Goal: Task Accomplishment & Management: Contribute content

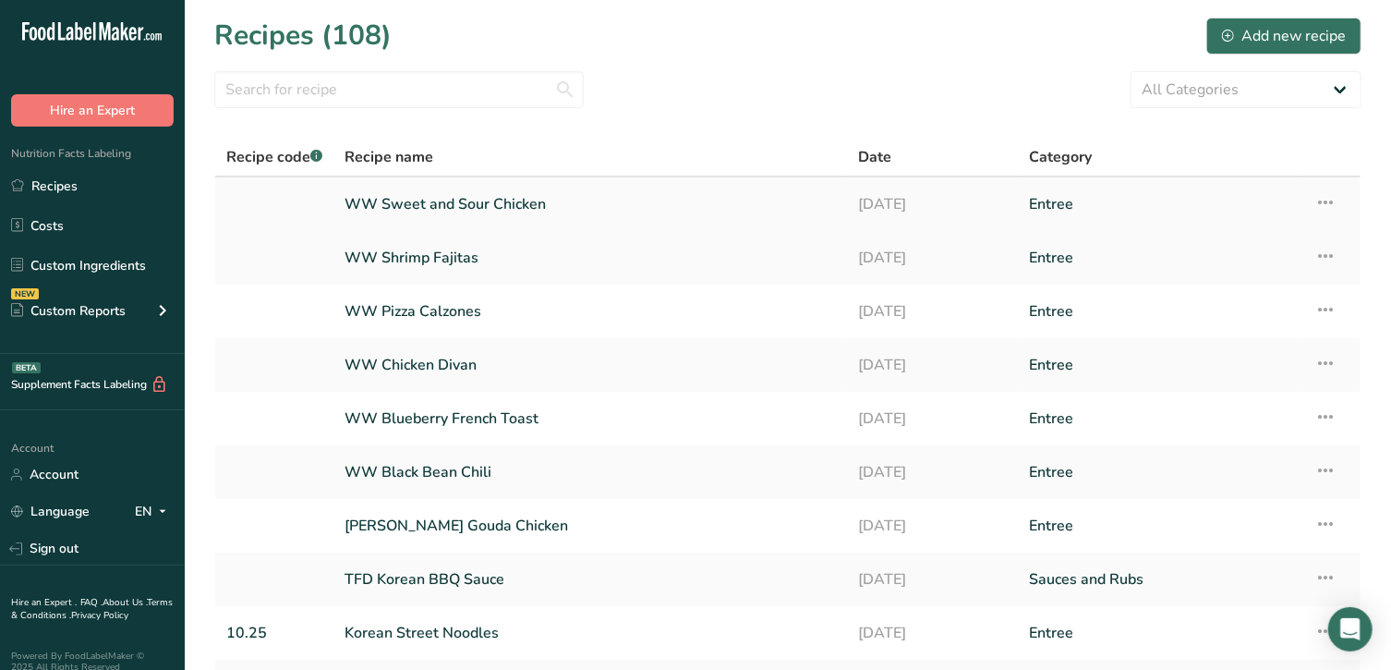
click at [1159, 211] on link "Entree" at bounding box center [1160, 204] width 263 height 39
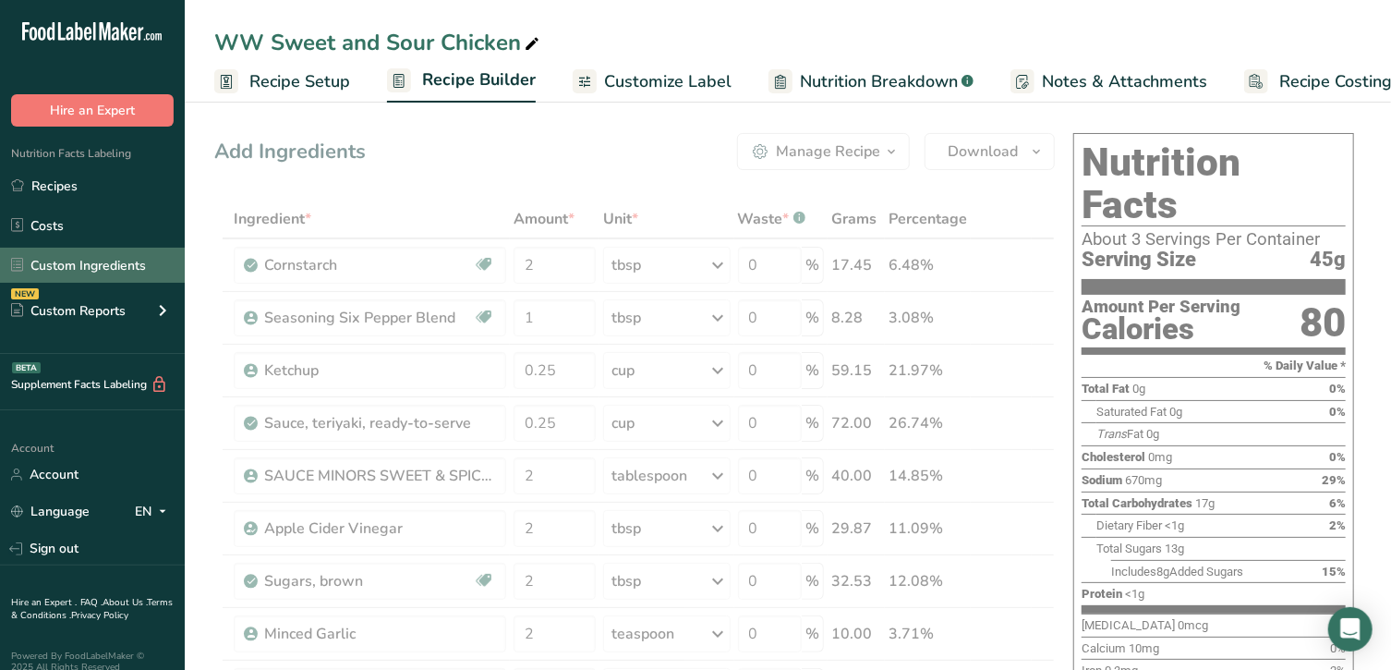
click at [72, 266] on link "Custom Ingredients" at bounding box center [92, 264] width 185 height 35
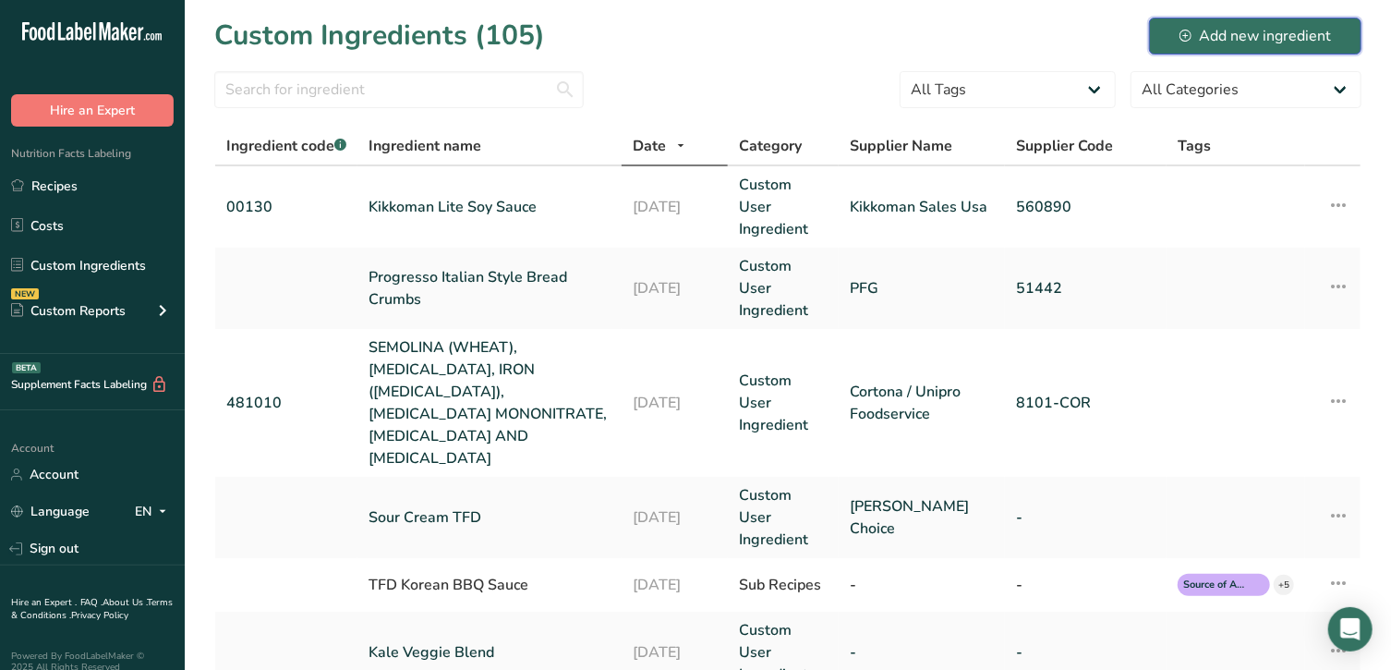
click at [1261, 38] on div "Add new ingredient" at bounding box center [1254, 36] width 151 height 22
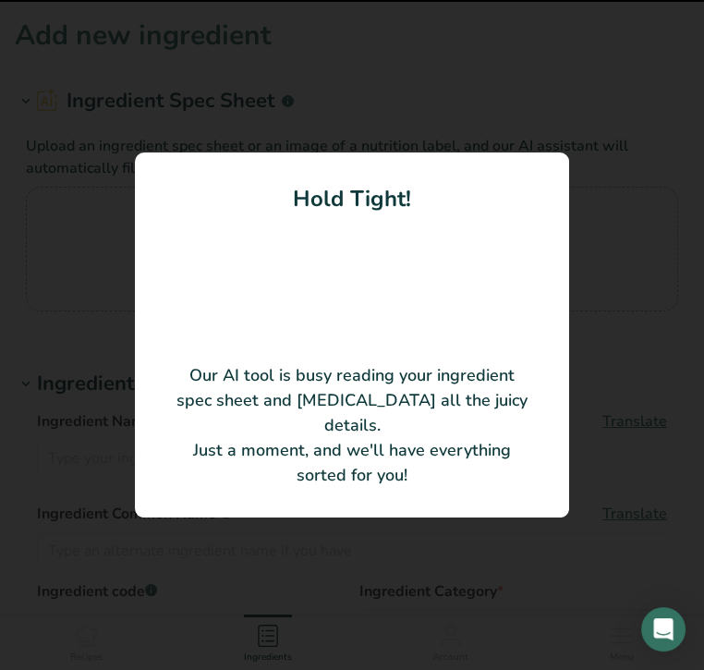
type input "French Bread"
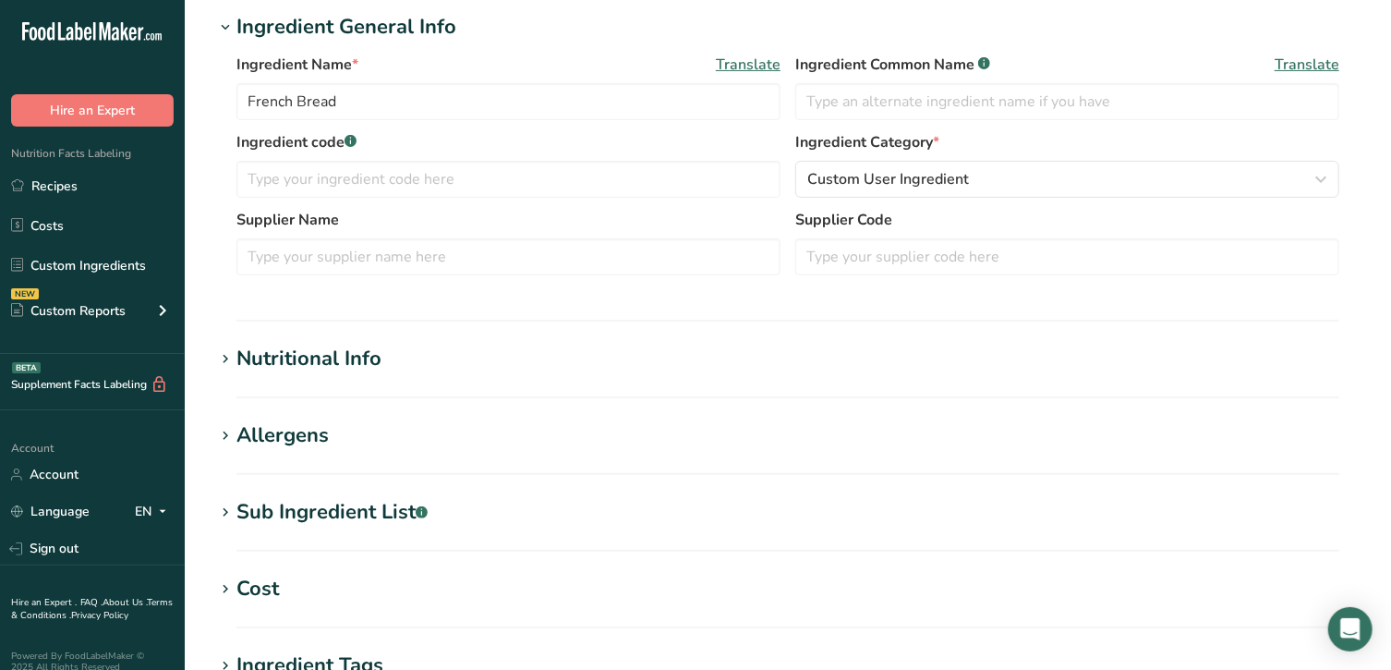
scroll to position [270, 0]
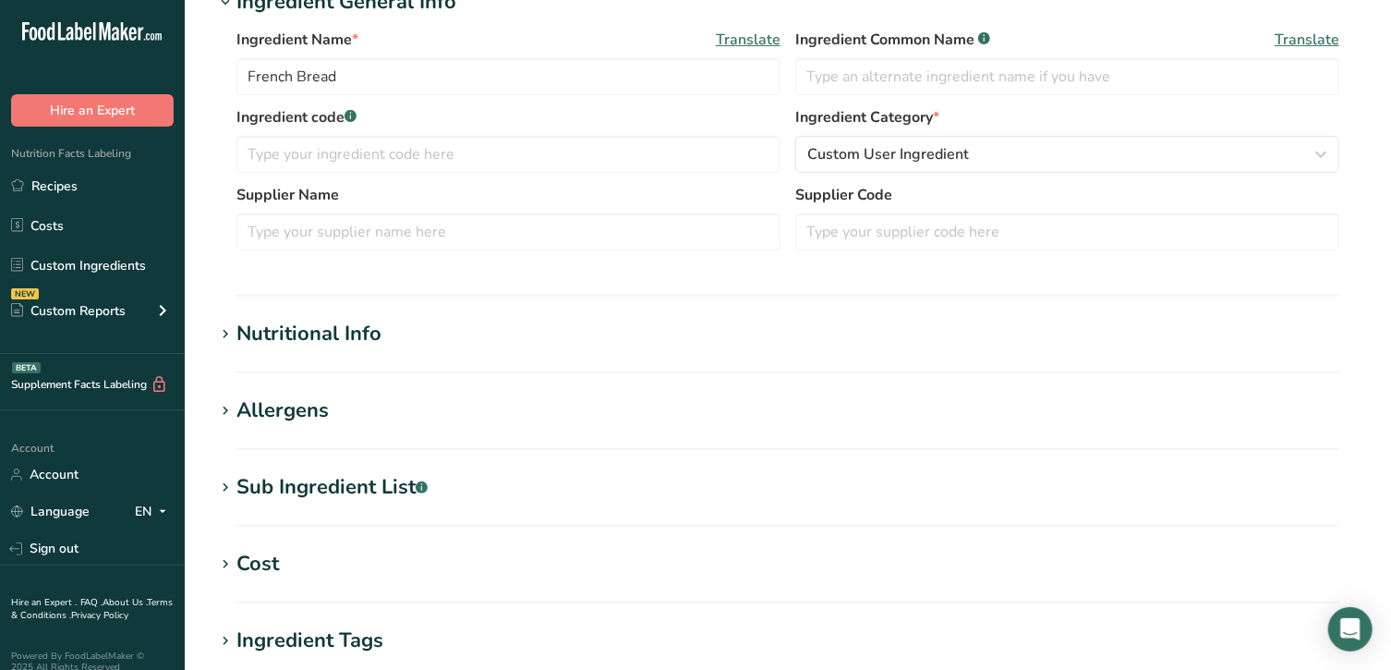
click at [228, 339] on icon at bounding box center [225, 334] width 17 height 26
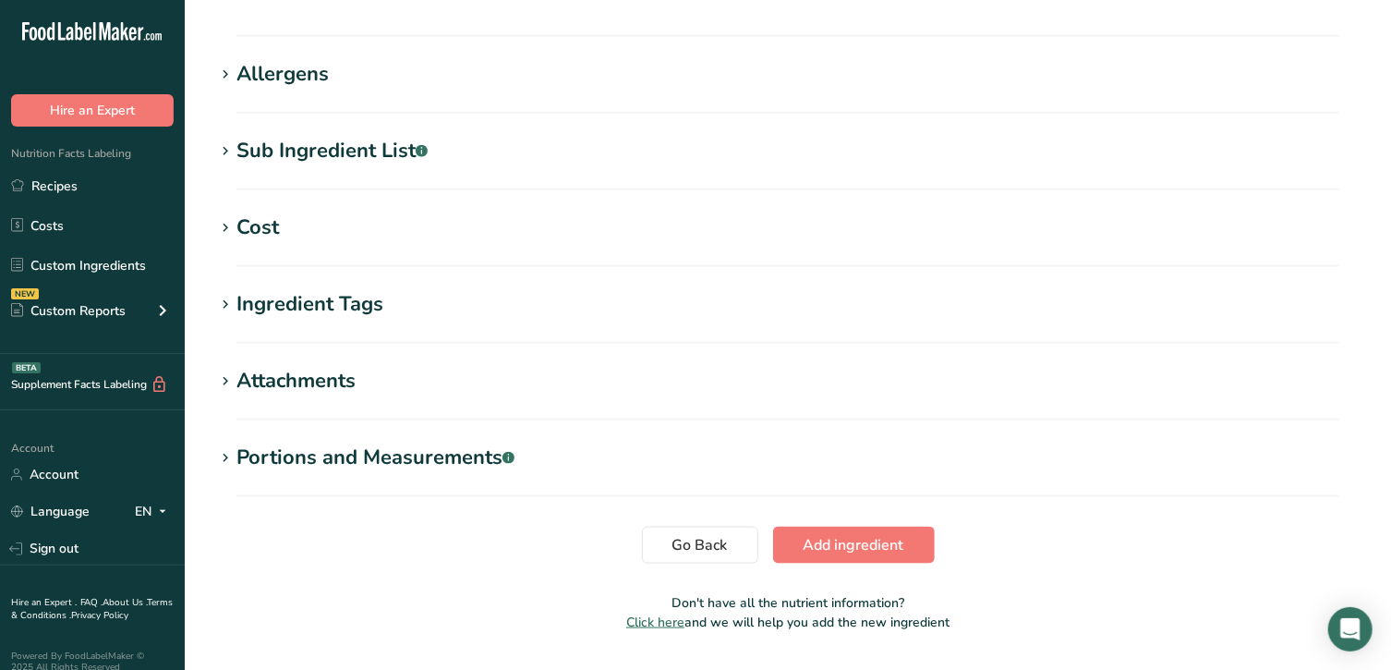
scroll to position [1083, 0]
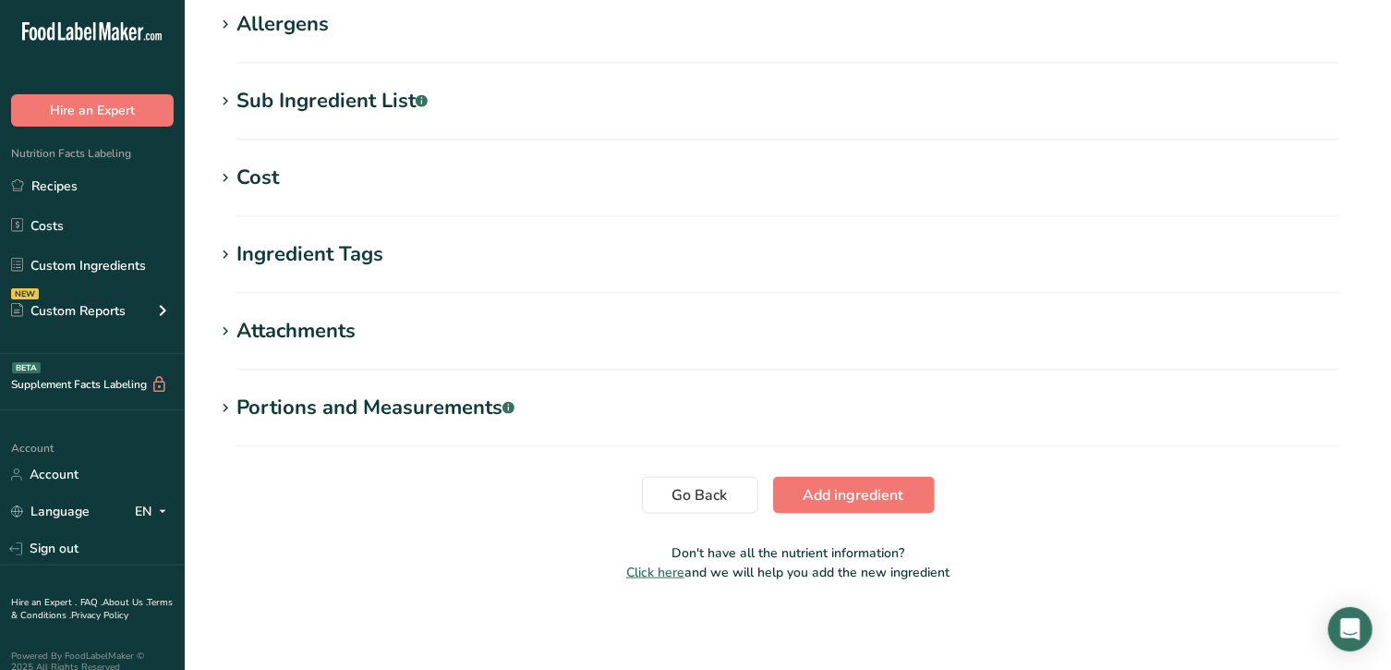
click at [224, 412] on icon at bounding box center [225, 408] width 17 height 26
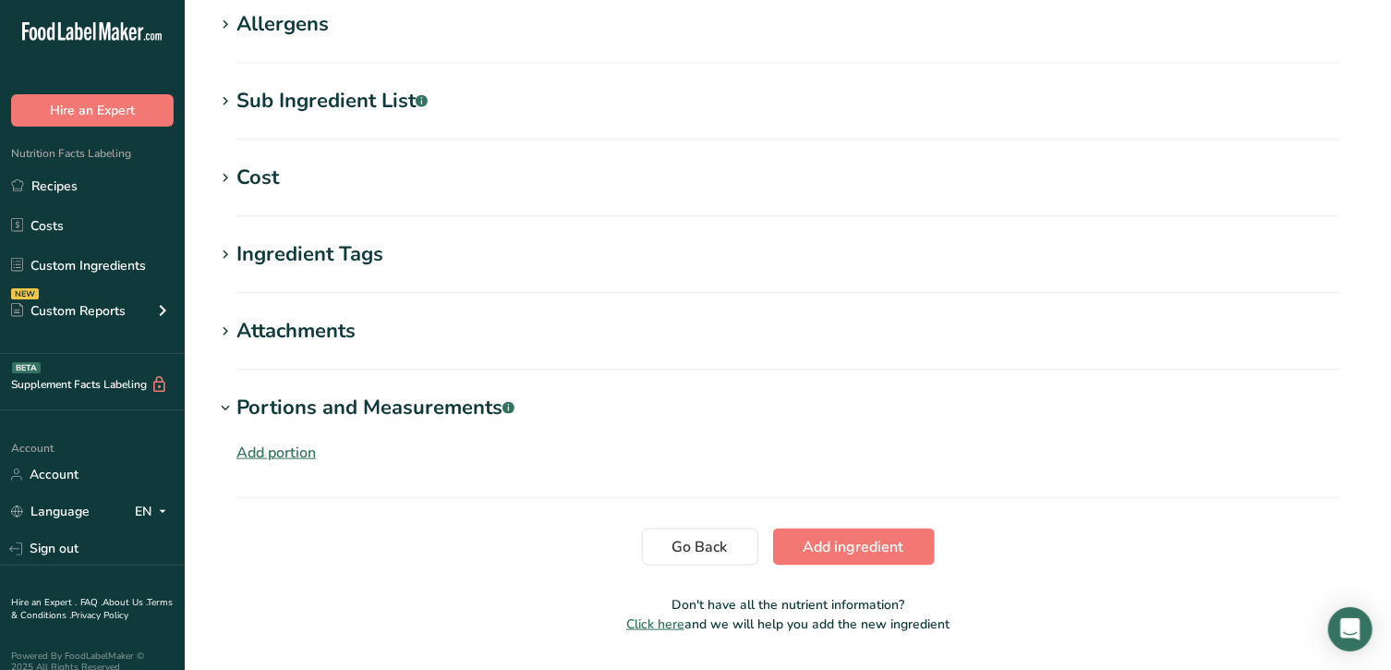
click at [268, 461] on div "Add portion" at bounding box center [275, 452] width 79 height 22
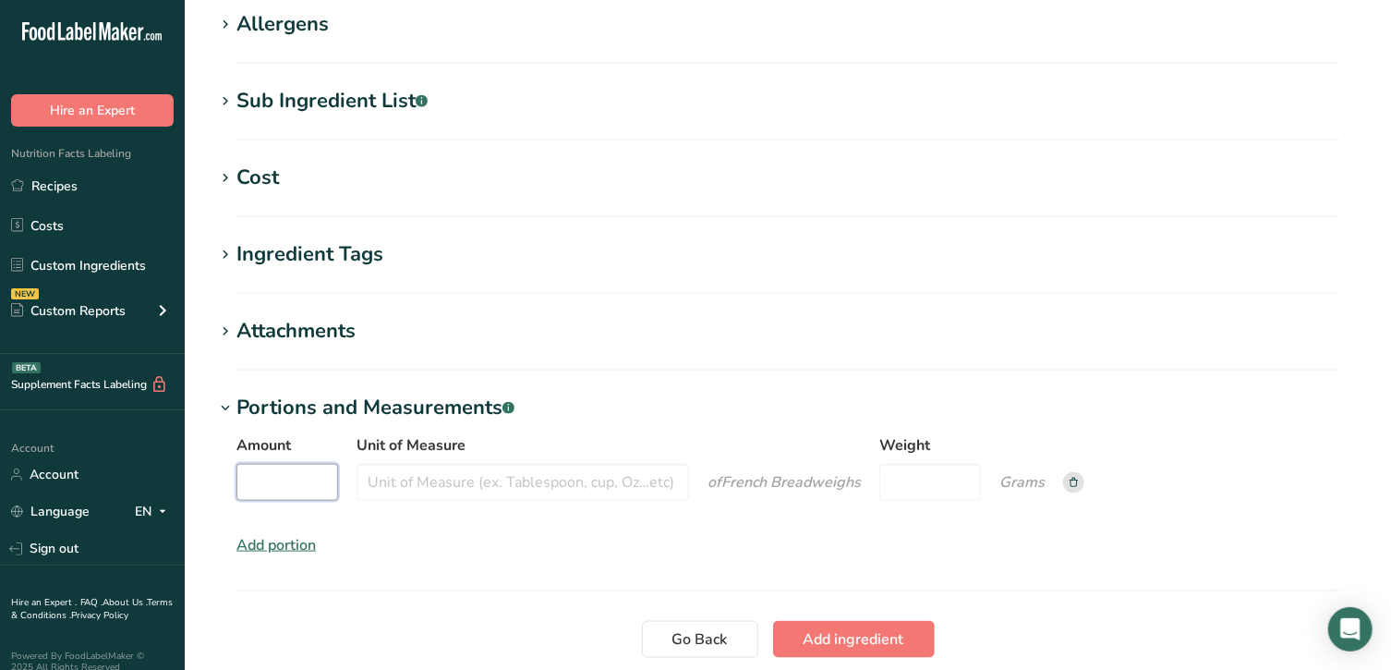
click at [266, 480] on input "Amount" at bounding box center [287, 482] width 102 height 37
type input "25"
click at [458, 484] on input "Unit of Measure" at bounding box center [522, 482] width 332 height 37
type input "slice"
type input "425"
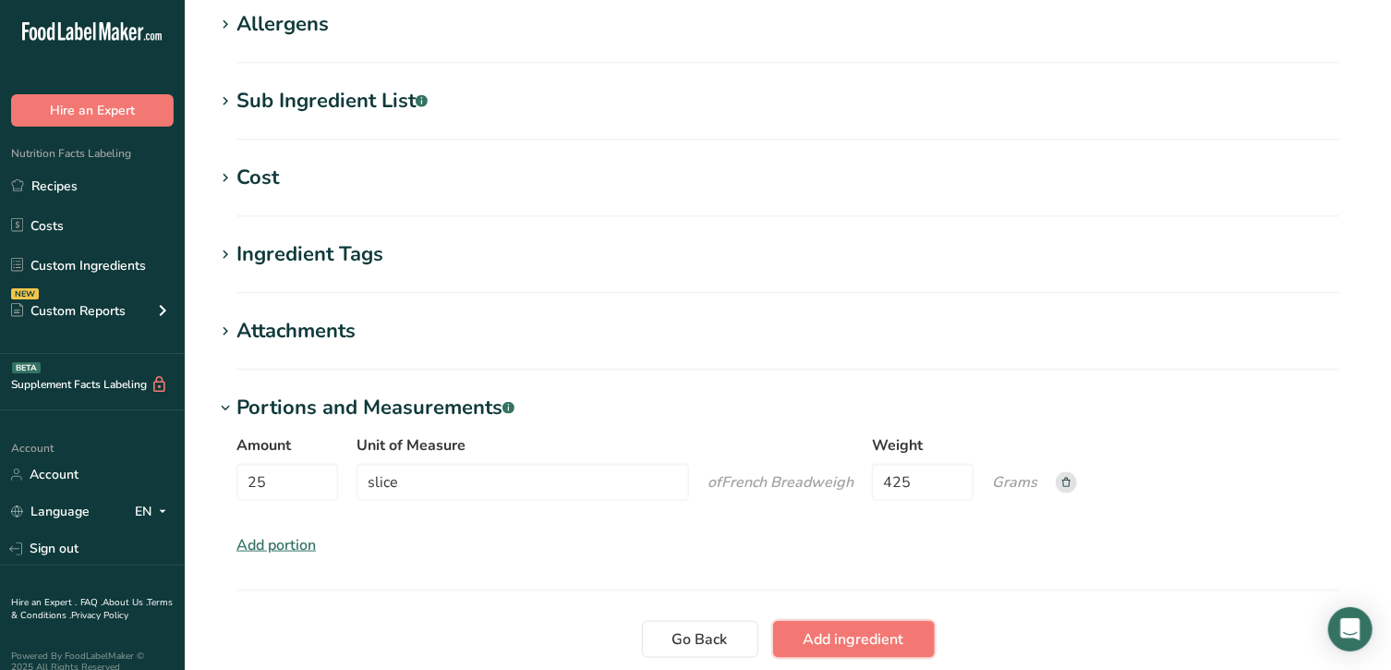
click at [866, 641] on span "Add ingredient" at bounding box center [853, 639] width 101 height 22
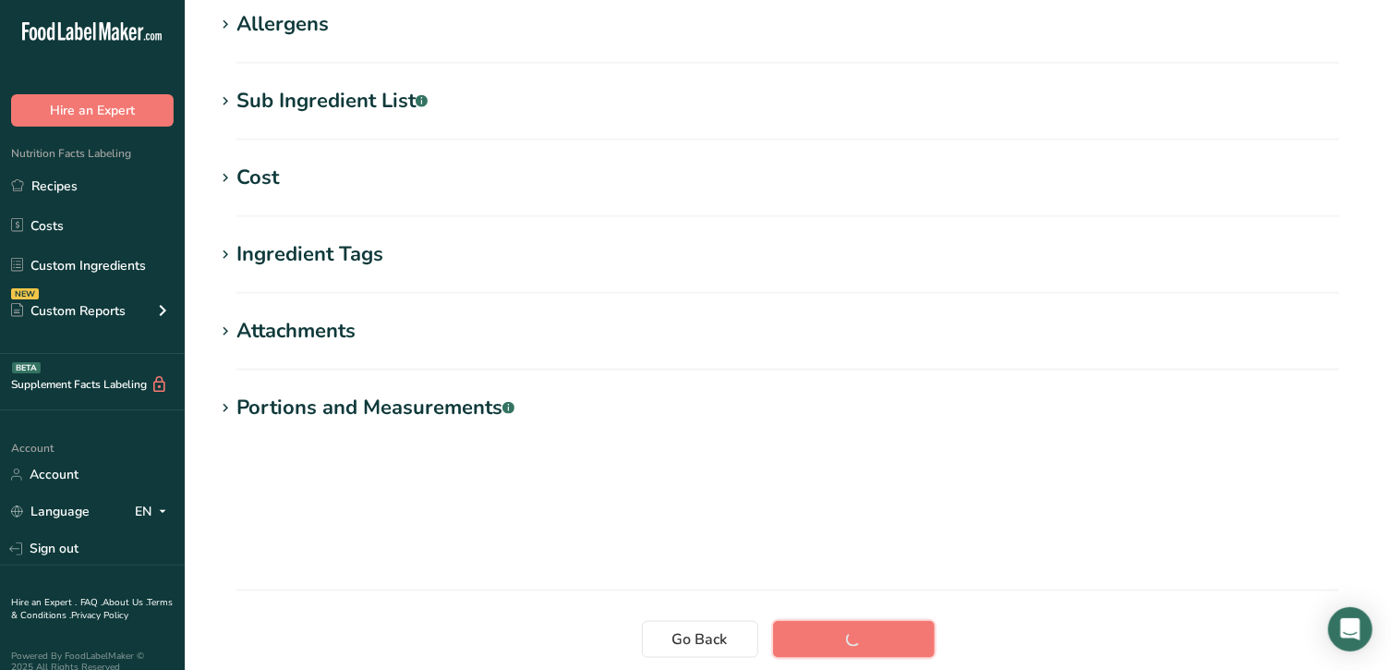
scroll to position [307, 0]
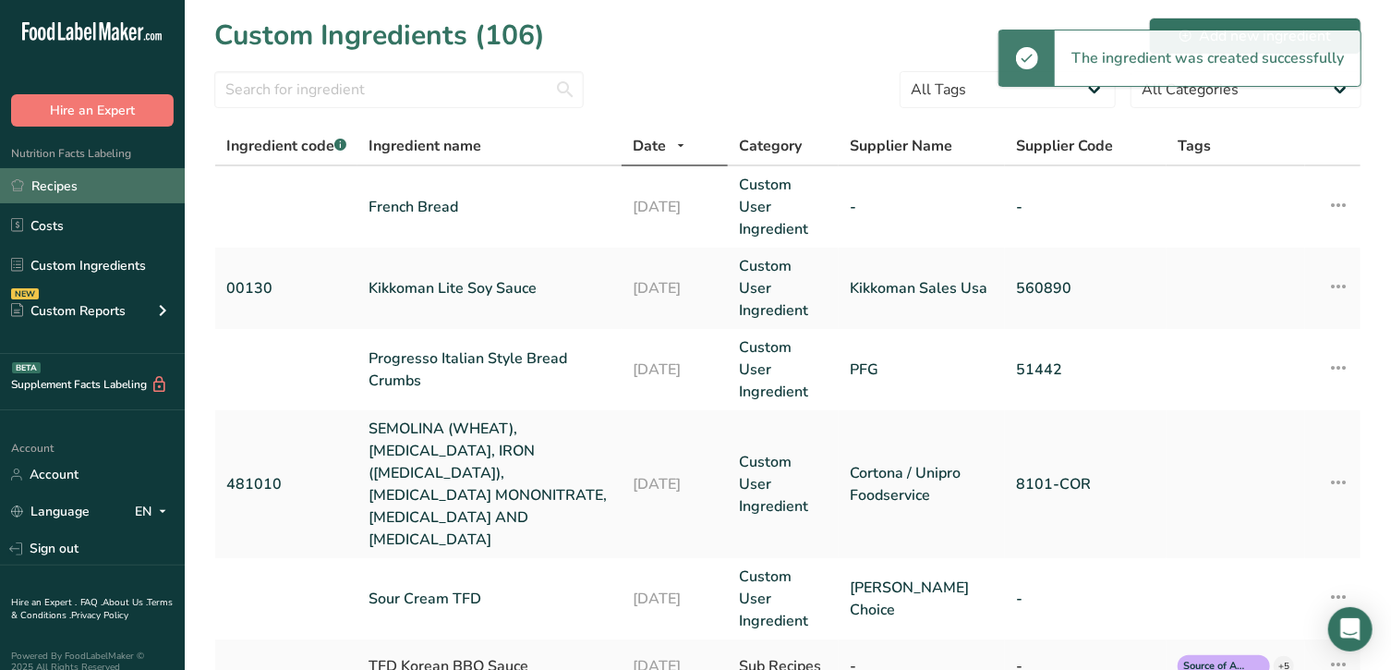
click at [32, 193] on link "Recipes" at bounding box center [92, 185] width 185 height 35
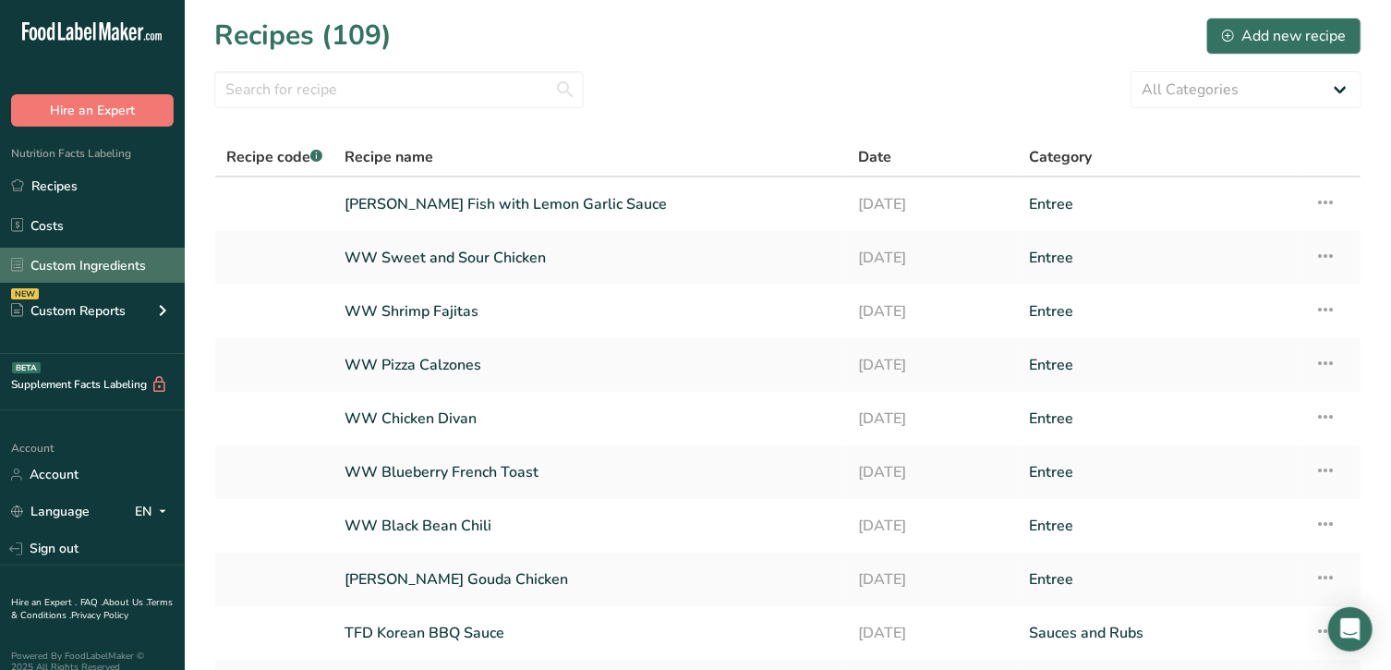
click at [117, 267] on link "Custom Ingredients" at bounding box center [92, 264] width 185 height 35
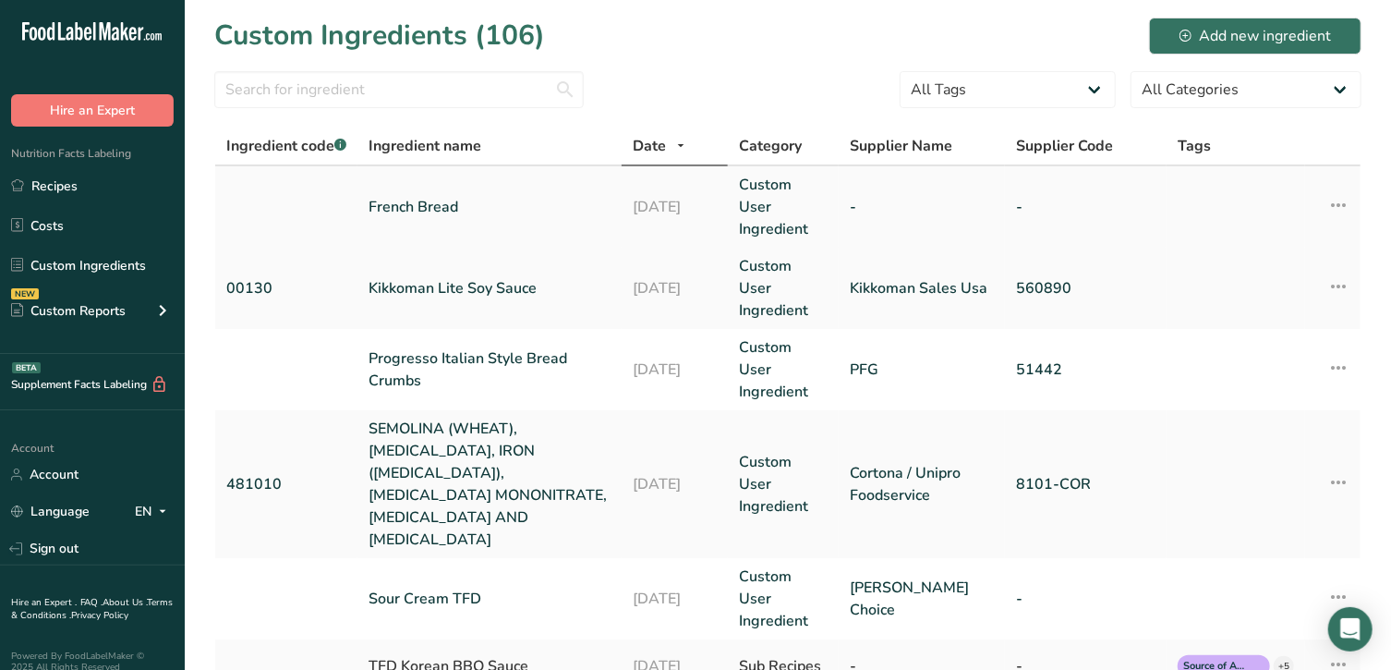
click at [463, 196] on link "French Bread" at bounding box center [489, 207] width 242 height 22
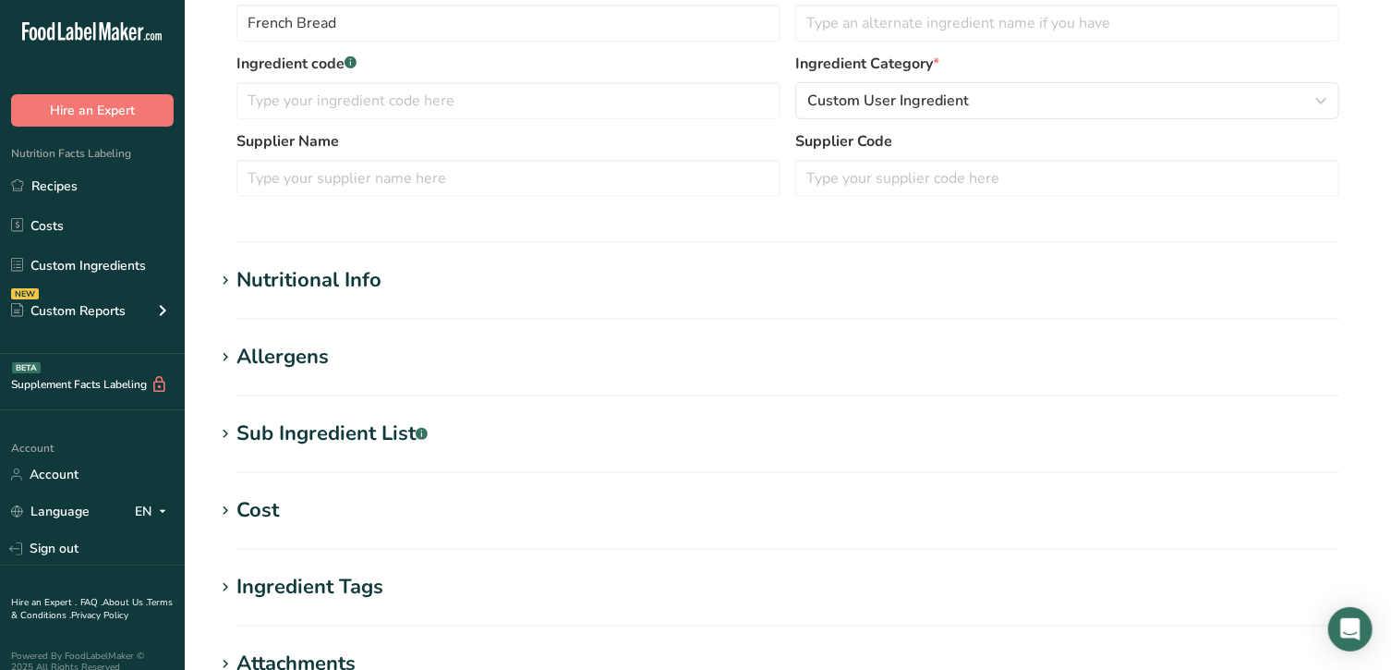
scroll to position [346, 0]
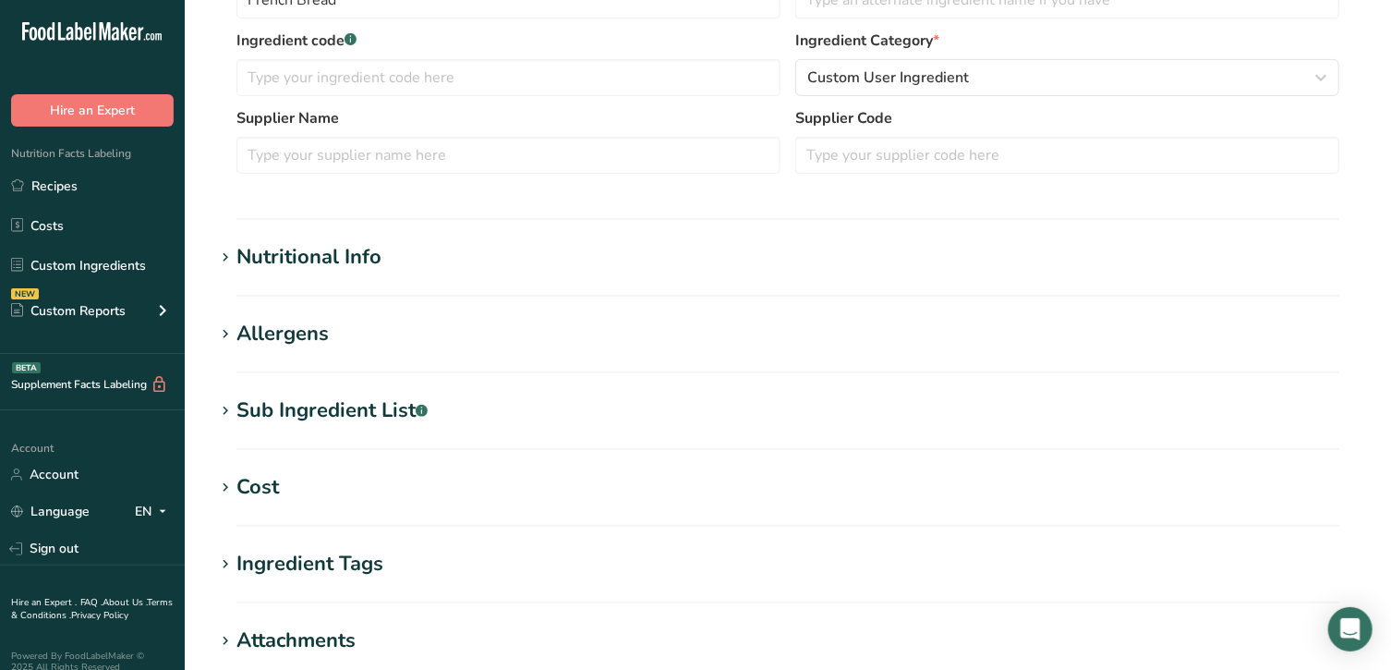
click at [211, 337] on section "Edit French Bread Ingredient Spec Sheet .a-a{fill:#347362;}.b-a{fill:#fff;} Upl…" at bounding box center [788, 287] width 1206 height 1267
click at [227, 332] on icon at bounding box center [225, 334] width 17 height 26
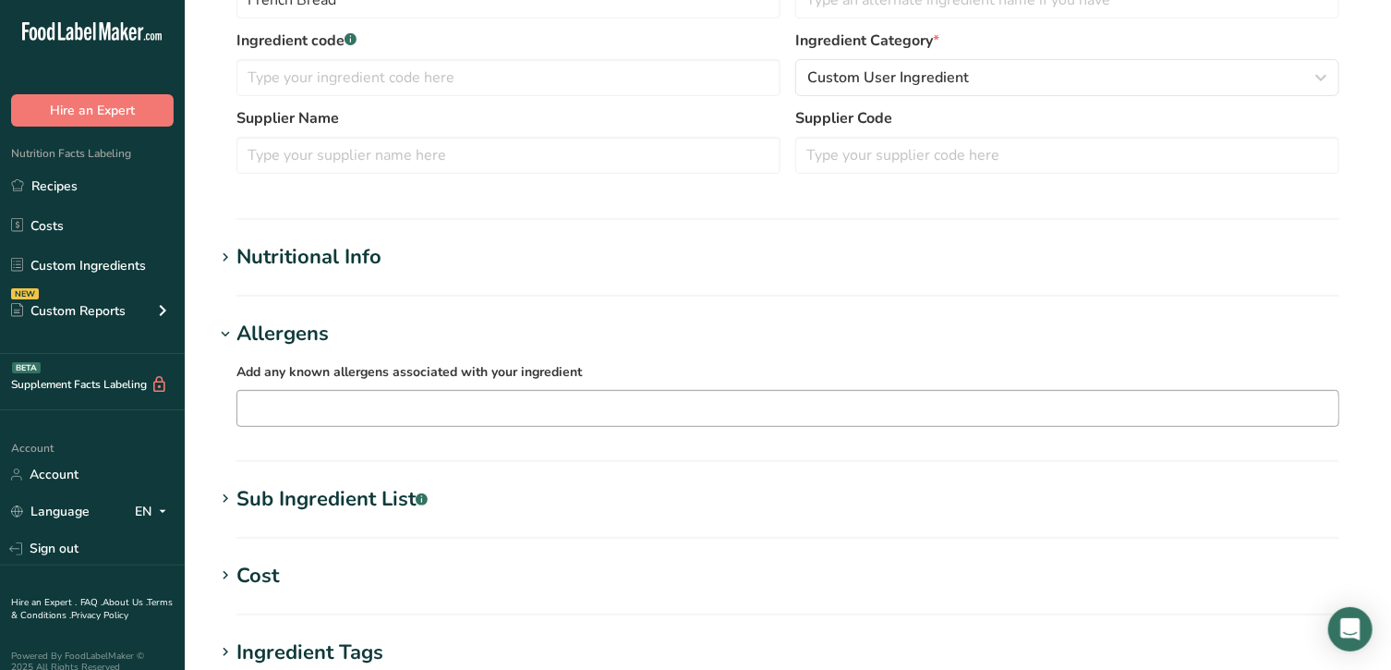
click at [272, 411] on input "text" at bounding box center [787, 407] width 1101 height 29
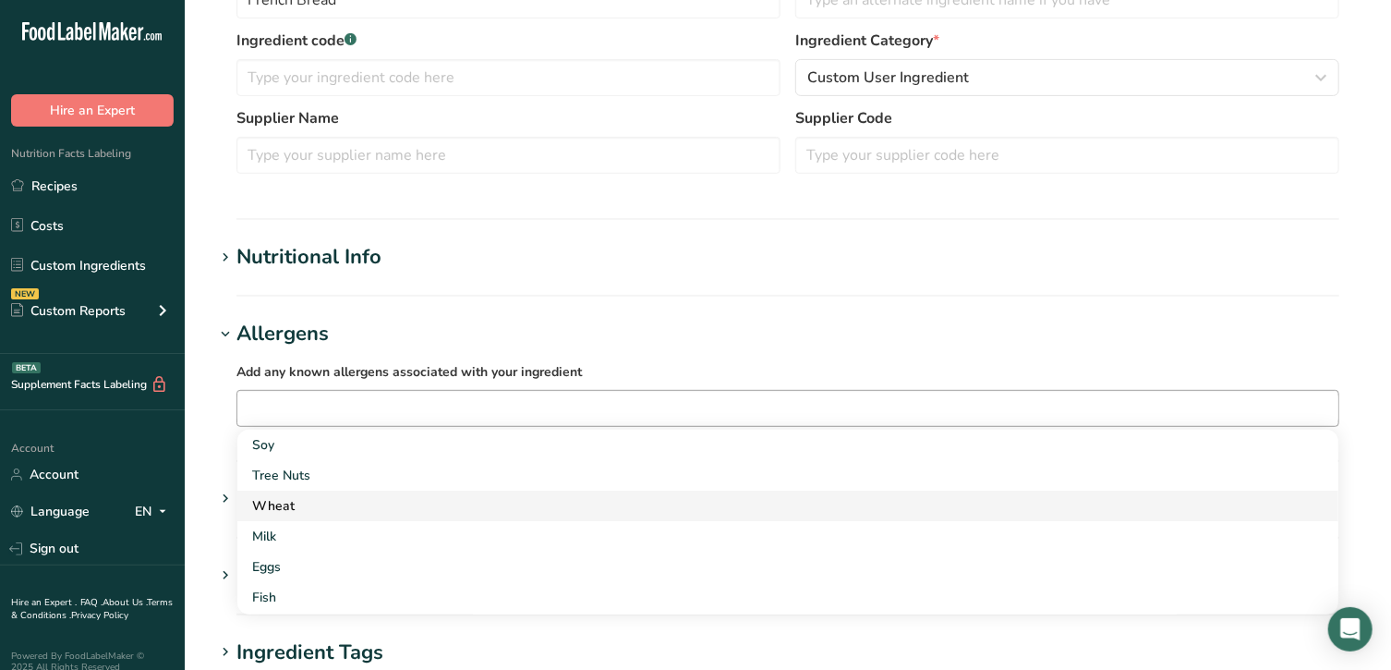
click at [279, 512] on div "Wheat" at bounding box center [773, 505] width 1042 height 19
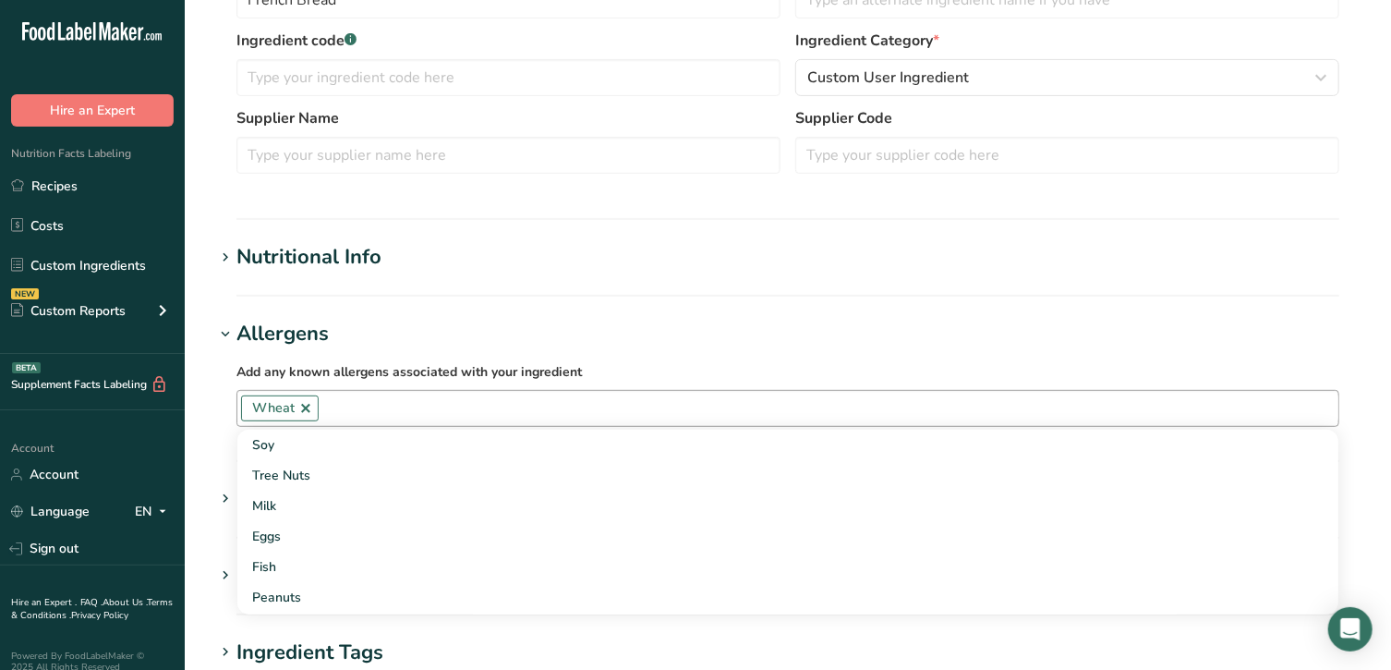
click at [379, 416] on input "text" at bounding box center [829, 407] width 1020 height 29
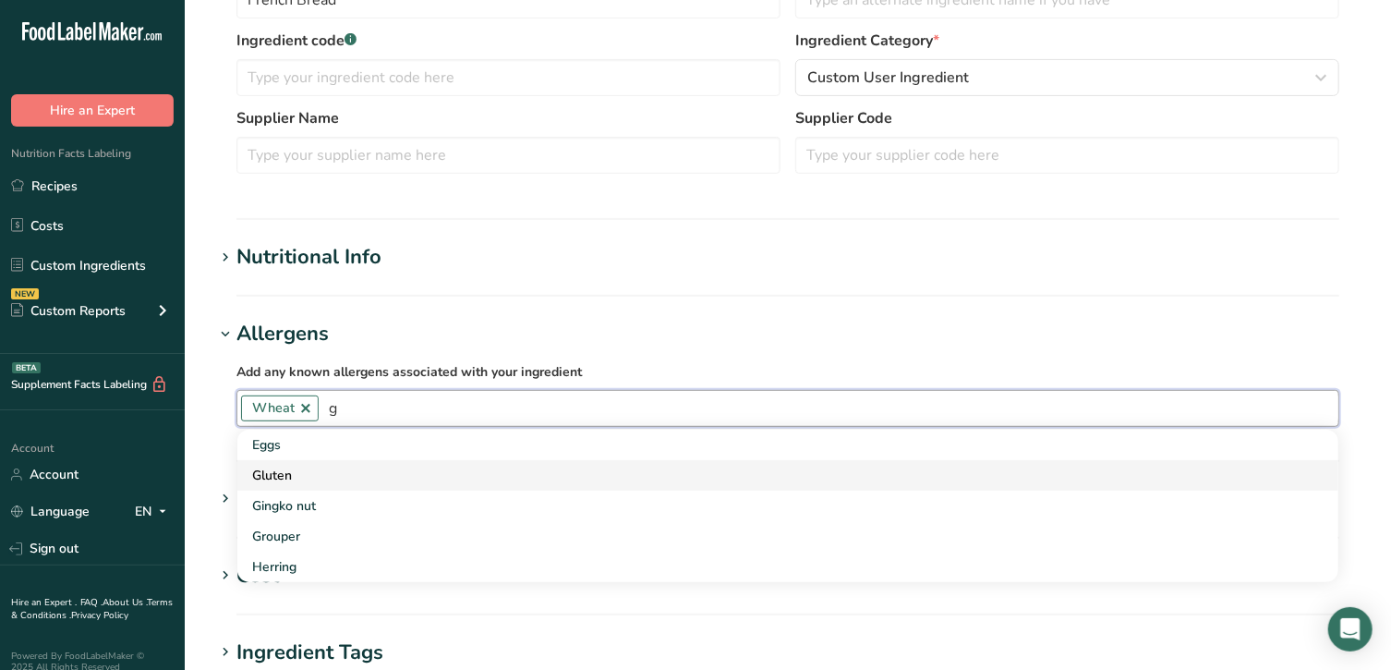
type input "g"
click at [301, 469] on div "Gluten" at bounding box center [773, 474] width 1042 height 19
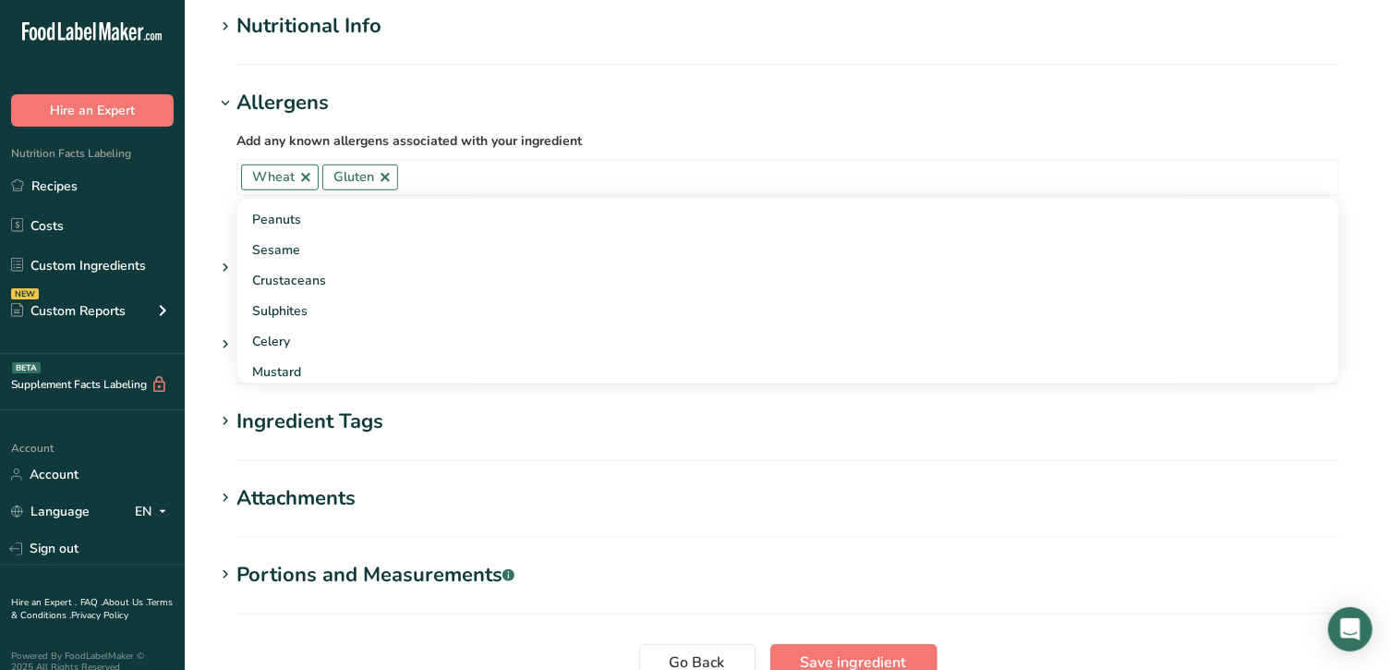
scroll to position [192, 0]
click at [871, 658] on span "Save ingredient" at bounding box center [854, 662] width 106 height 22
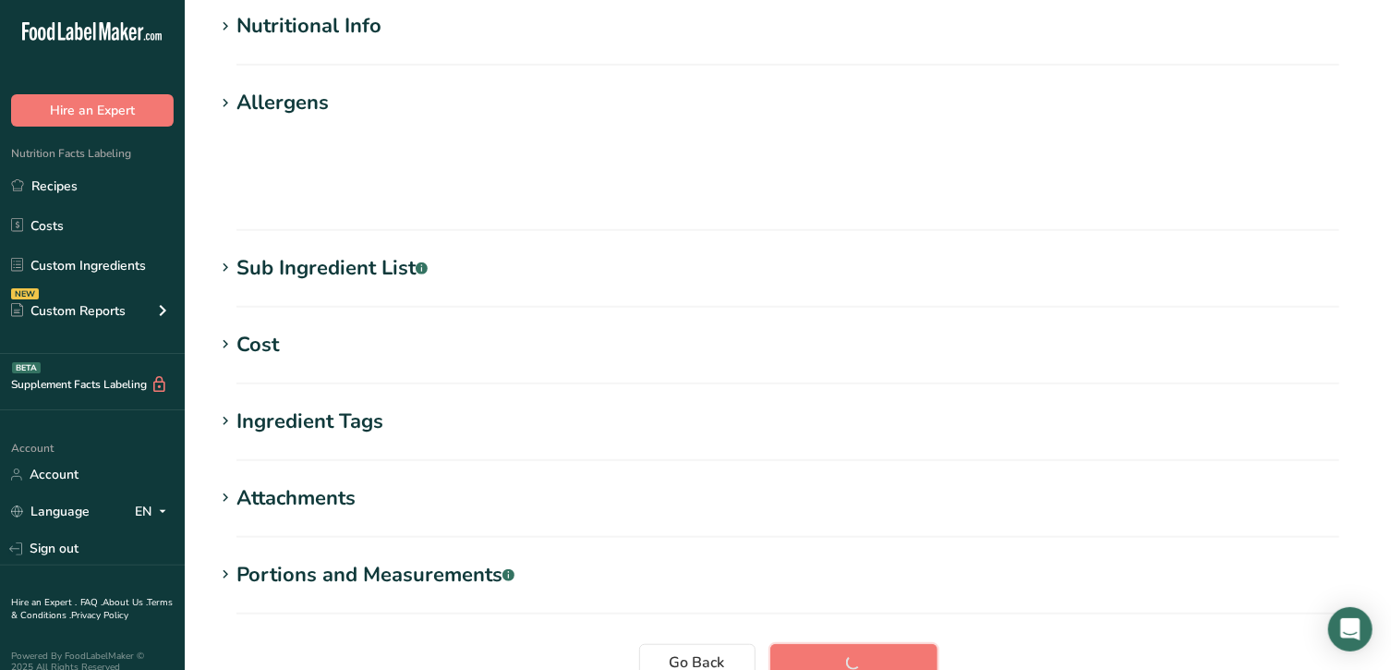
scroll to position [228, 0]
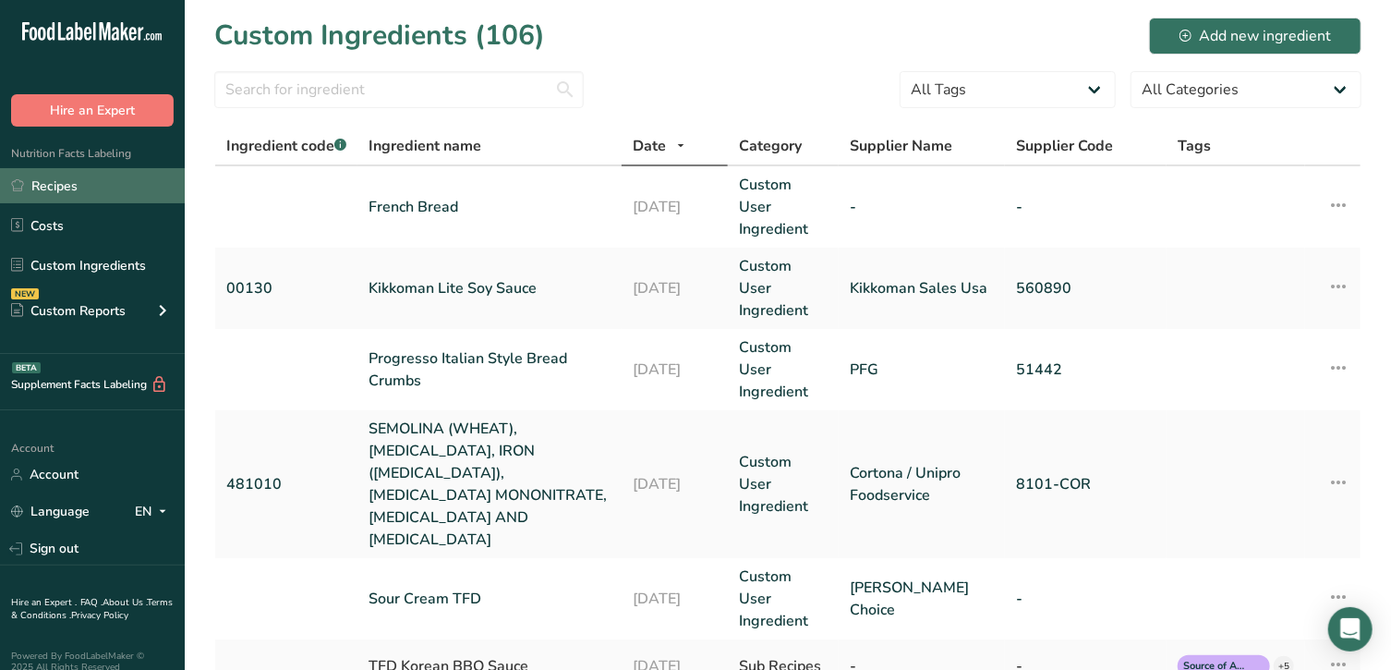
click at [64, 174] on link "Recipes" at bounding box center [92, 185] width 185 height 35
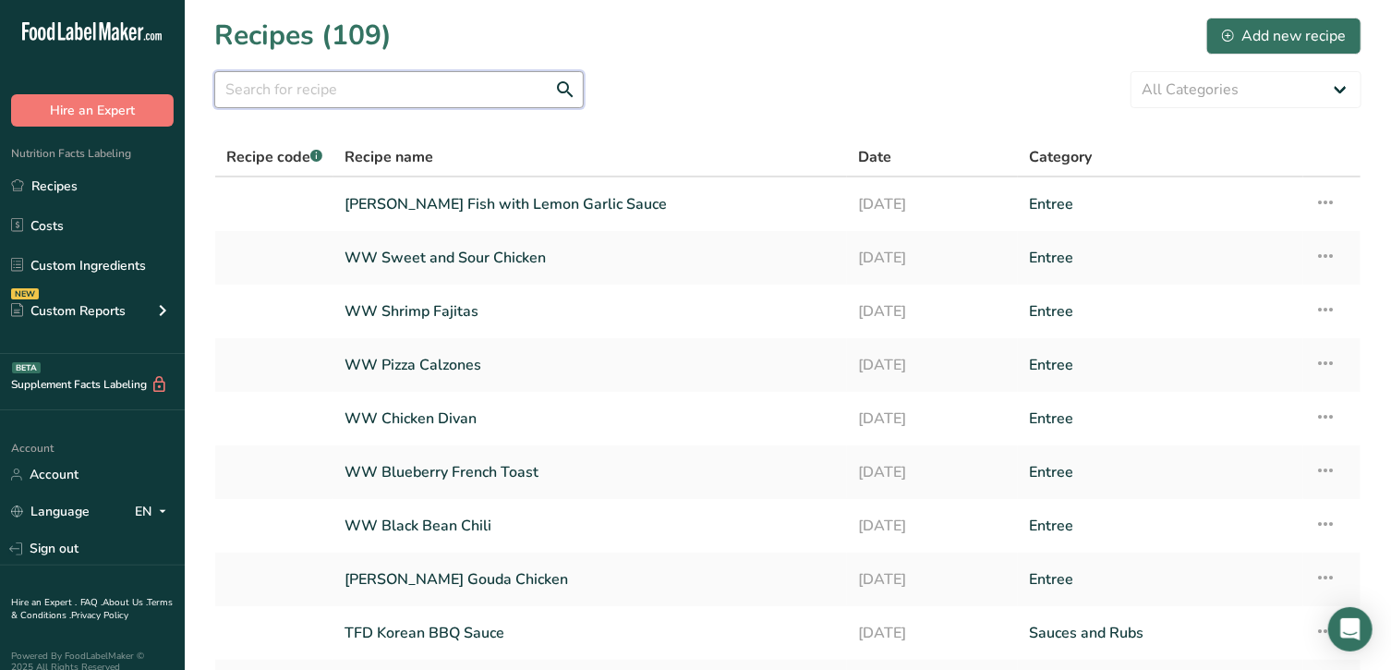
click at [330, 76] on input "text" at bounding box center [398, 89] width 369 height 37
type input "french"
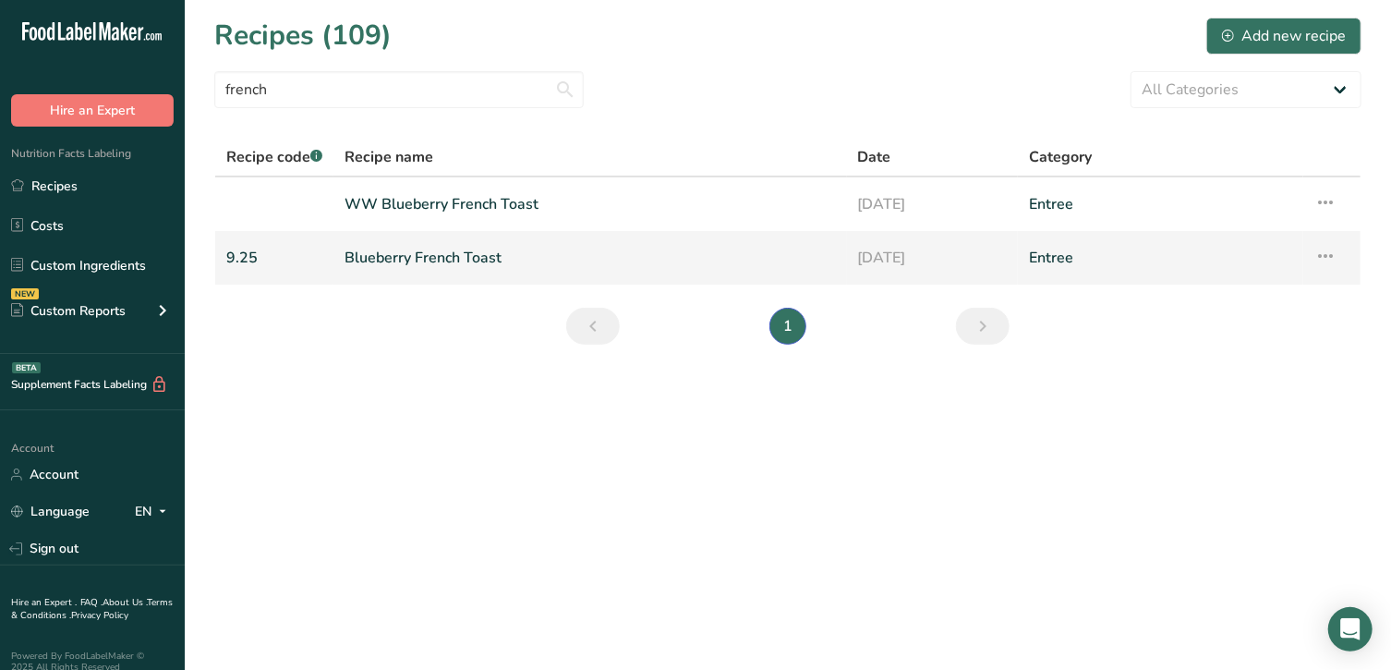
click at [404, 247] on link "Blueberry French Toast" at bounding box center [589, 257] width 491 height 39
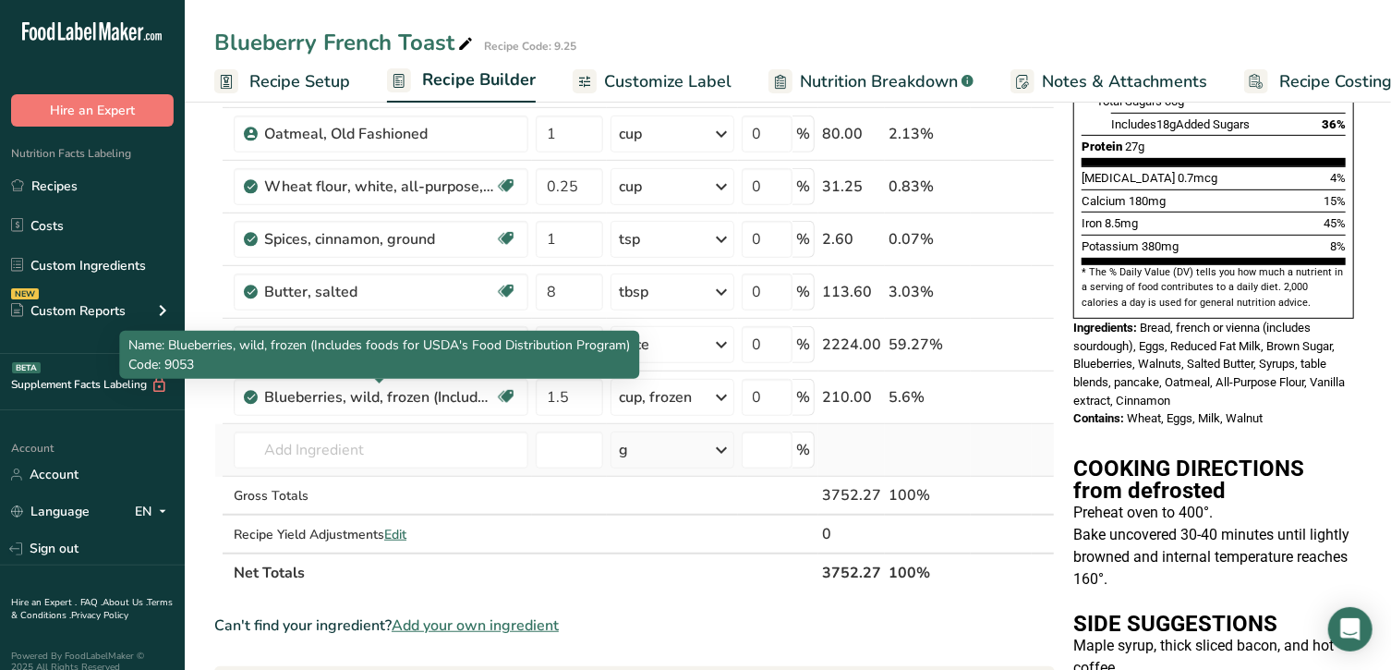
scroll to position [461, 0]
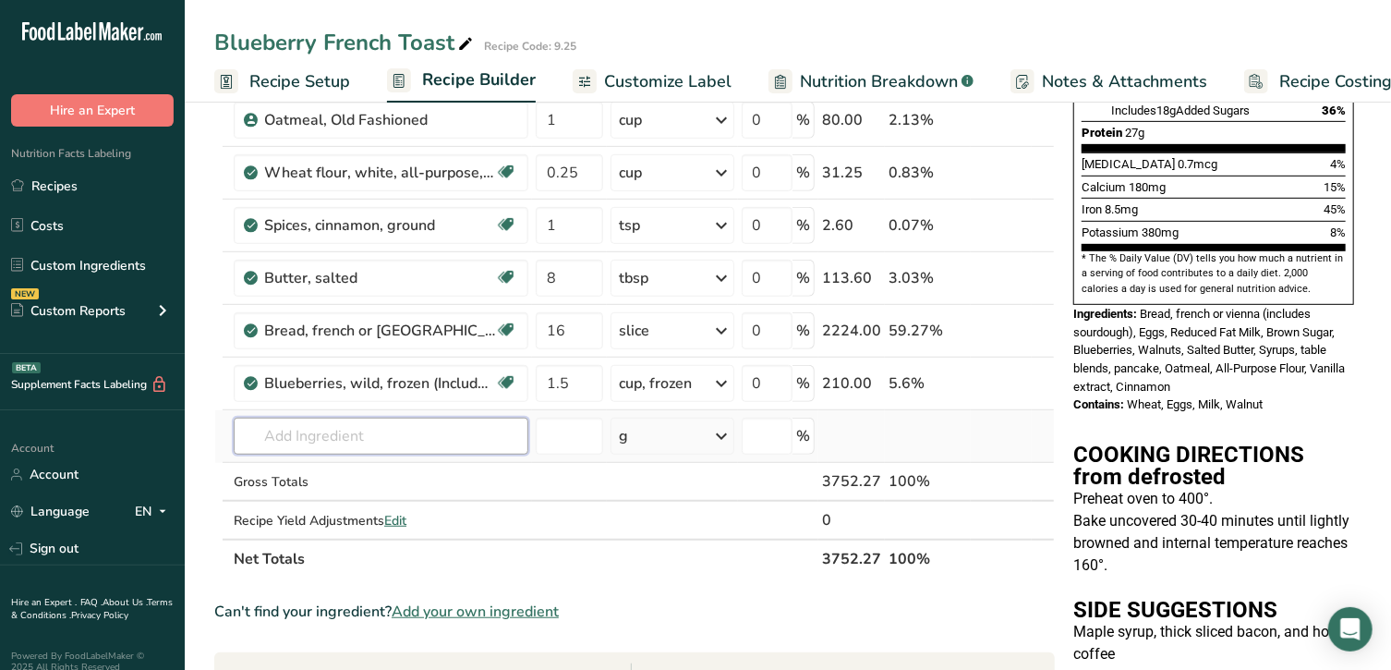
click at [402, 443] on input "text" at bounding box center [381, 435] width 295 height 37
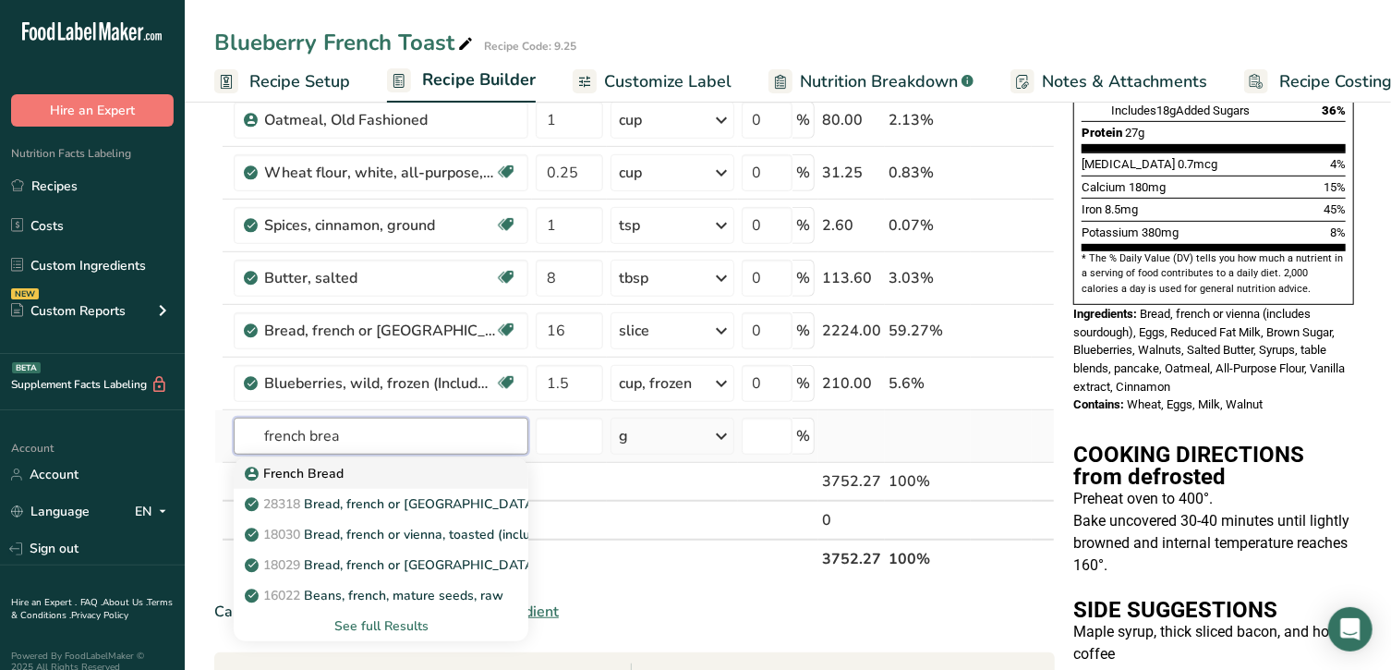
type input "french brea"
click at [345, 469] on div "French Bread" at bounding box center [365, 473] width 235 height 19
type input "French Bread"
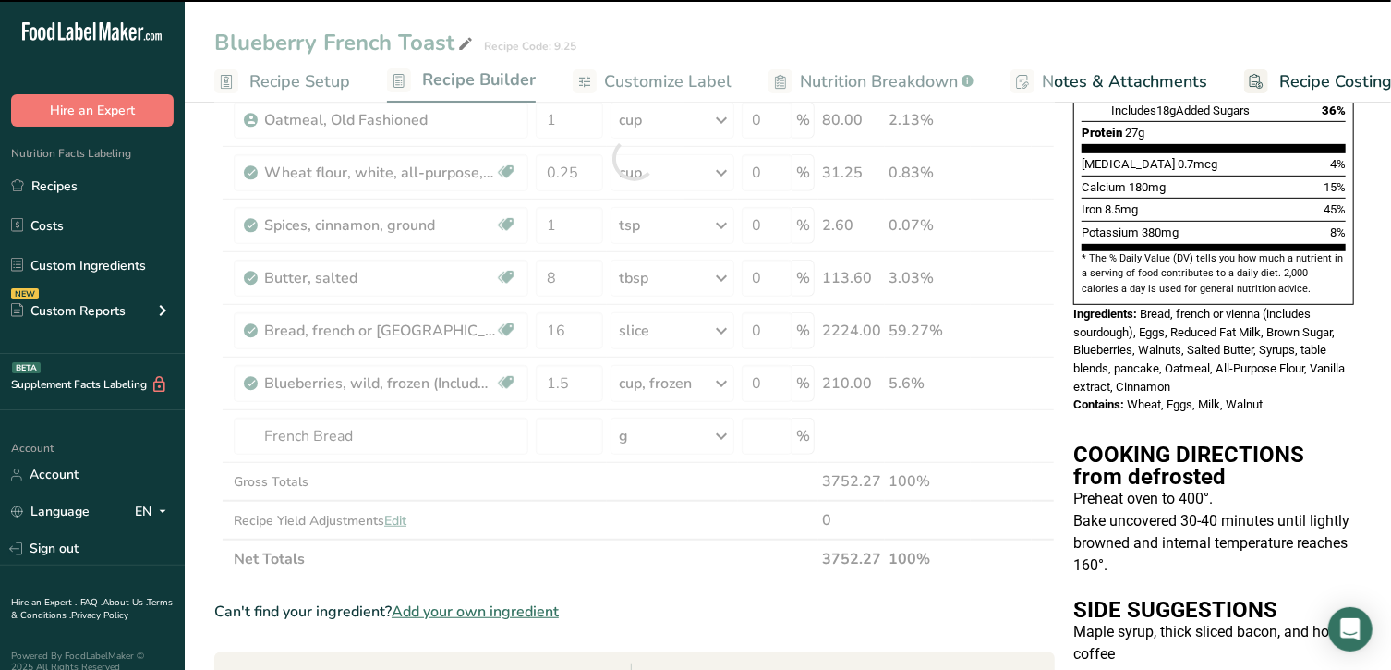
type input "0"
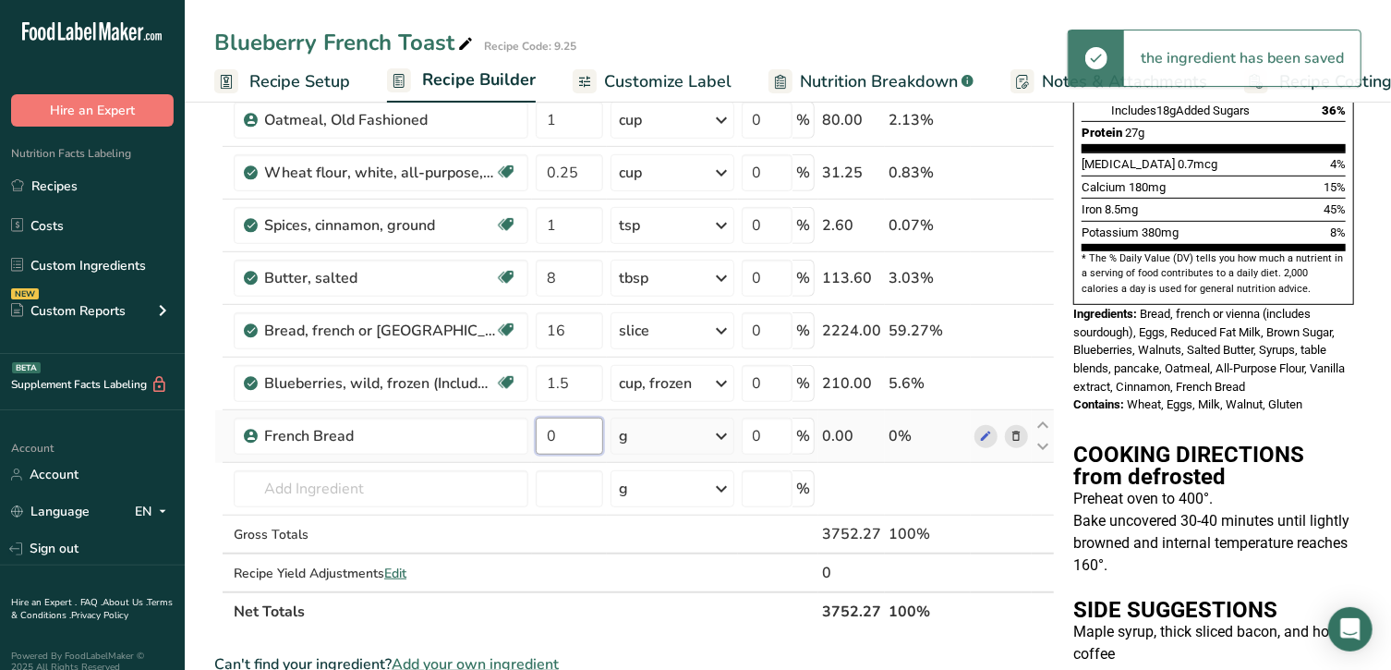
click at [565, 435] on input "0" at bounding box center [569, 435] width 67 height 37
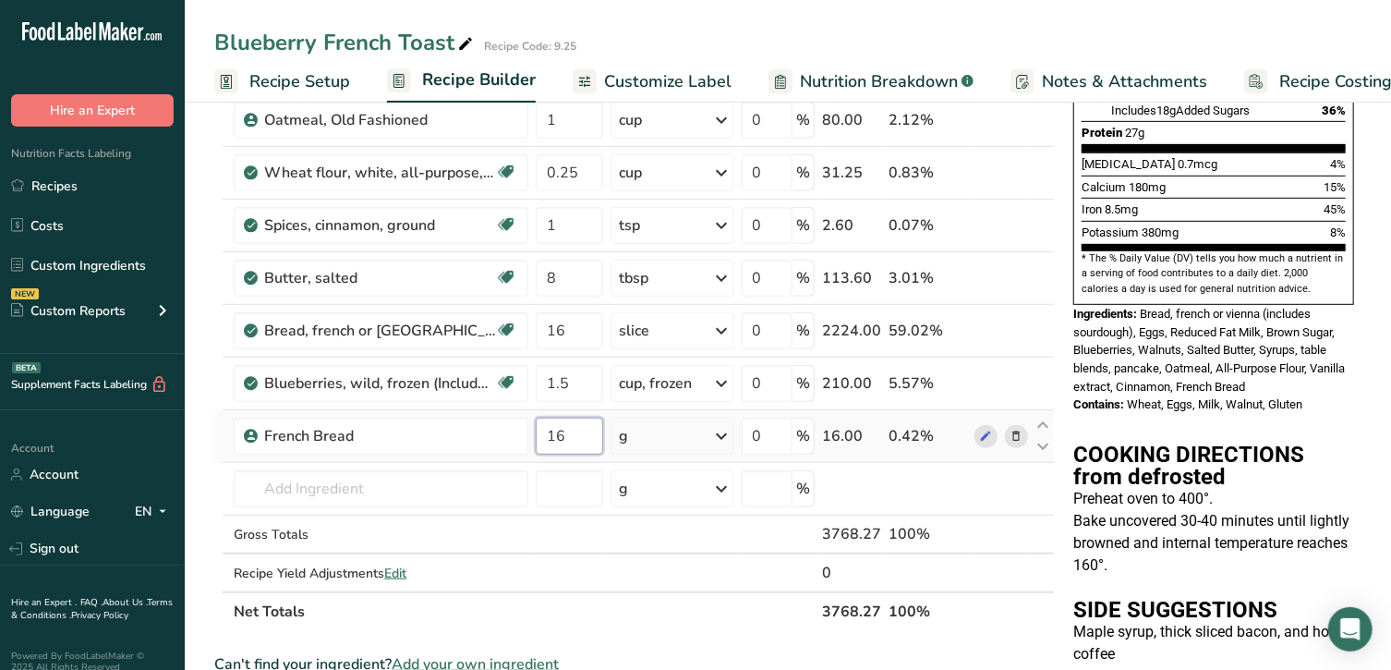
type input "16"
click at [703, 428] on div "Ingredient * Amount * Unit * Waste * .a-a{fill:#347362;}.b-a{fill:#fff;} Grams …" at bounding box center [634, 185] width 840 height 892
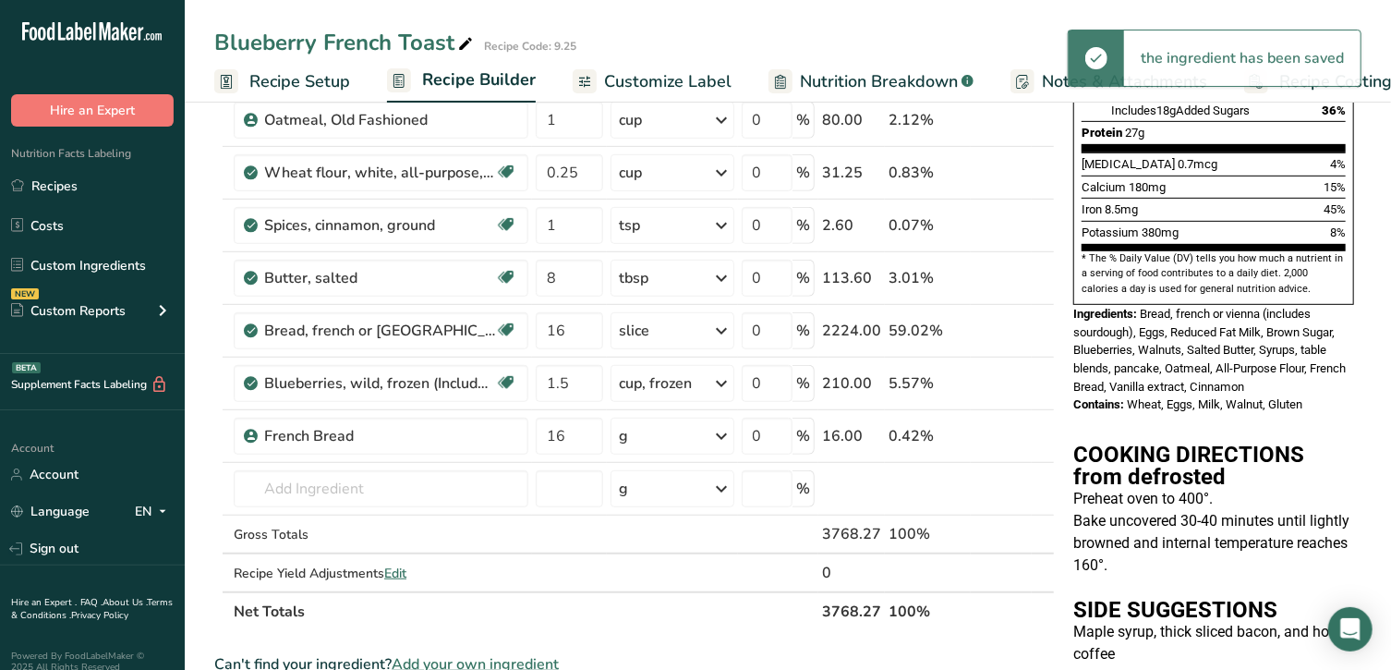
click at [703, 428] on div "g" at bounding box center [671, 435] width 123 height 37
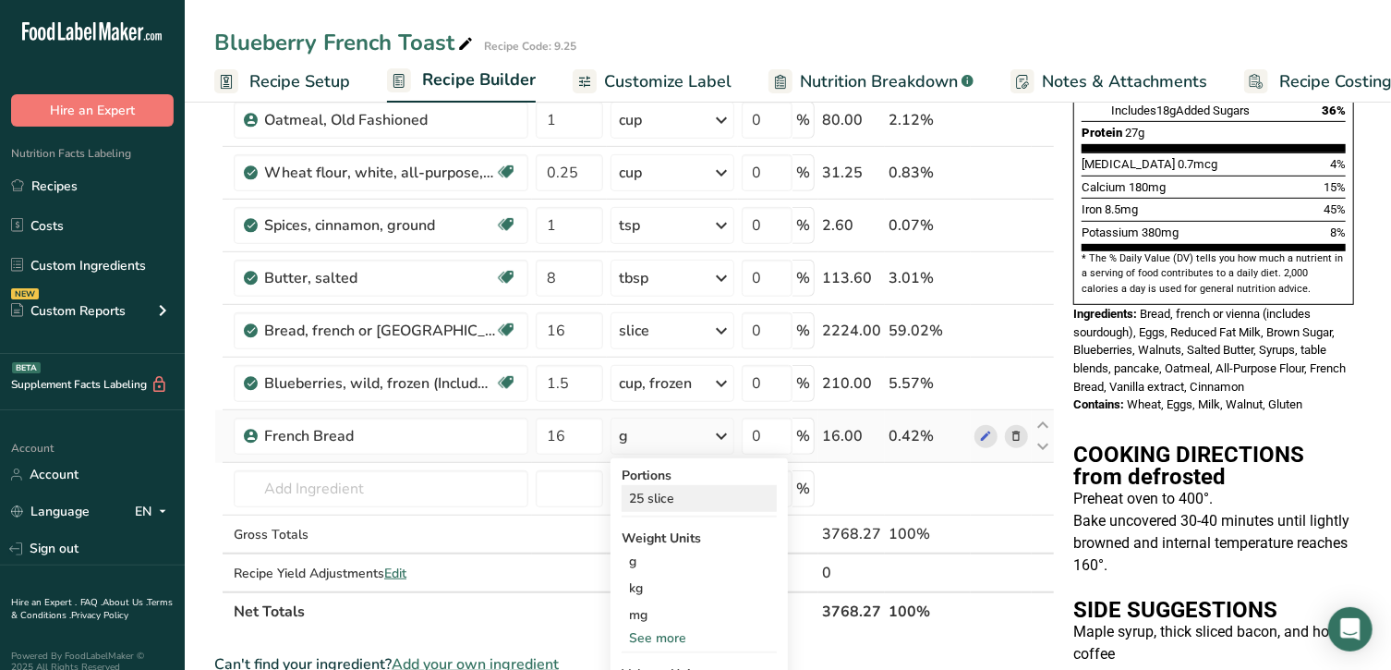
click at [691, 490] on div "25 slice" at bounding box center [699, 498] width 155 height 27
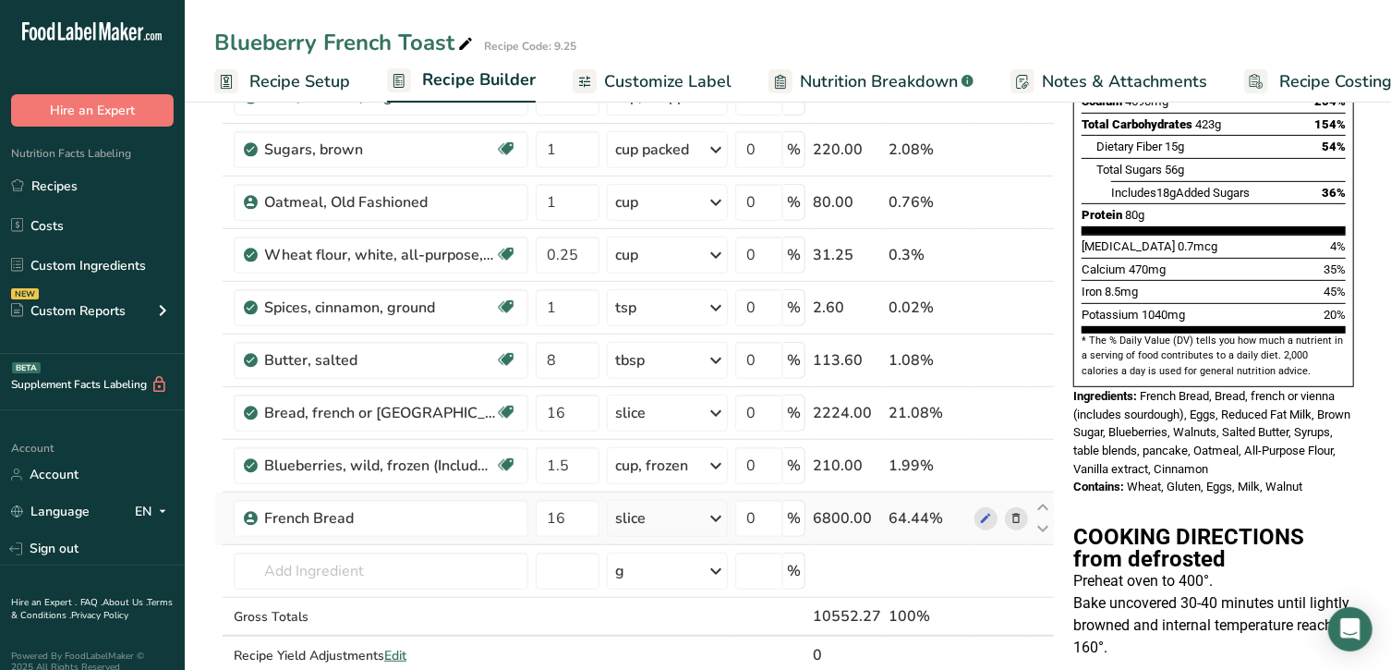
scroll to position [384, 0]
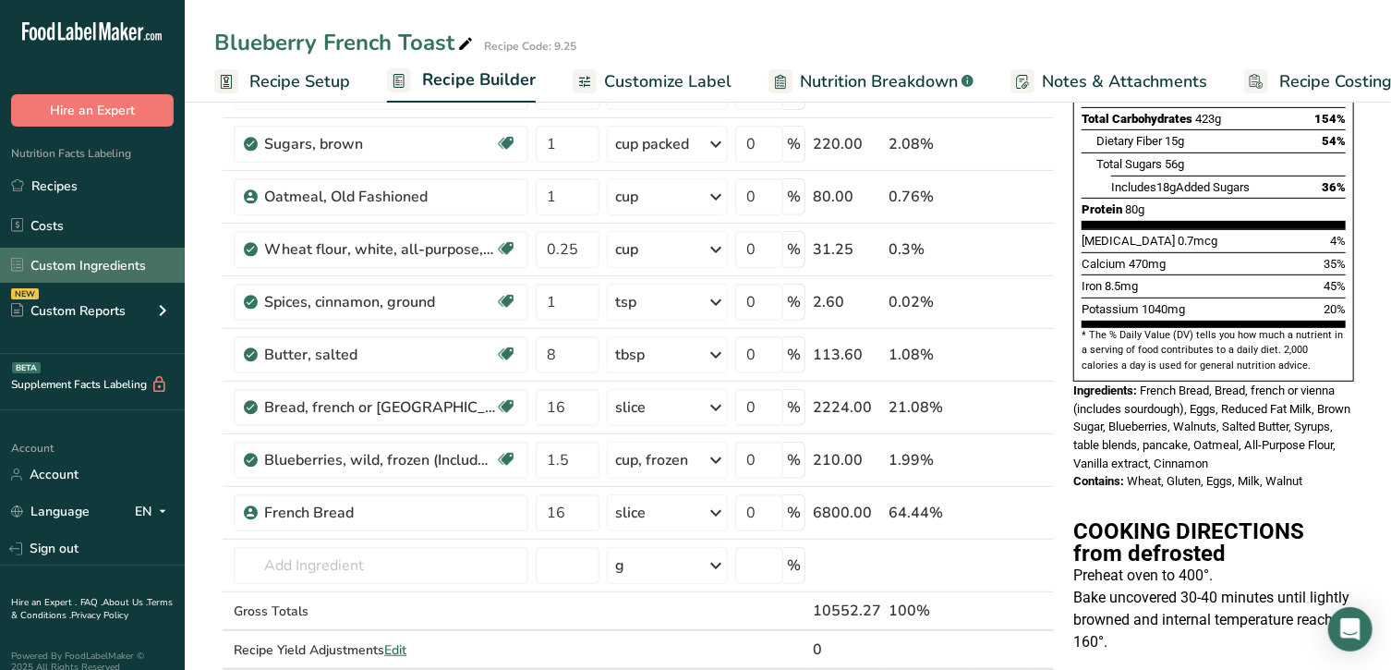
click at [70, 253] on link "Custom Ingredients" at bounding box center [92, 264] width 185 height 35
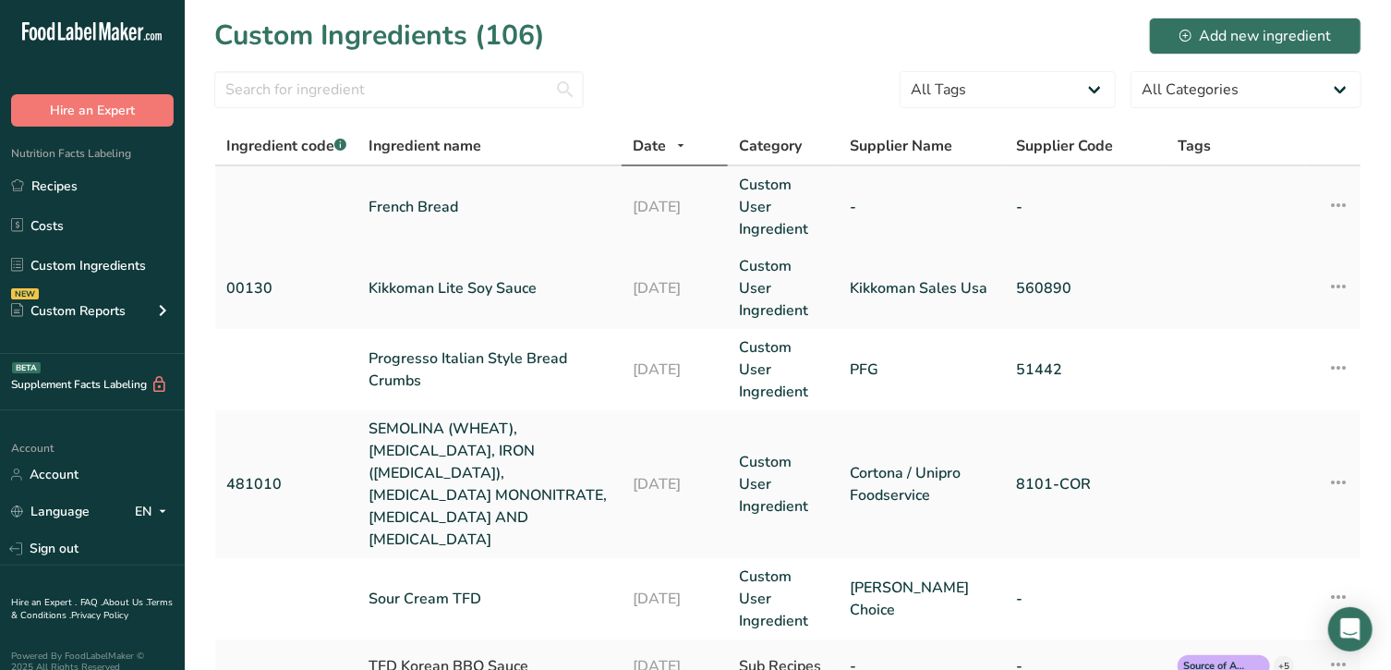
click at [415, 196] on link "French Bread" at bounding box center [489, 207] width 242 height 22
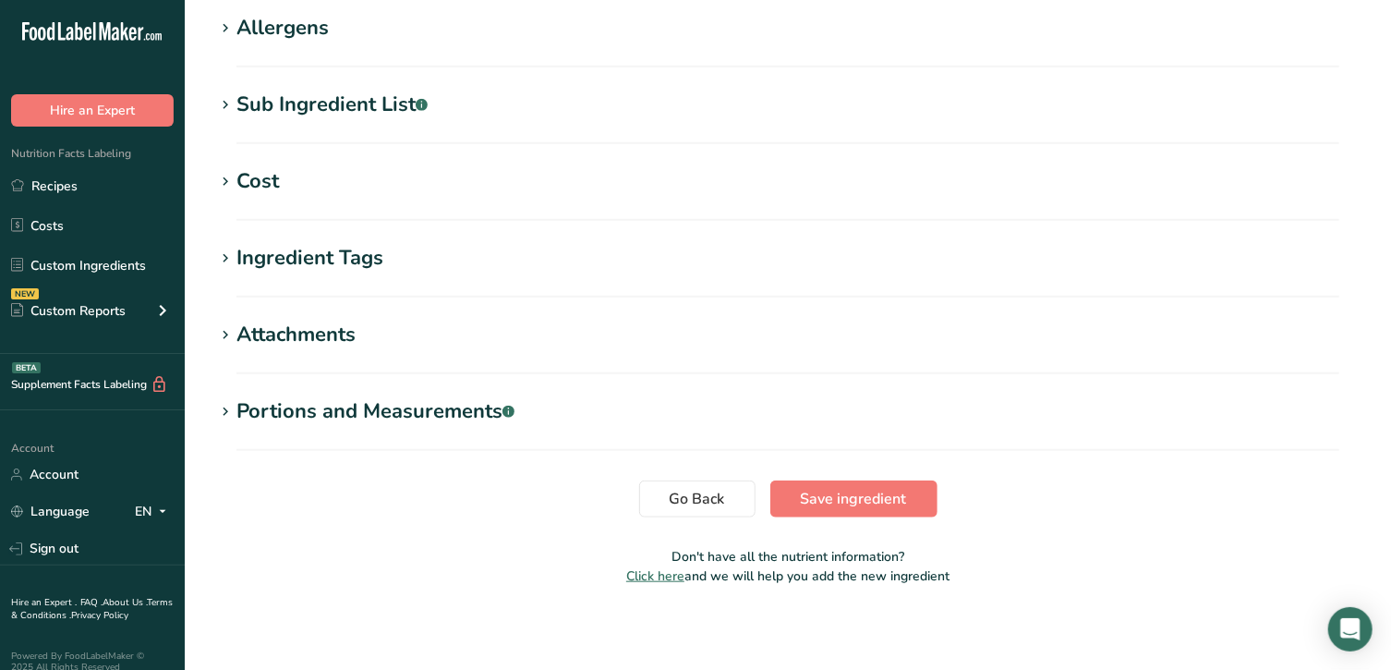
scroll to position [745, 0]
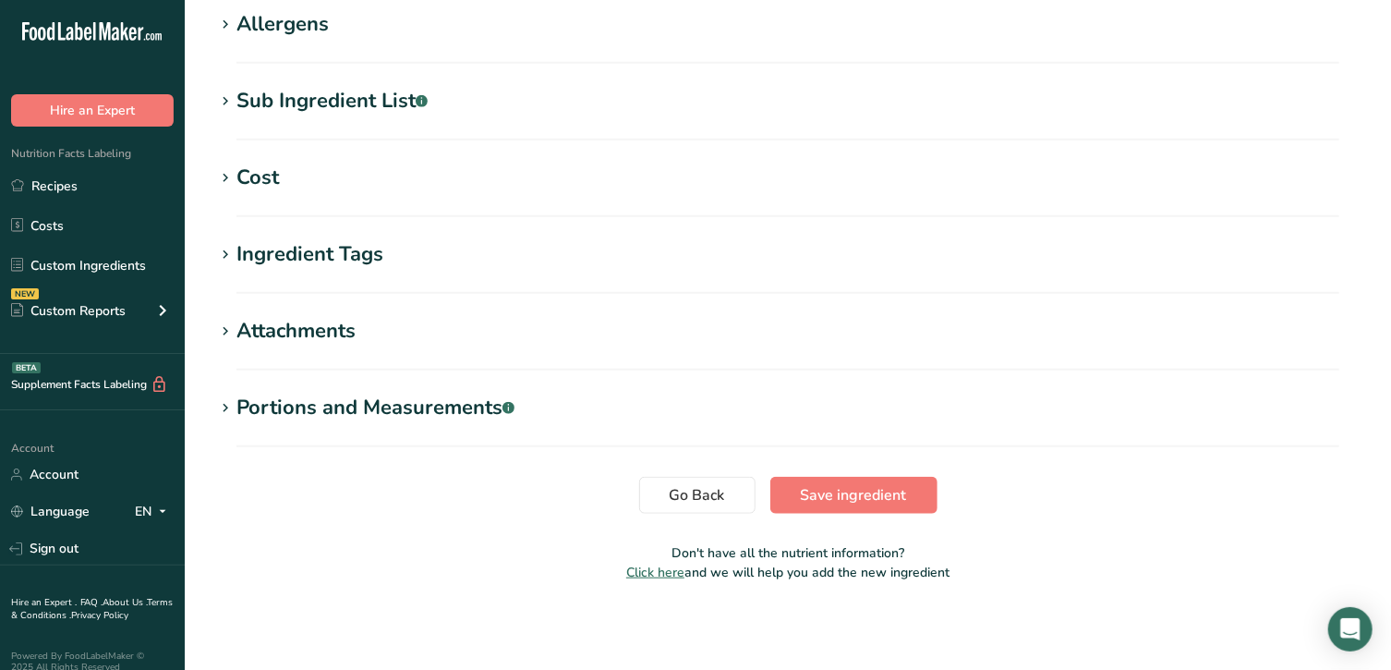
click at [223, 406] on icon at bounding box center [225, 408] width 17 height 26
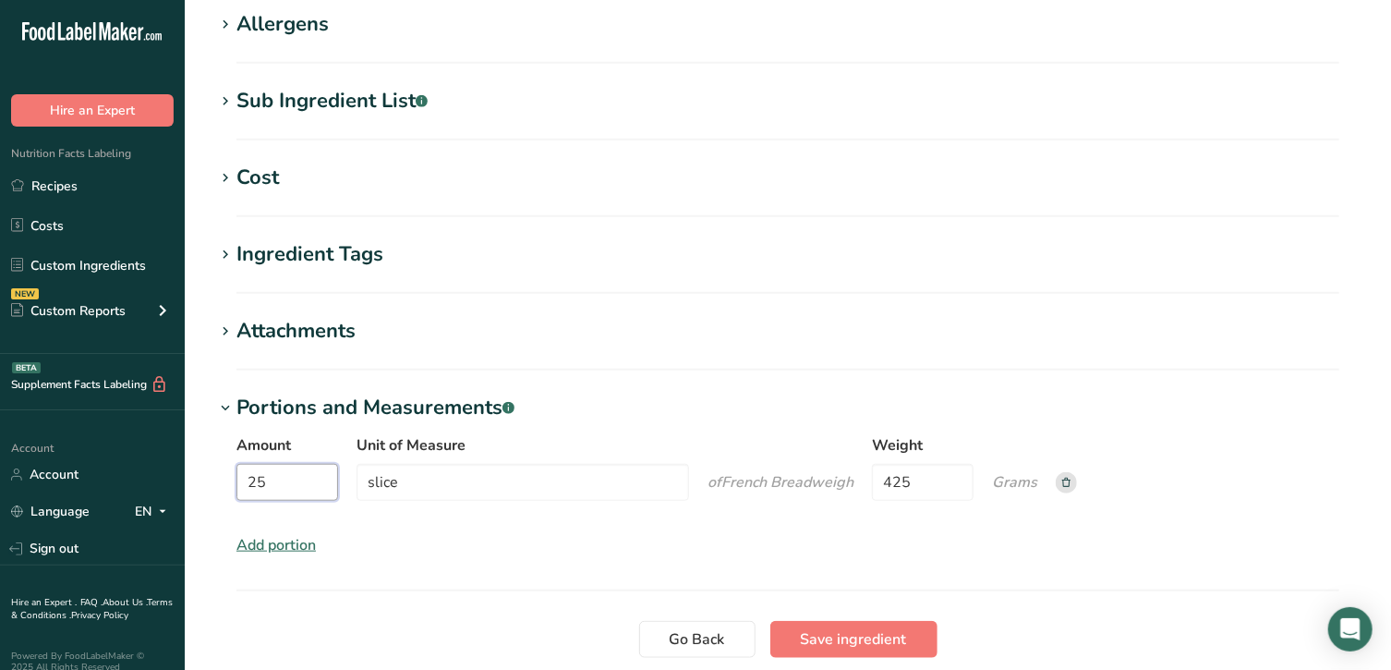
drag, startPoint x: 288, startPoint y: 481, endPoint x: 193, endPoint y: 489, distance: 95.5
click at [193, 489] on section "Edit French Bread Ingredient Spec Sheet .a-a{fill:#347362;}.b-a{fill:#fff;} Upl…" at bounding box center [788, 5] width 1206 height 1501
type input "1"
click at [948, 495] on input "425" at bounding box center [930, 482] width 102 height 37
click at [941, 496] on input "425" at bounding box center [930, 482] width 102 height 37
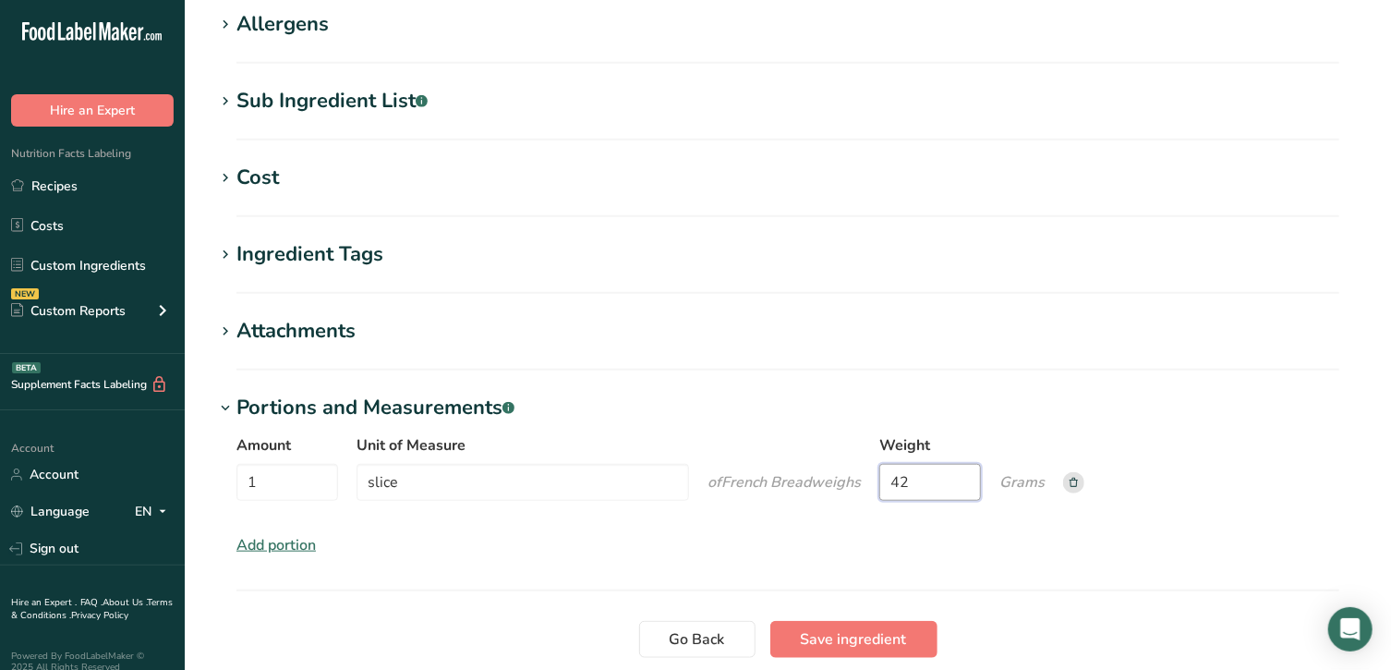
type input "4"
type input "17"
click at [885, 634] on span "Save ingredient" at bounding box center [854, 639] width 106 height 22
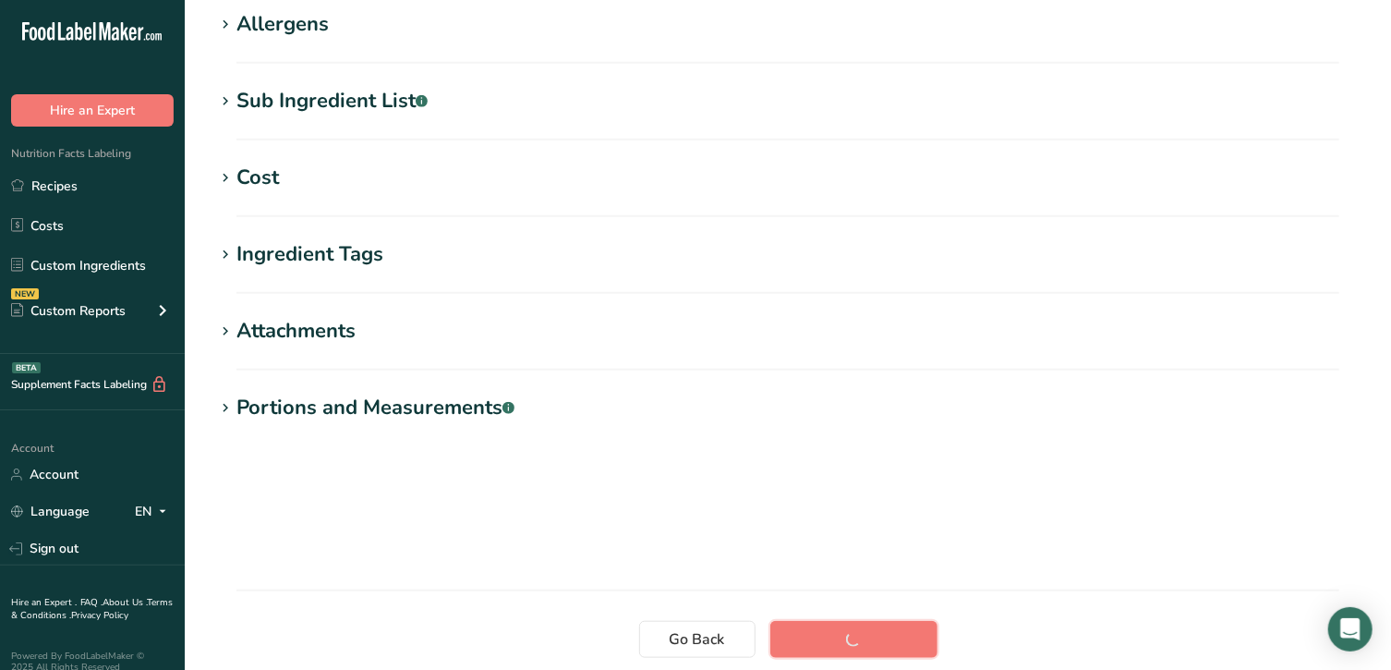
scroll to position [307, 0]
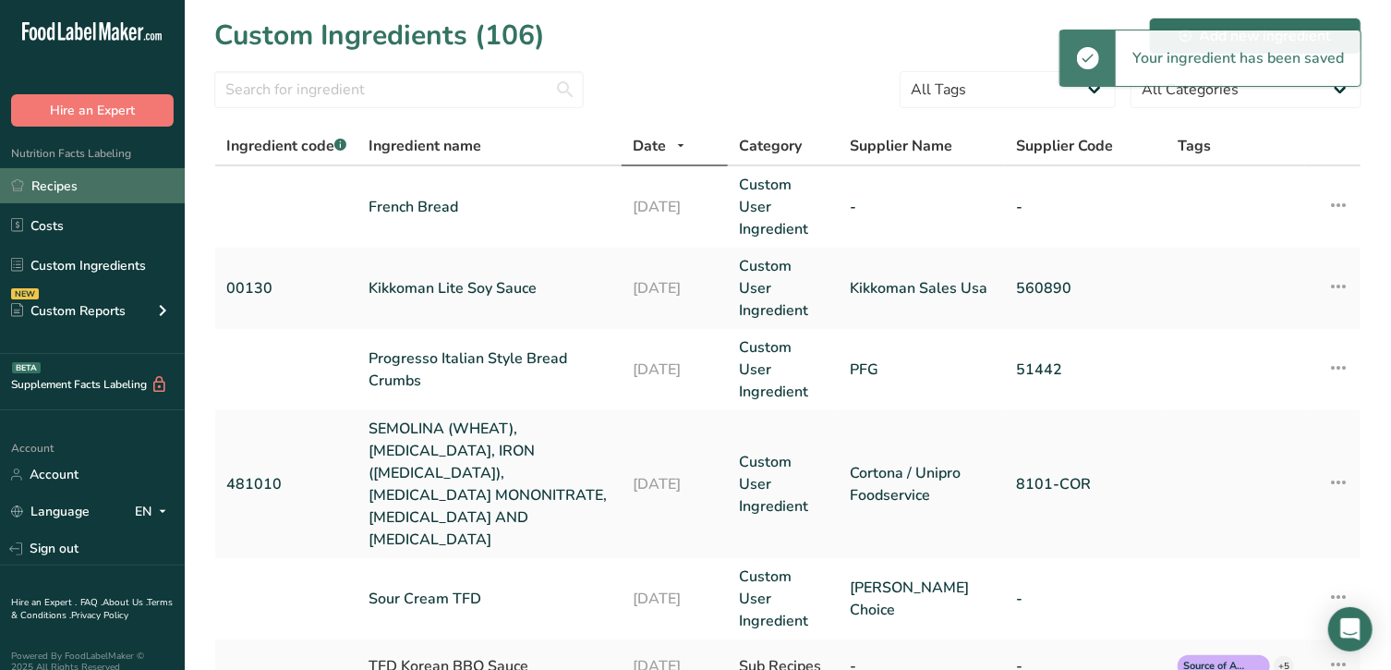
click at [66, 193] on link "Recipes" at bounding box center [92, 185] width 185 height 35
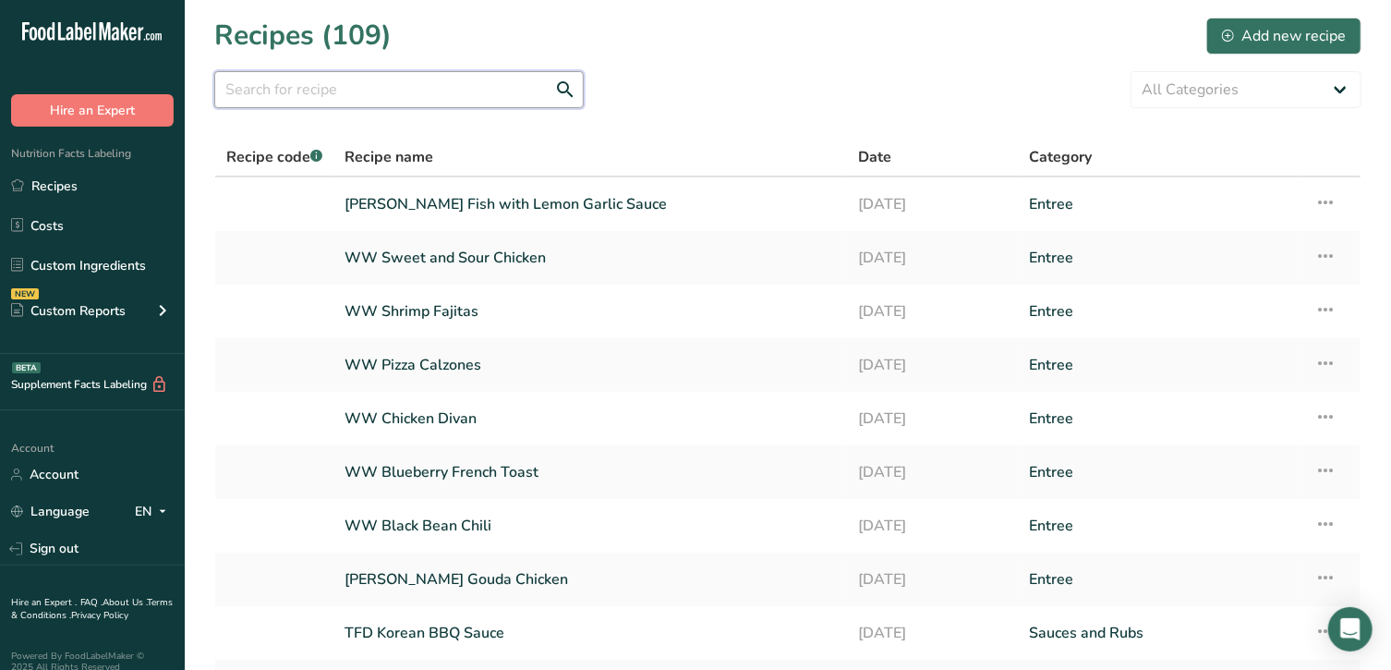
click at [420, 95] on input "text" at bounding box center [398, 89] width 369 height 37
type input "frenc"
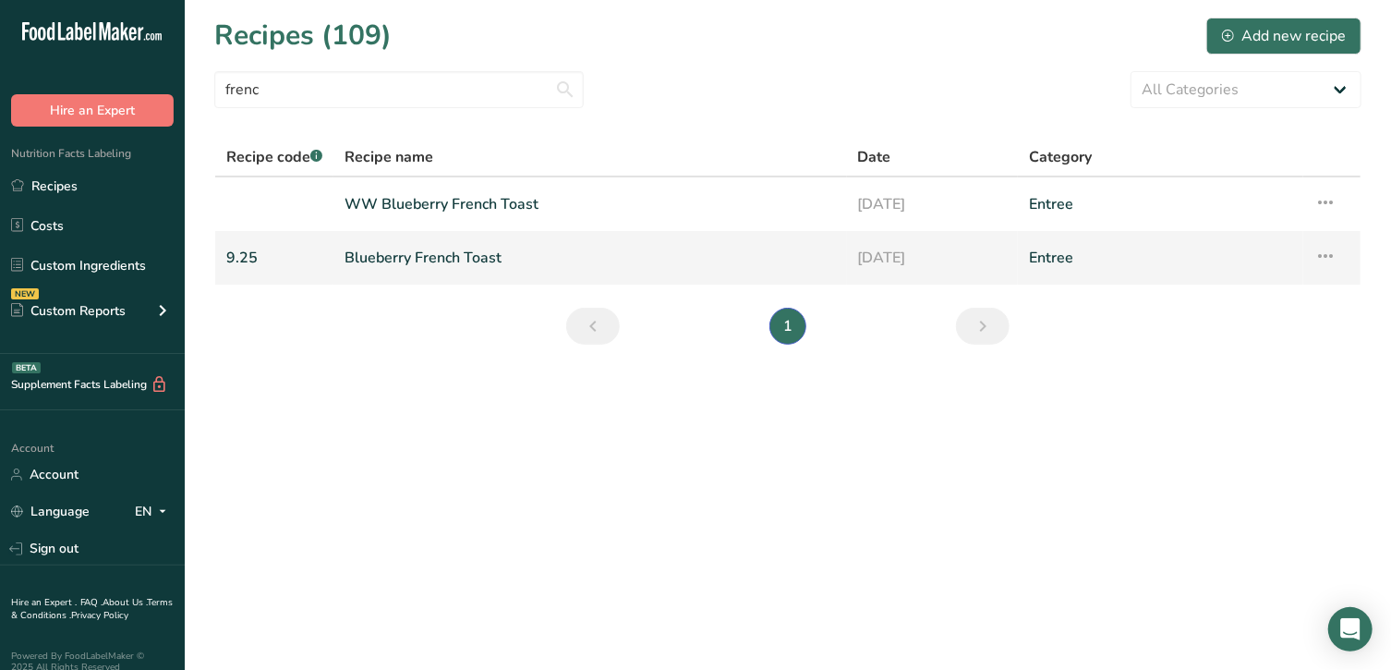
click at [441, 255] on link "Blueberry French Toast" at bounding box center [589, 257] width 491 height 39
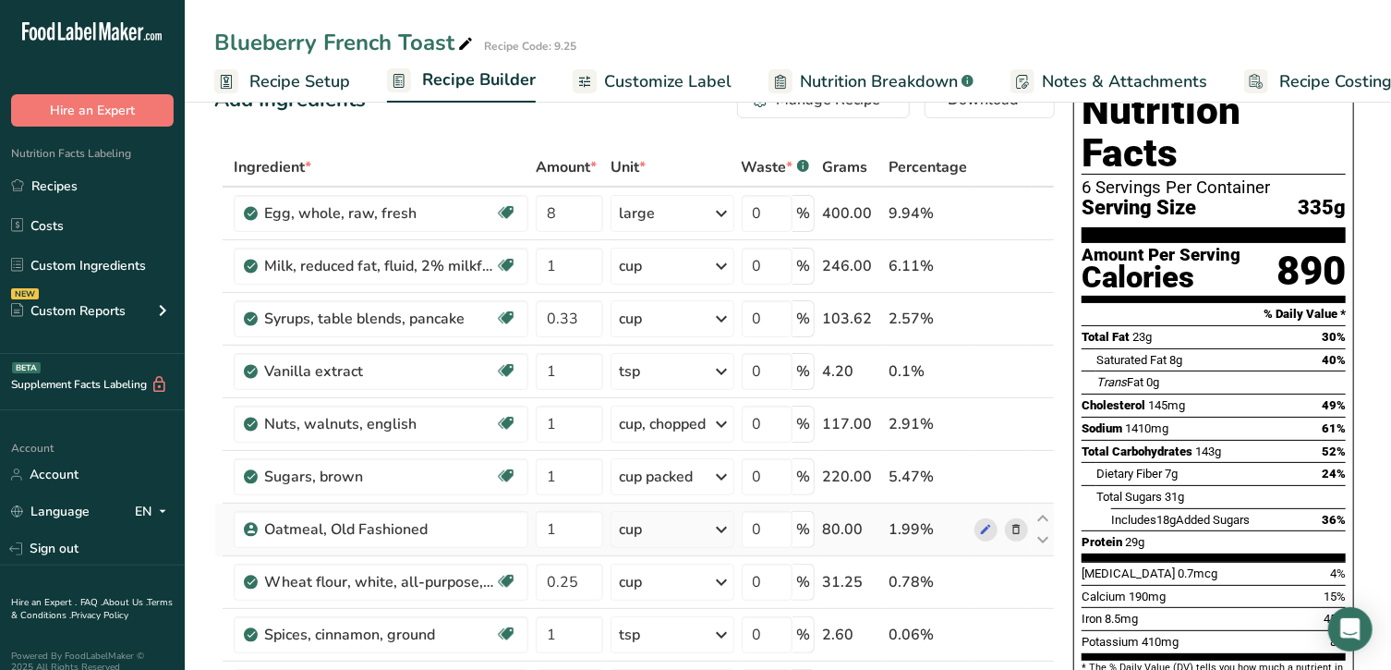
scroll to position [39, 0]
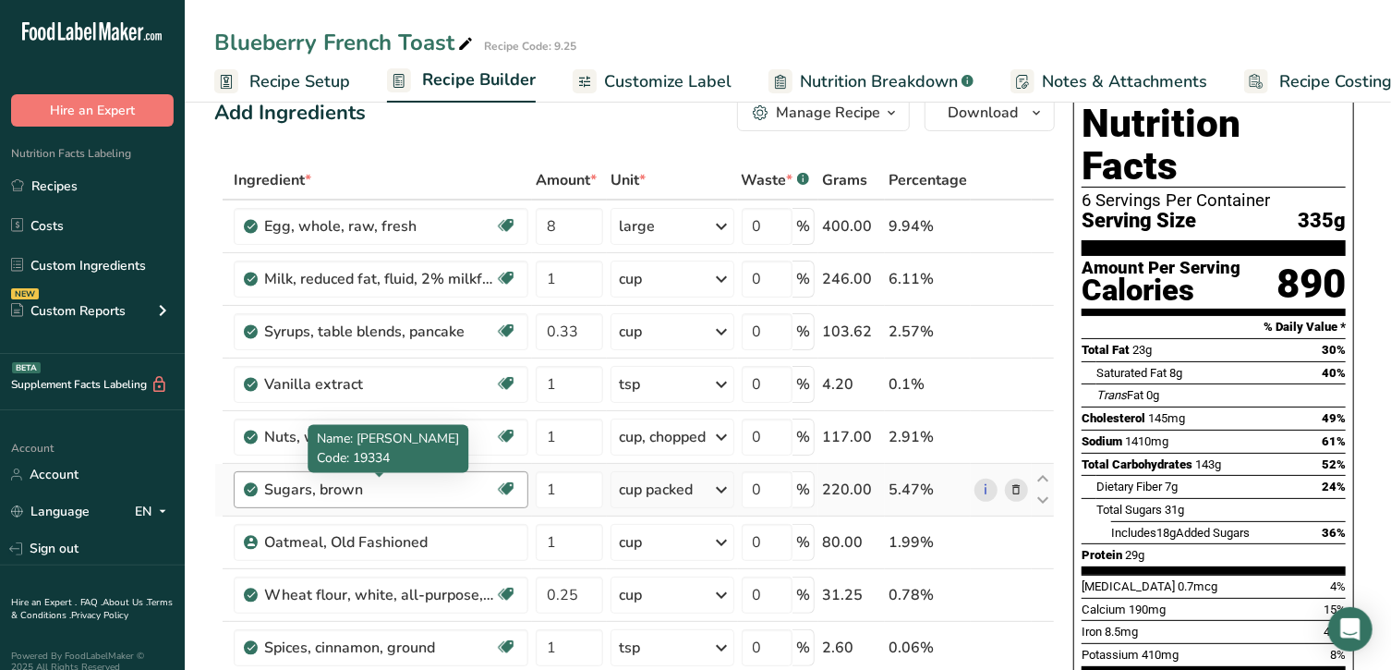
click at [408, 493] on div "Sugars, brown" at bounding box center [379, 489] width 231 height 22
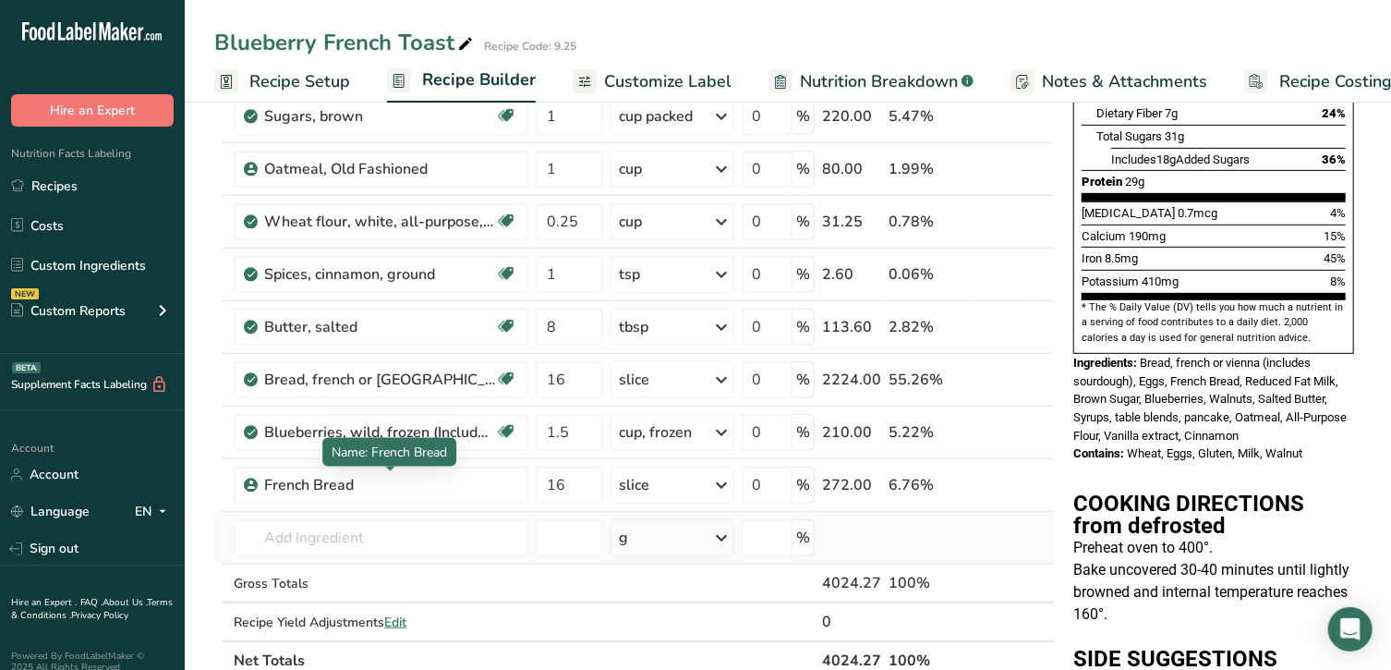
scroll to position [423, 0]
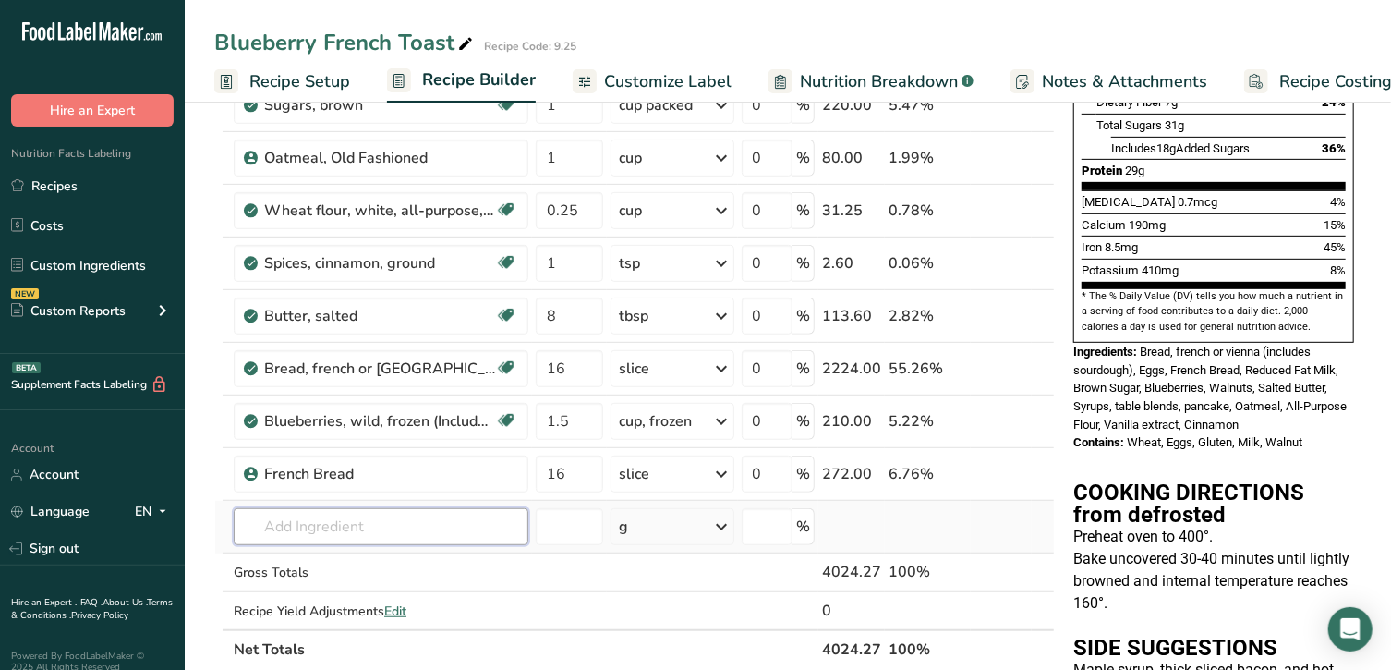
click at [409, 508] on input "text" at bounding box center [381, 526] width 295 height 37
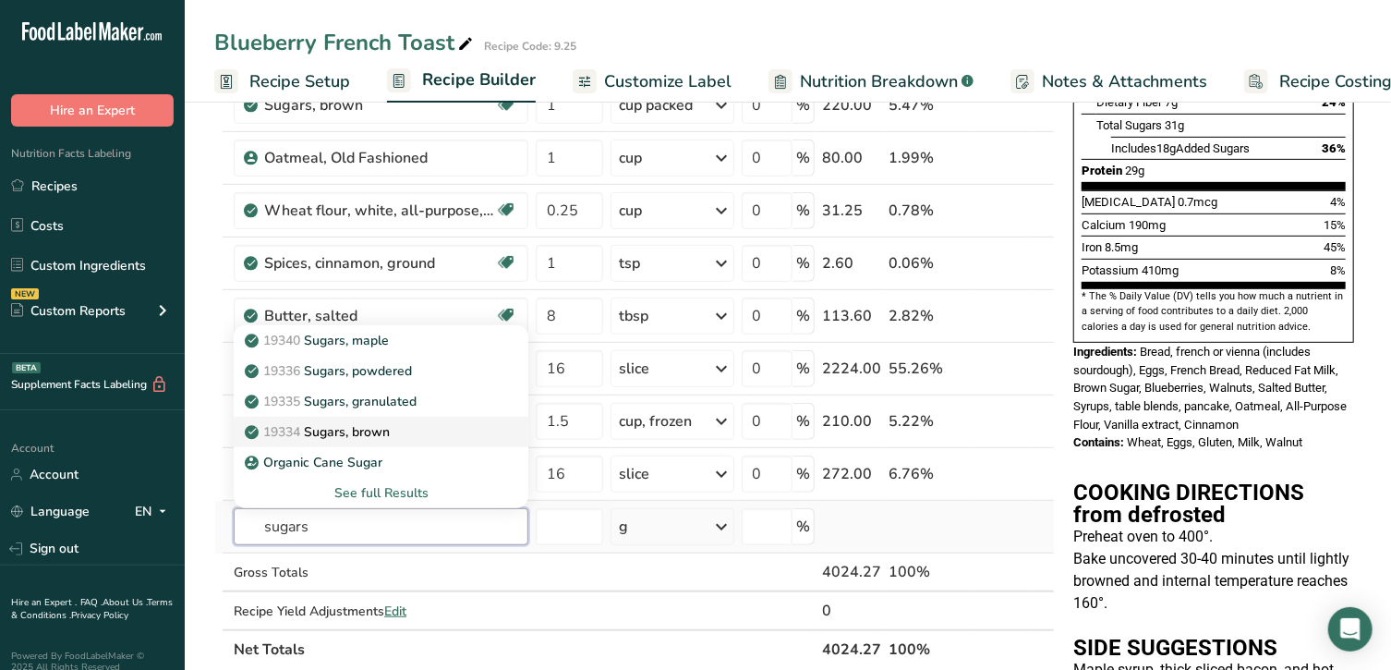
type input "sugars"
click at [374, 439] on link "19334 Sugars, brown" at bounding box center [381, 431] width 295 height 30
type input "Sugars, brown"
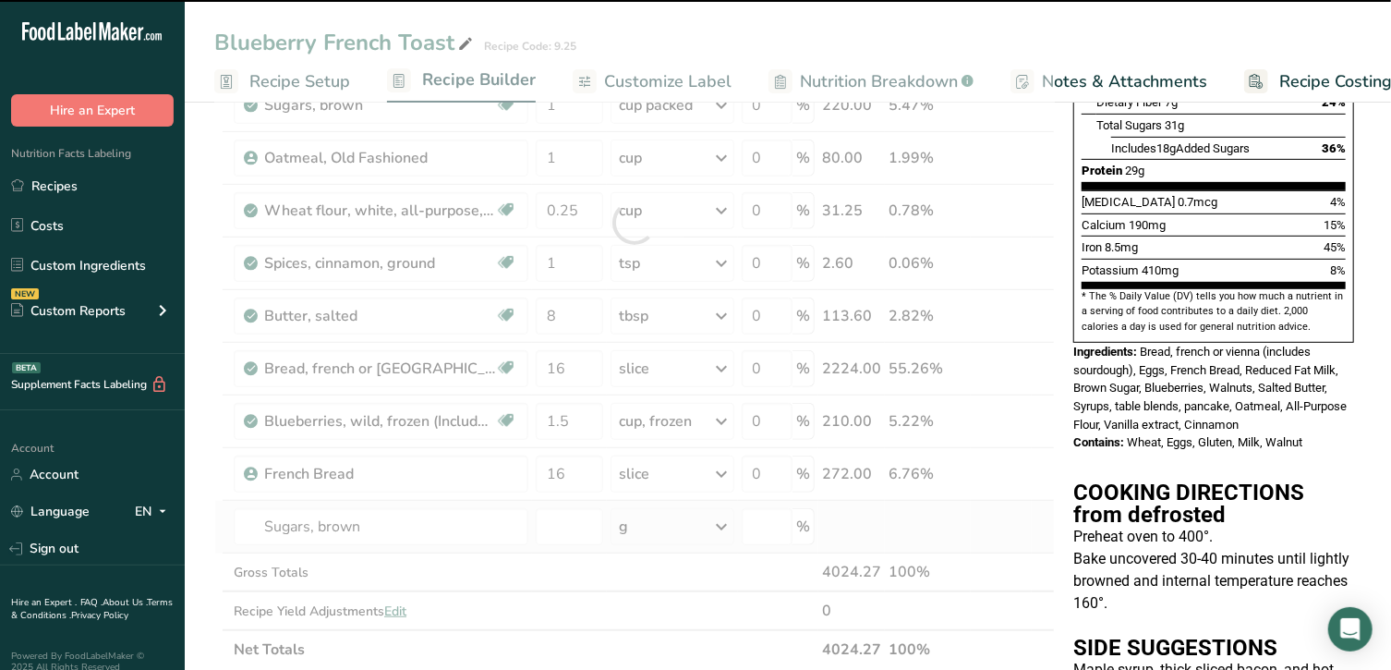
type input "0"
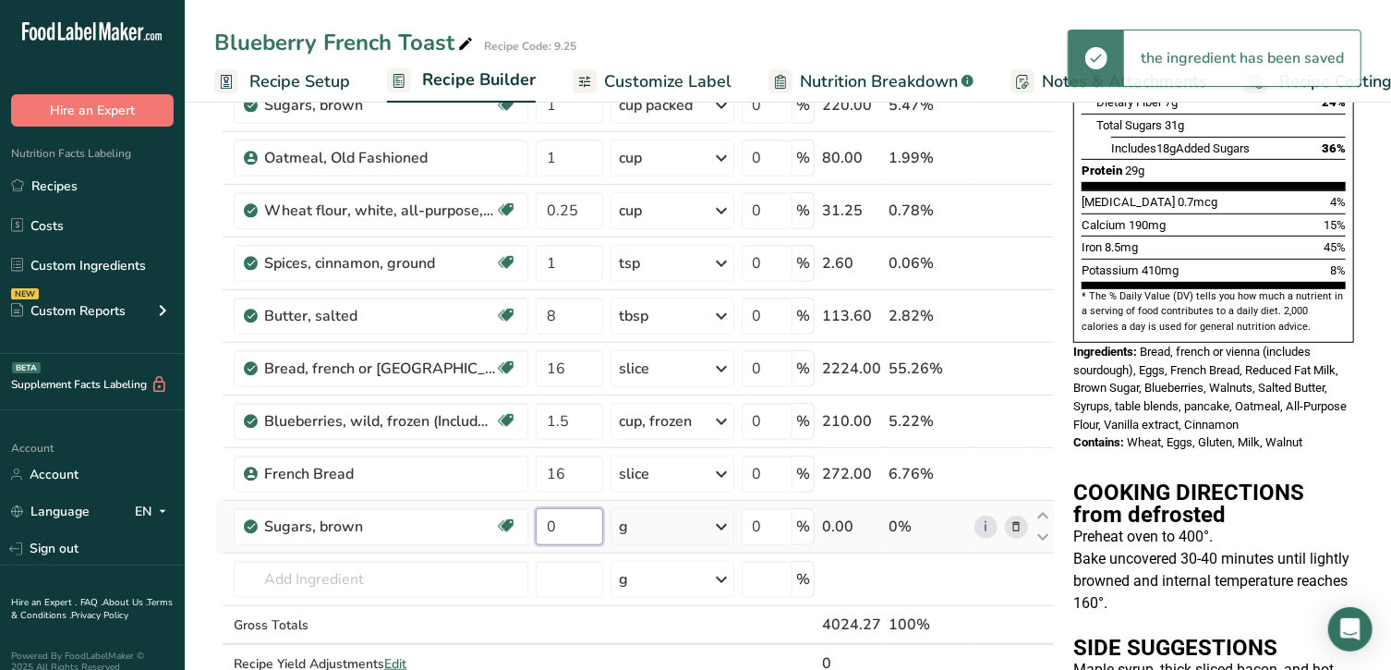
click at [552, 527] on input "0" at bounding box center [569, 526] width 67 height 37
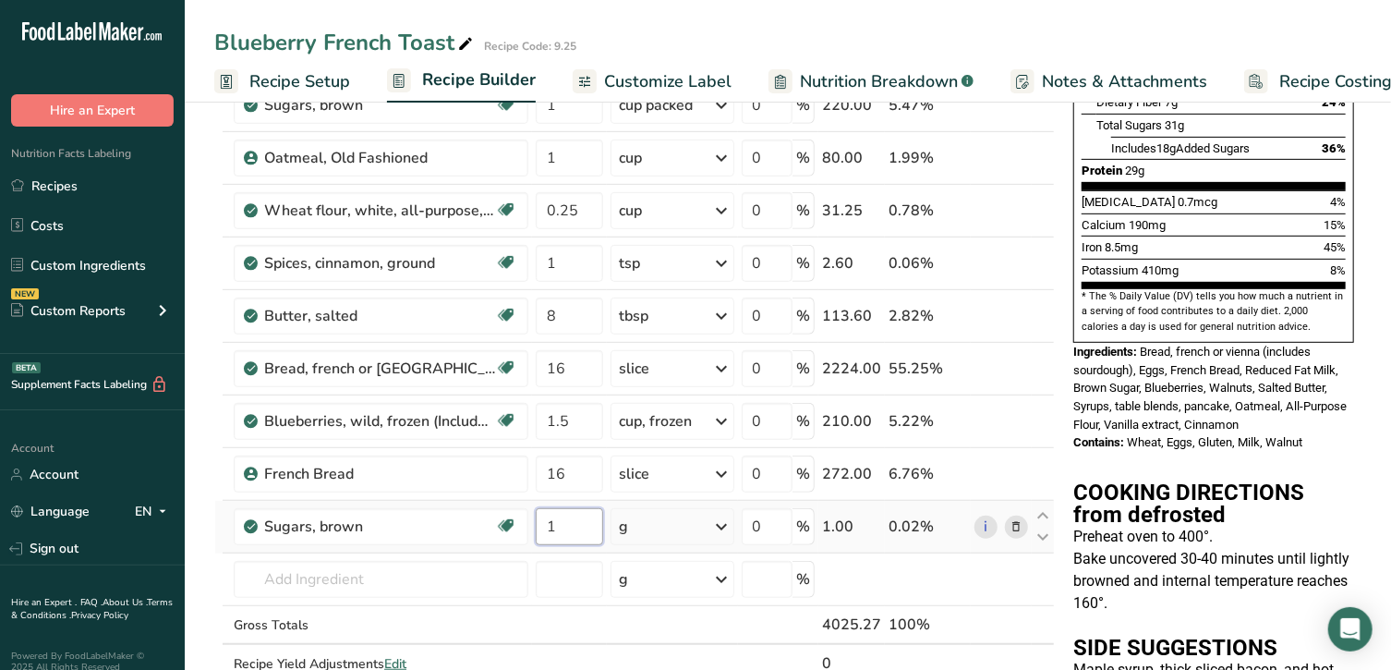
type input "1"
click at [729, 518] on div "Ingredient * Amount * Unit * Waste * .a-a{fill:#347362;}.b-a{fill:#fff;} Grams …" at bounding box center [634, 249] width 840 height 945
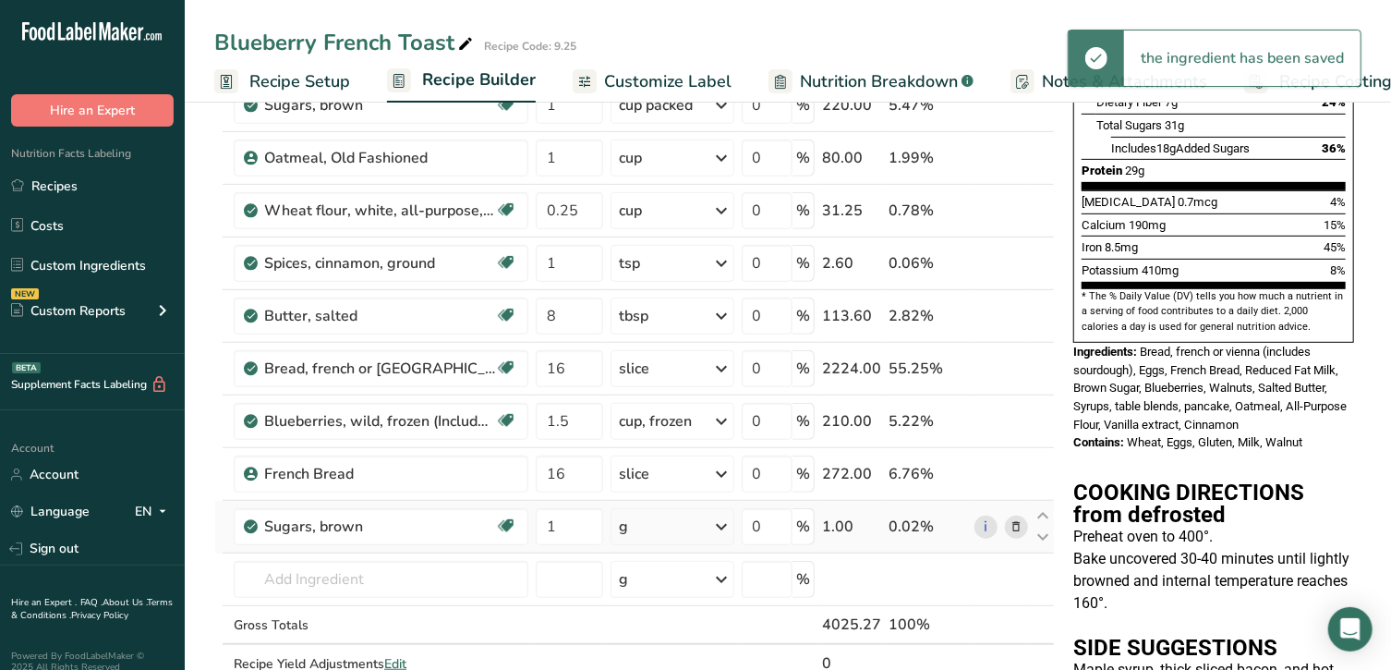
click at [718, 518] on icon at bounding box center [722, 526] width 22 height 33
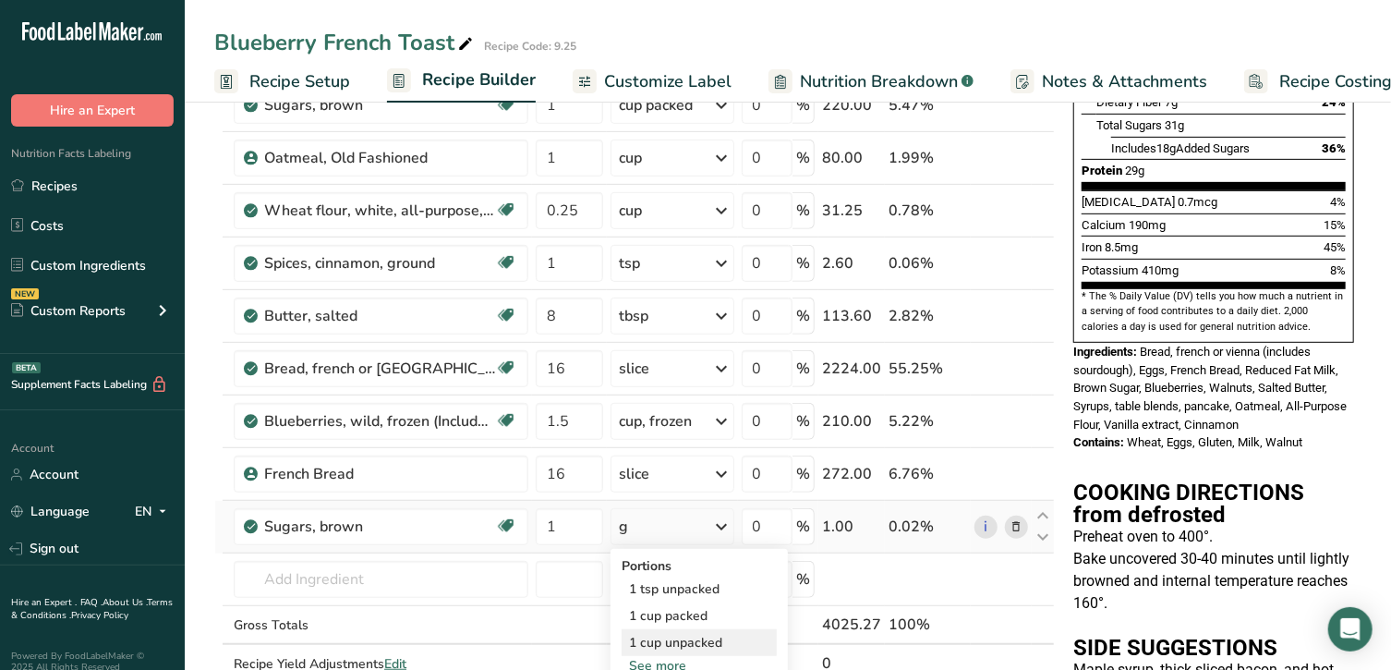
drag, startPoint x: 685, startPoint y: 646, endPoint x: 683, endPoint y: 635, distance: 10.3
click at [683, 635] on div "1 cup unpacked" at bounding box center [699, 642] width 155 height 27
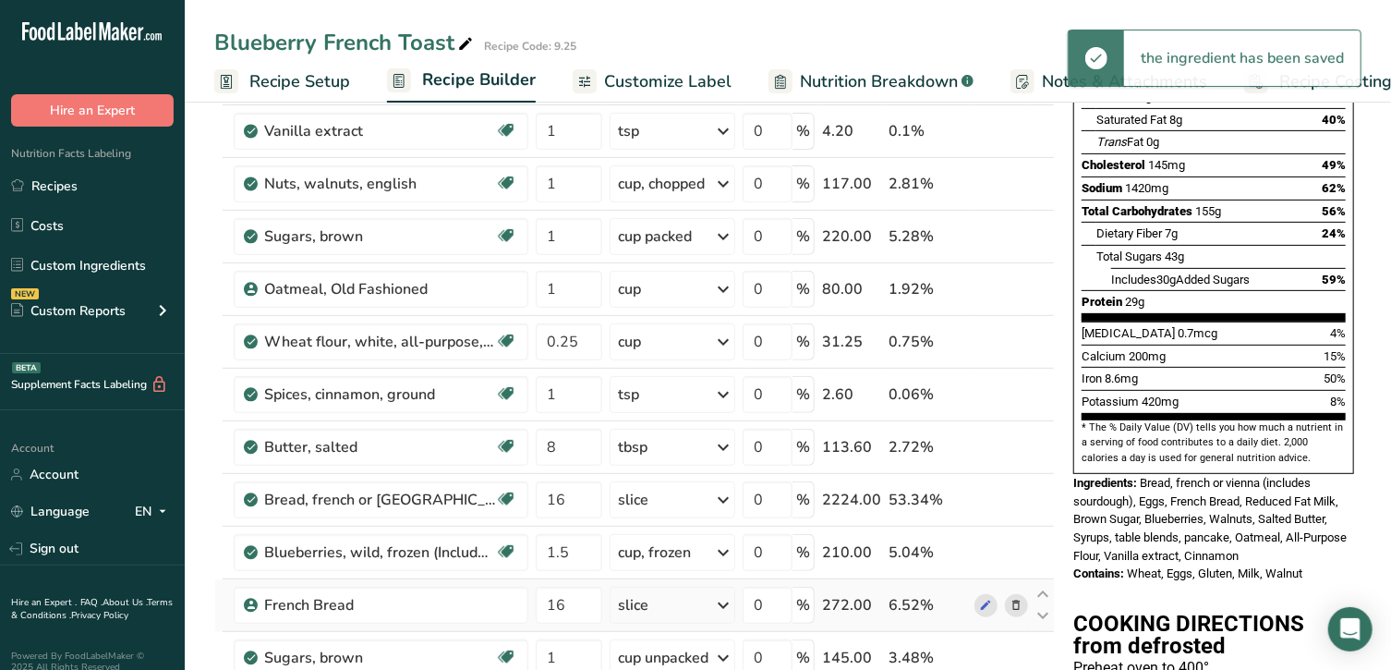
scroll to position [270, 0]
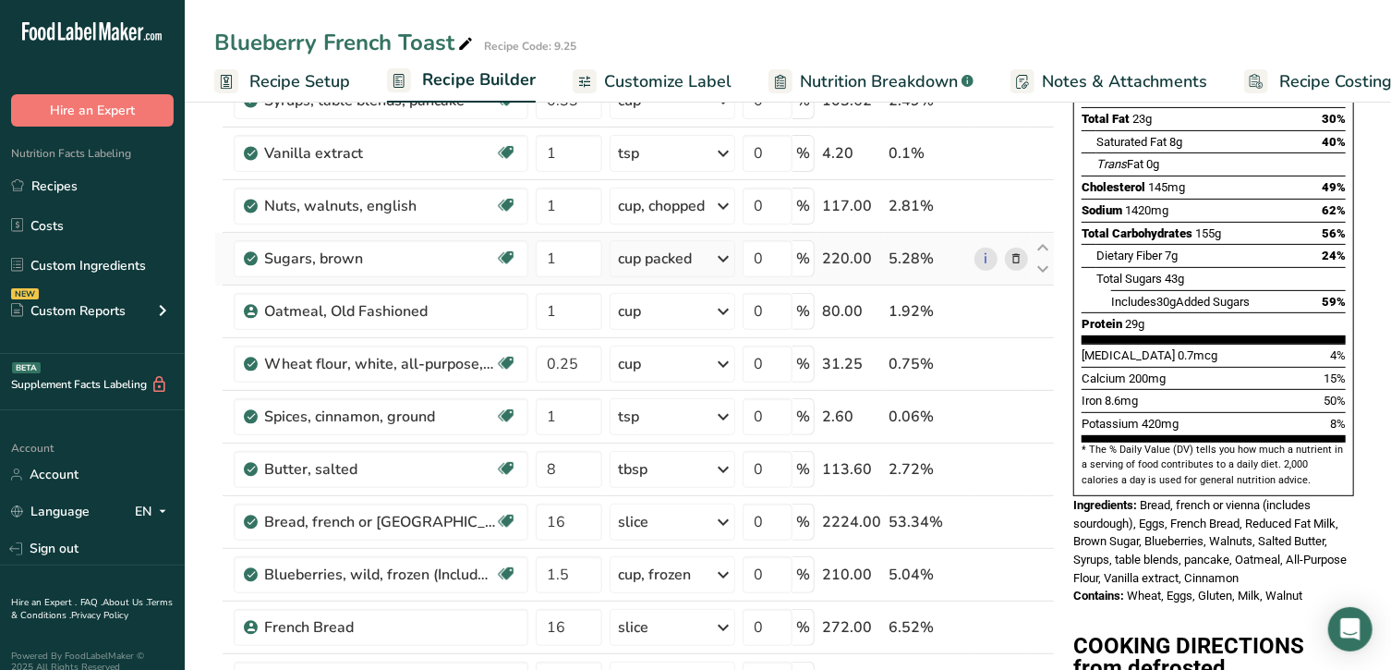
click at [1018, 251] on icon at bounding box center [1015, 258] width 13 height 19
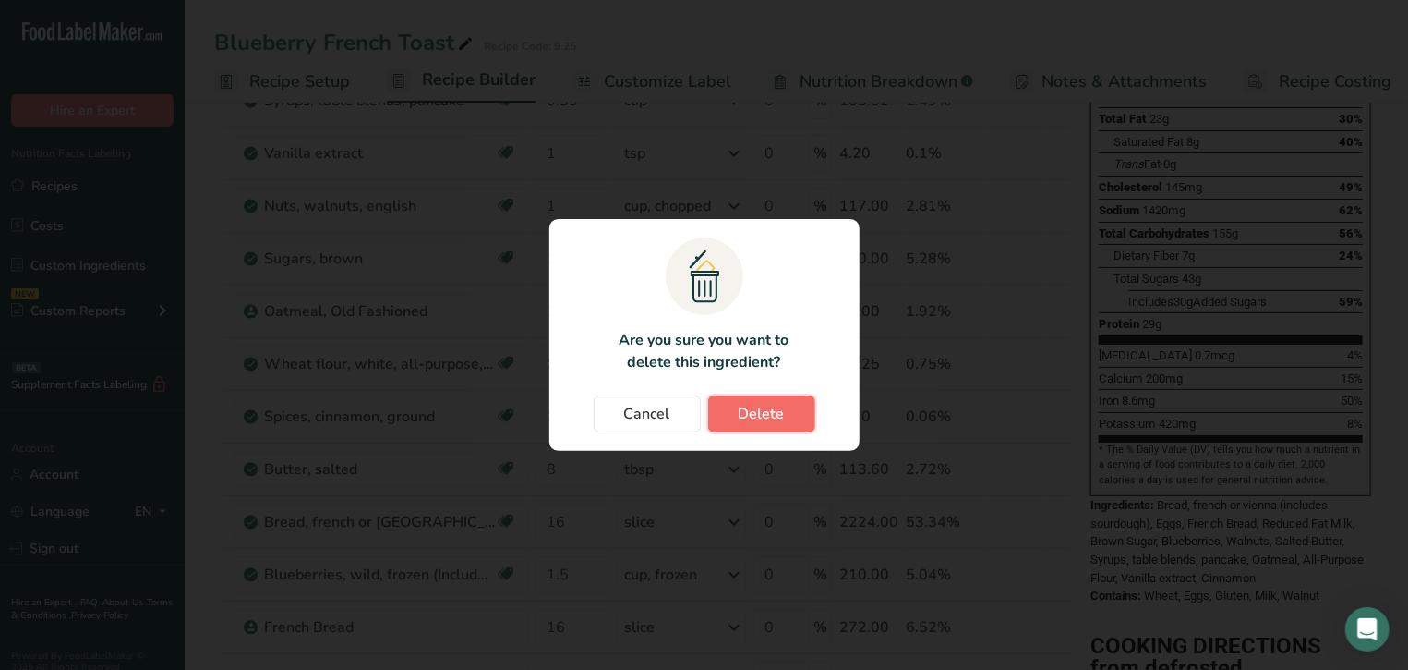
click at [736, 409] on button "Delete" at bounding box center [761, 413] width 107 height 37
type input "0.25"
type input "1"
type input "8"
type input "16"
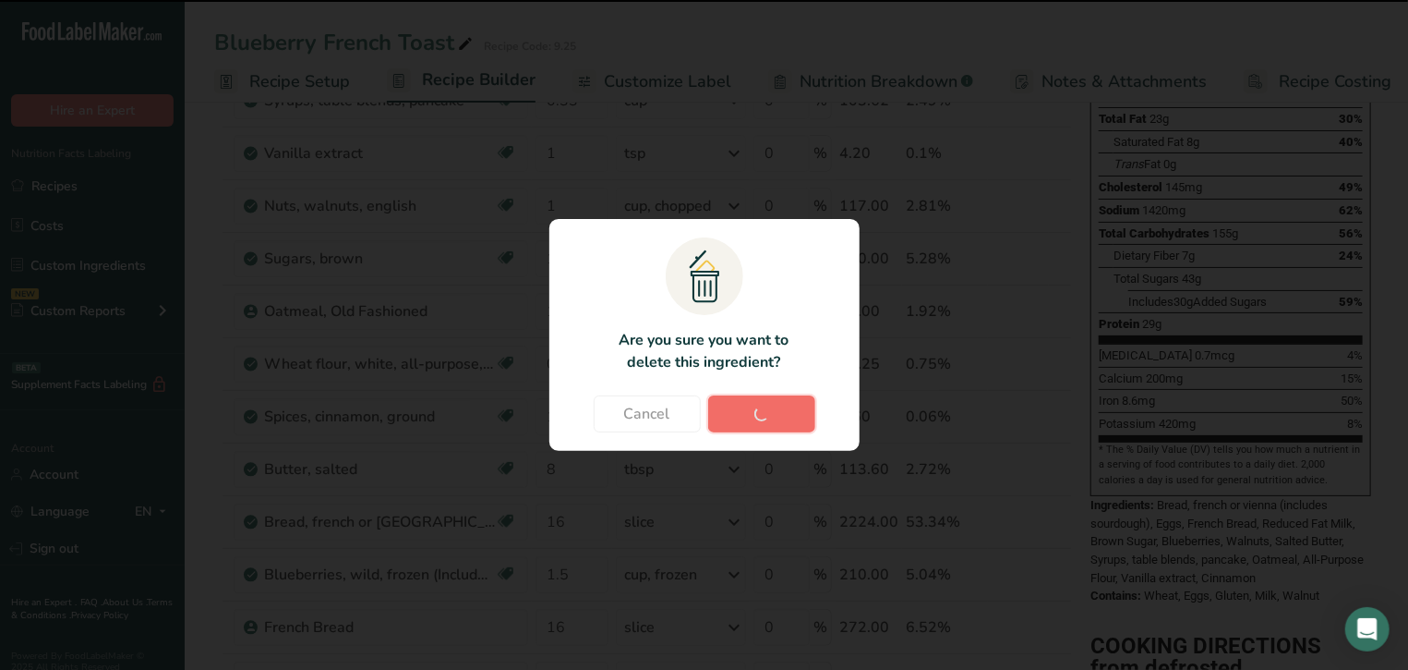
type input "1.5"
type input "16"
type input "1"
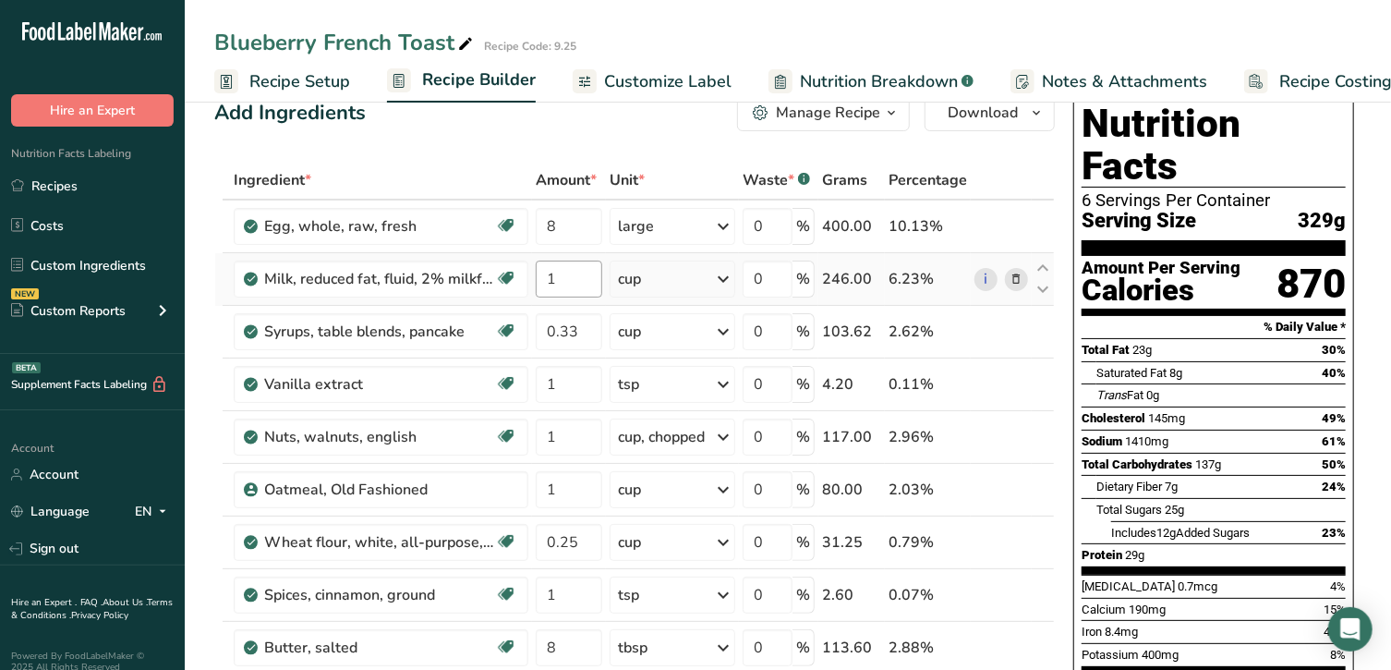
scroll to position [0, 0]
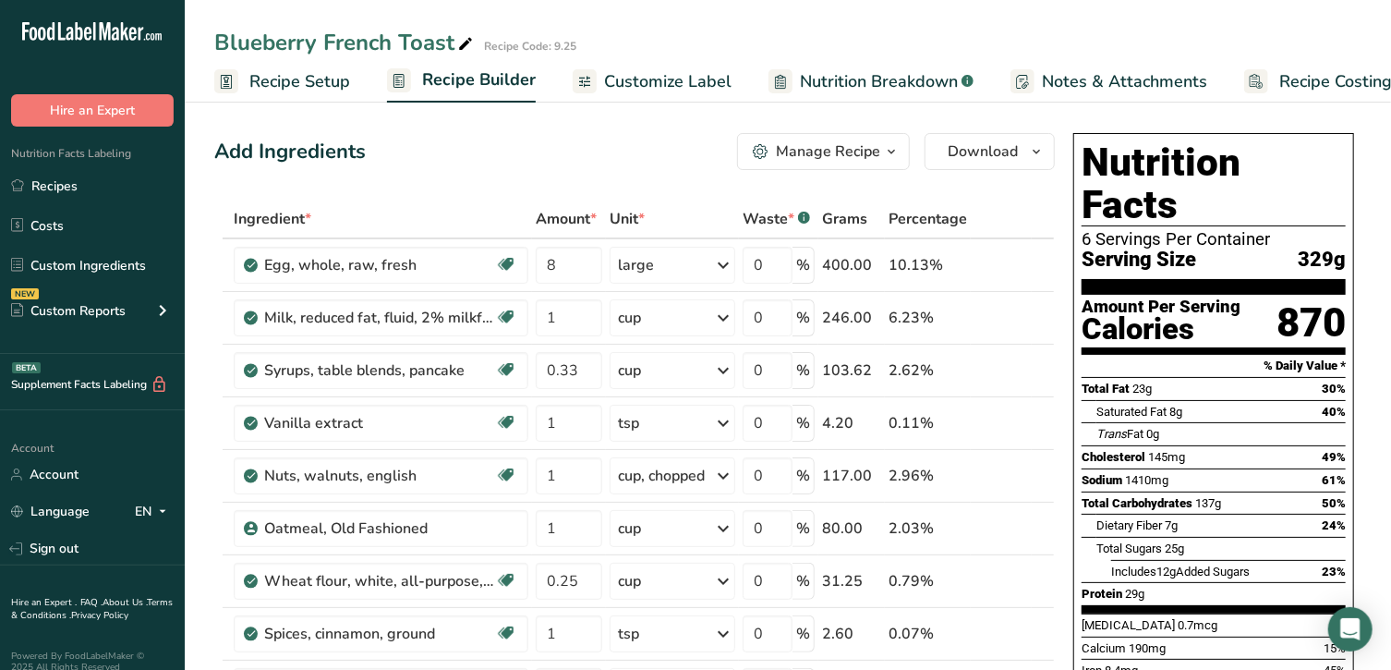
click at [881, 56] on div "Blueberry French Toast Recipe Code: 9.25" at bounding box center [788, 42] width 1206 height 33
click at [866, 85] on span "Nutrition Breakdown" at bounding box center [879, 81] width 158 height 25
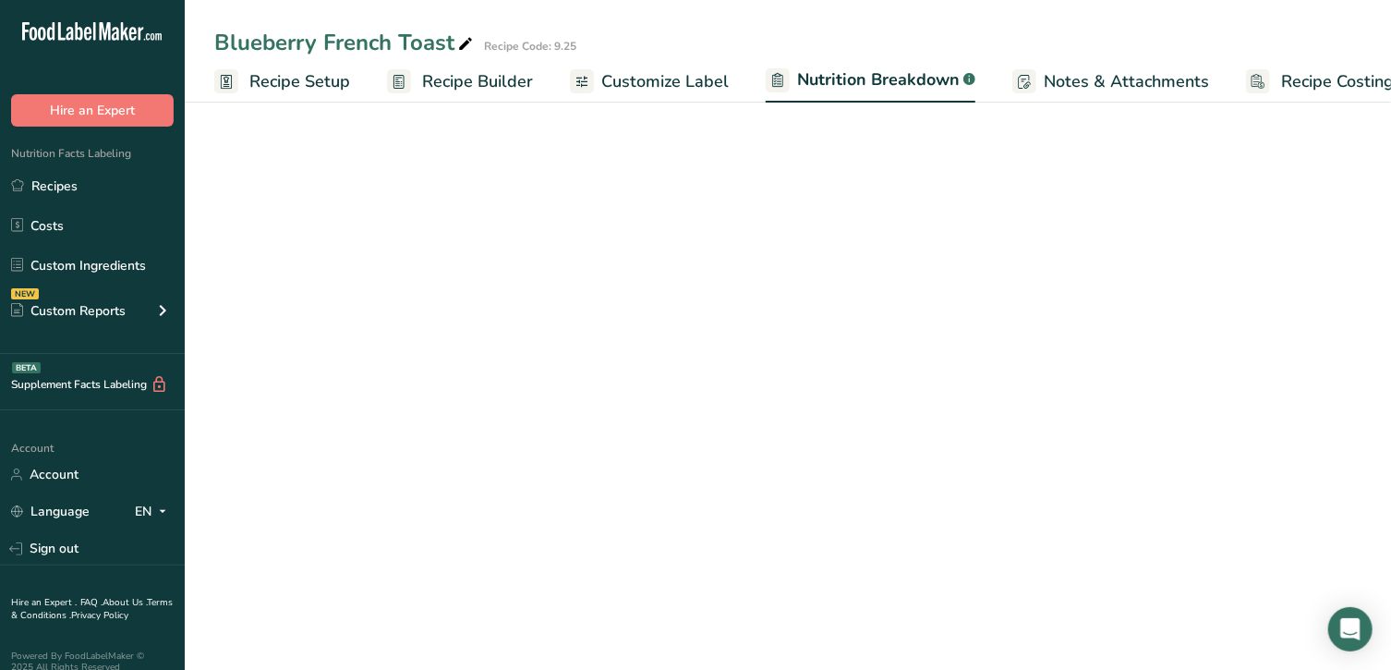
scroll to position [0, 30]
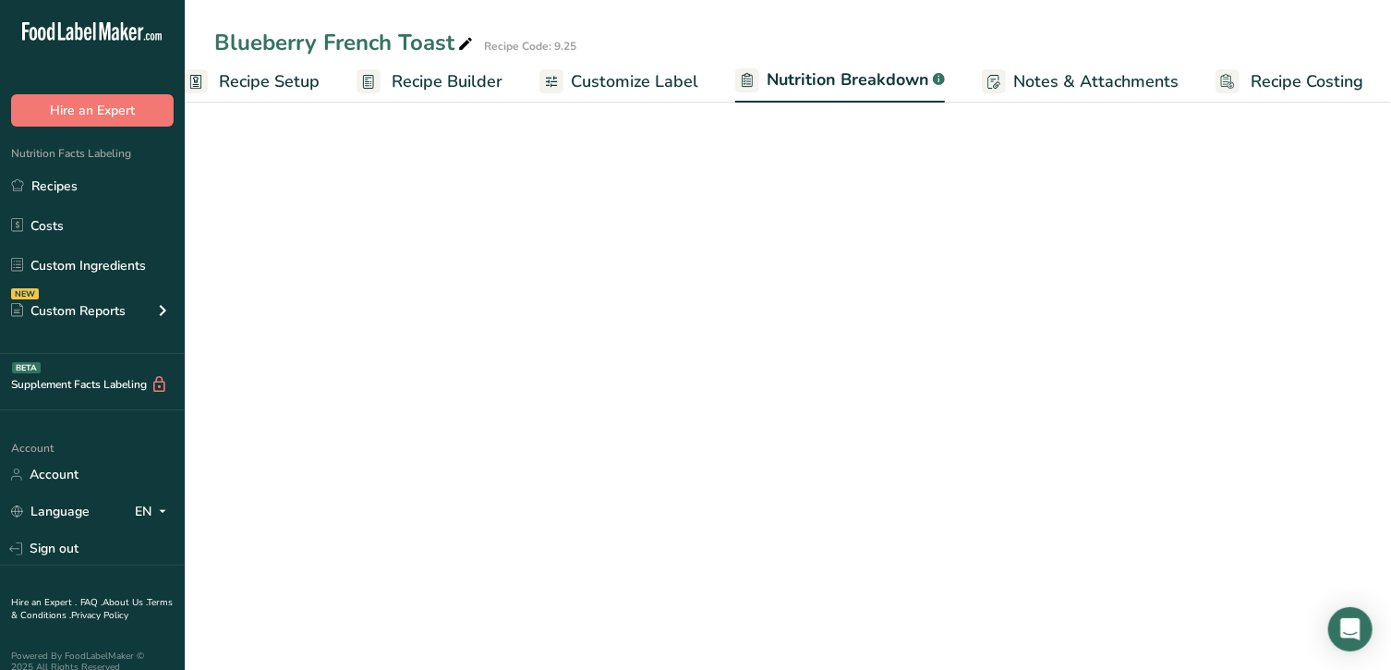
select select "Calories"
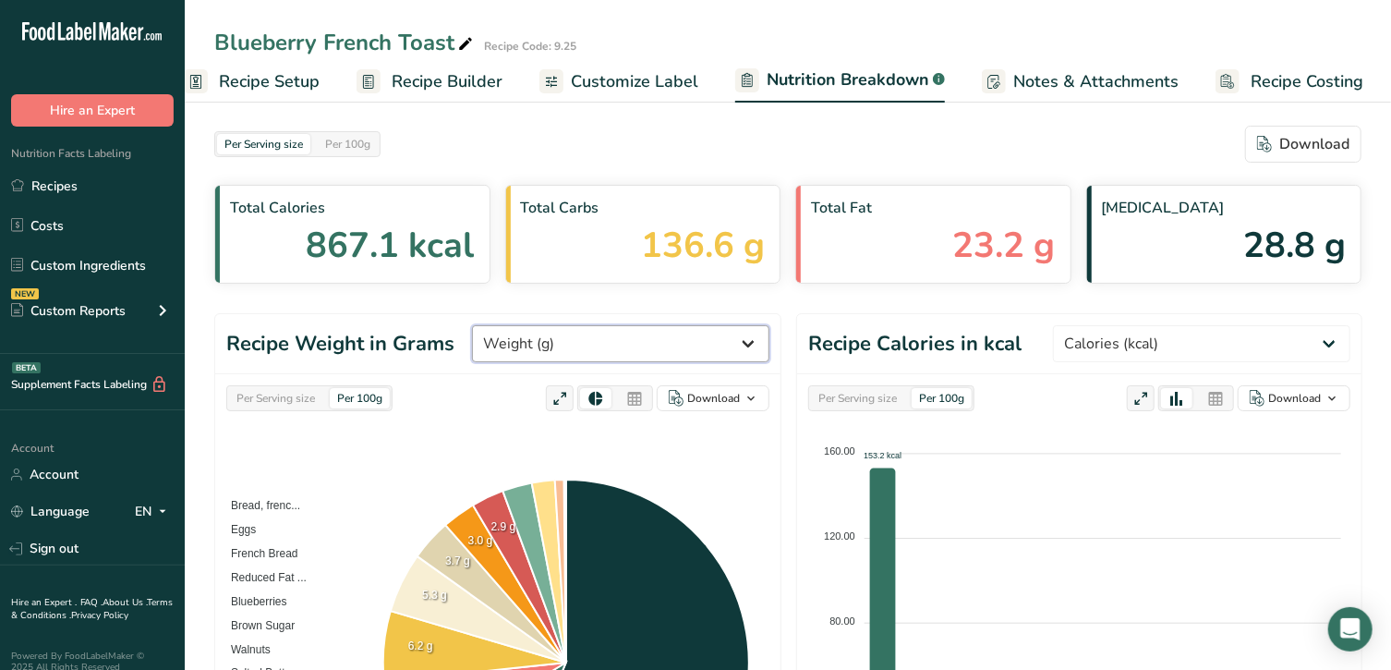
click at [649, 344] on select "Weight (g) Calories (kcal) Energy KJ (kj) Total Fat (g) Saturated Fat (g) Trans…" at bounding box center [620, 343] width 297 height 37
select select "Sodium"
click at [541, 325] on select "Weight (g) Calories (kcal) Energy KJ (kj) Total Fat (g) Saturated Fat (g) Trans…" at bounding box center [620, 343] width 297 height 37
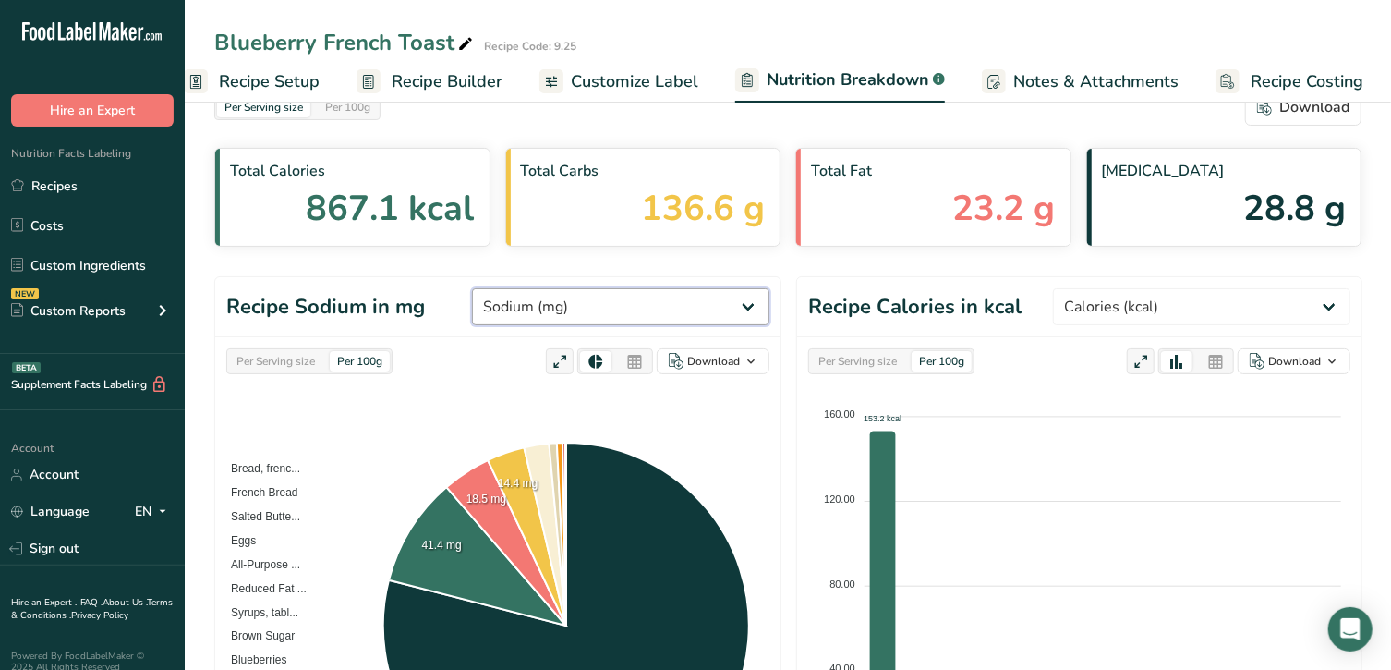
scroll to position [153, 0]
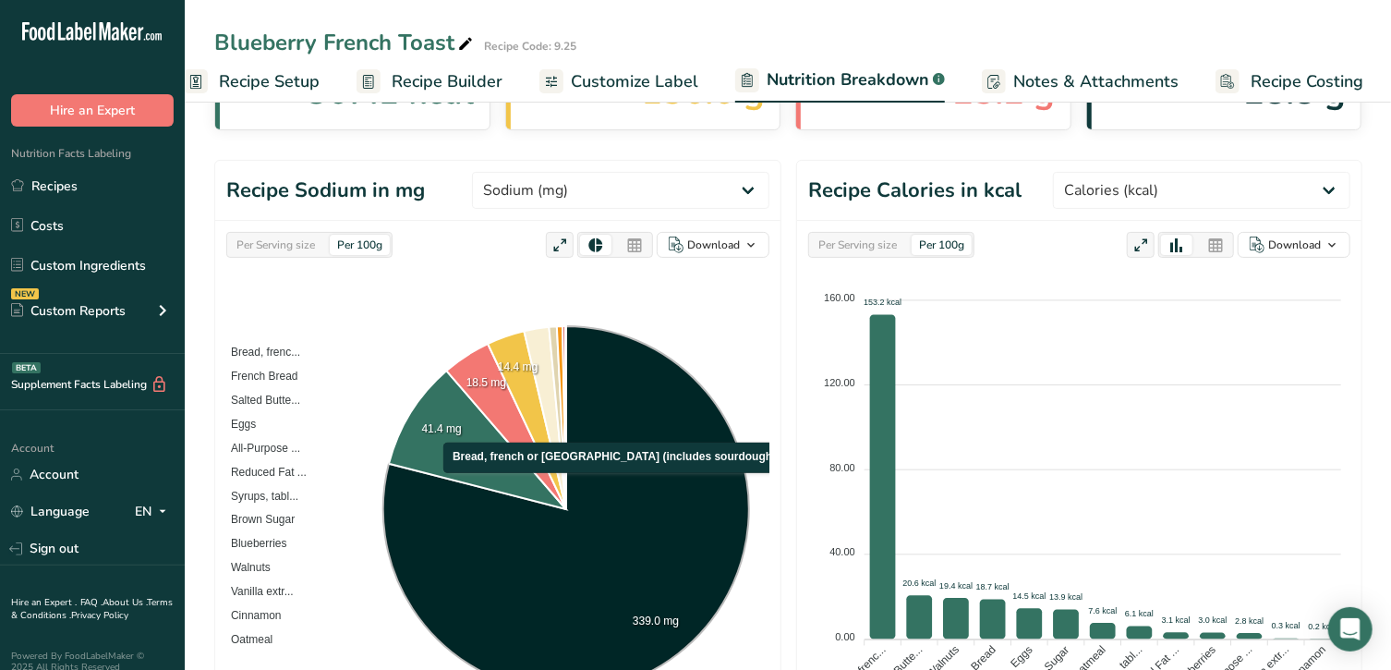
click at [618, 480] on icon at bounding box center [566, 509] width 367 height 367
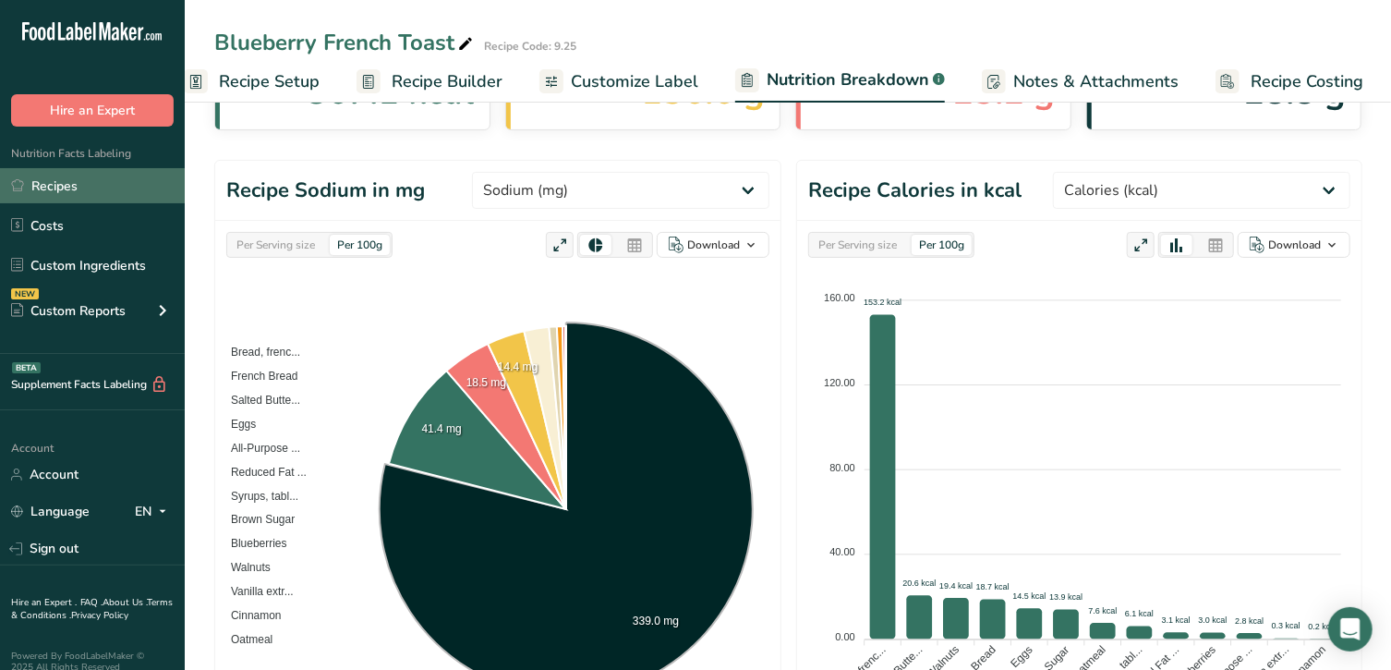
click at [94, 188] on link "Recipes" at bounding box center [92, 185] width 185 height 35
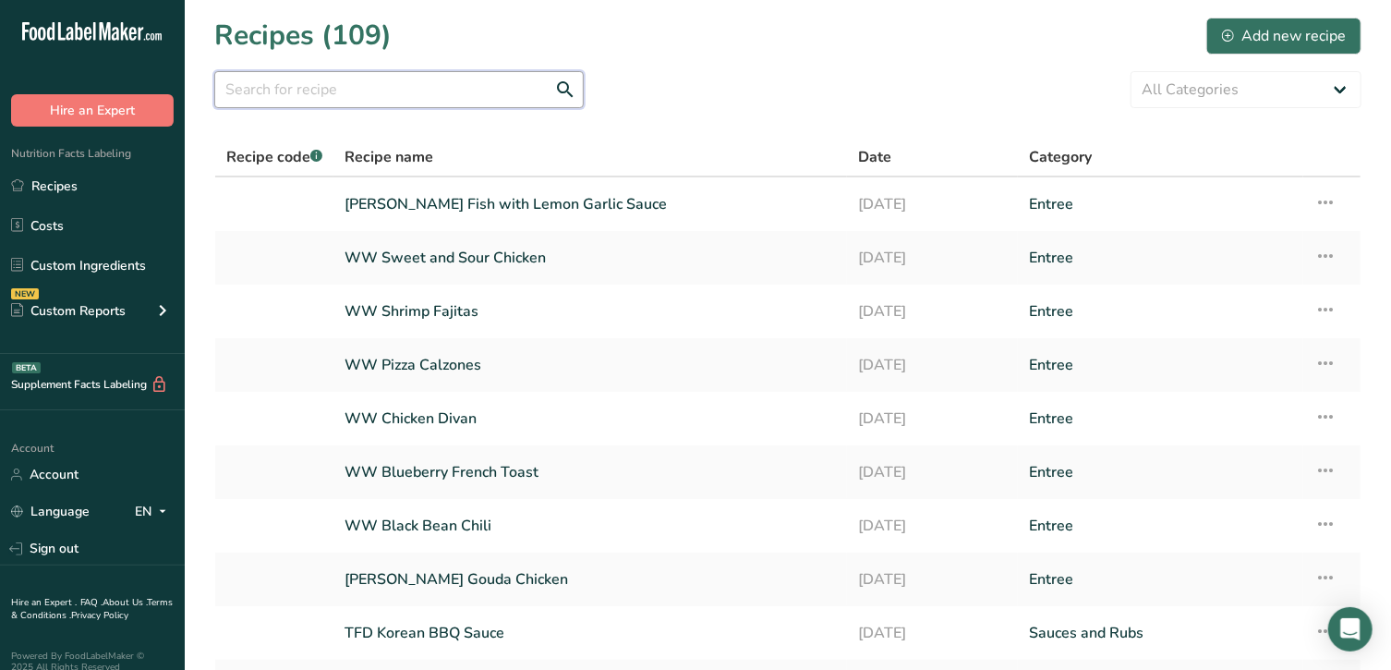
click at [333, 89] on input "text" at bounding box center [398, 89] width 369 height 37
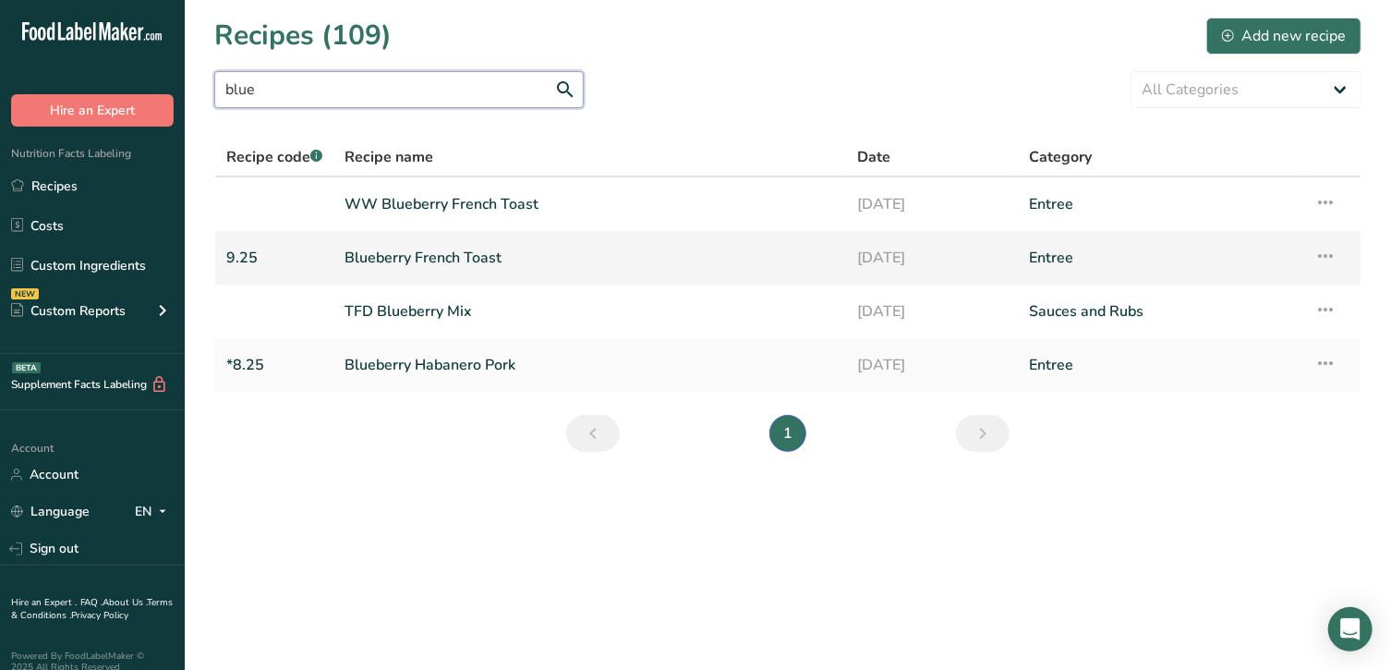
type input "blue"
click at [429, 258] on link "Blueberry French Toast" at bounding box center [589, 257] width 491 height 39
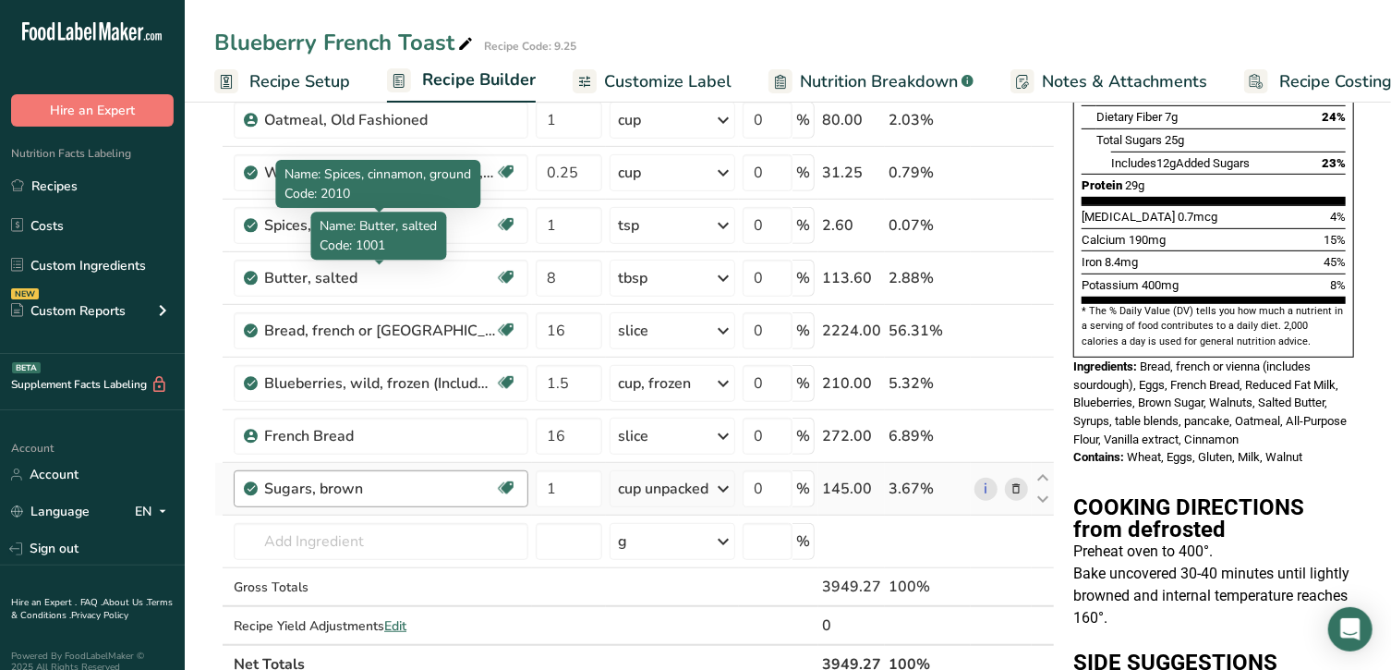
scroll to position [461, 0]
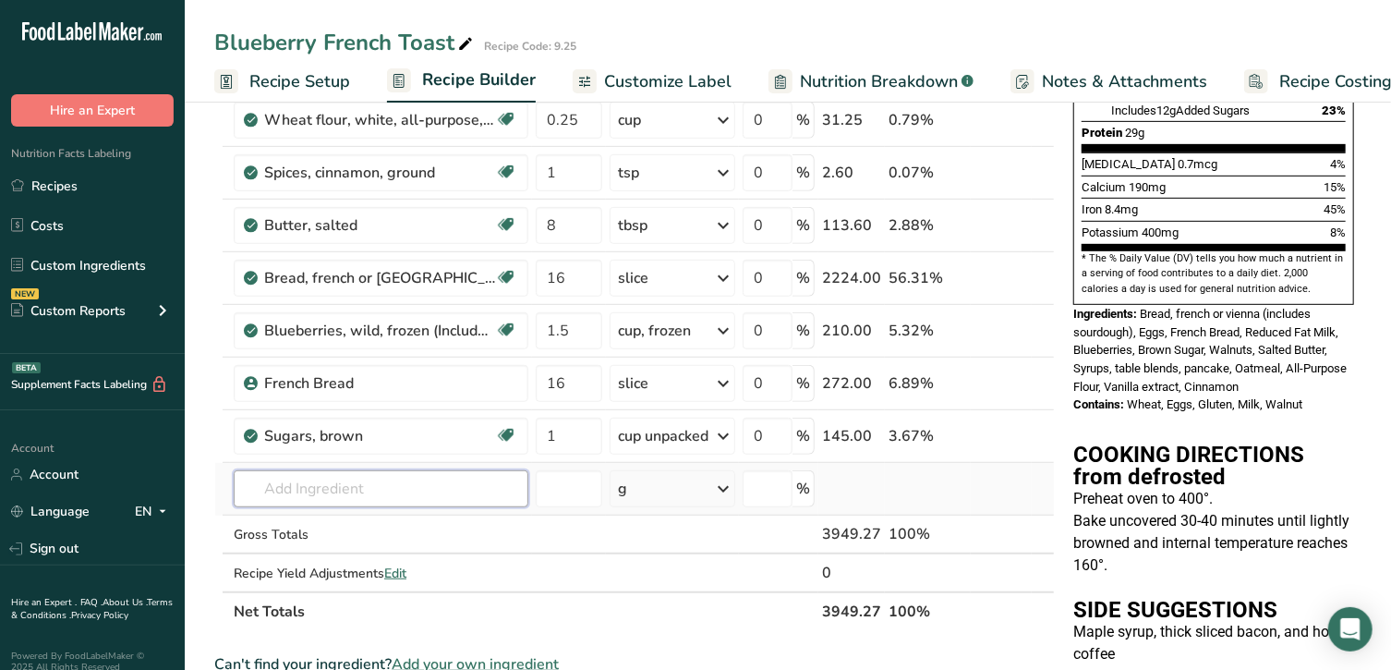
click at [418, 486] on input "text" at bounding box center [381, 488] width 295 height 37
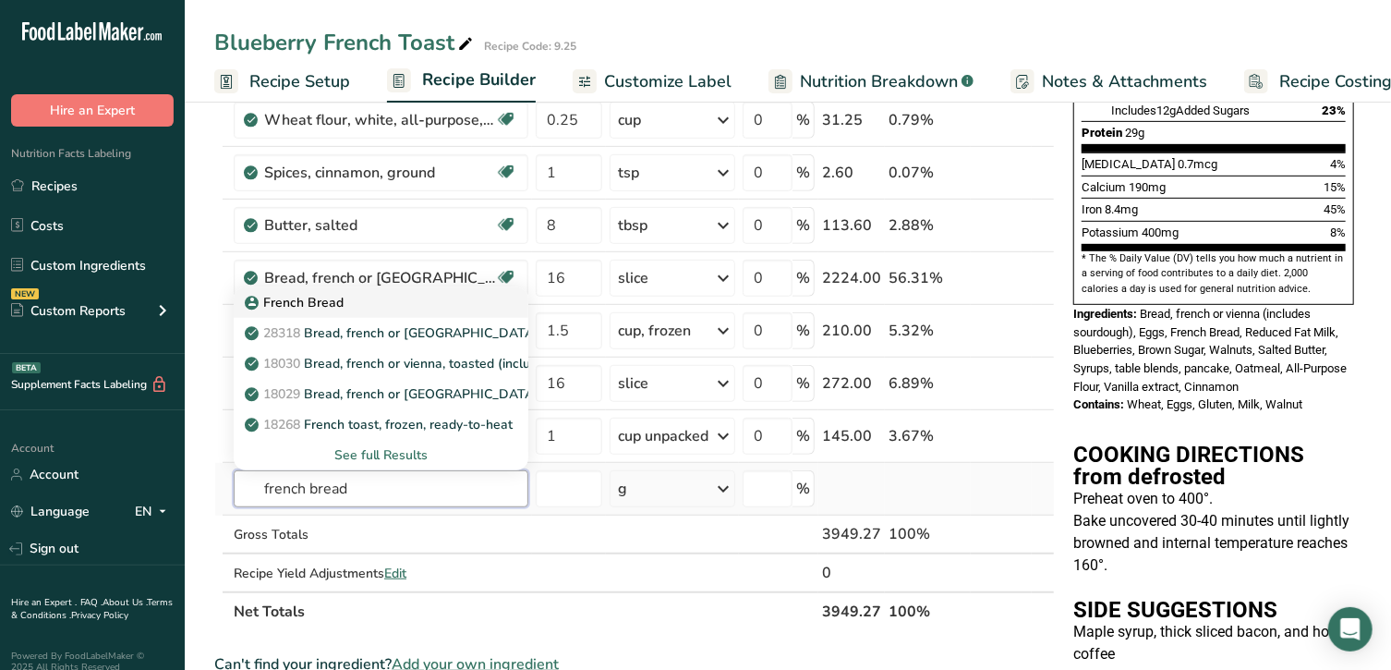
type input "french bread"
click at [295, 295] on p "French Bread" at bounding box center [295, 302] width 95 height 19
type input "French Bread"
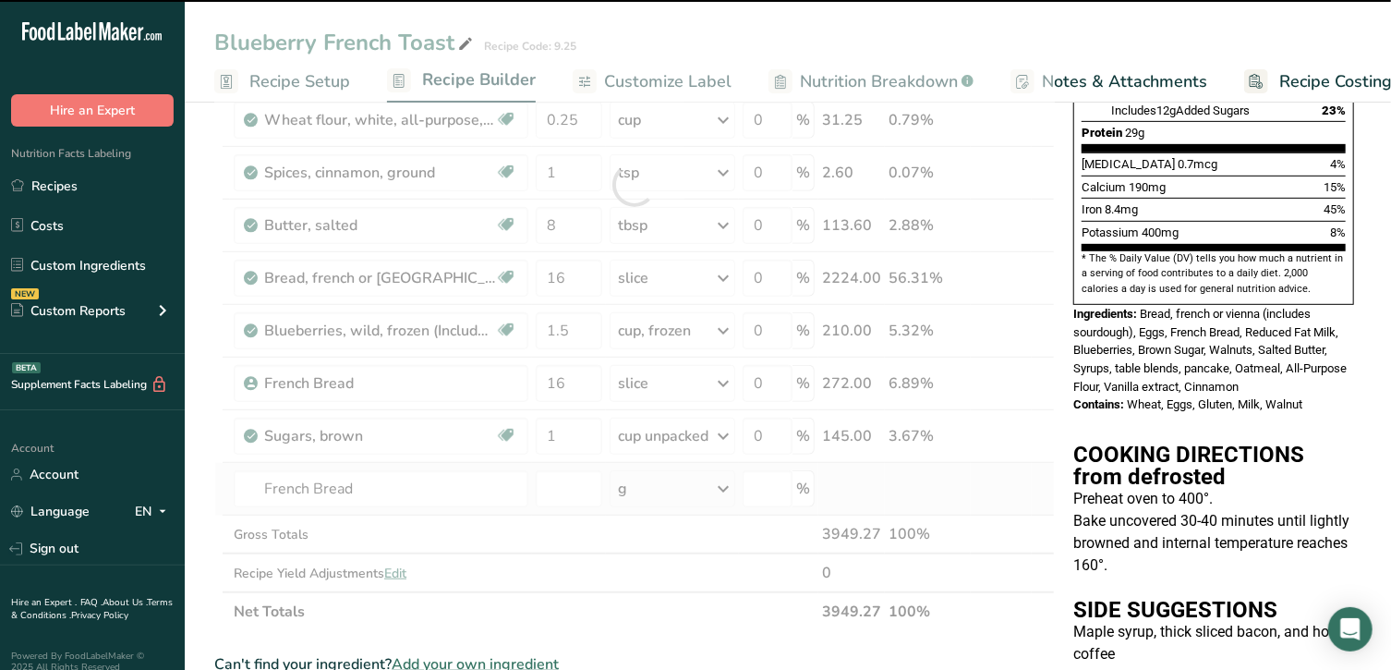
type input "0"
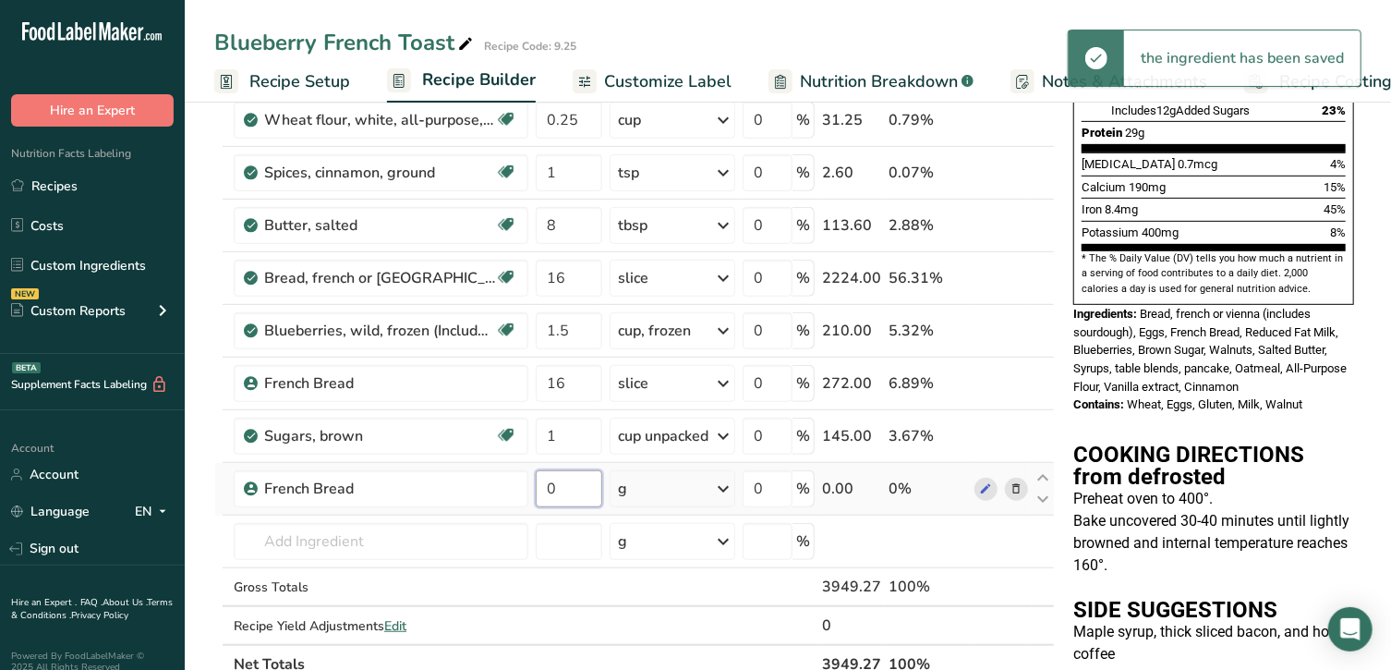
click at [570, 501] on input "0" at bounding box center [569, 488] width 66 height 37
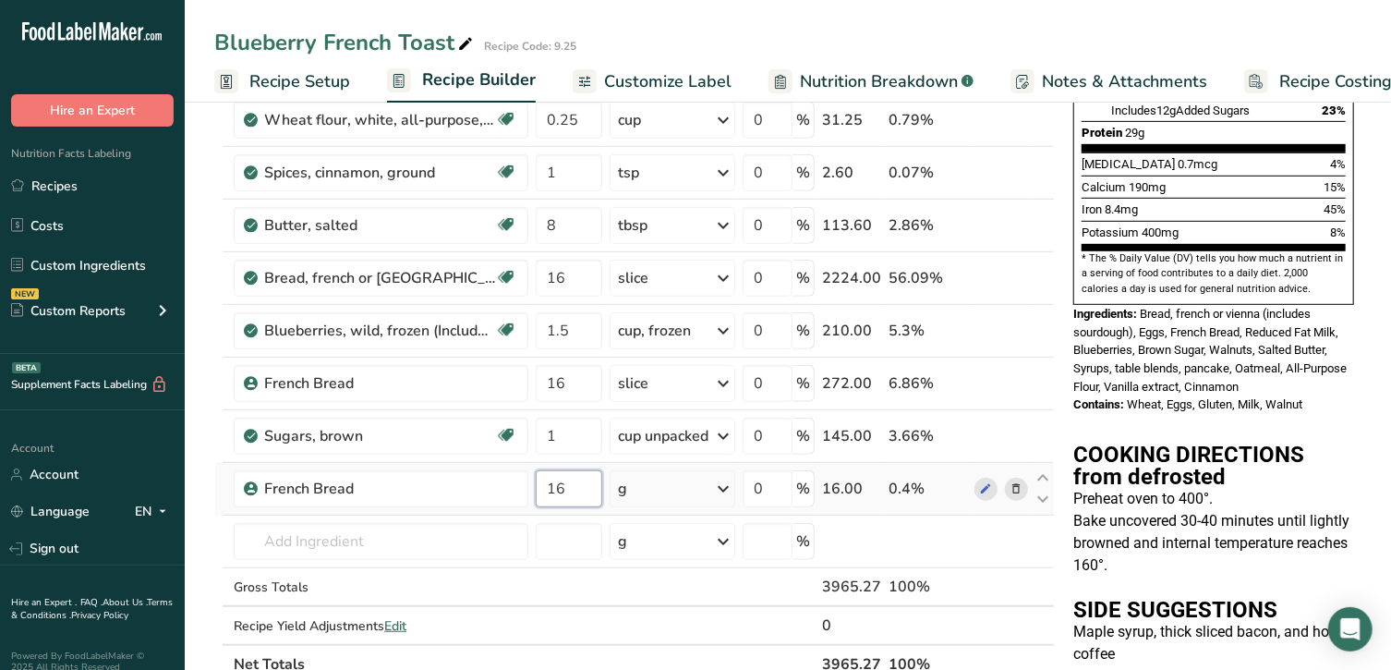
type input "16"
click at [664, 474] on div "Ingredient * Amount * Unit * Waste * .a-a{fill:#347362;}.b-a{fill:#fff;} Grams …" at bounding box center [634, 211] width 840 height 945
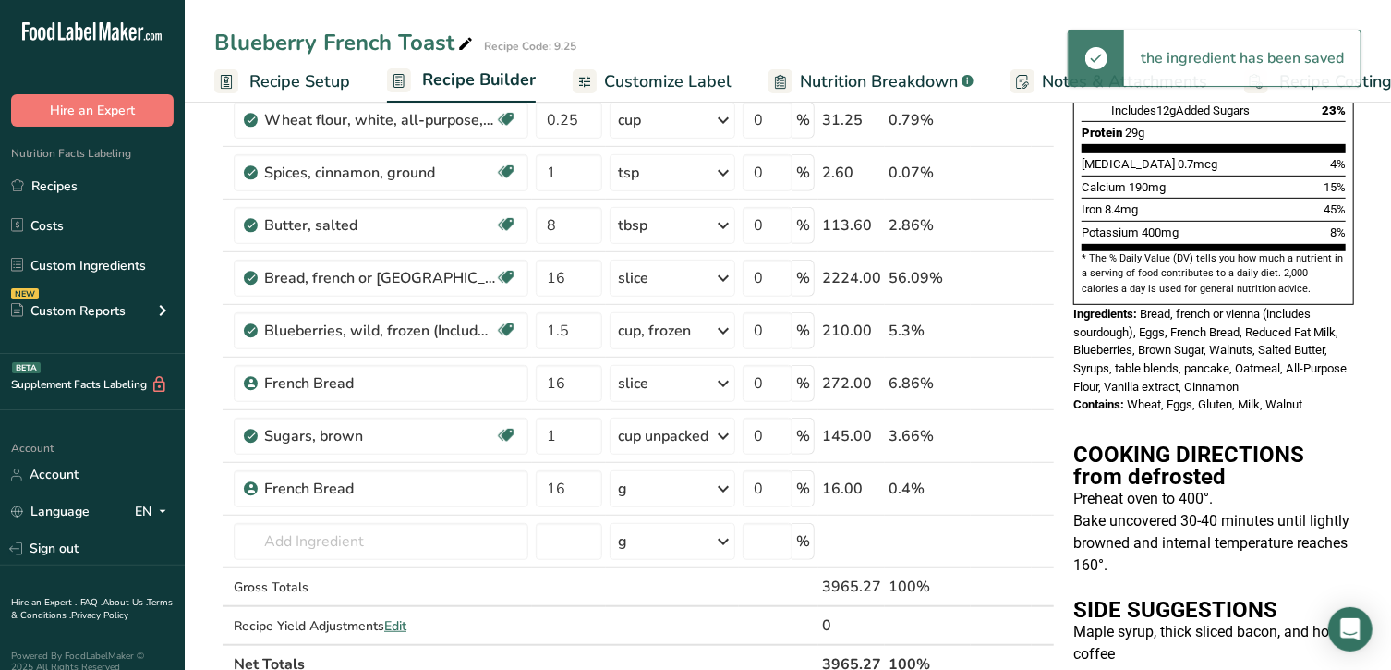
click at [664, 488] on div "g" at bounding box center [673, 488] width 126 height 37
click at [647, 540] on div "1 slice" at bounding box center [698, 550] width 155 height 27
click at [1016, 274] on icon at bounding box center [1015, 278] width 13 height 19
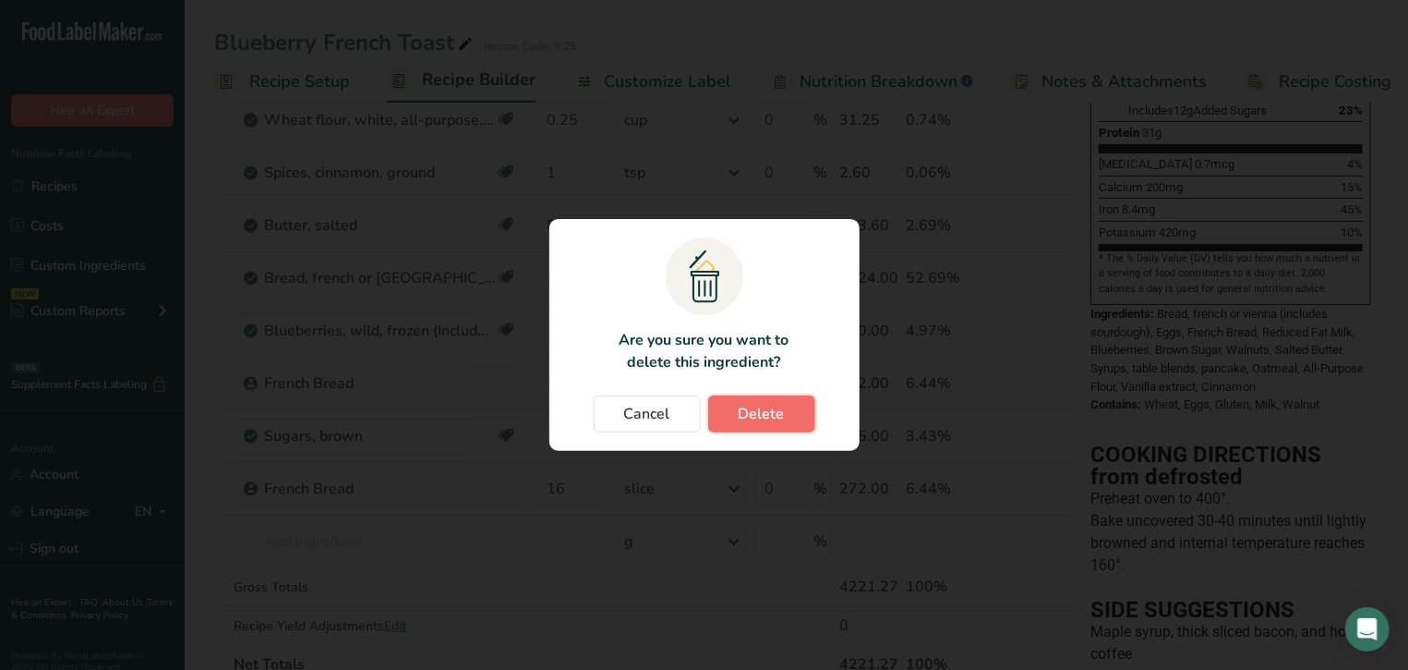
click at [775, 418] on span "Delete" at bounding box center [762, 414] width 46 height 22
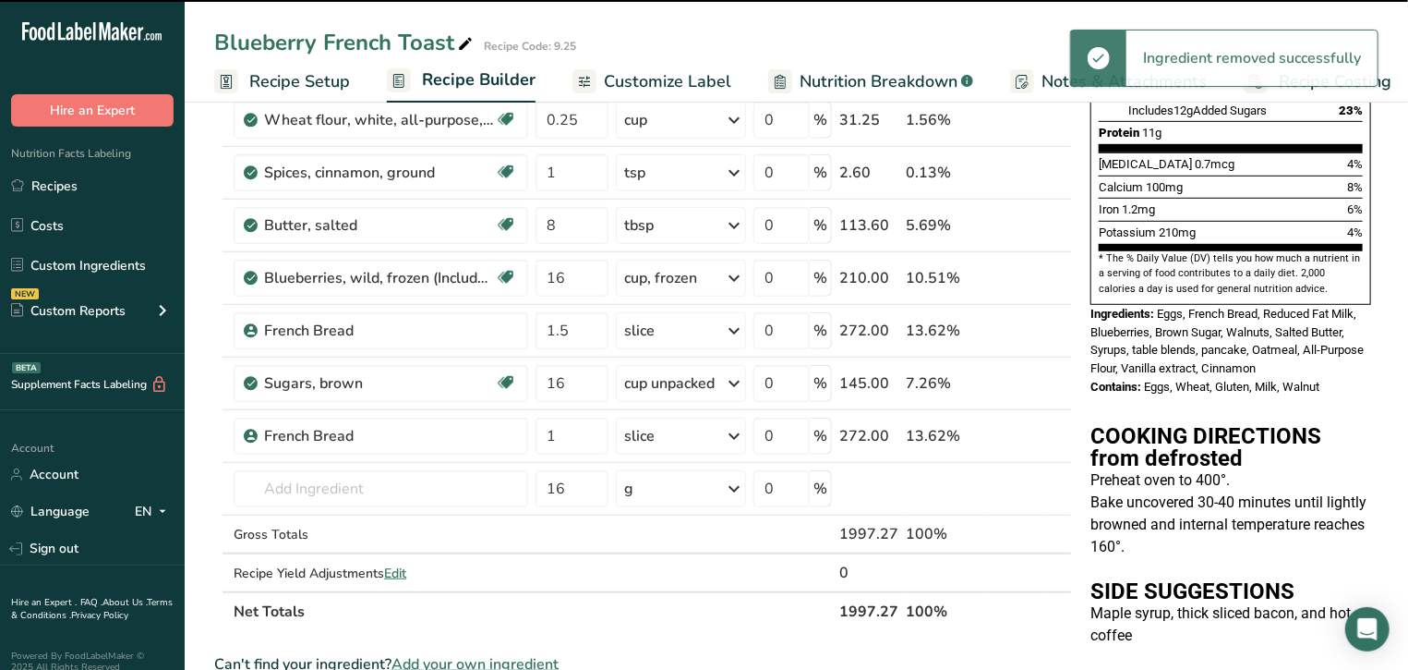
type input "1.5"
type input "16"
type input "1"
type input "16"
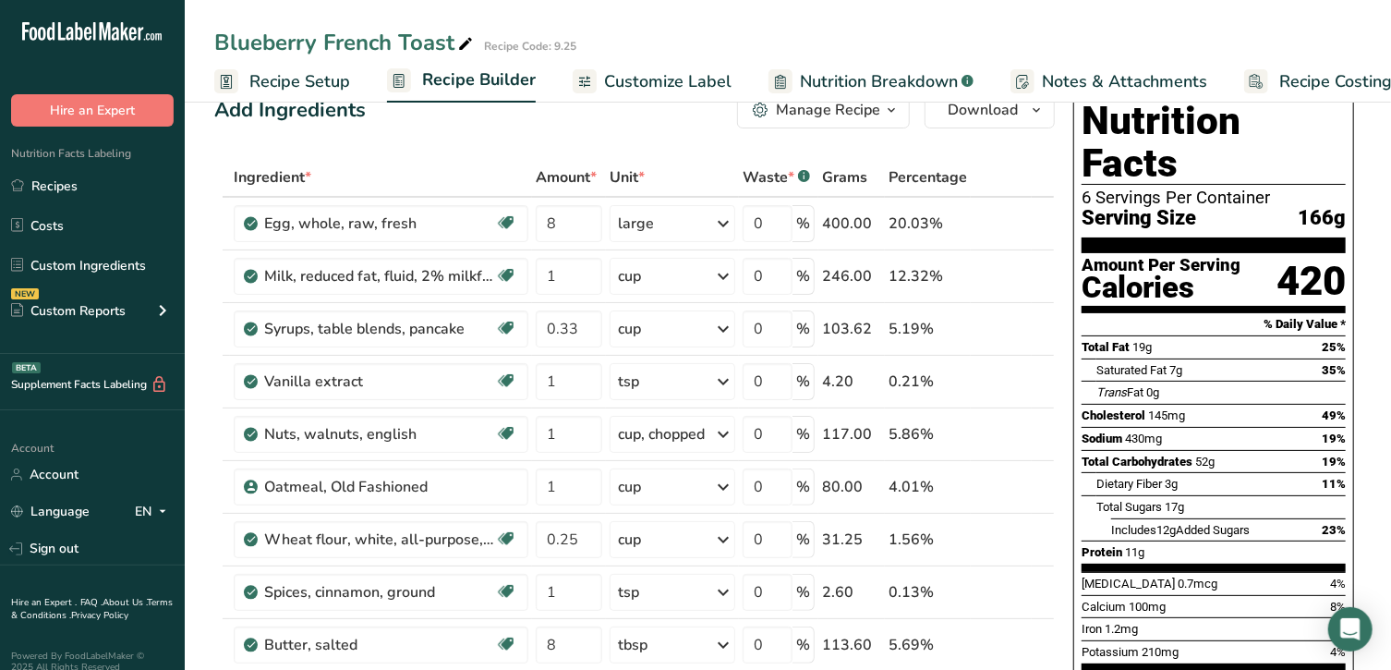
scroll to position [0, 0]
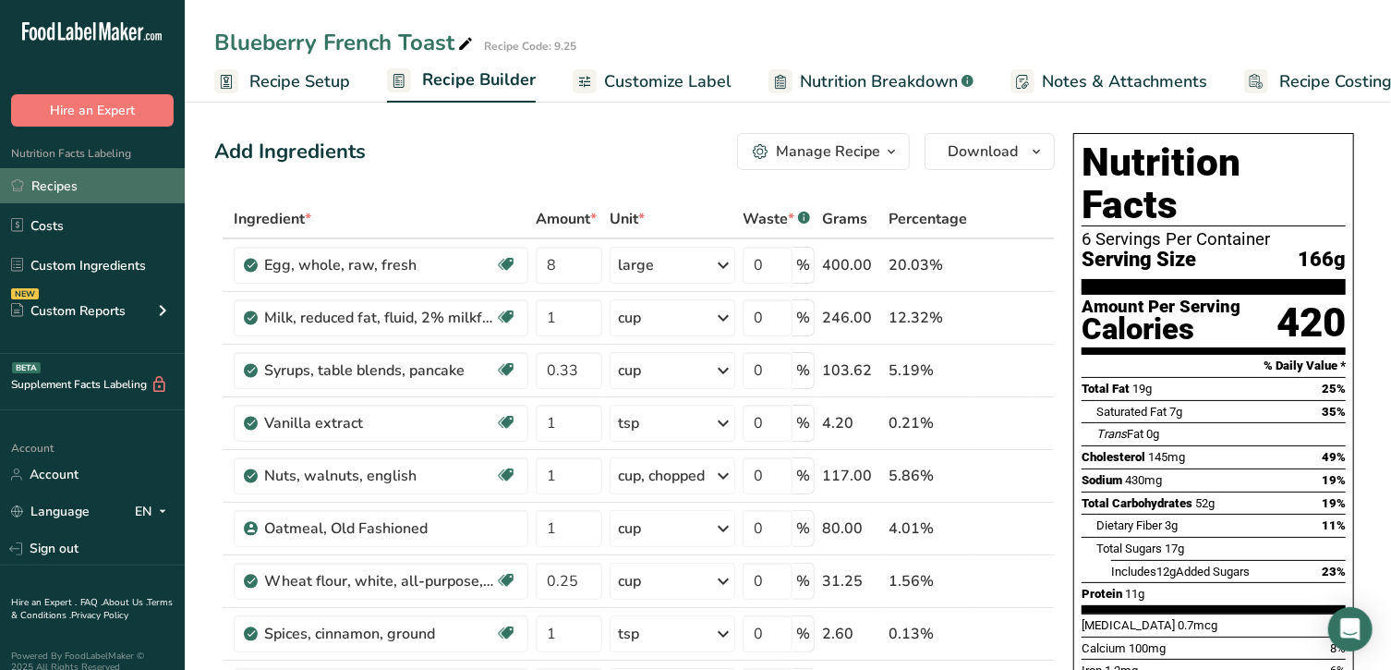
click at [73, 198] on link "Recipes" at bounding box center [92, 185] width 185 height 35
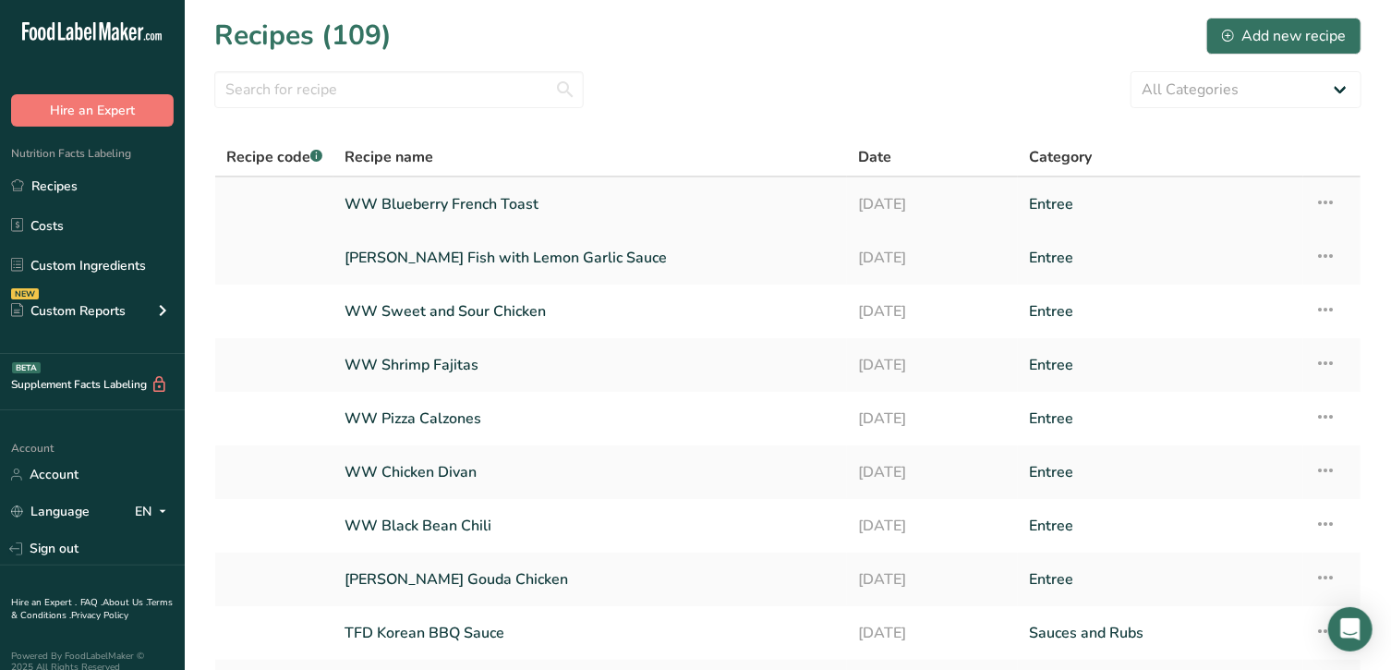
click at [448, 198] on link "WW Blueberry French Toast" at bounding box center [589, 204] width 491 height 39
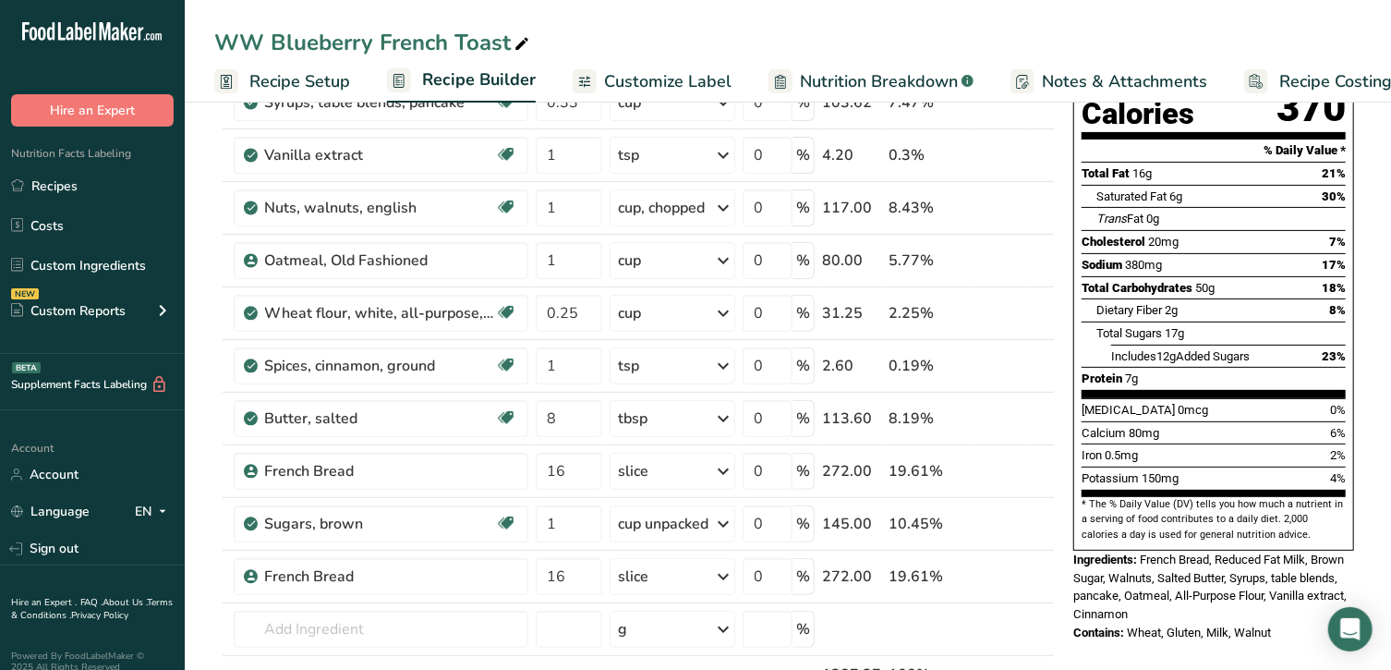
scroll to position [230, 0]
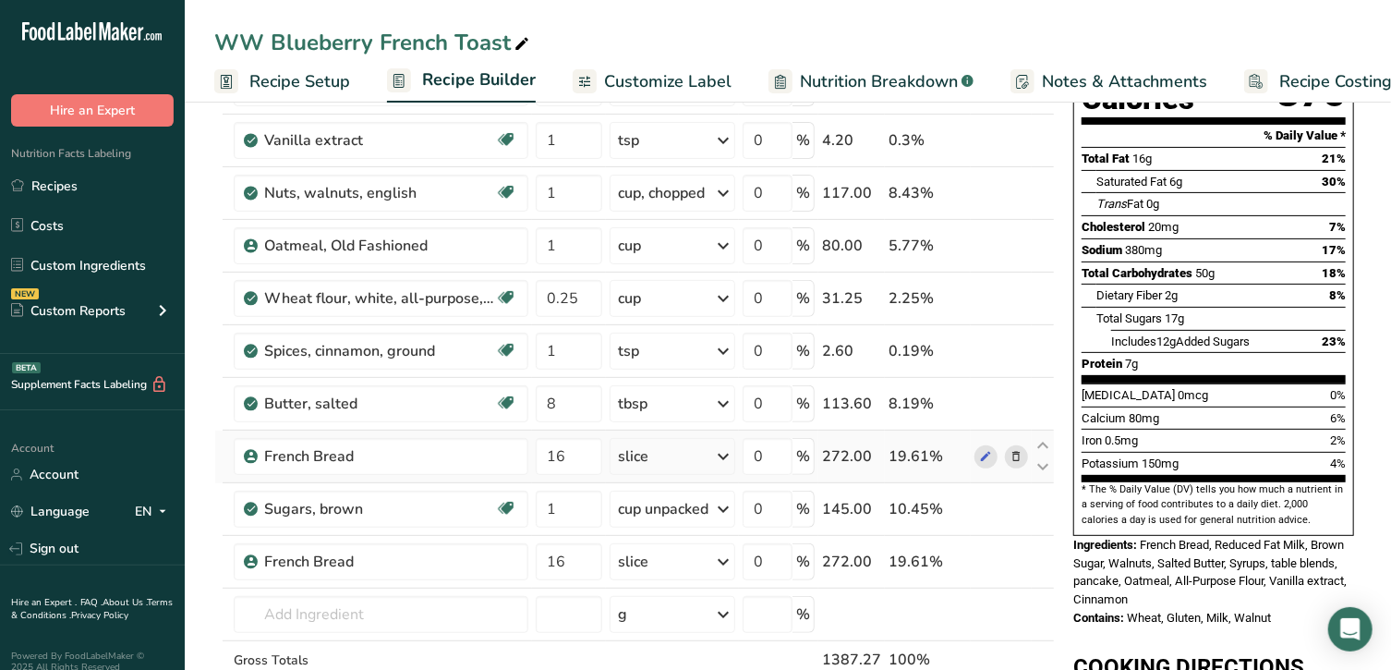
click at [1008, 452] on span at bounding box center [1016, 456] width 22 height 22
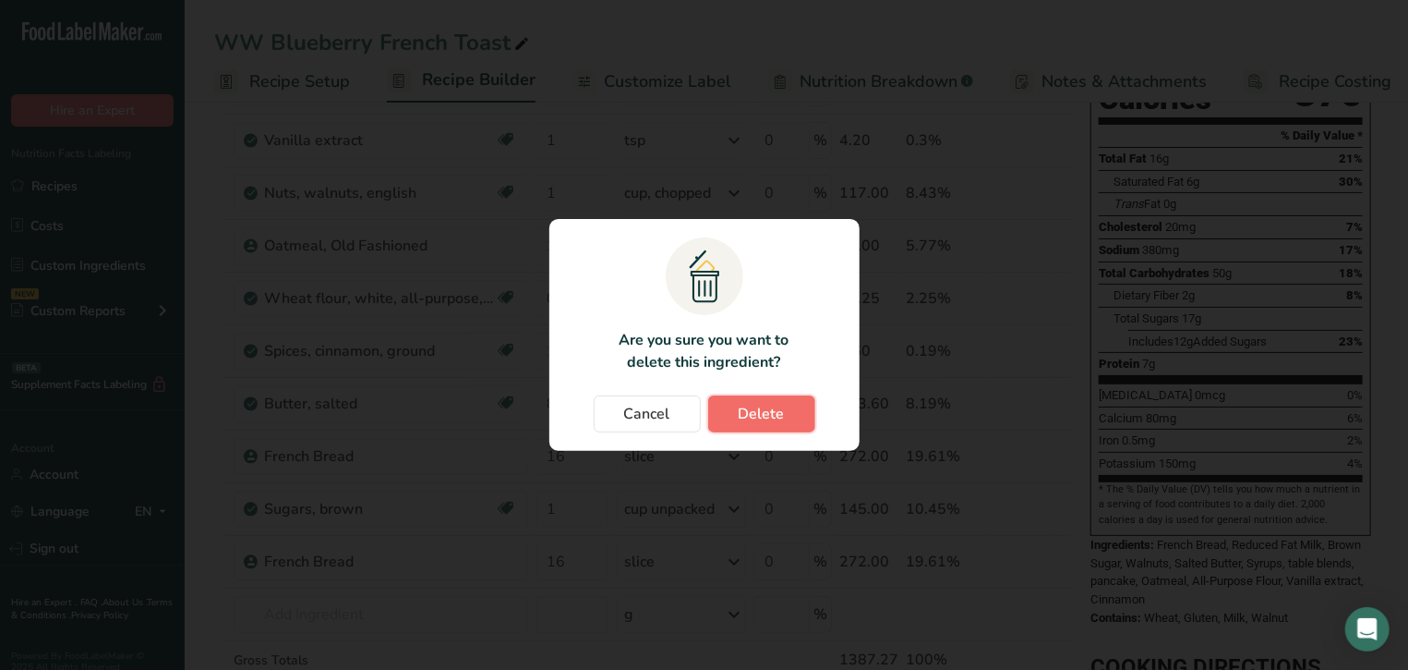
click at [734, 409] on button "Delete" at bounding box center [761, 413] width 107 height 37
type input "1"
type input "16"
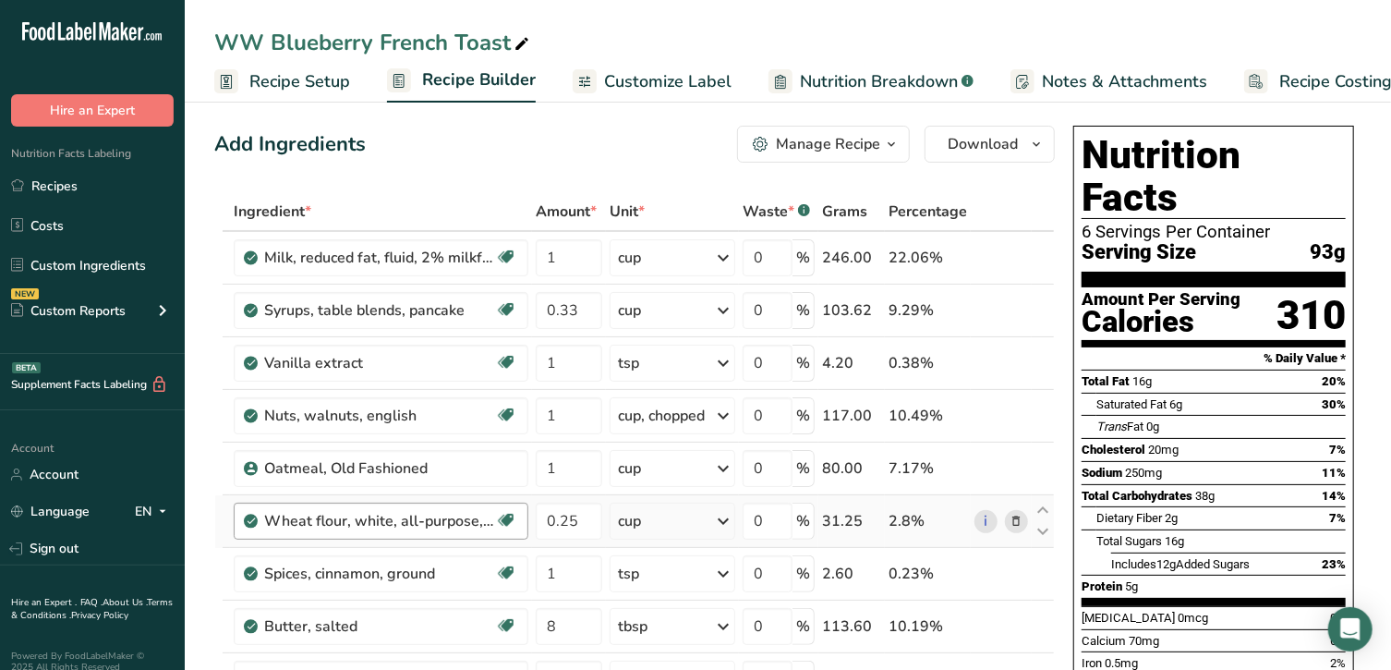
scroll to position [0, 0]
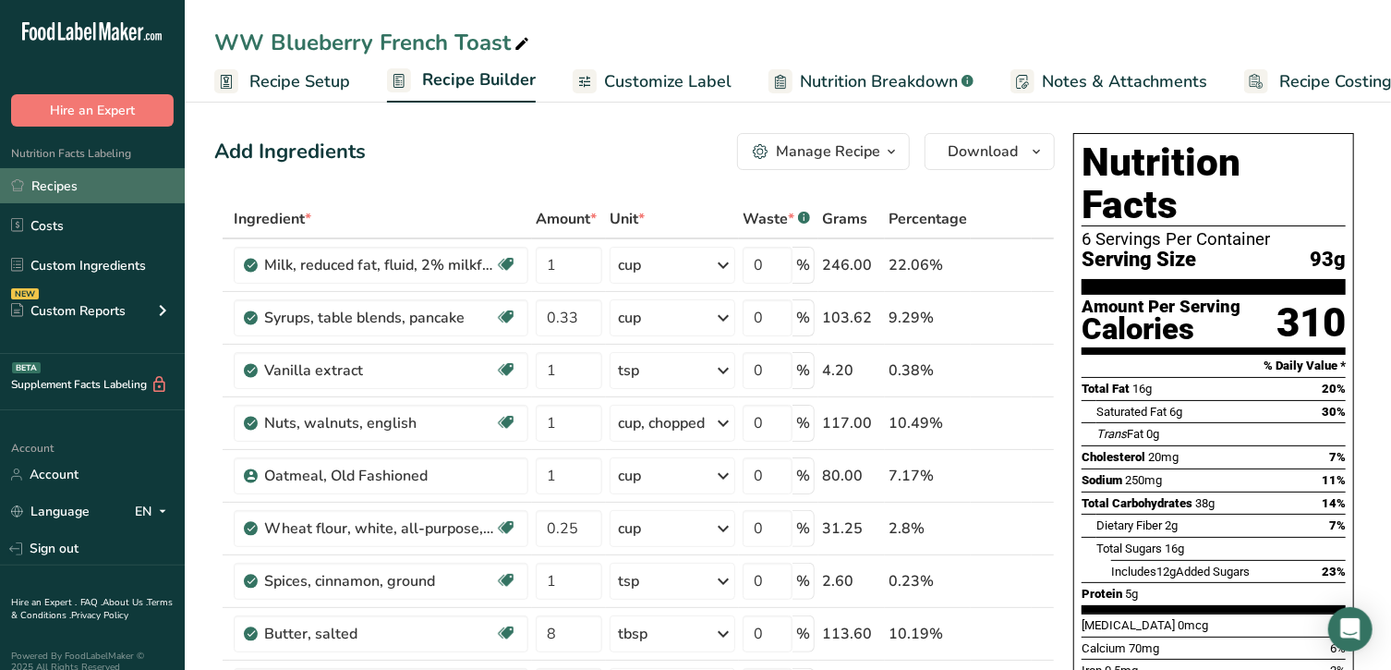
click at [79, 187] on link "Recipes" at bounding box center [92, 185] width 185 height 35
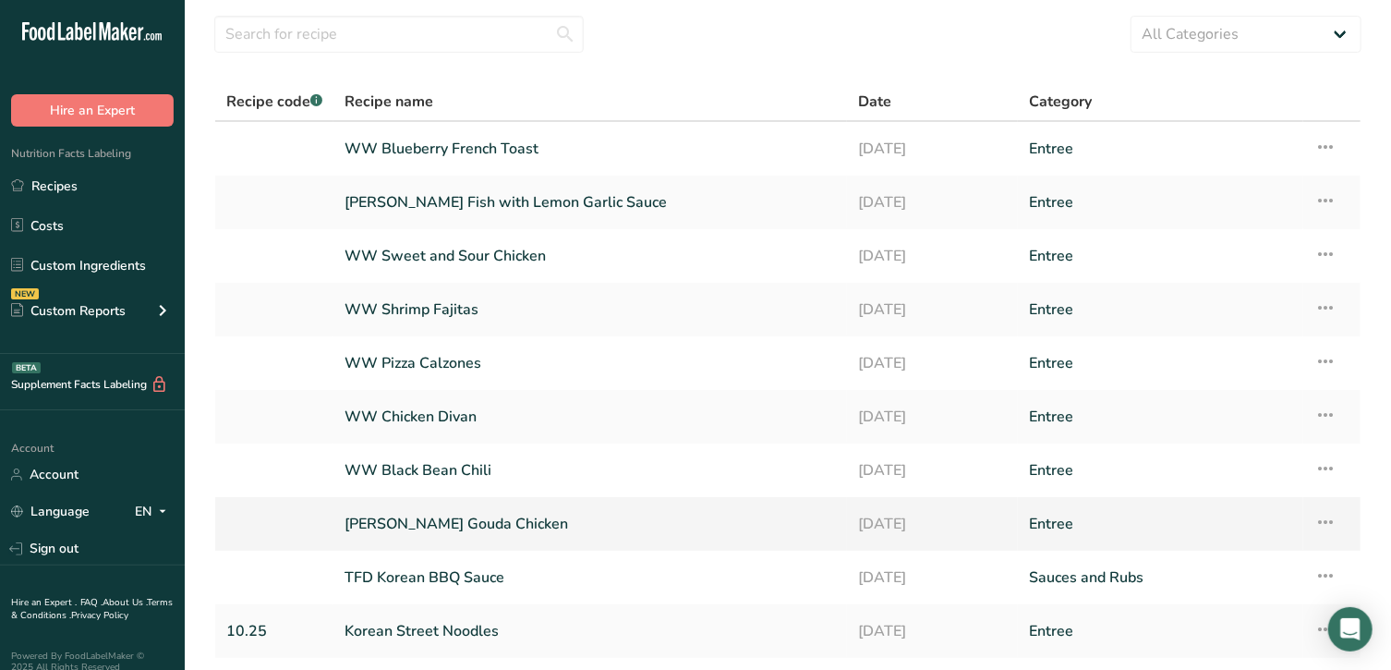
scroll to position [39, 0]
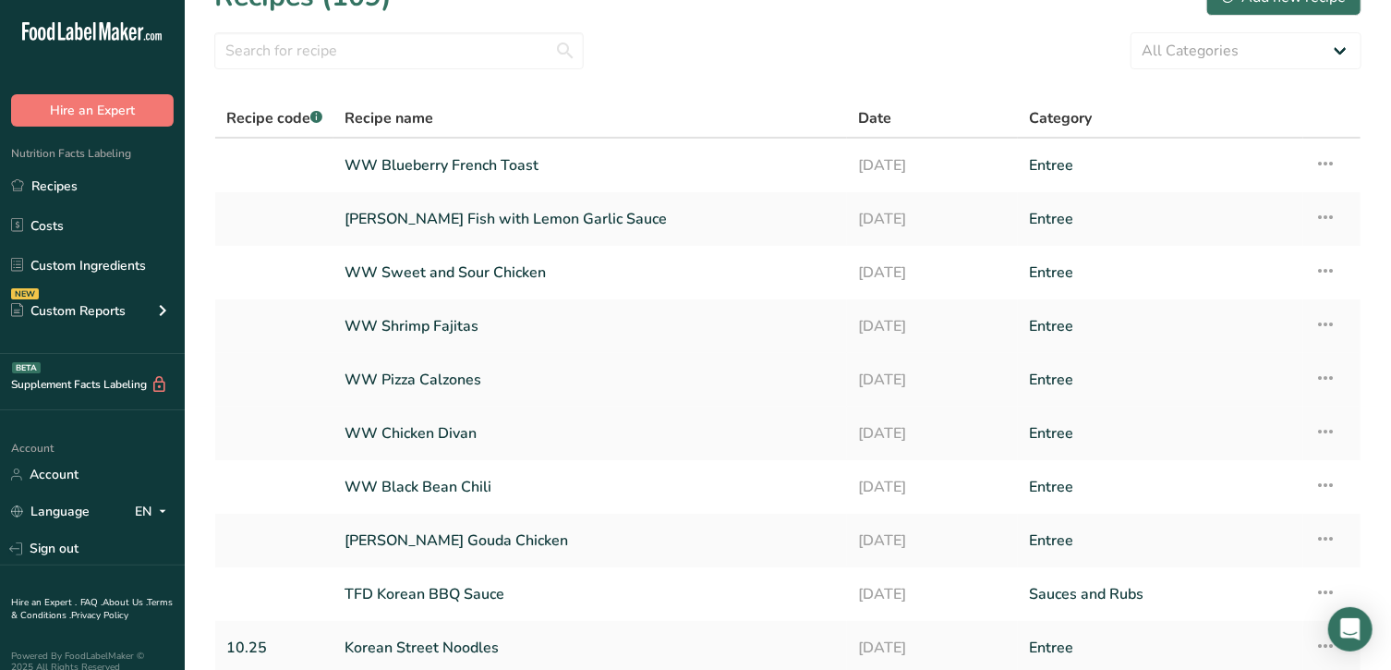
click at [408, 381] on link "WW Pizza Calzones" at bounding box center [589, 379] width 491 height 39
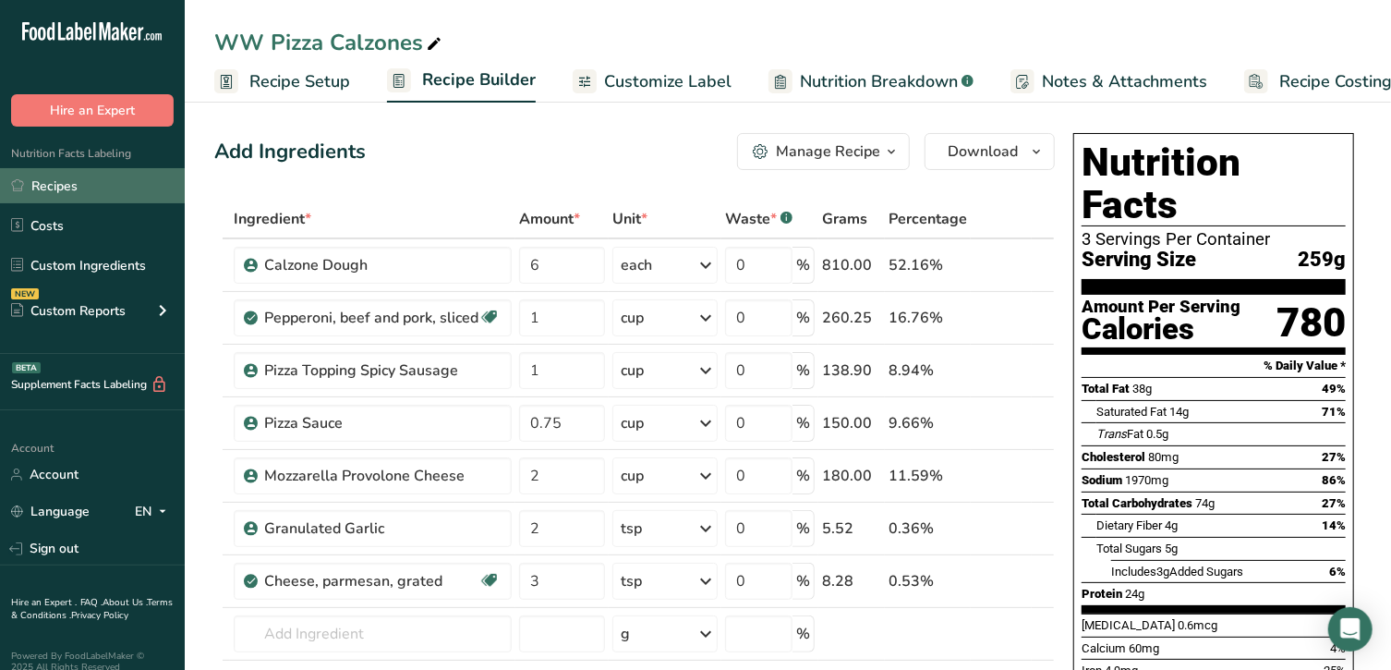
click at [103, 187] on link "Recipes" at bounding box center [92, 185] width 185 height 35
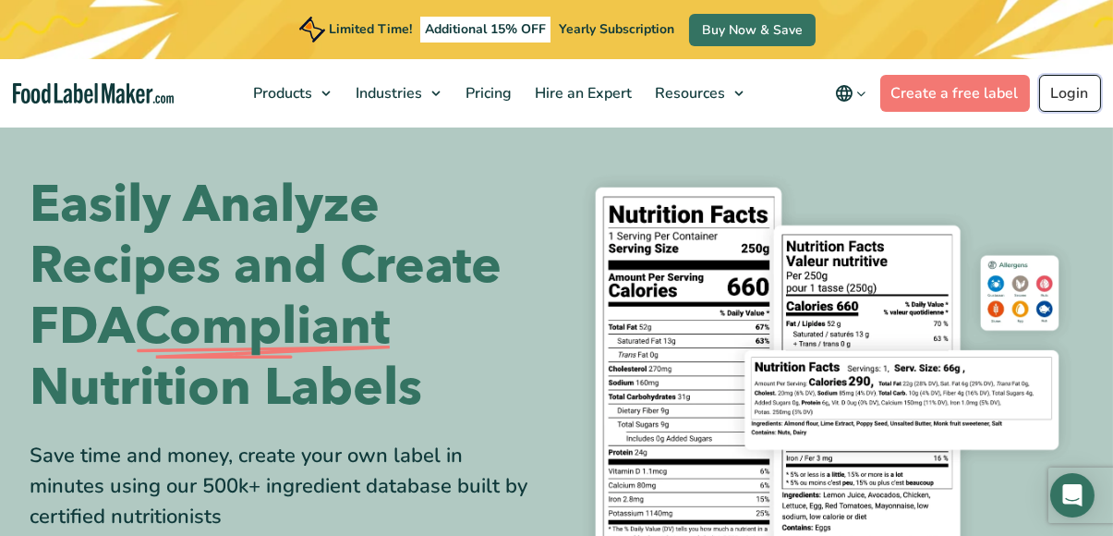
click at [1062, 100] on link "Login" at bounding box center [1070, 93] width 62 height 37
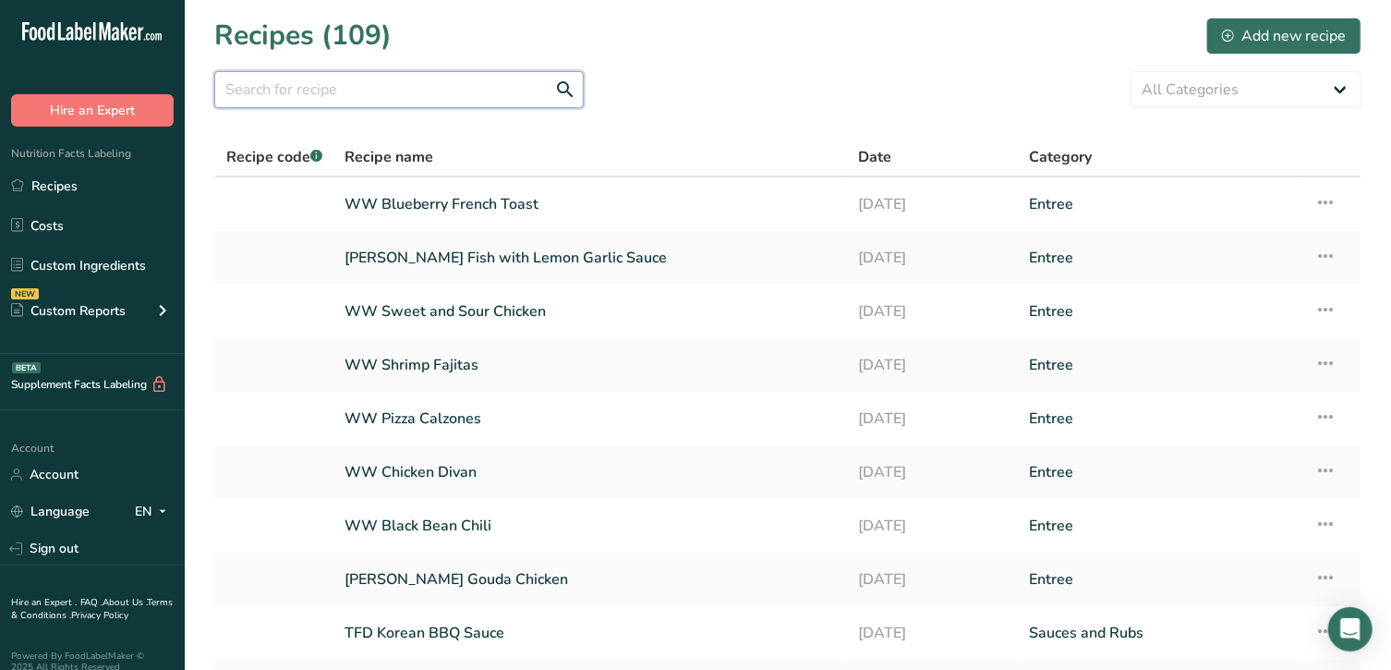
click at [404, 96] on input "text" at bounding box center [398, 89] width 369 height 37
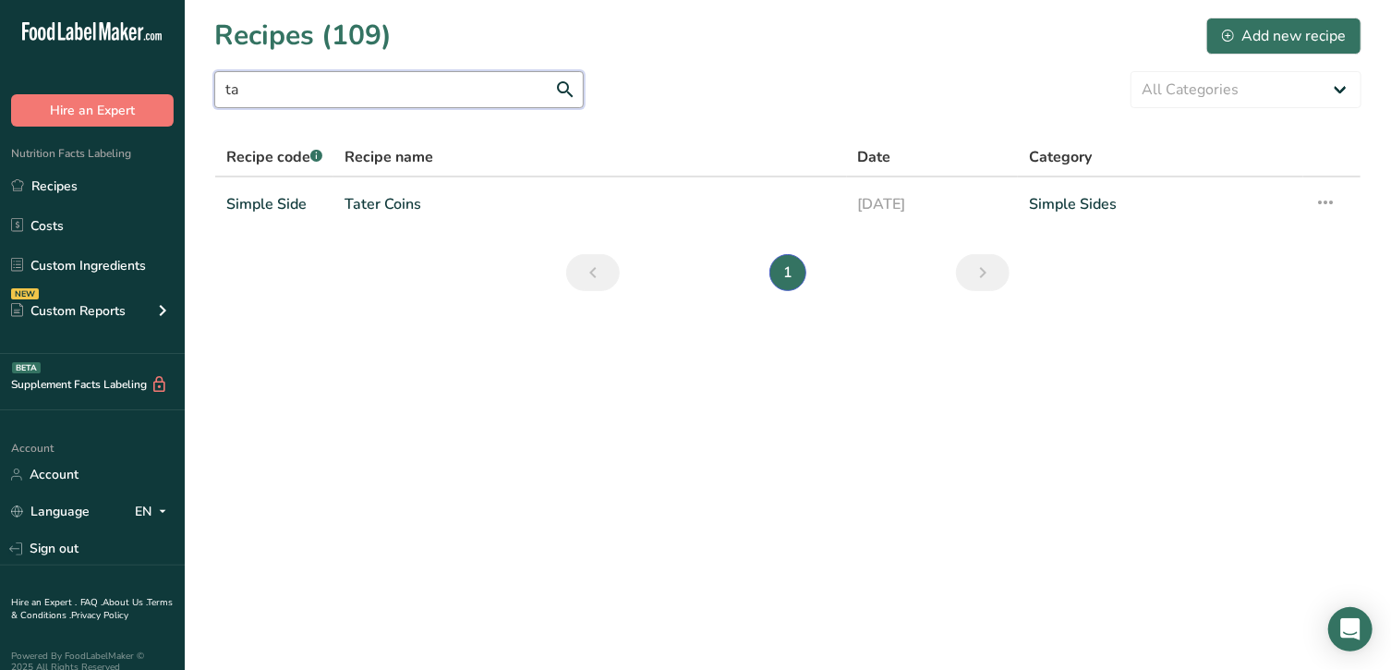
type input "t"
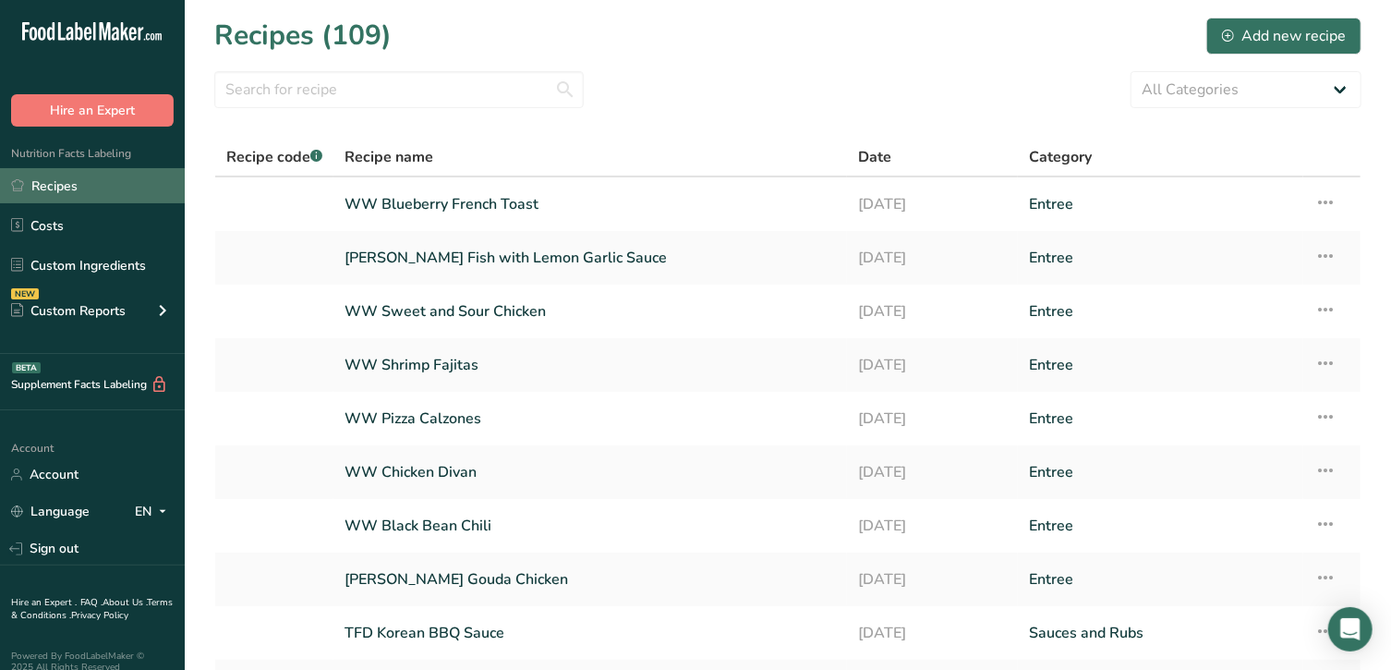
click at [110, 173] on link "Recipes" at bounding box center [92, 185] width 185 height 35
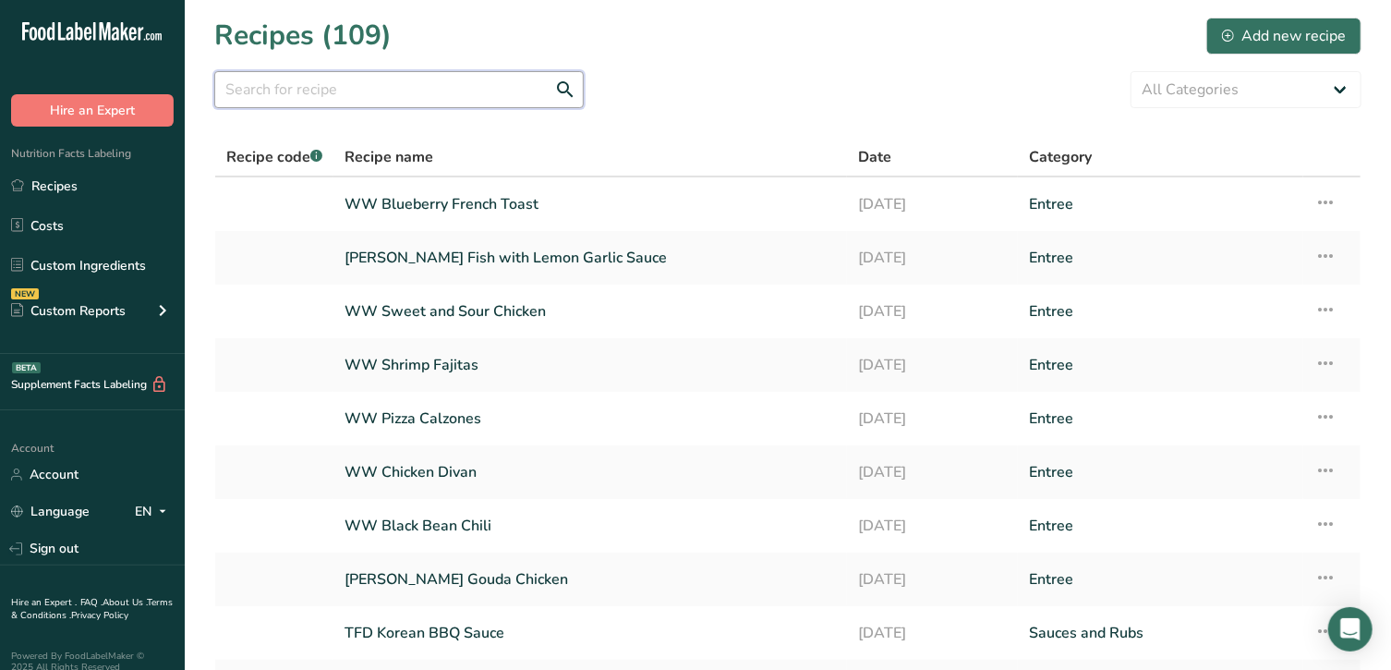
click at [303, 85] on input "text" at bounding box center [398, 89] width 369 height 37
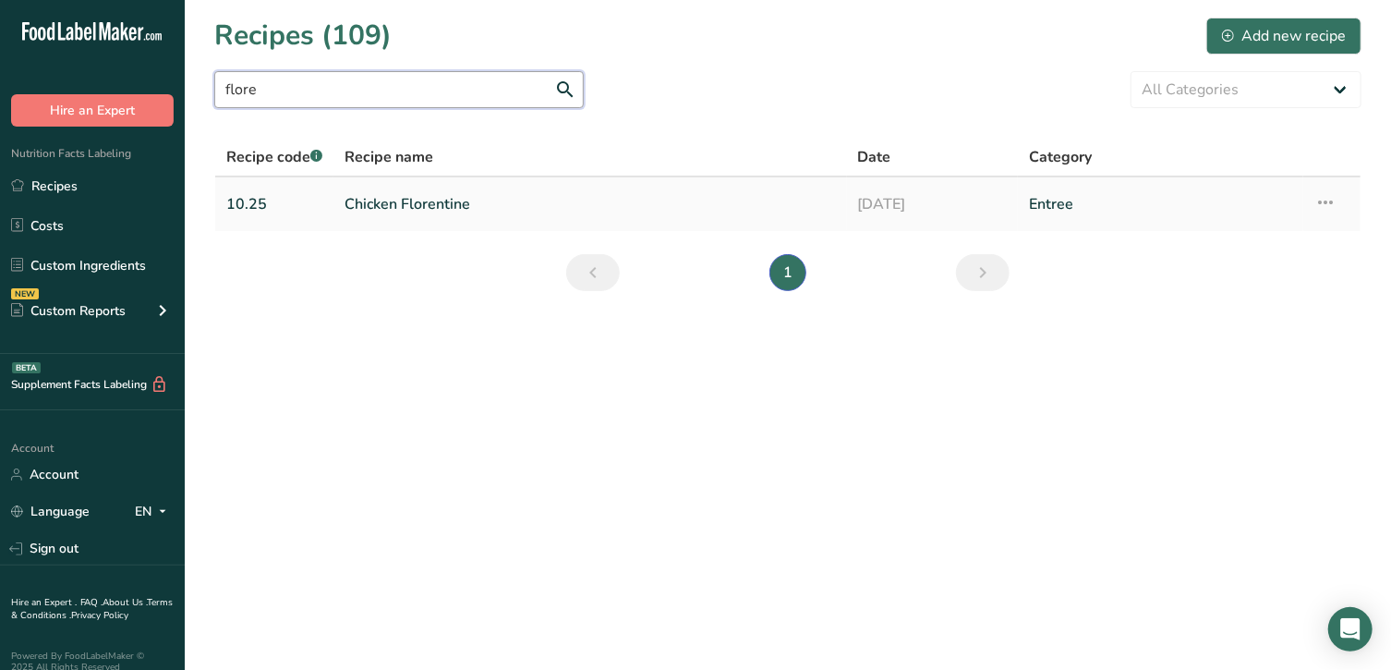
type input "flore"
click at [404, 205] on link "Chicken Florentine" at bounding box center [589, 204] width 491 height 39
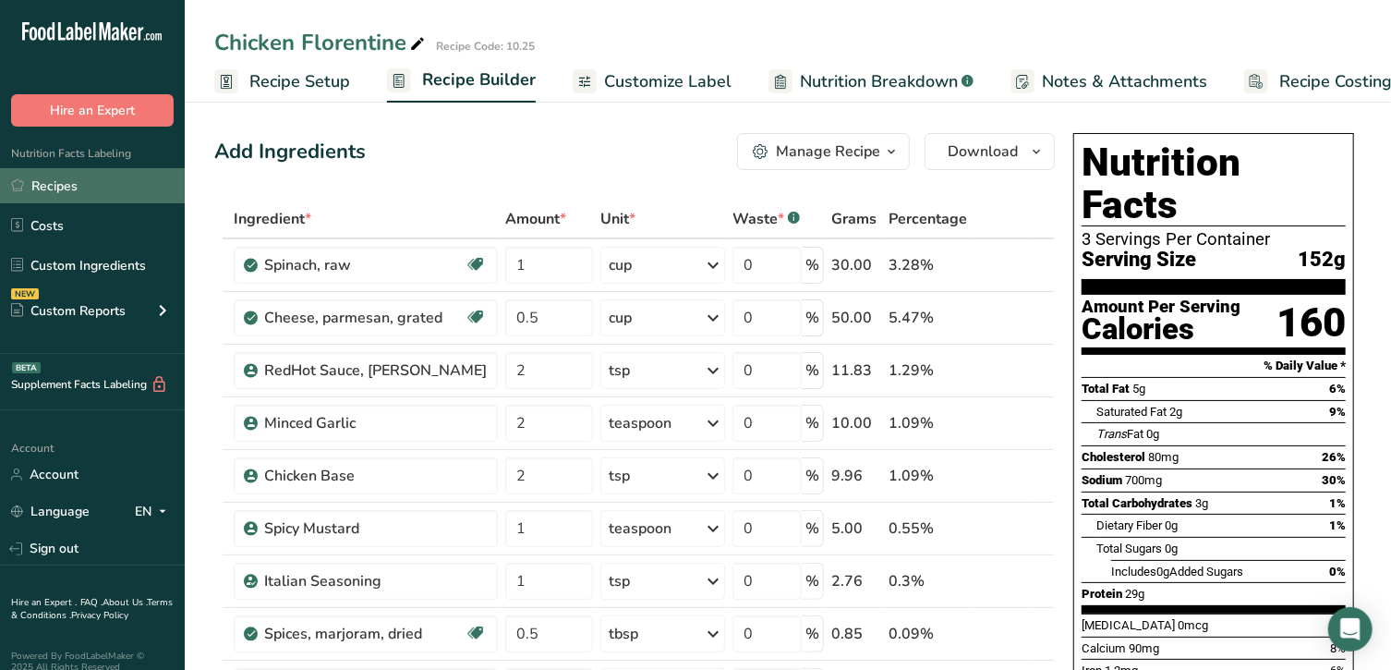
click at [75, 180] on link "Recipes" at bounding box center [92, 185] width 185 height 35
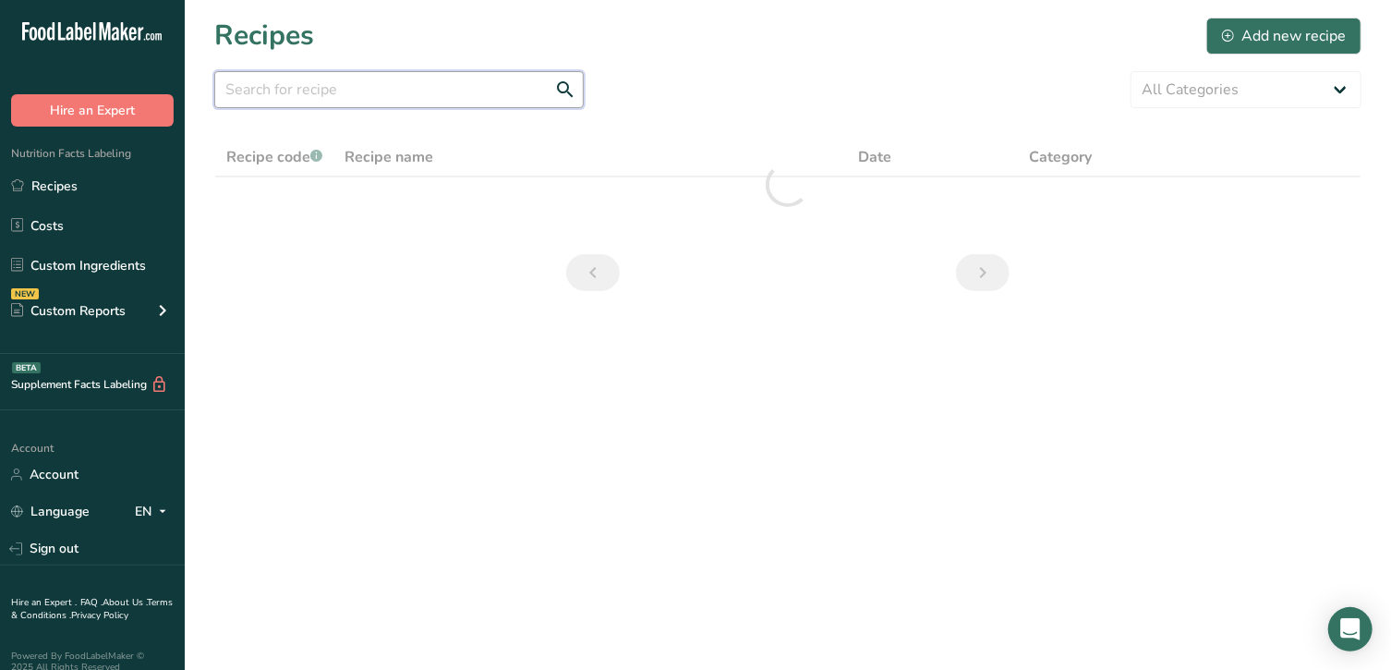
click at [299, 81] on input "text" at bounding box center [398, 89] width 369 height 37
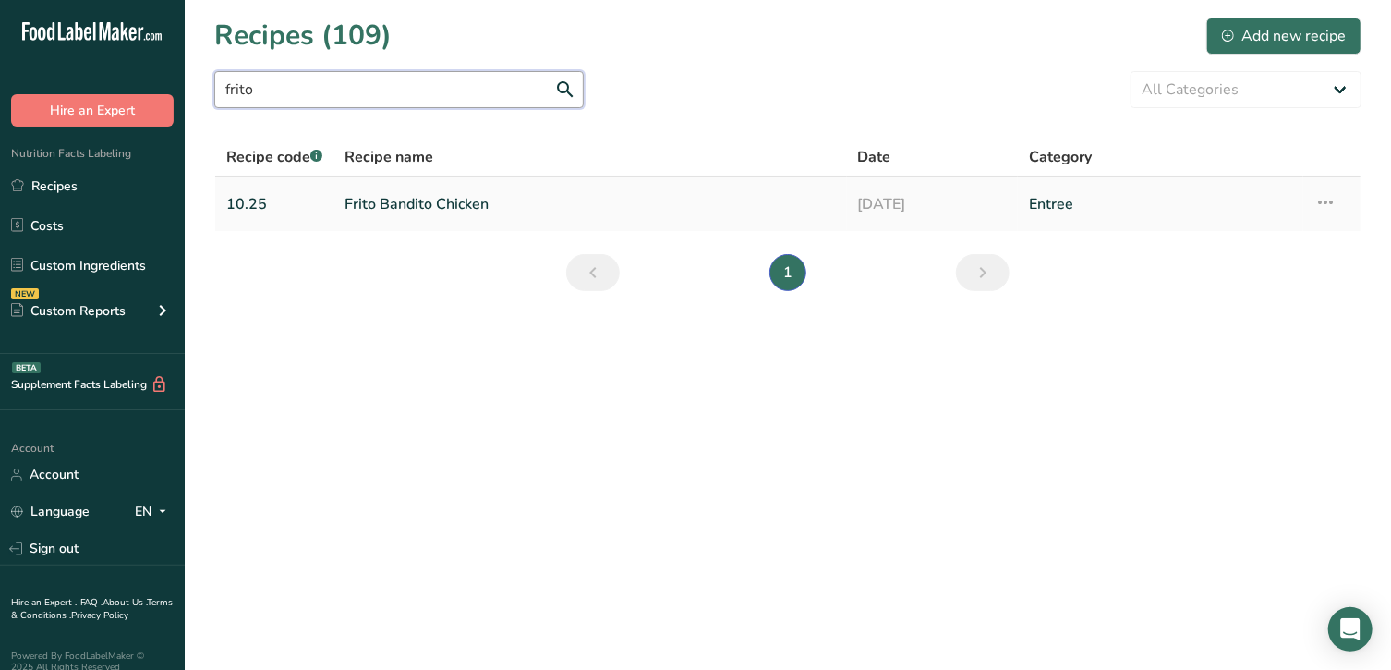
type input "frito"
click at [494, 196] on link "Frito Bandito Chicken" at bounding box center [589, 204] width 491 height 39
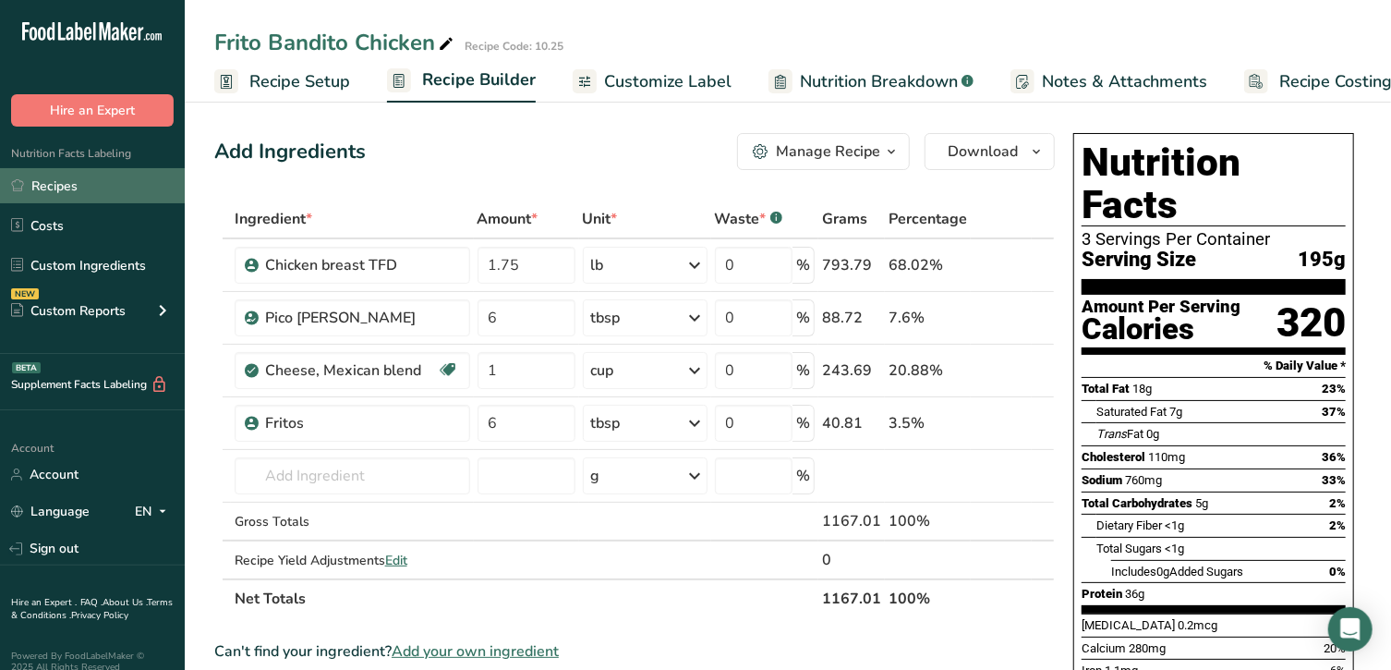
click at [102, 187] on link "Recipes" at bounding box center [92, 185] width 185 height 35
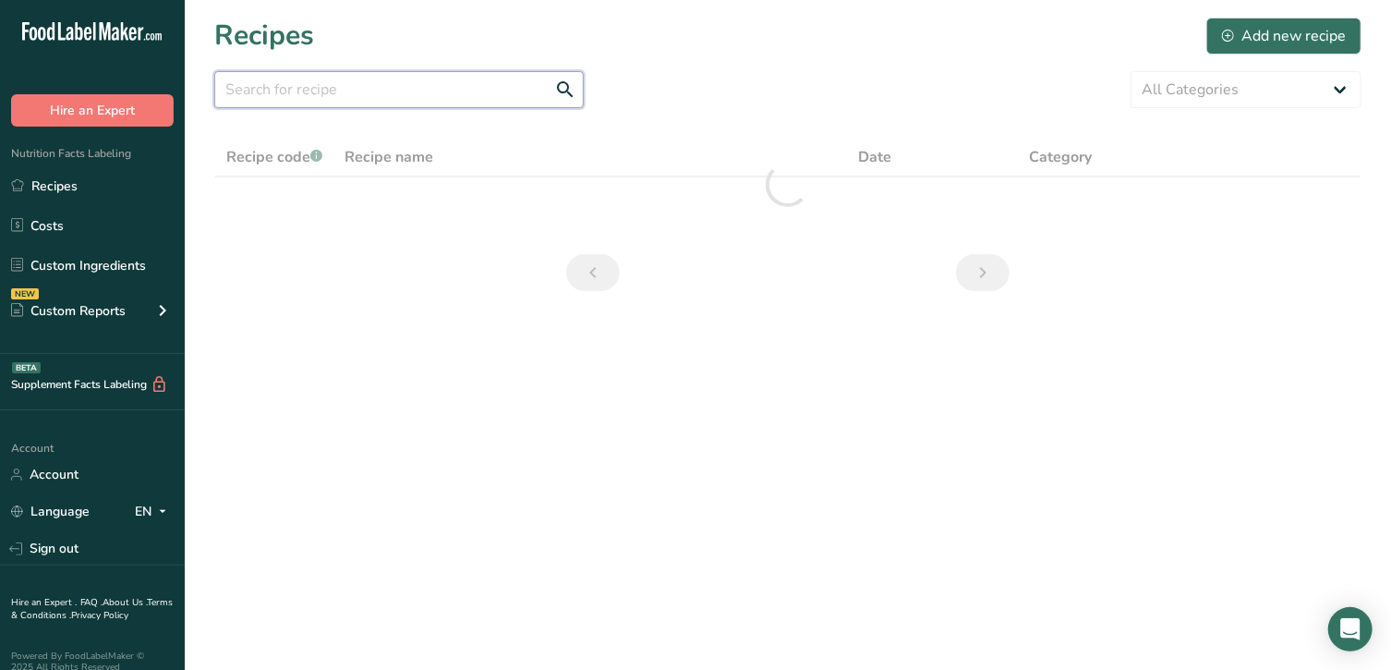
click at [323, 89] on input "text" at bounding box center [398, 89] width 369 height 37
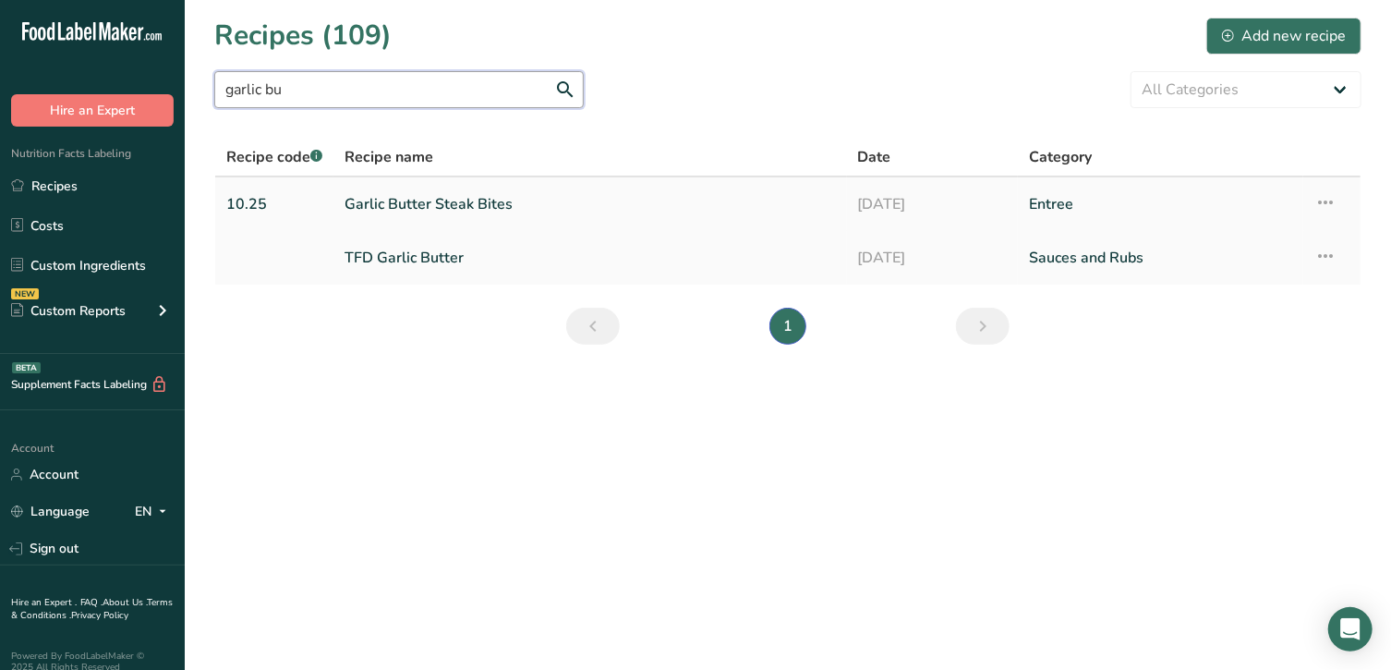
type input "garlic bu"
click at [378, 205] on link "Garlic Butter Steak Bites" at bounding box center [589, 204] width 491 height 39
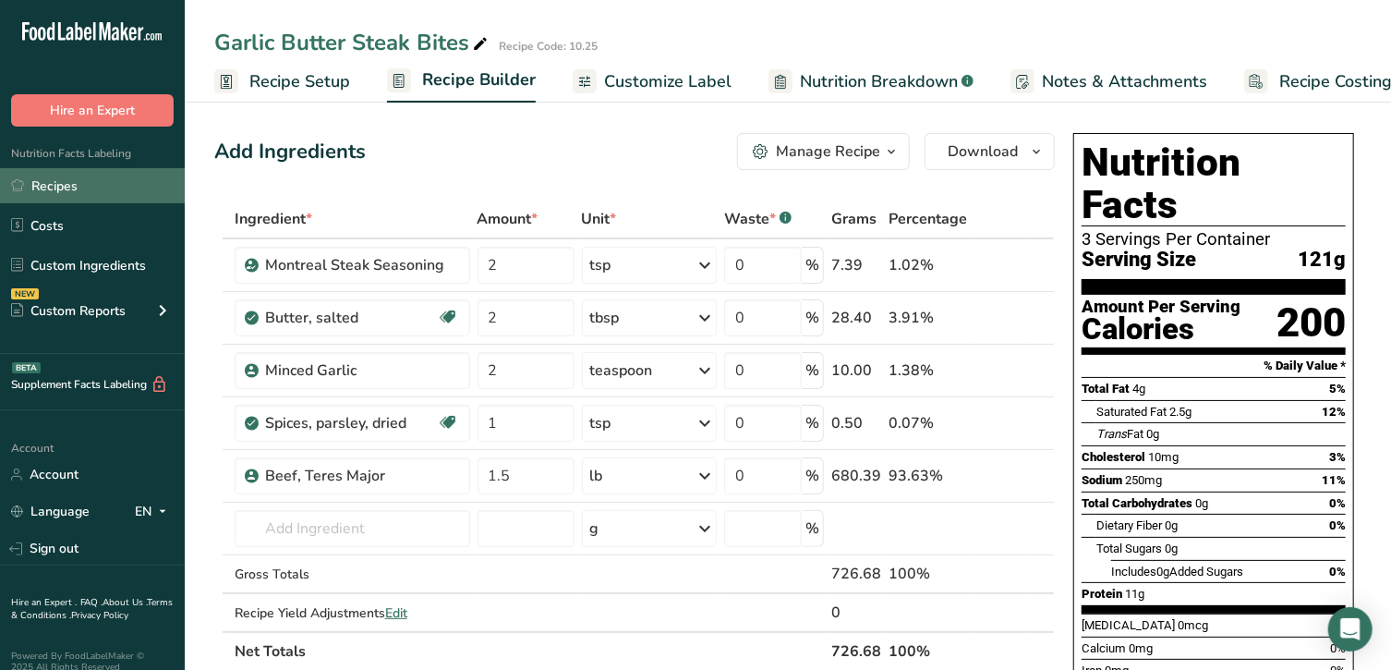
click at [109, 184] on link "Recipes" at bounding box center [92, 185] width 185 height 35
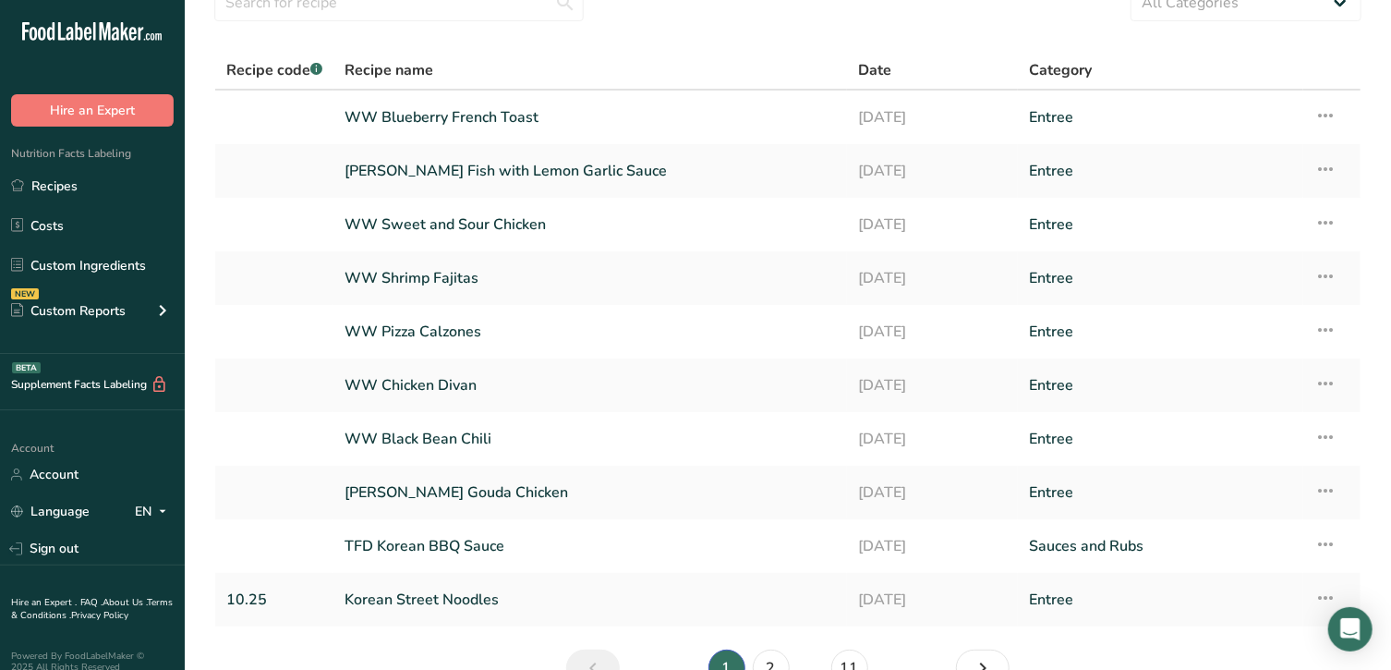
scroll to position [77, 0]
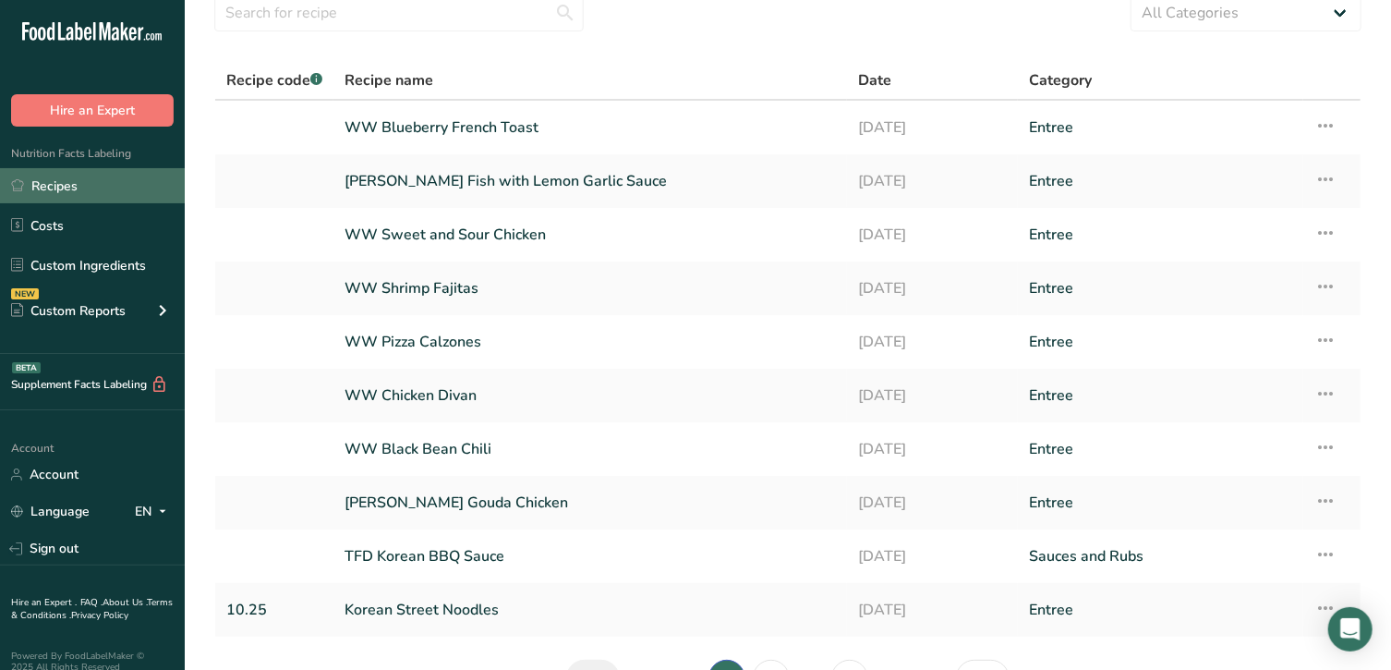
click at [87, 185] on link "Recipes" at bounding box center [92, 185] width 185 height 35
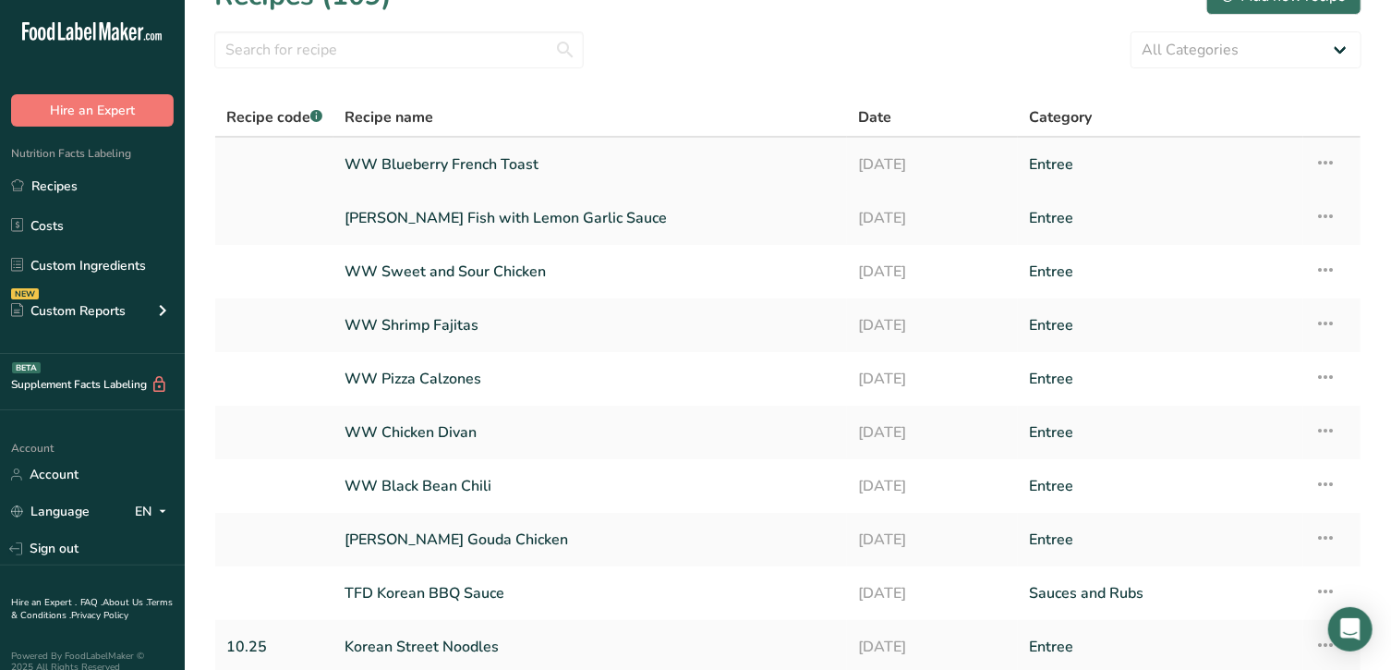
scroll to position [0, 0]
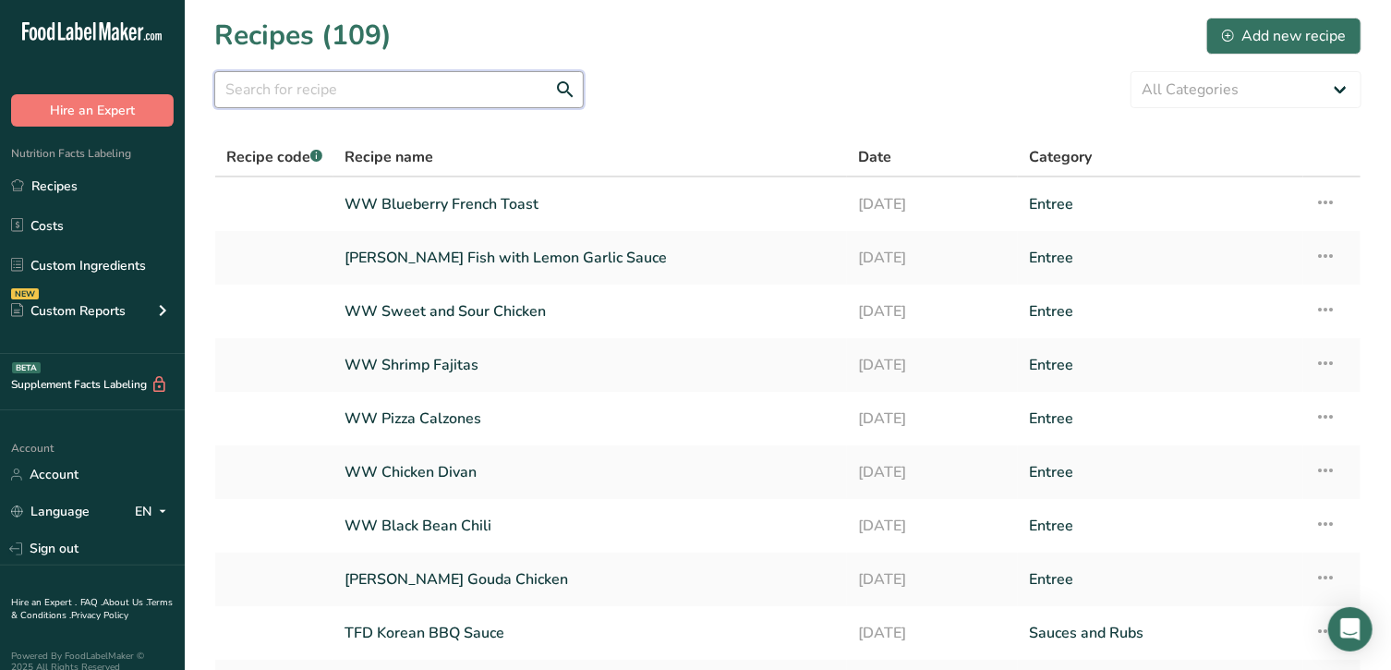
click at [377, 91] on input "text" at bounding box center [398, 89] width 369 height 37
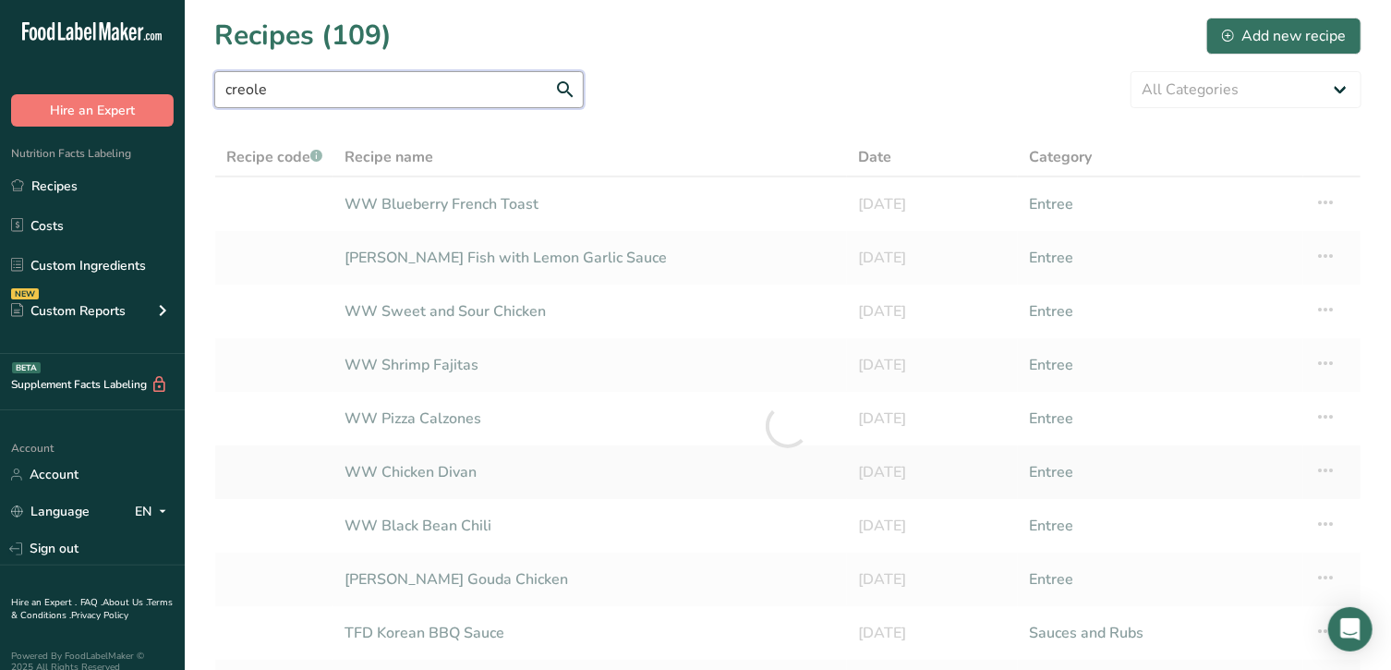
type input "creole"
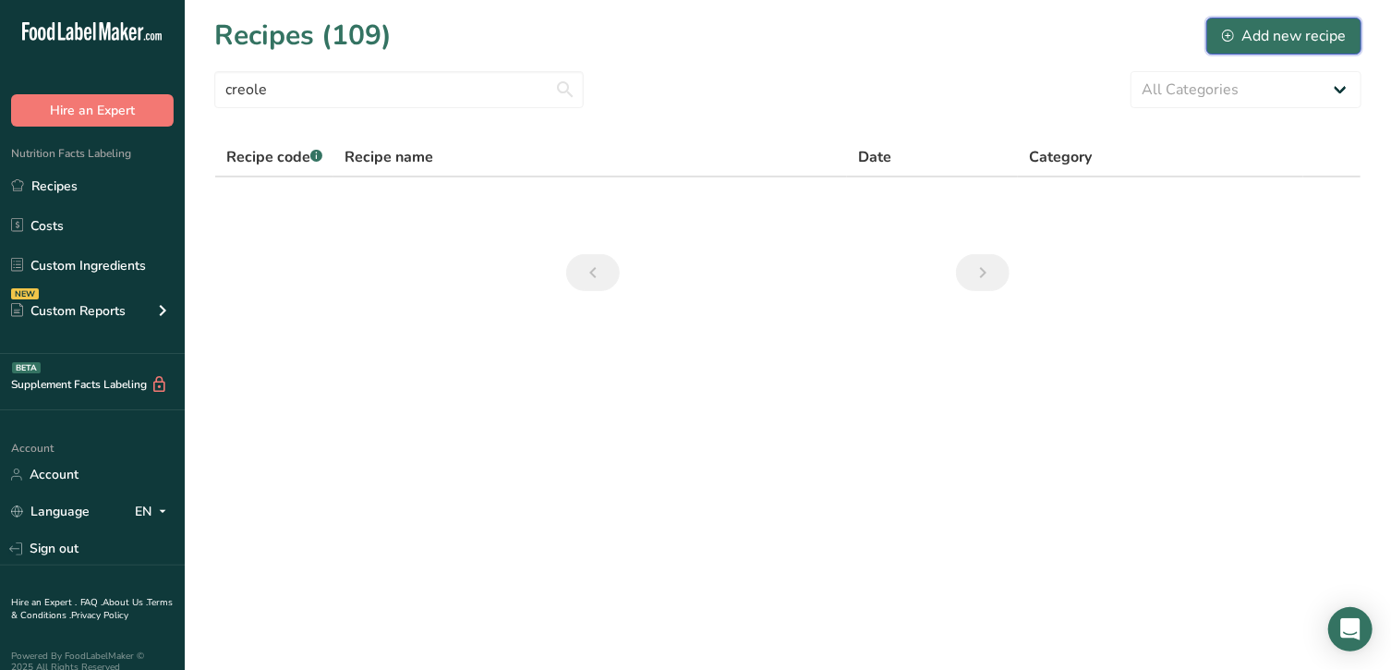
click at [1282, 25] on div "Add new recipe" at bounding box center [1284, 36] width 124 height 22
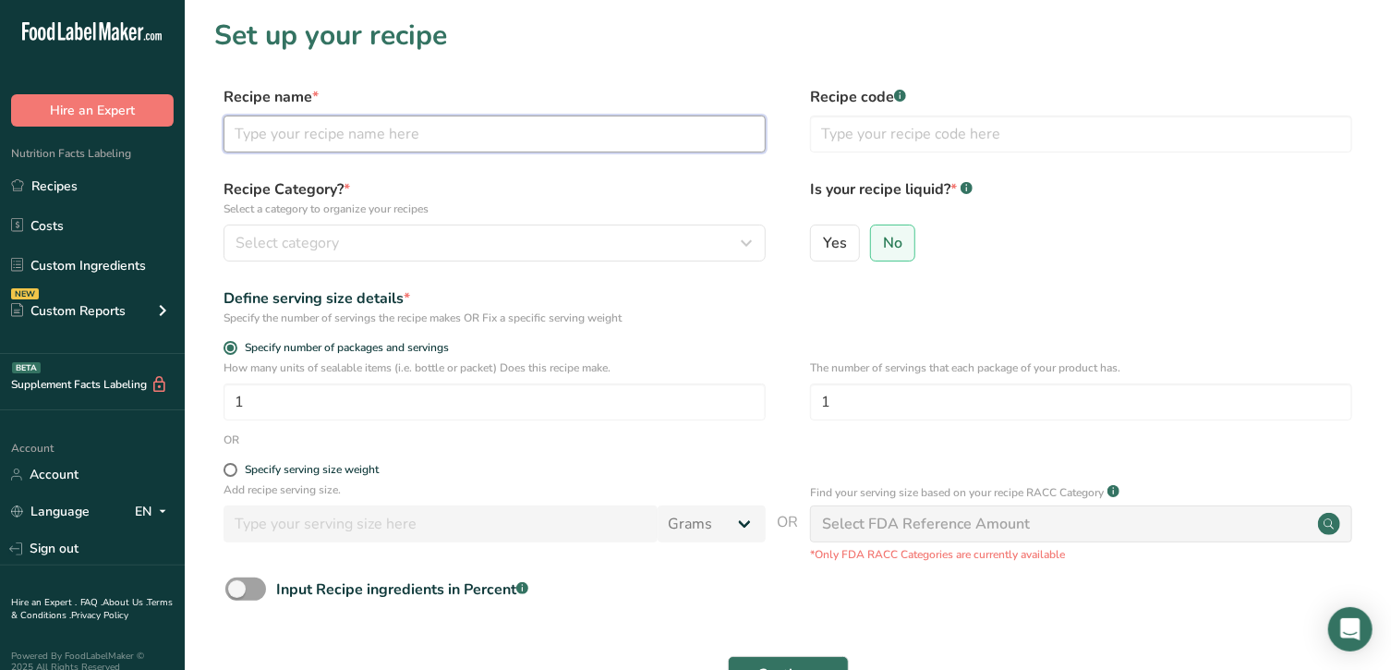
click at [389, 122] on input "text" at bounding box center [494, 133] width 542 height 37
type input "Pork with Creole Stuffing"
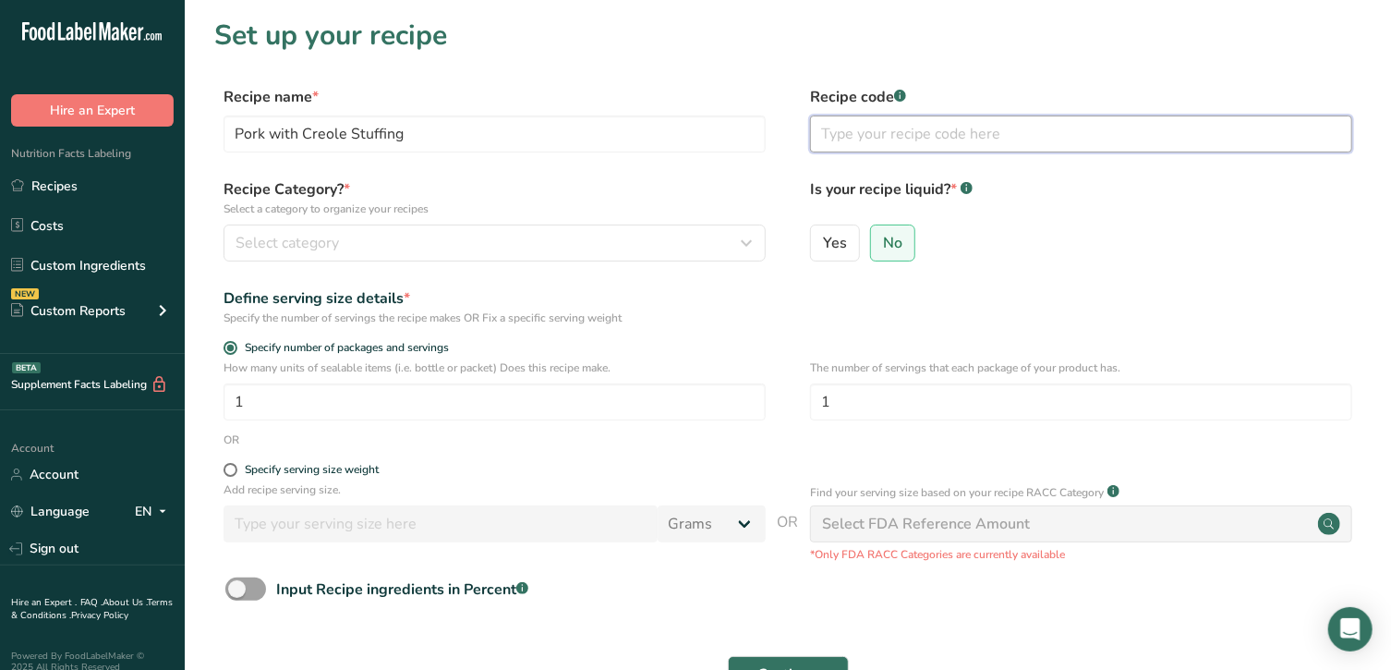
click at [980, 138] on input "text" at bounding box center [1081, 133] width 542 height 37
type input "10.25"
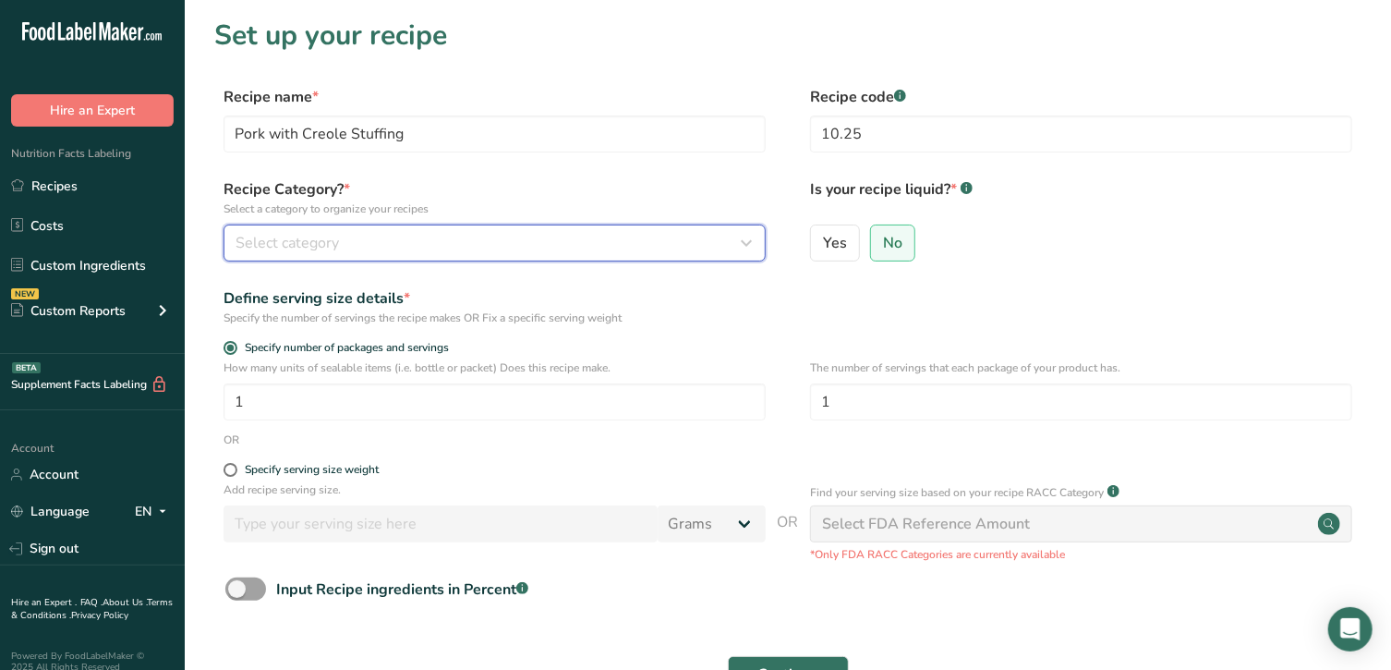
click at [564, 244] on div "Select category" at bounding box center [488, 243] width 507 height 22
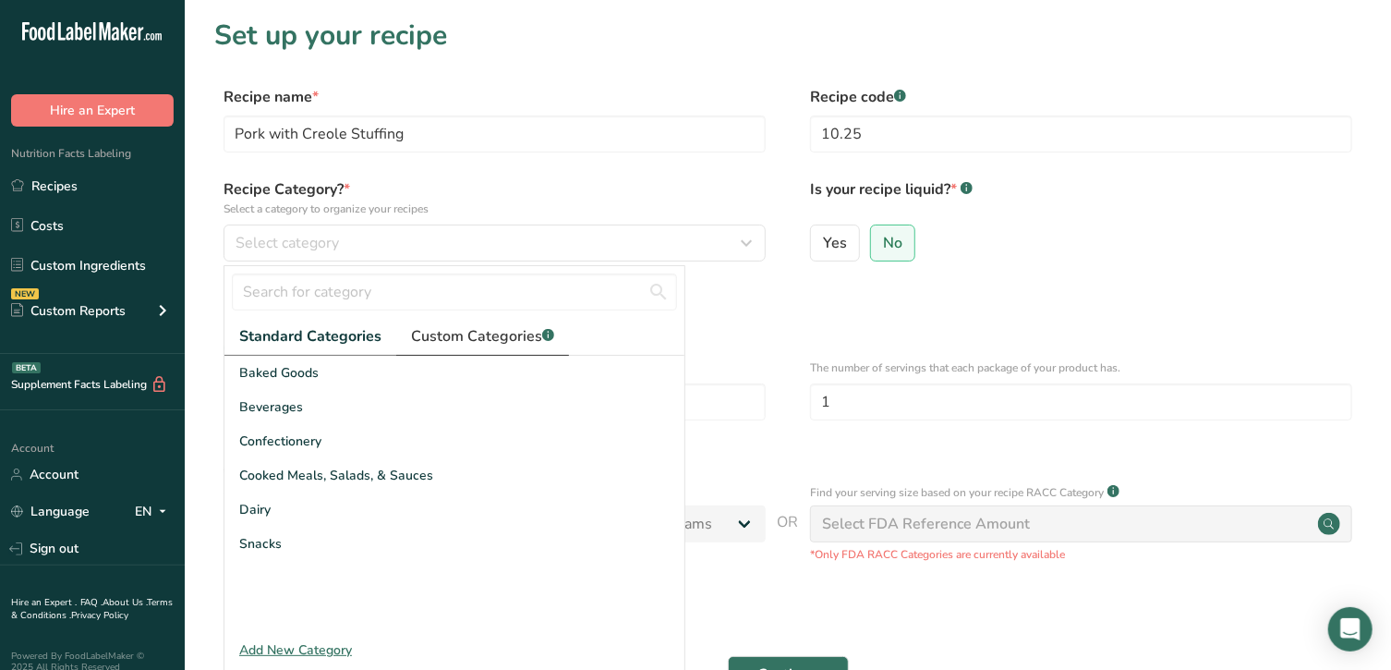
click at [509, 332] on span "Custom Categories .a-a{fill:#347362;}.b-a{fill:#fff;}" at bounding box center [482, 336] width 143 height 22
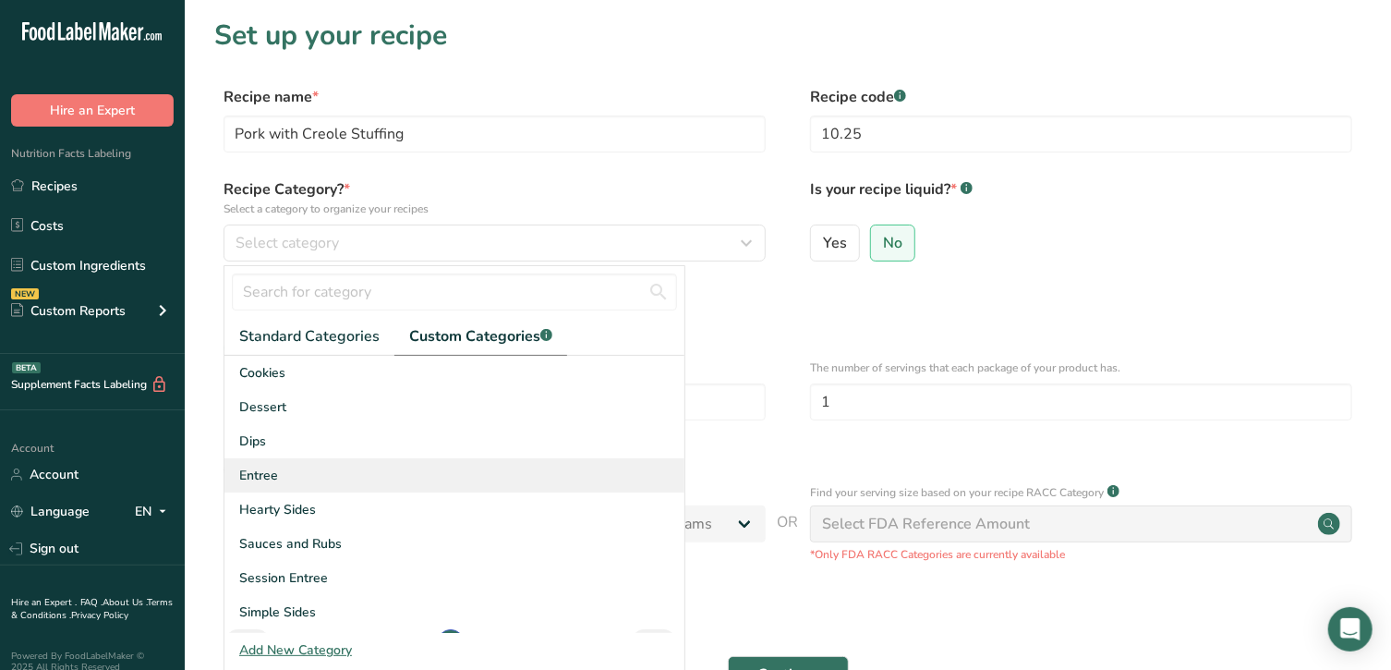
click at [325, 476] on div "Entree" at bounding box center [454, 475] width 460 height 34
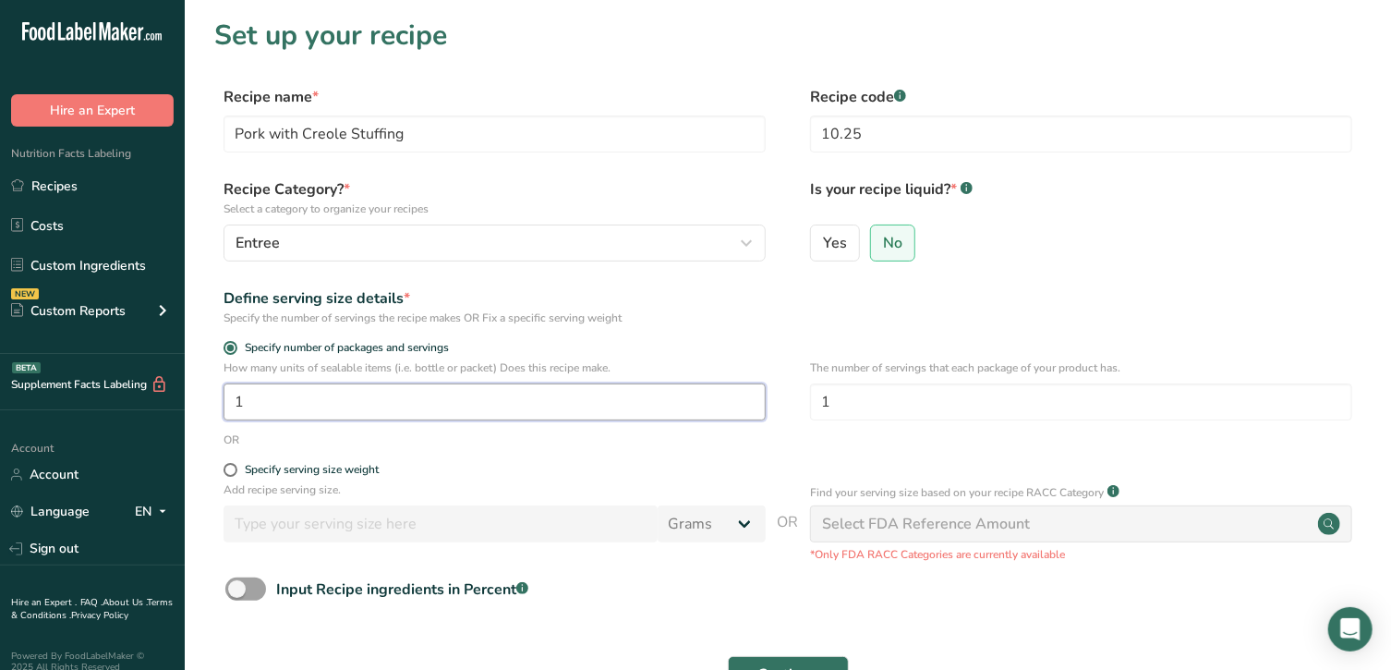
drag, startPoint x: 383, startPoint y: 407, endPoint x: 195, endPoint y: 412, distance: 188.4
click at [195, 412] on section "Set up your recipe Recipe name * Pork with Creole Stuffing Recipe code .a-a{fil…" at bounding box center [788, 385] width 1206 height 770
type input "2"
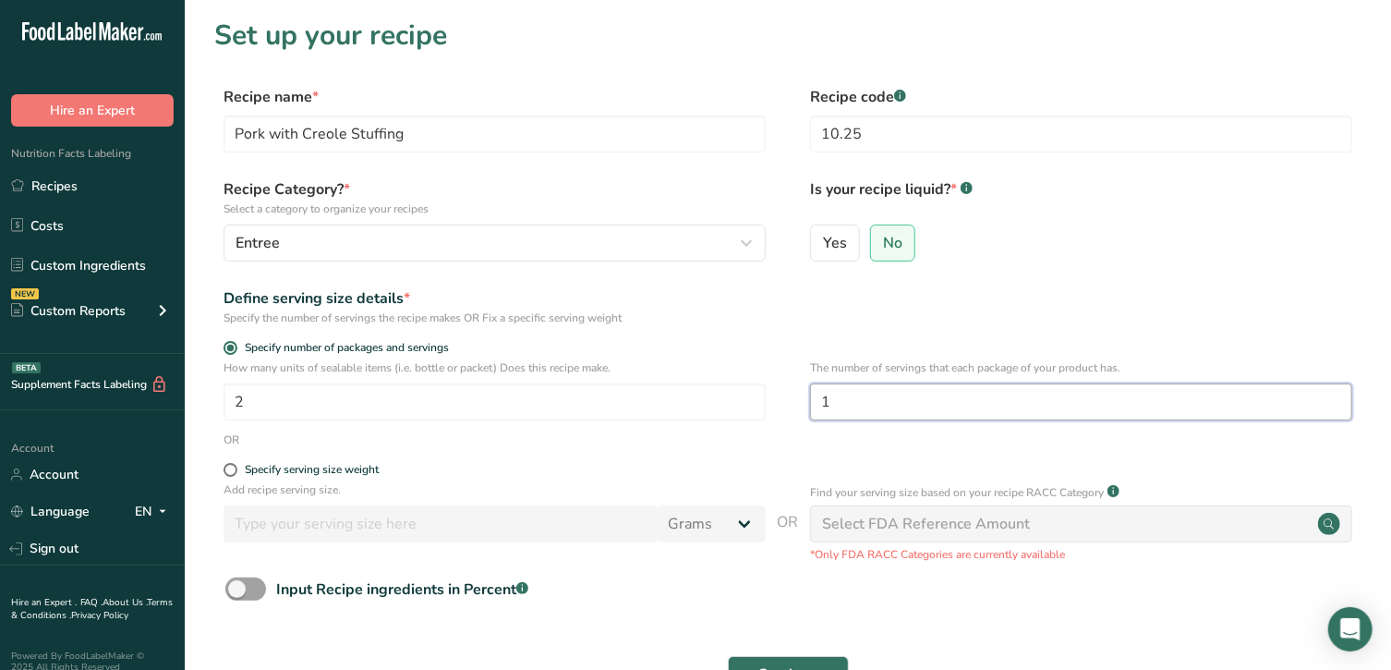
drag, startPoint x: 918, startPoint y: 412, endPoint x: 782, endPoint y: 404, distance: 136.0
click at [782, 404] on div "How many units of sealable items (i.e. bottle or packet) Does this recipe make.…" at bounding box center [787, 395] width 1147 height 72
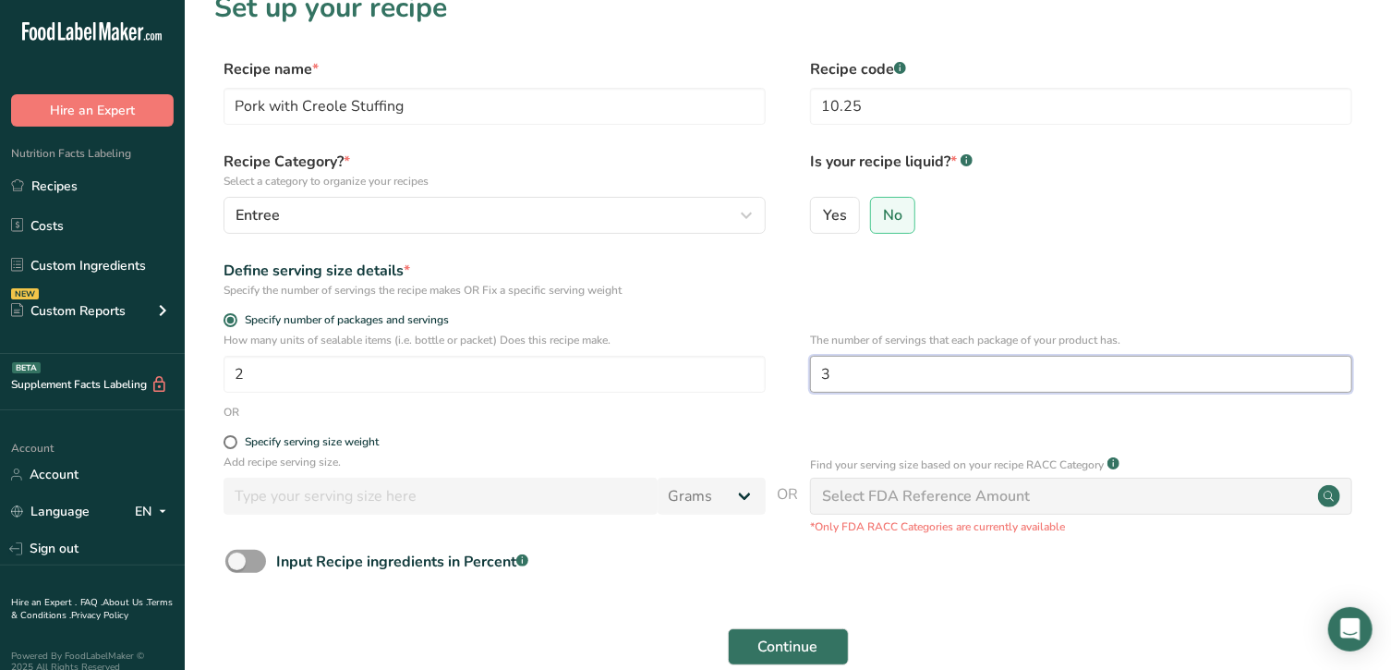
scroll to position [153, 0]
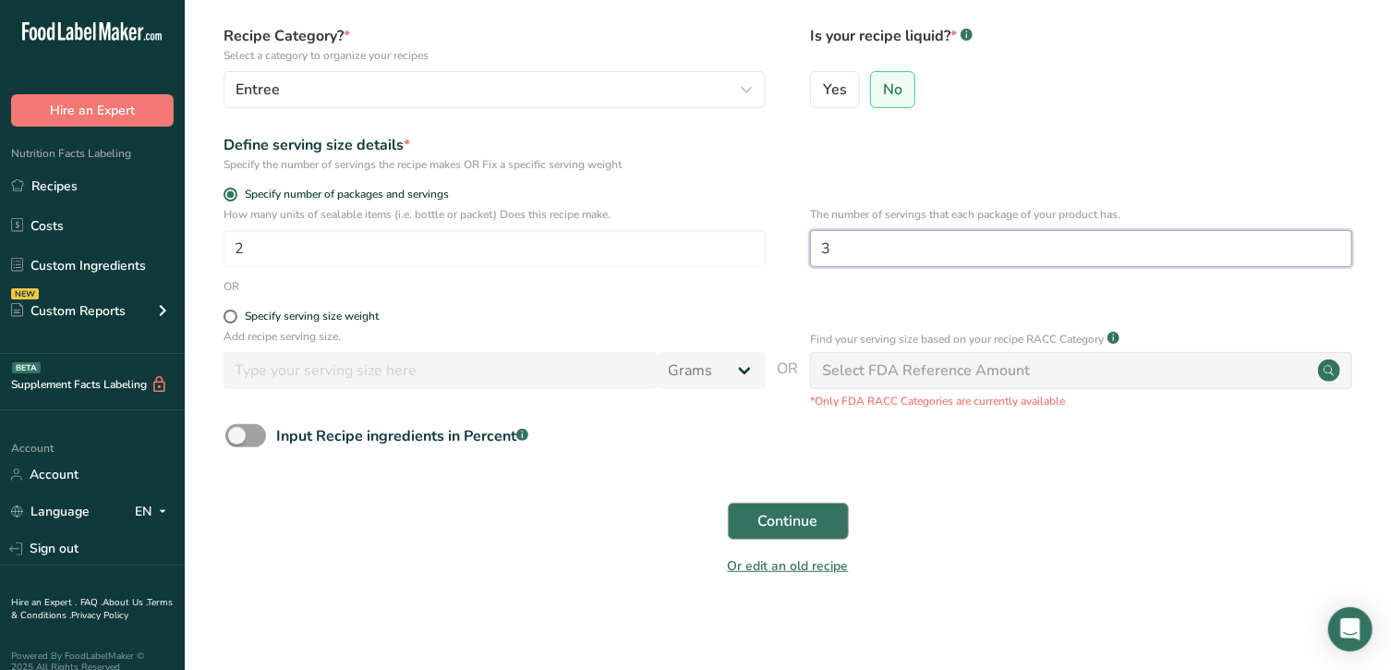
type input "3"
click at [790, 525] on span "Continue" at bounding box center [788, 521] width 60 height 22
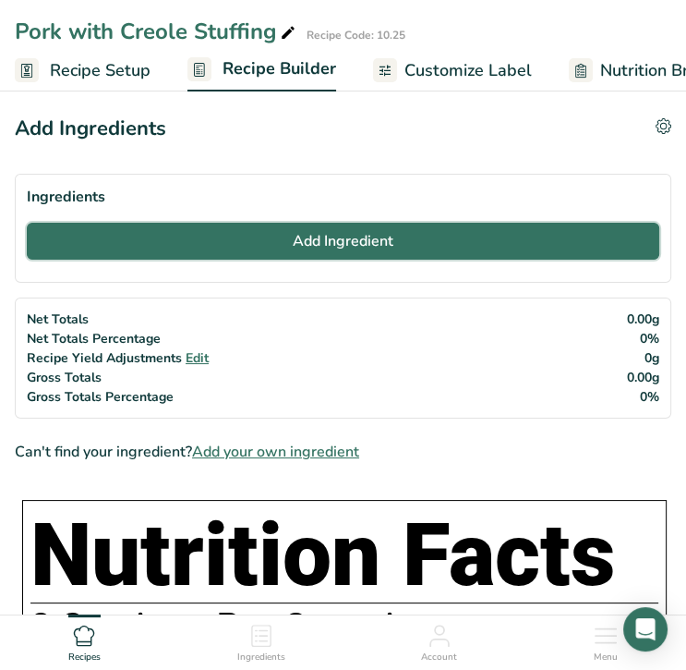
click at [342, 246] on span "Add Ingredient" at bounding box center [343, 241] width 101 height 22
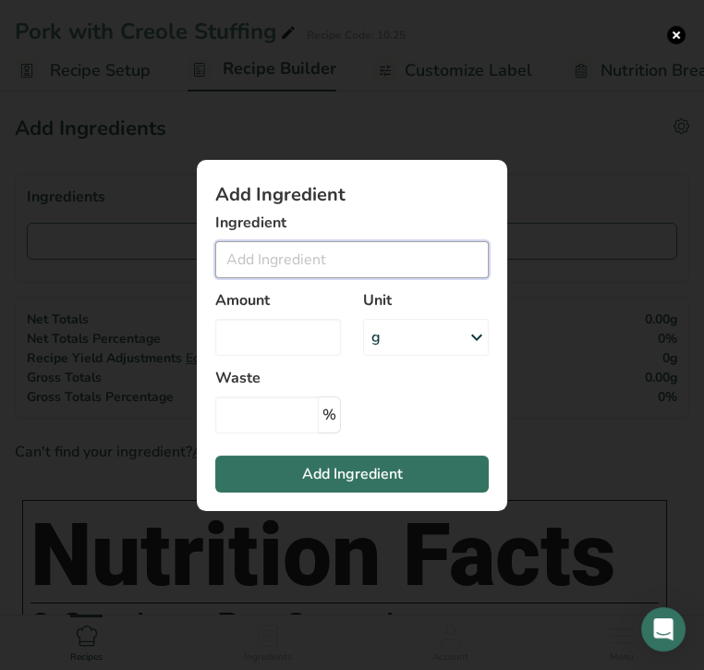
click at [337, 265] on input "Add ingredient modal" at bounding box center [351, 259] width 273 height 37
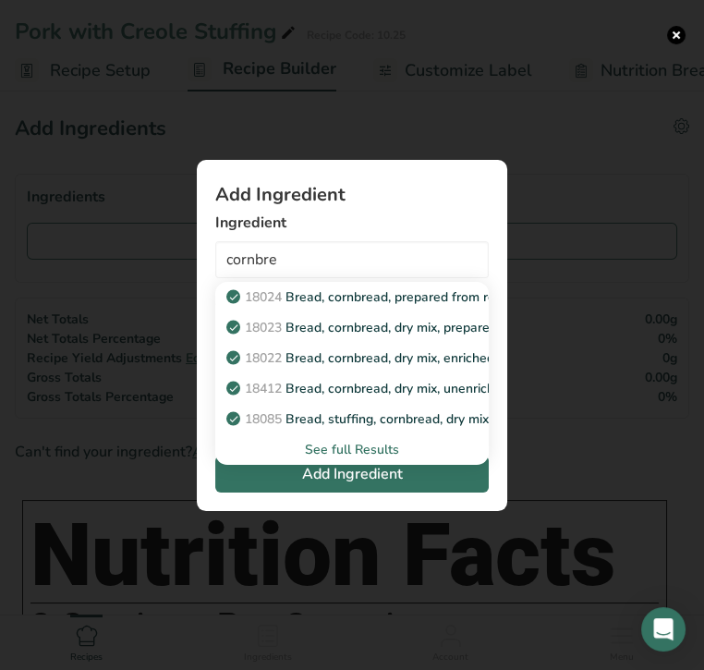
click at [358, 429] on link "18085 Bread, stuffing, cornbread, dry mix, prepared" at bounding box center [351, 419] width 273 height 30
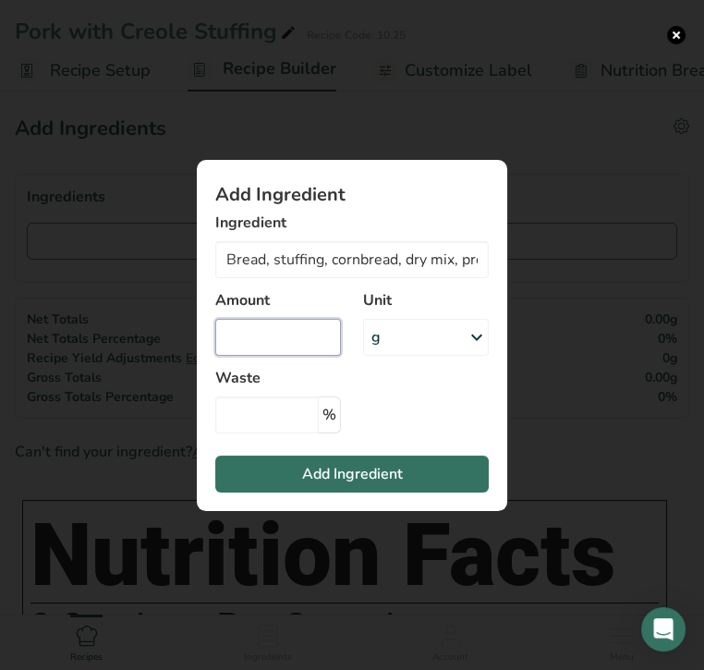
click at [287, 336] on input "Add ingredient modal" at bounding box center [278, 337] width 126 height 37
click at [370, 257] on input "Bread, stuffing, cornbread, dry mix, prepared" at bounding box center [351, 259] width 273 height 37
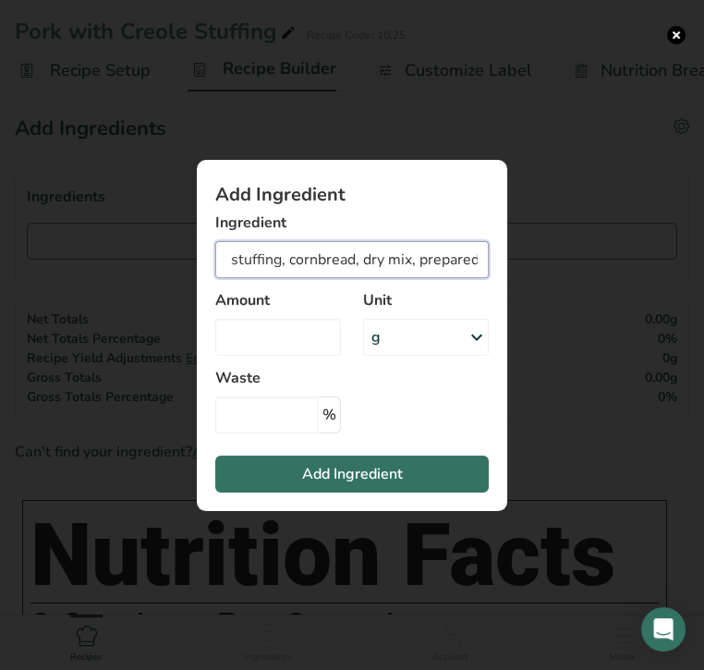
click at [370, 257] on input "Bread, stuffing, cornbread, dry mix, prepared" at bounding box center [351, 259] width 273 height 37
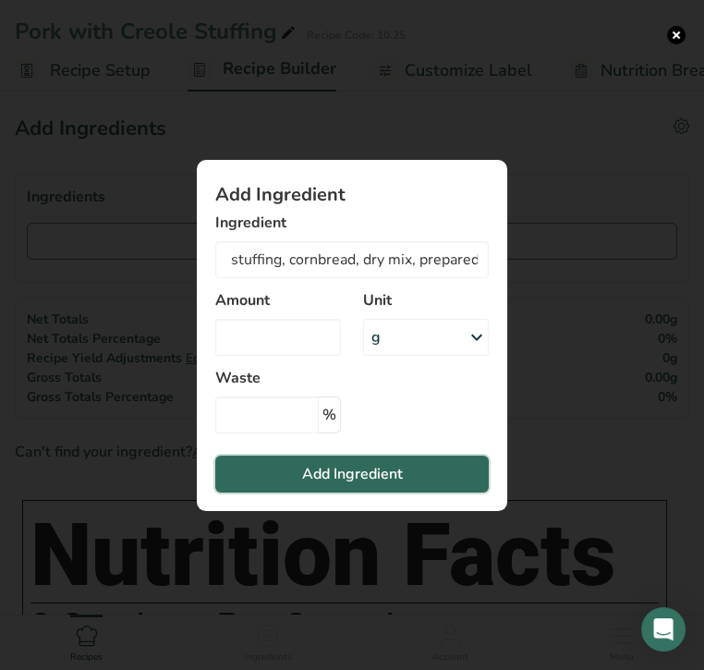
click at [392, 461] on button "Add Ingredient" at bounding box center [351, 473] width 273 height 37
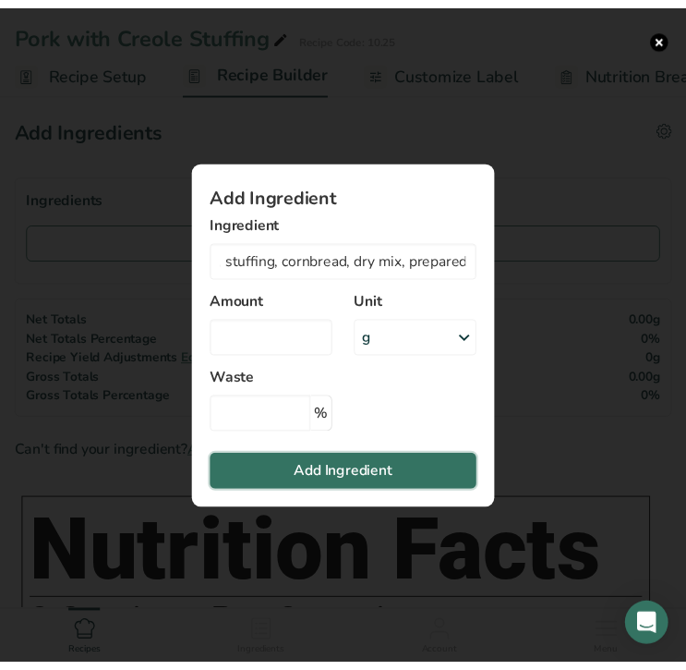
scroll to position [0, 0]
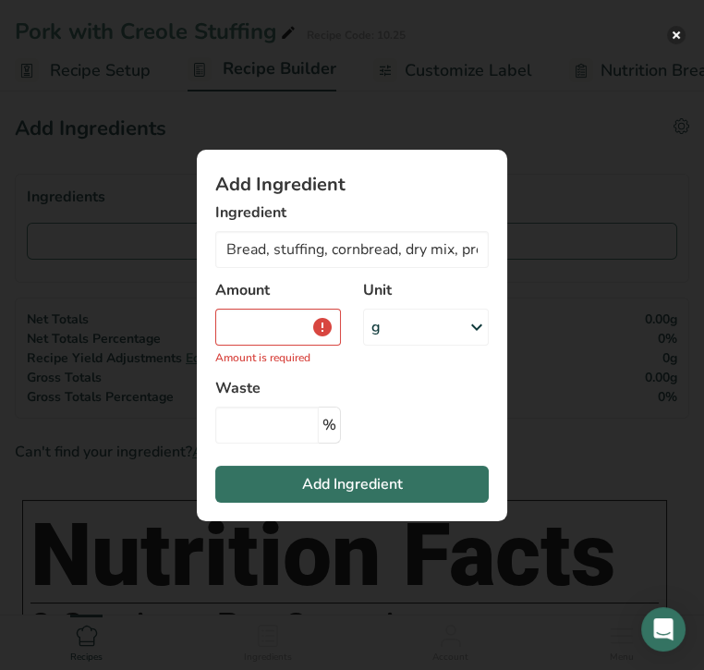
click at [676, 39] on button "Add ingredient modal" at bounding box center [676, 35] width 18 height 18
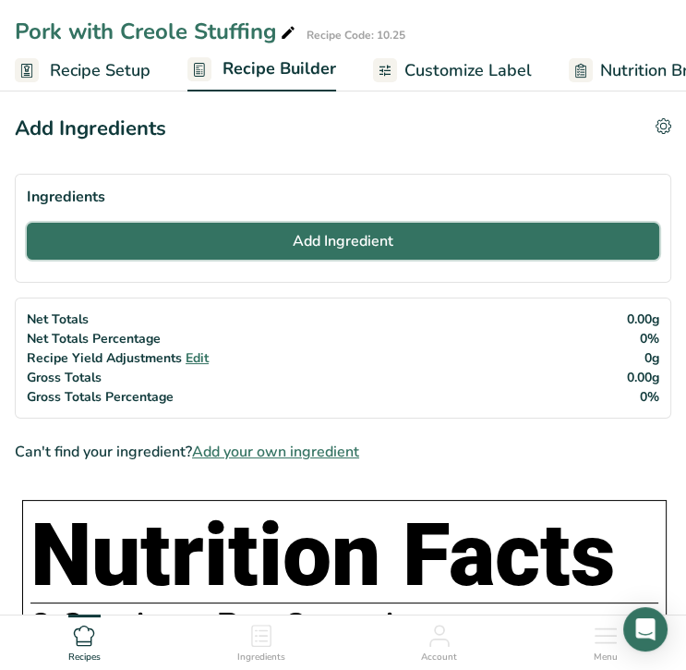
click at [340, 234] on span "Add Ingredient" at bounding box center [343, 241] width 101 height 22
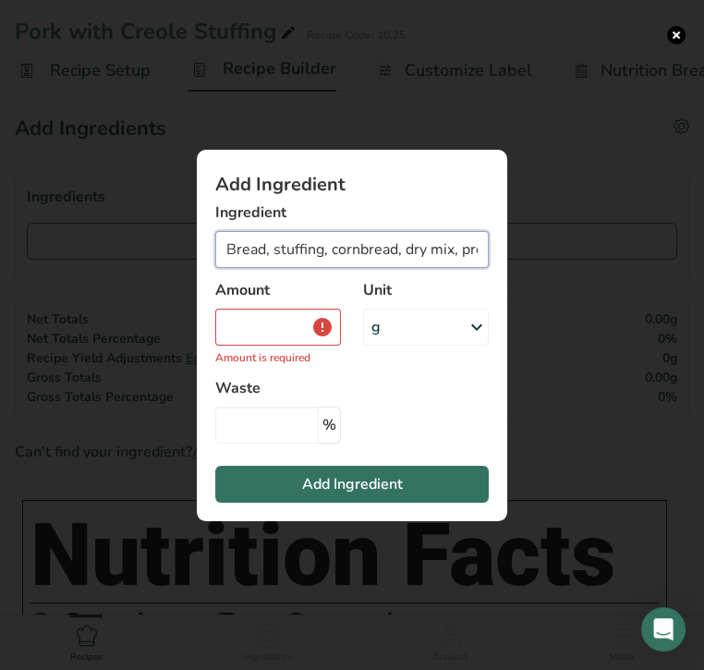
click at [317, 253] on input "Bread, stuffing, cornbread, dry mix, prepared" at bounding box center [351, 249] width 273 height 37
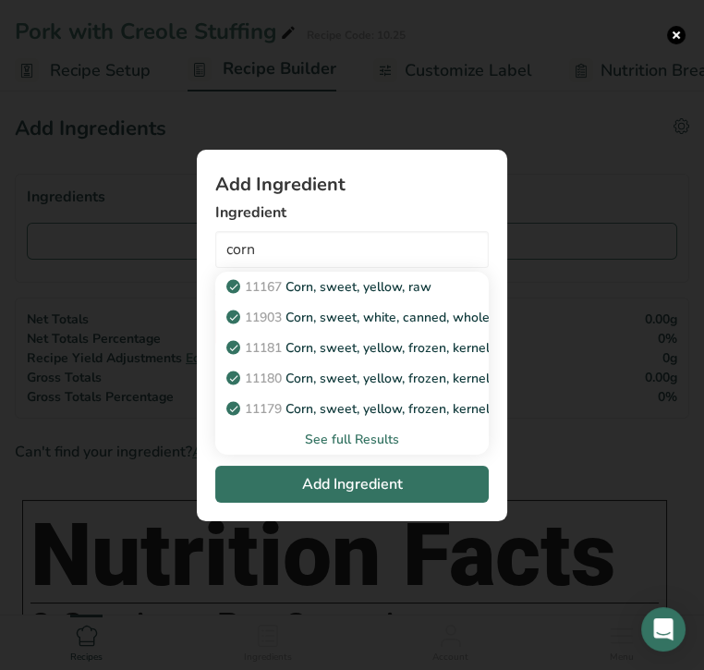
click at [337, 440] on div "See full Results" at bounding box center [352, 438] width 244 height 19
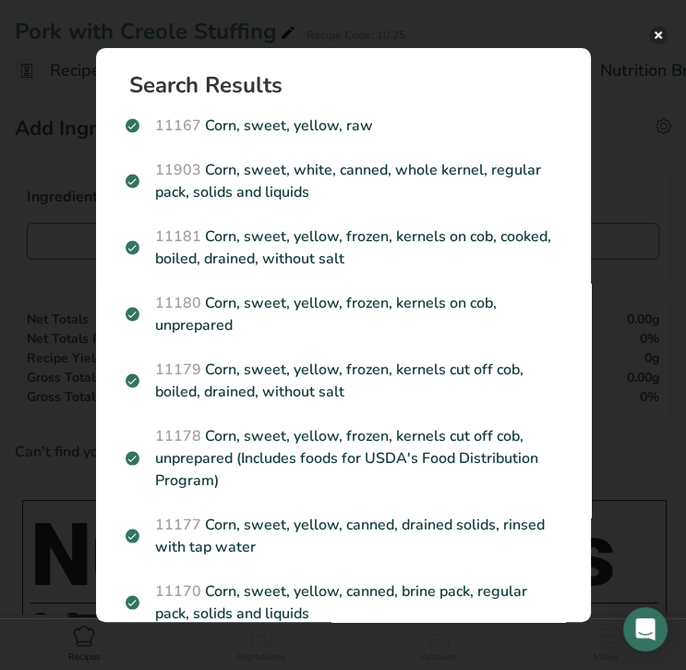
click at [660, 34] on button "Search results modal" at bounding box center [658, 35] width 18 height 18
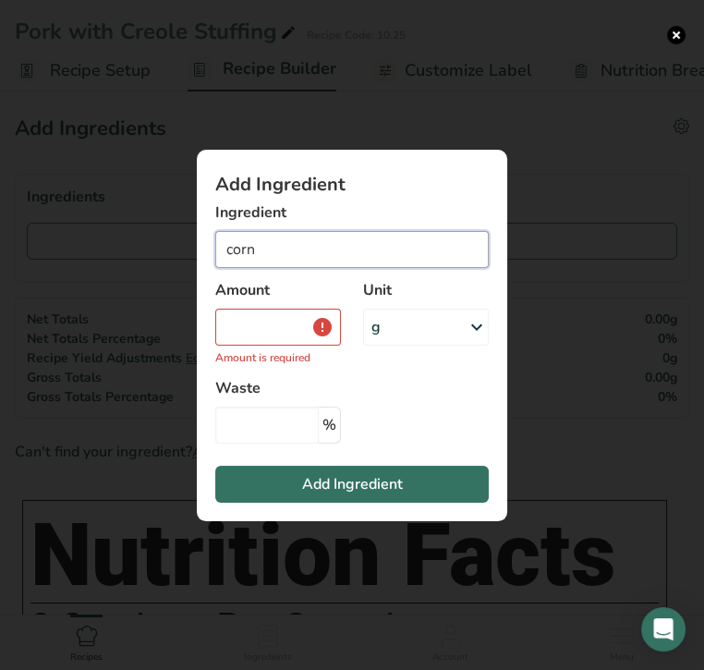
click at [277, 241] on input "corn" at bounding box center [351, 249] width 273 height 37
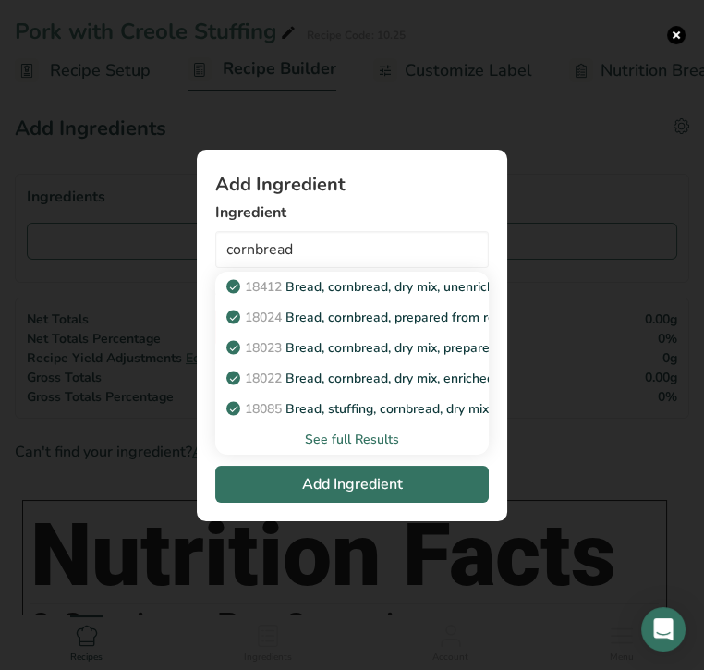
click at [357, 440] on div "See full Results" at bounding box center [352, 438] width 244 height 19
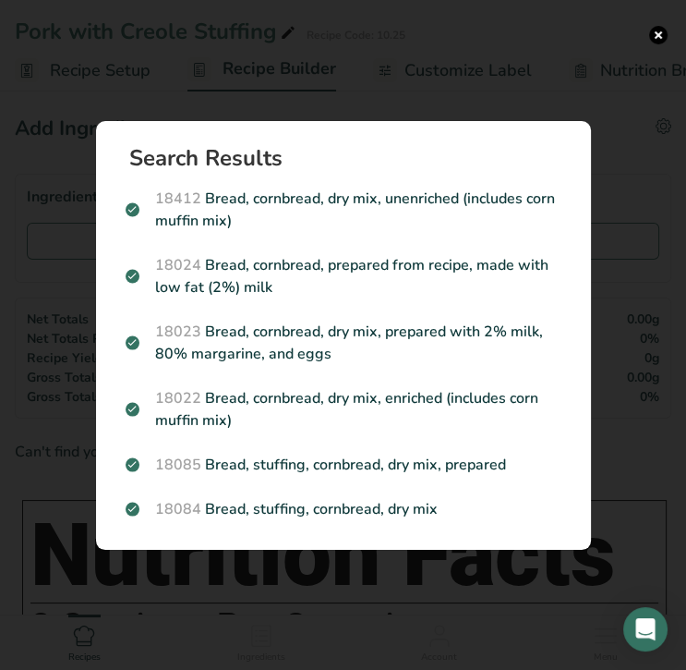
click at [385, 510] on p "18084 Bread, stuffing, cornbread, dry mix" at bounding box center [344, 509] width 436 height 22
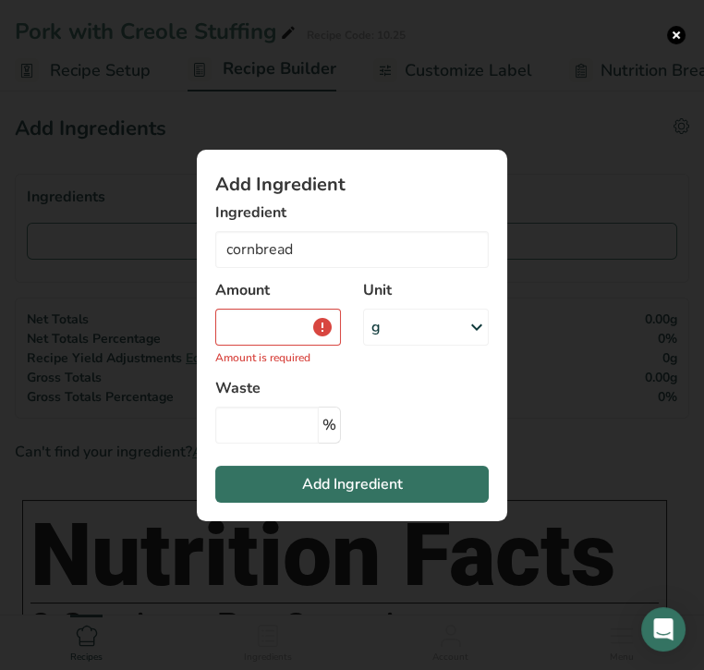
type input "Bread, stuffing, cornbread, dry mix"
click at [273, 323] on input "Add ingredient modal" at bounding box center [278, 326] width 126 height 37
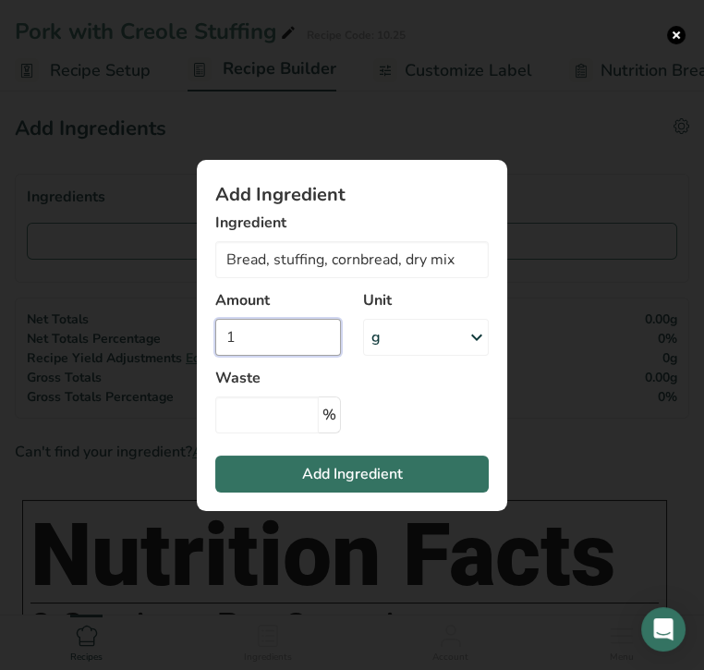
type input "1"
click at [461, 346] on div "g" at bounding box center [426, 337] width 126 height 37
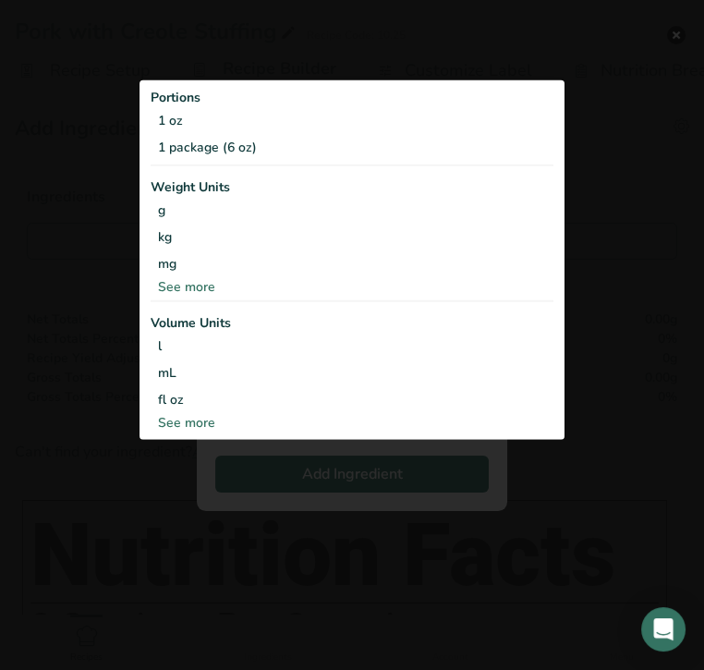
click at [173, 424] on div "See more" at bounding box center [352, 422] width 403 height 19
select select "22"
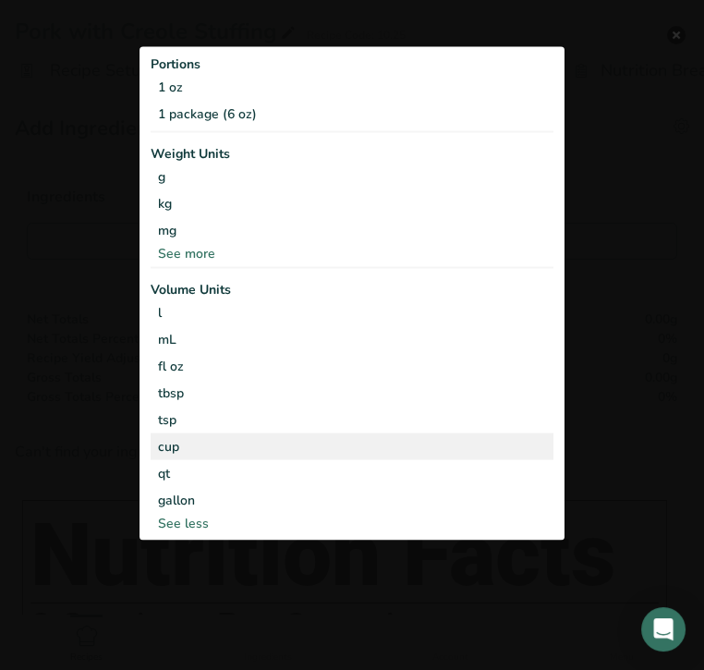
click at [171, 447] on div "cup" at bounding box center [352, 446] width 388 height 19
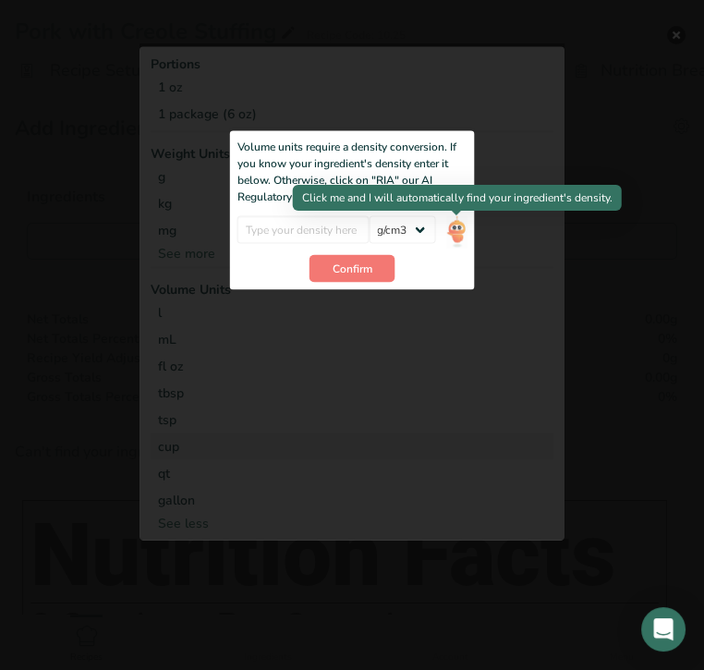
click at [461, 234] on img "Add ingredient modal" at bounding box center [456, 231] width 20 height 32
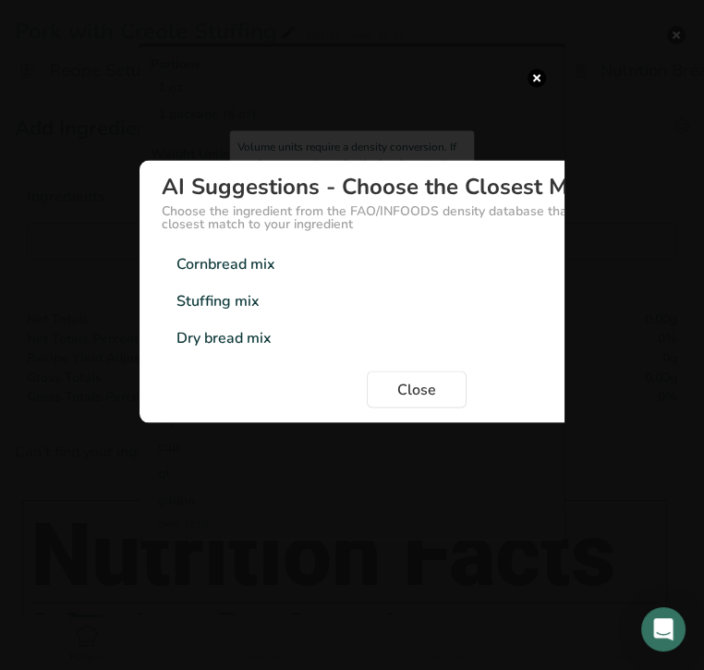
click at [226, 272] on div "Cornbread mix" at bounding box center [225, 264] width 99 height 22
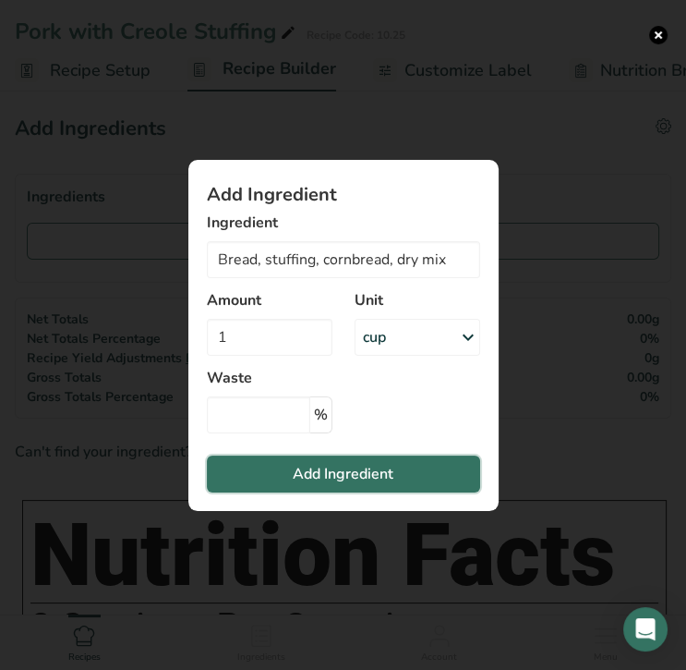
click at [344, 475] on span "Add Ingredient" at bounding box center [343, 474] width 101 height 22
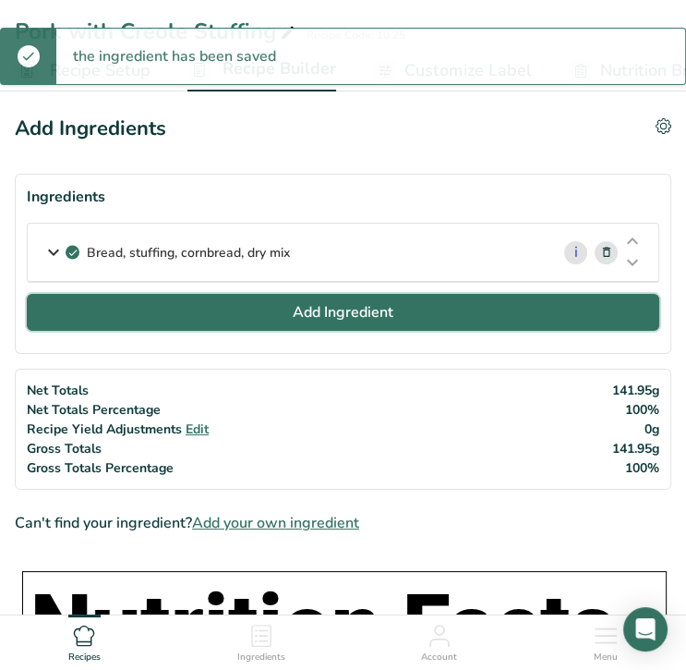
click at [317, 308] on span "Add Ingredient" at bounding box center [343, 312] width 101 height 22
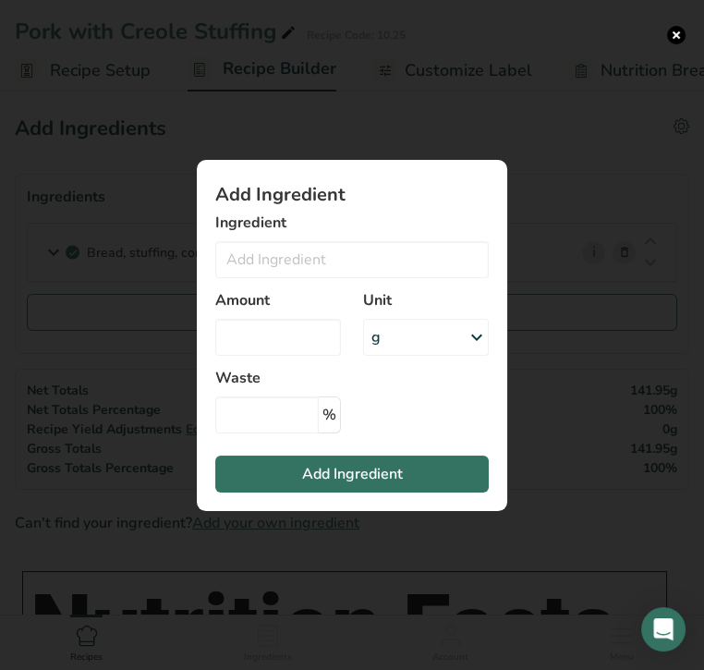
click at [109, 253] on div "Add ingredient modal" at bounding box center [352, 335] width 704 height 670
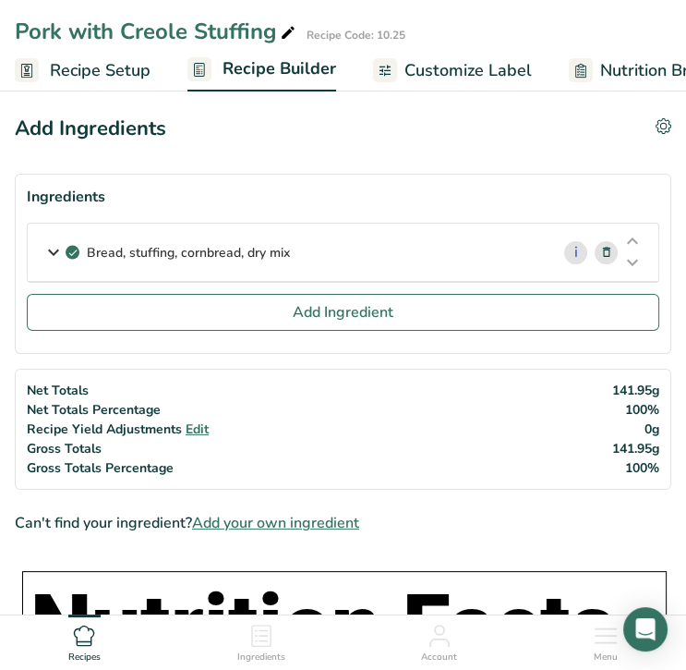
click at [608, 249] on icon at bounding box center [606, 252] width 13 height 19
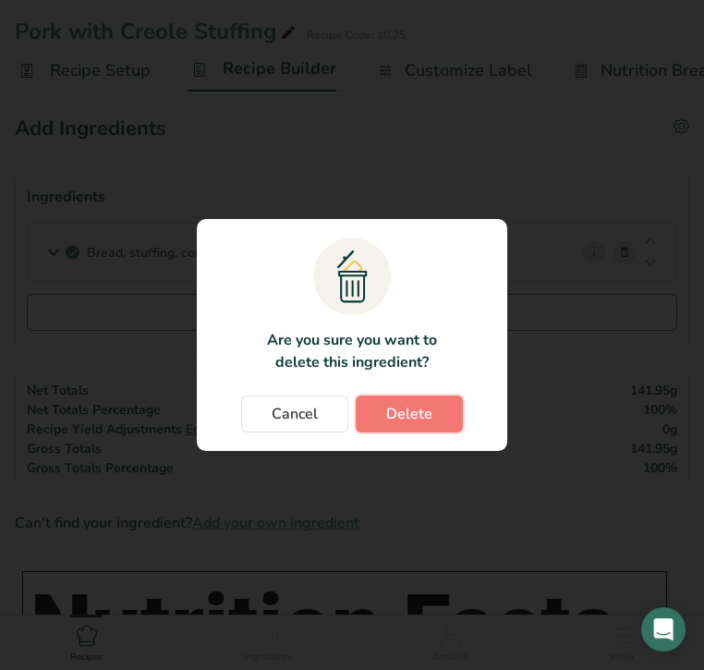
click at [422, 410] on span "Delete" at bounding box center [409, 414] width 46 height 22
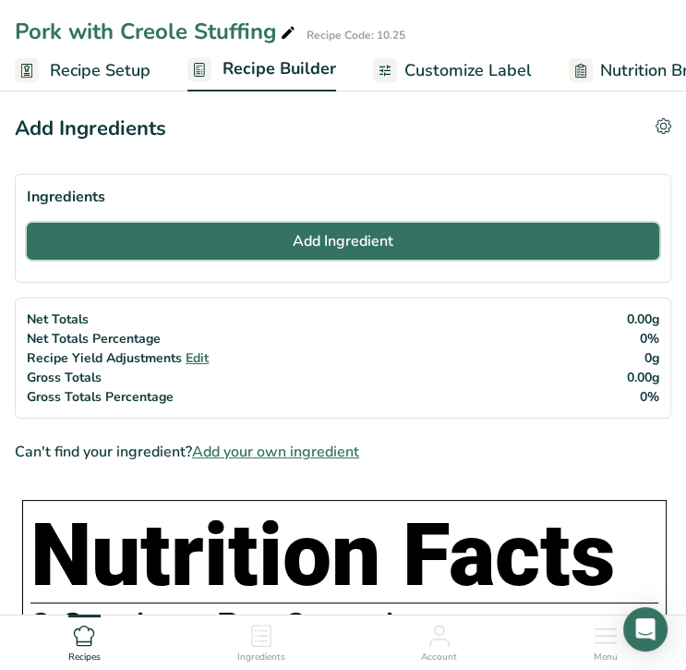
click at [415, 235] on button "Add Ingredient" at bounding box center [343, 241] width 633 height 37
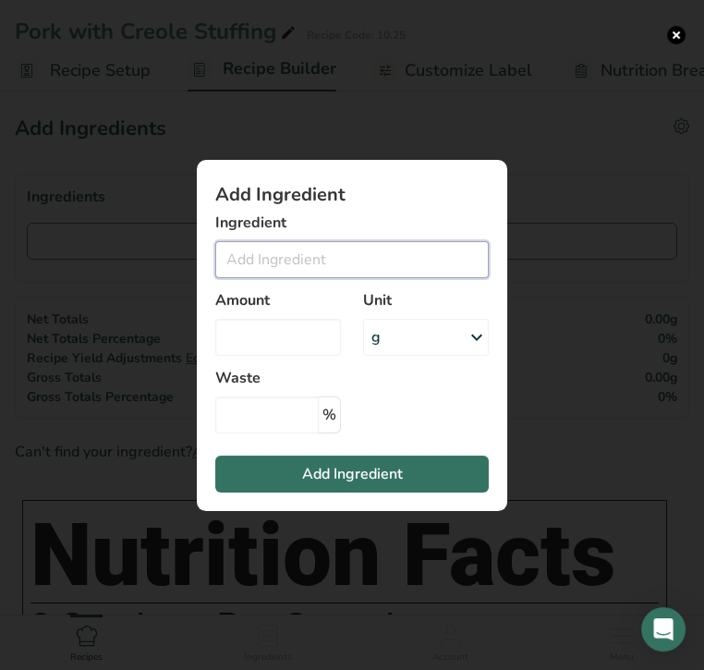
click at [367, 248] on input "Add ingredient modal" at bounding box center [351, 259] width 273 height 37
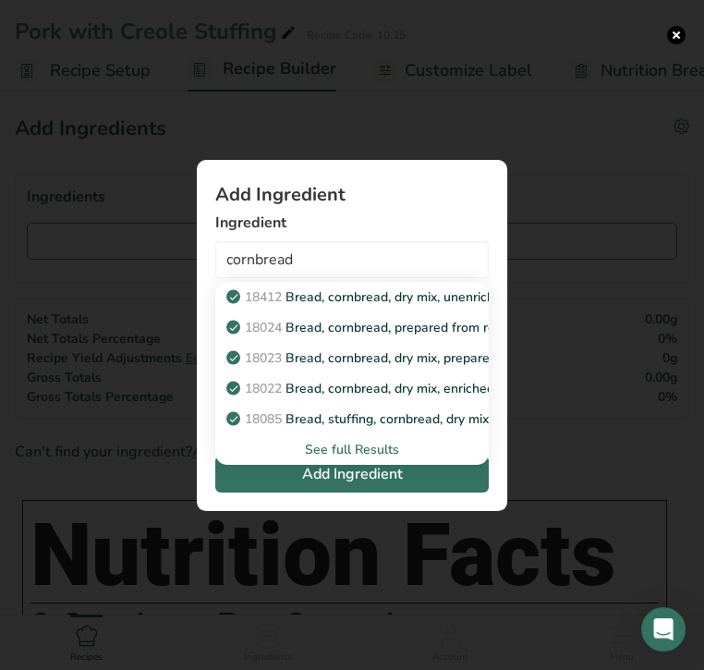
click at [342, 449] on div "See full Results" at bounding box center [352, 449] width 244 height 19
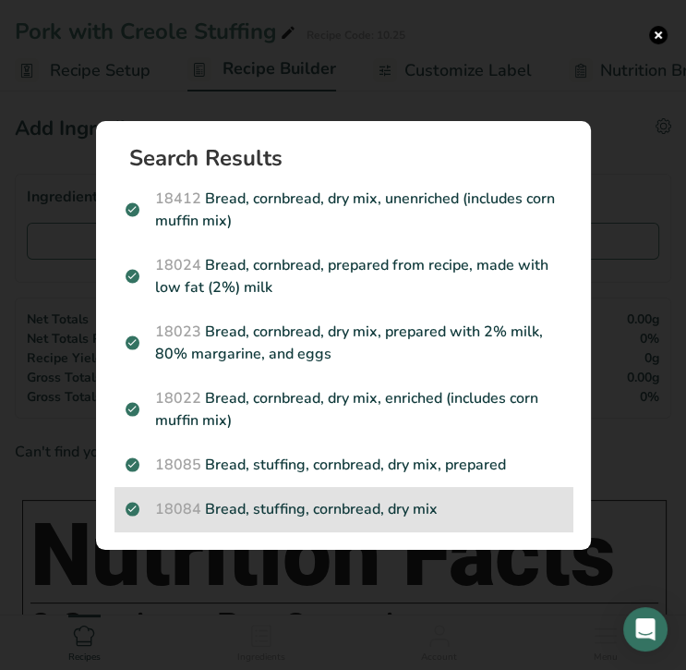
click at [348, 513] on p "18084 Bread, stuffing, cornbread, dry mix" at bounding box center [344, 509] width 436 height 22
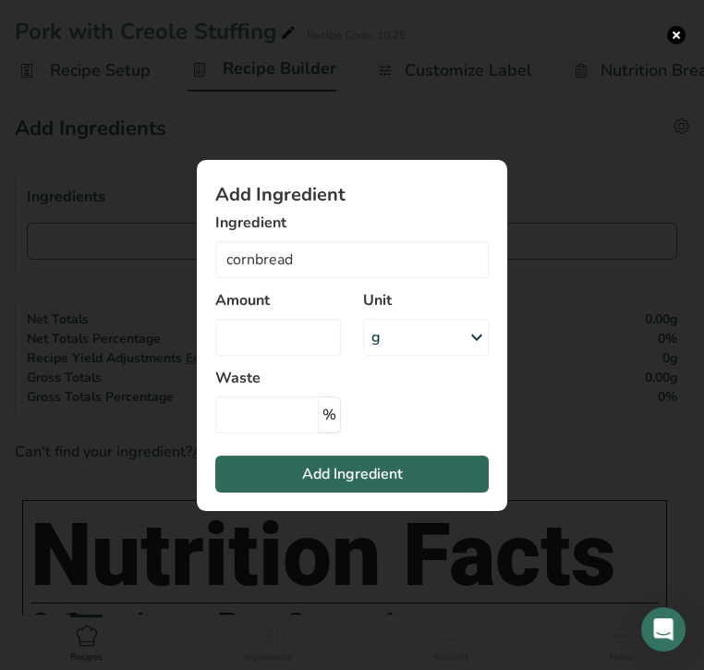
type input "Bread, stuffing, cornbread, dry mix"
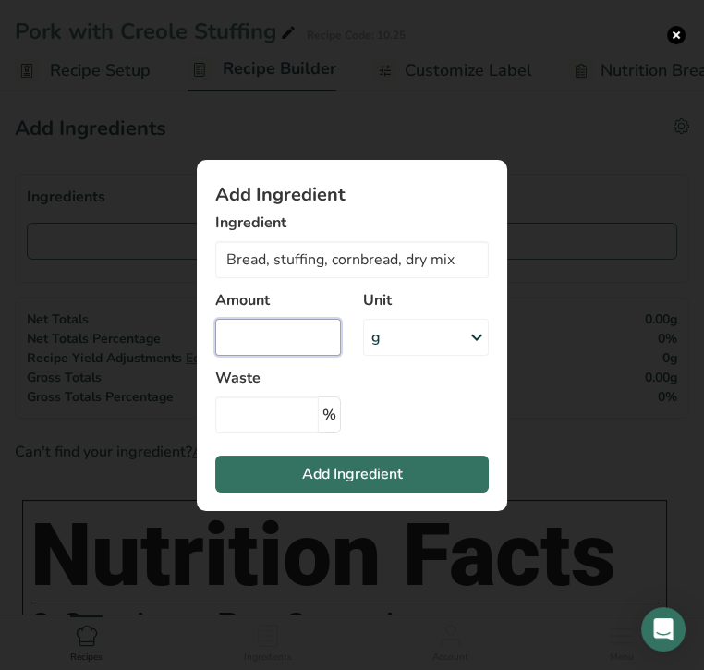
click at [258, 339] on input "Add ingredient modal" at bounding box center [278, 337] width 126 height 37
type input "1"
click at [414, 334] on div "g" at bounding box center [426, 337] width 126 height 37
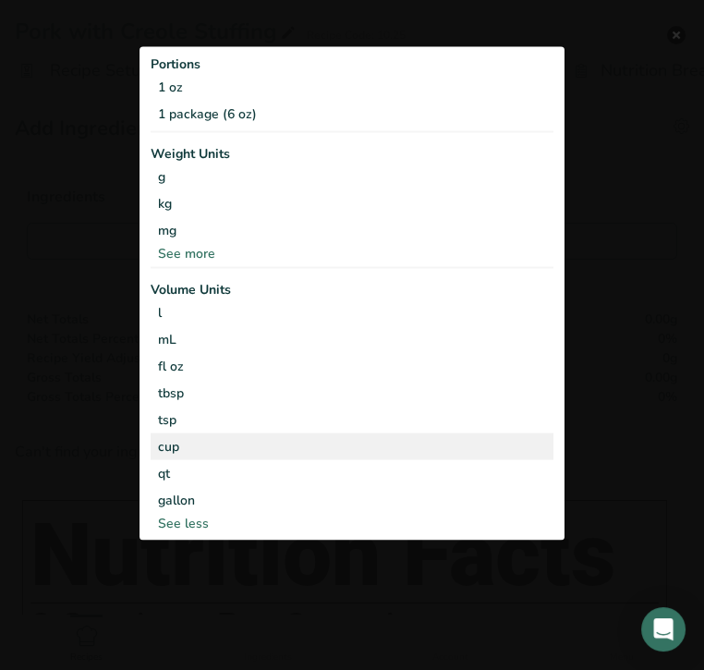
click at [292, 447] on div "cup" at bounding box center [352, 446] width 388 height 19
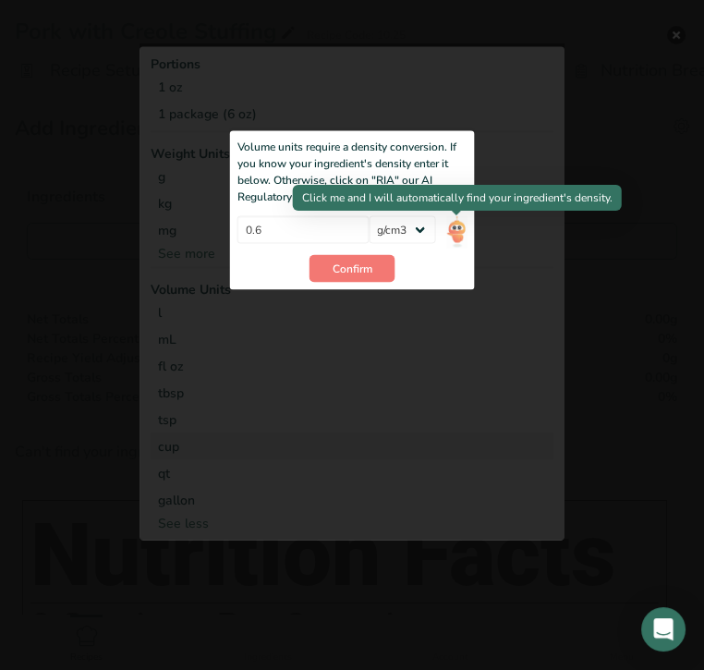
click at [454, 233] on img "Add ingredient modal" at bounding box center [456, 231] width 20 height 32
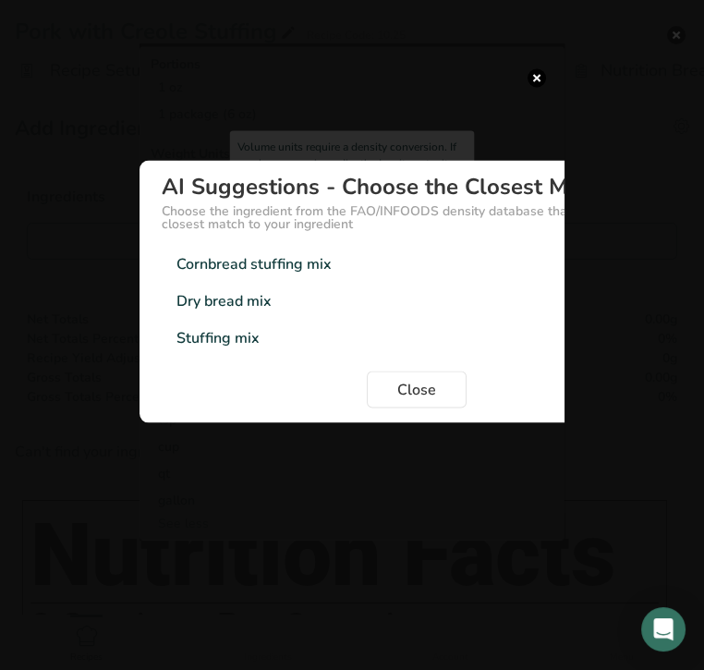
click at [212, 300] on div "Dry bread mix" at bounding box center [223, 301] width 95 height 22
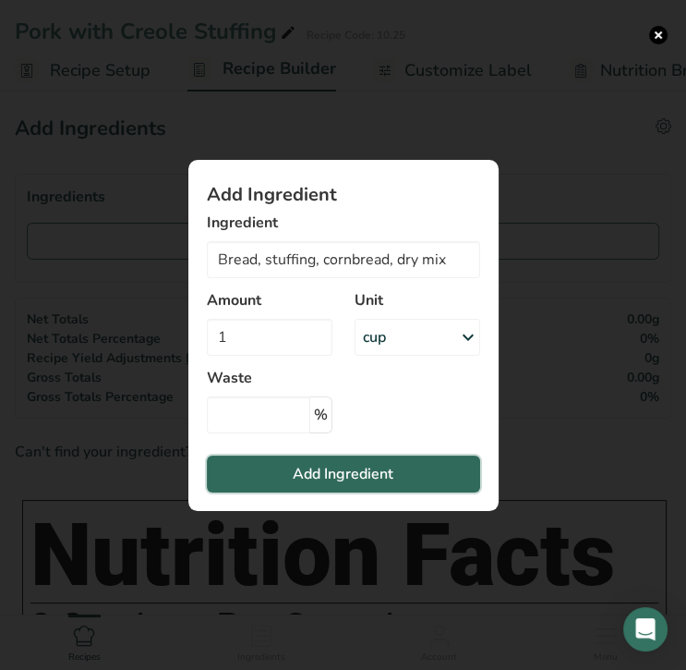
click at [353, 471] on span "Add Ingredient" at bounding box center [343, 474] width 101 height 22
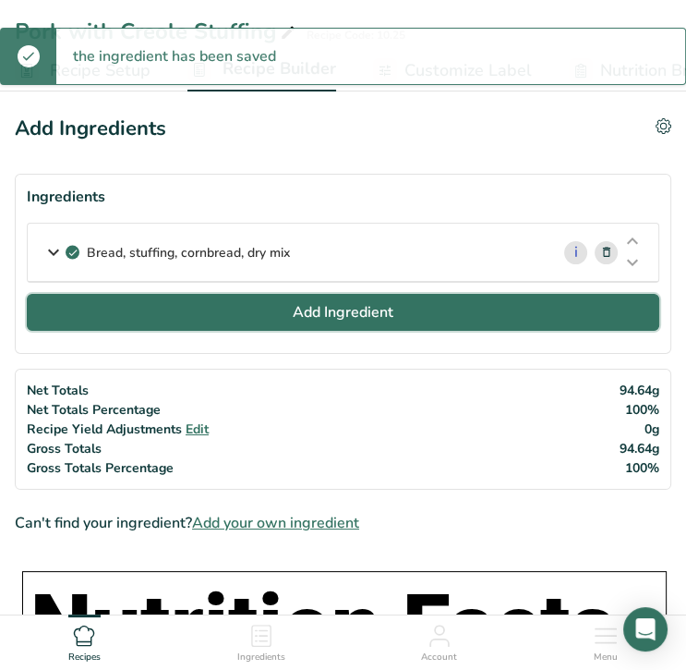
click at [404, 299] on button "Add Ingredient" at bounding box center [343, 312] width 633 height 37
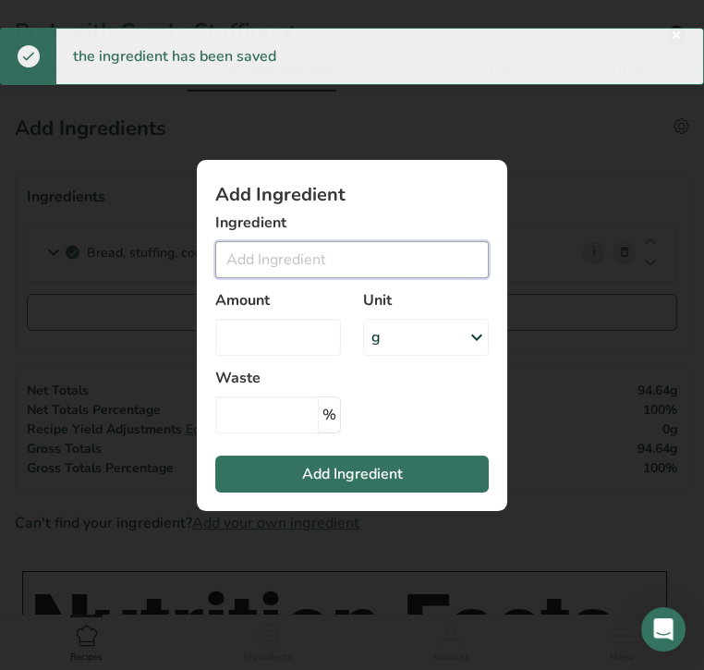
click at [341, 273] on input "Add ingredient modal" at bounding box center [351, 259] width 273 height 37
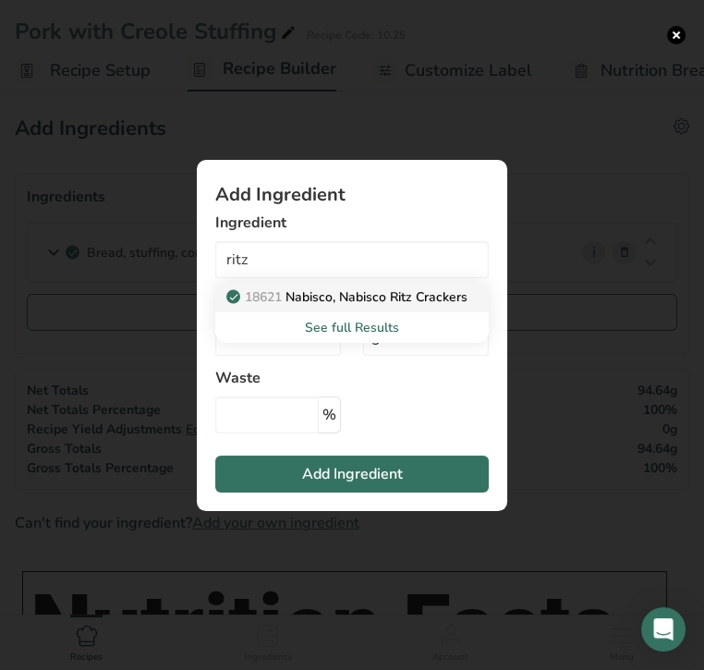
click at [327, 301] on p "18621 Nabisco, Nabisco Ritz Crackers" at bounding box center [348, 296] width 237 height 19
type input "Nabisco, Nabisco Ritz Crackers"
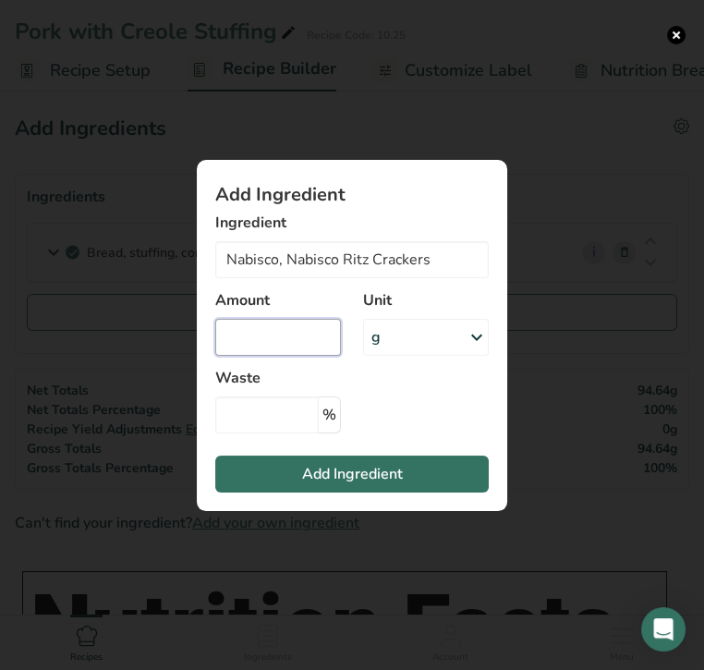
click at [305, 339] on input "Add ingredient modal" at bounding box center [278, 337] width 126 height 37
type input "1"
click at [420, 335] on div "g" at bounding box center [426, 337] width 126 height 37
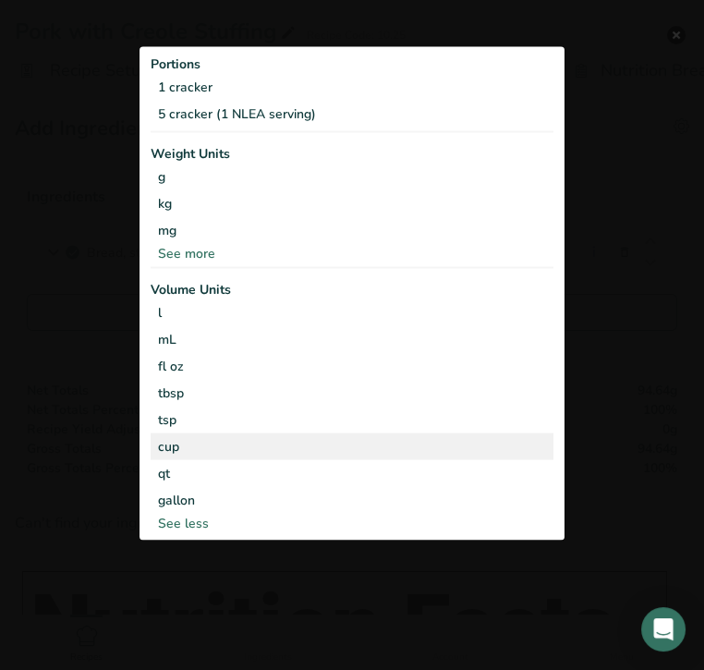
click at [280, 453] on div "cup" at bounding box center [352, 446] width 388 height 19
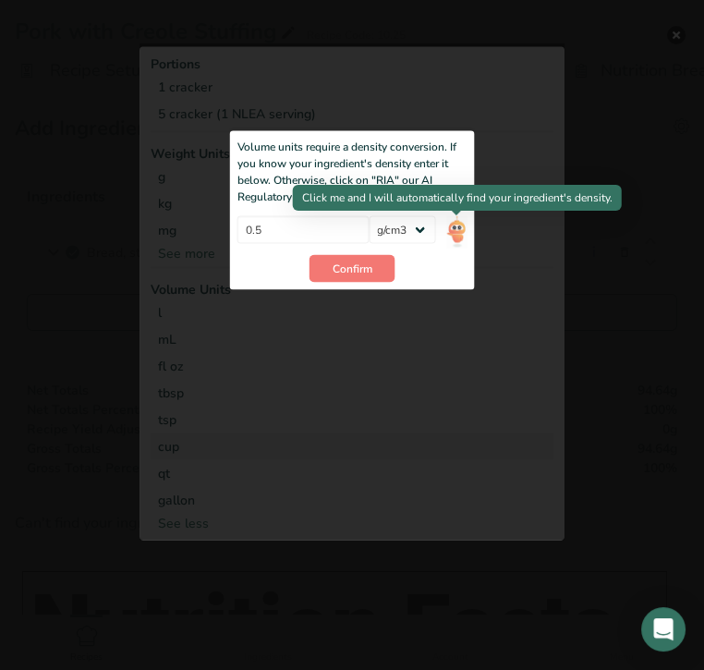
click at [460, 237] on img "Add ingredient modal" at bounding box center [456, 231] width 20 height 32
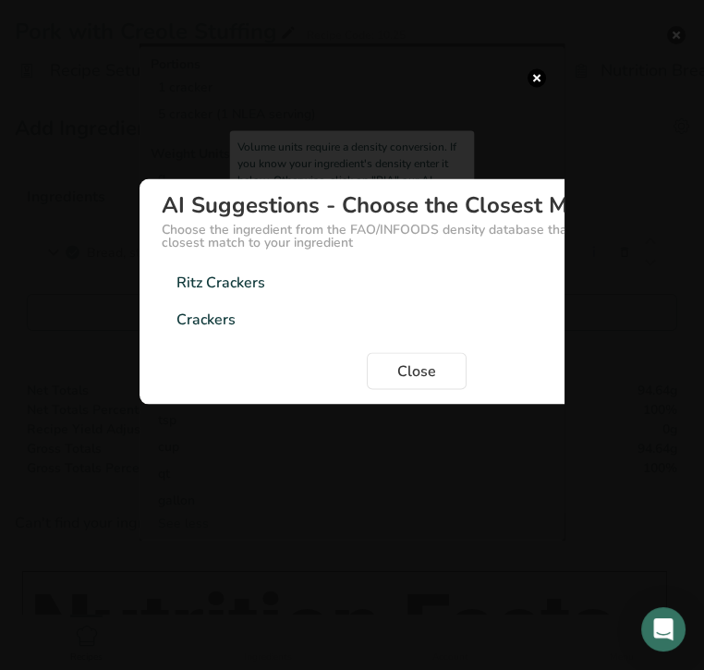
click at [262, 284] on div "Ritz Crackers" at bounding box center [220, 283] width 89 height 22
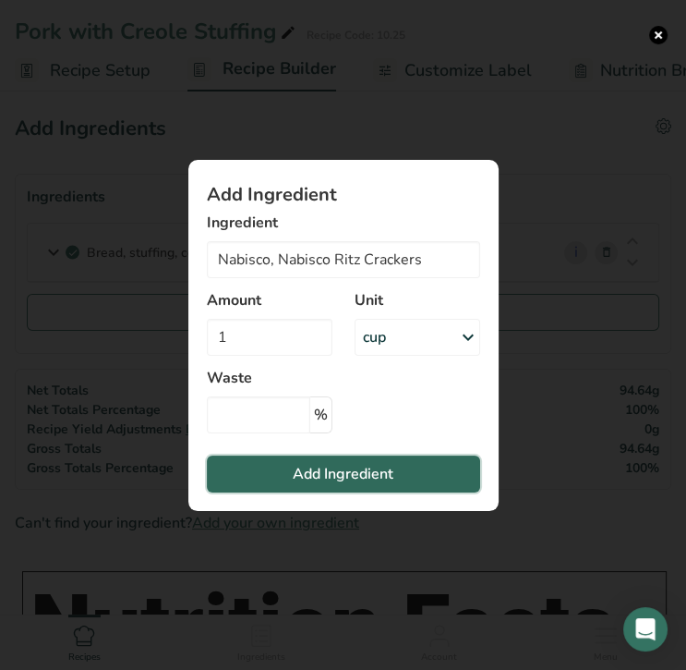
click at [344, 472] on span "Add Ingredient" at bounding box center [343, 474] width 101 height 22
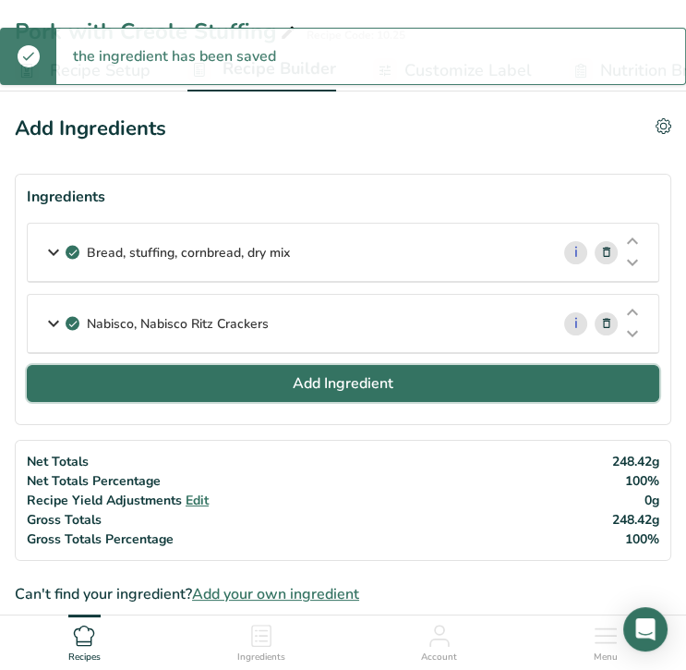
click at [309, 377] on span "Add Ingredient" at bounding box center [343, 383] width 101 height 22
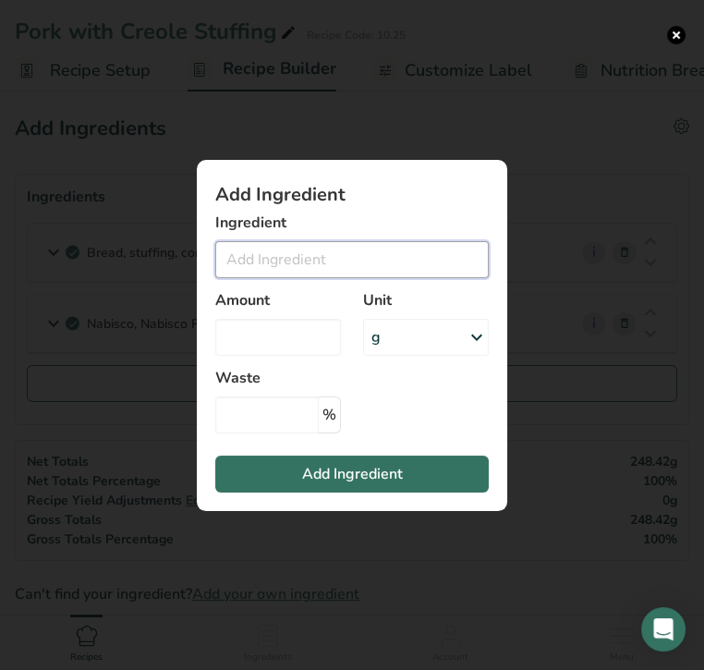
click at [298, 259] on input "Add ingredient modal" at bounding box center [351, 259] width 273 height 37
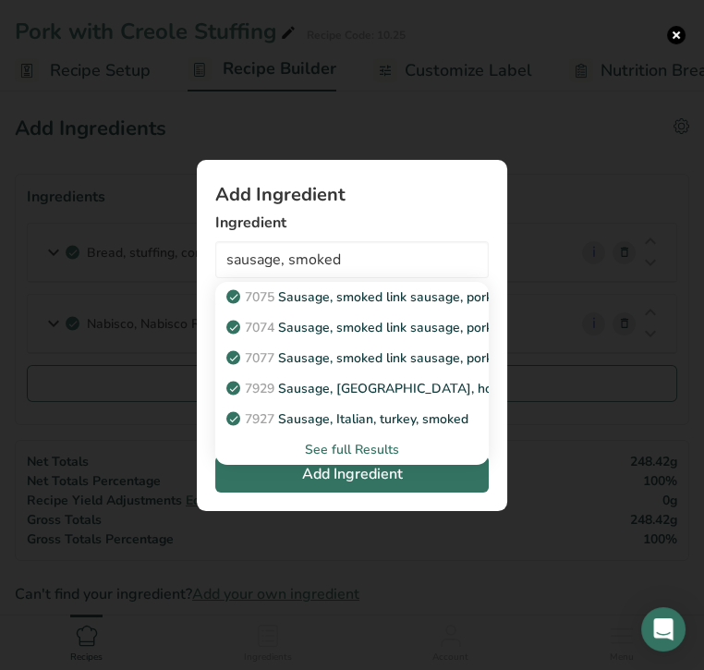
click at [330, 449] on div "See full Results" at bounding box center [352, 449] width 244 height 19
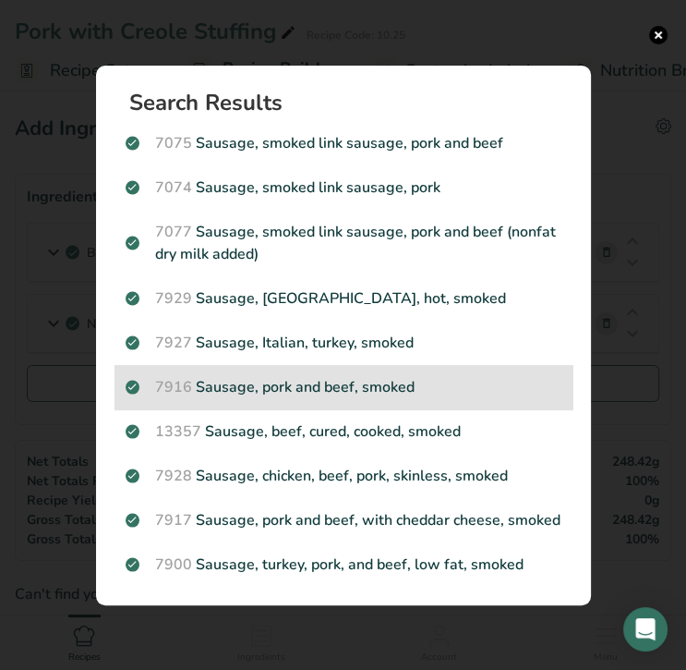
click at [301, 387] on p "7916 Sausage, pork and beef, smoked" at bounding box center [344, 387] width 436 height 22
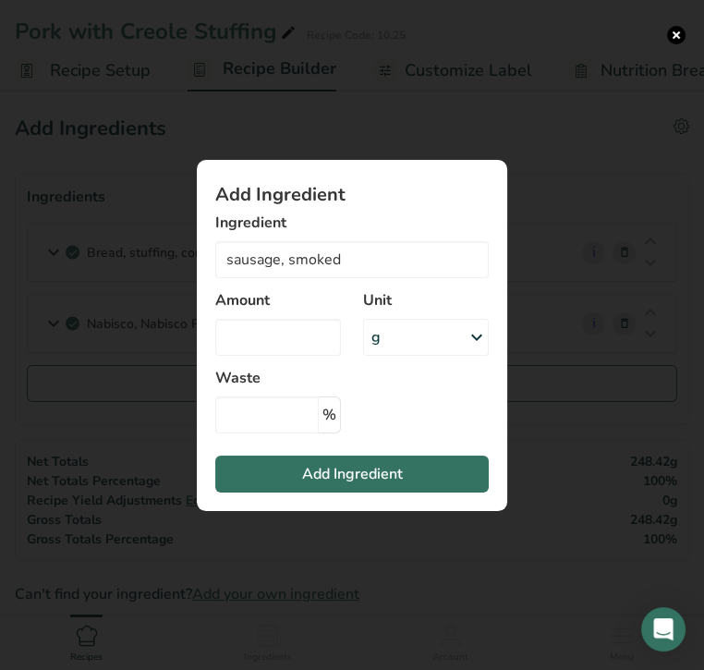
type input "Sausage, pork and beef, smoked"
click at [278, 344] on input "Add ingredient modal" at bounding box center [278, 337] width 126 height 37
type input "0"
type input "0.5"
click at [391, 338] on div "g" at bounding box center [426, 337] width 126 height 37
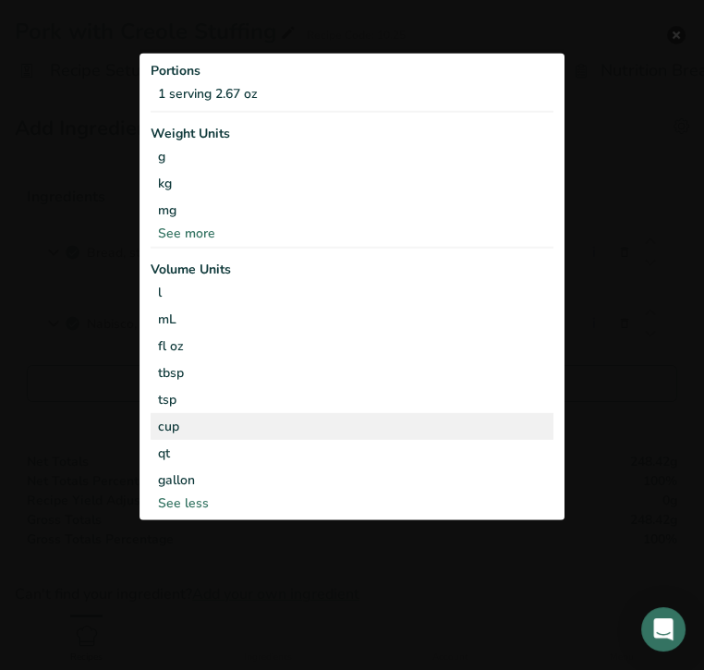
click at [275, 424] on div "cup" at bounding box center [352, 425] width 388 height 19
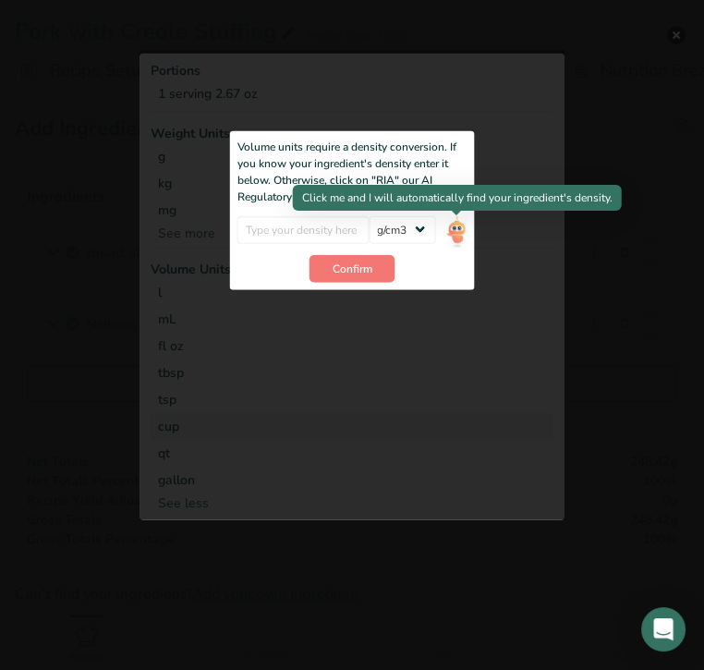
click at [461, 232] on img "Add ingredient modal" at bounding box center [456, 231] width 20 height 32
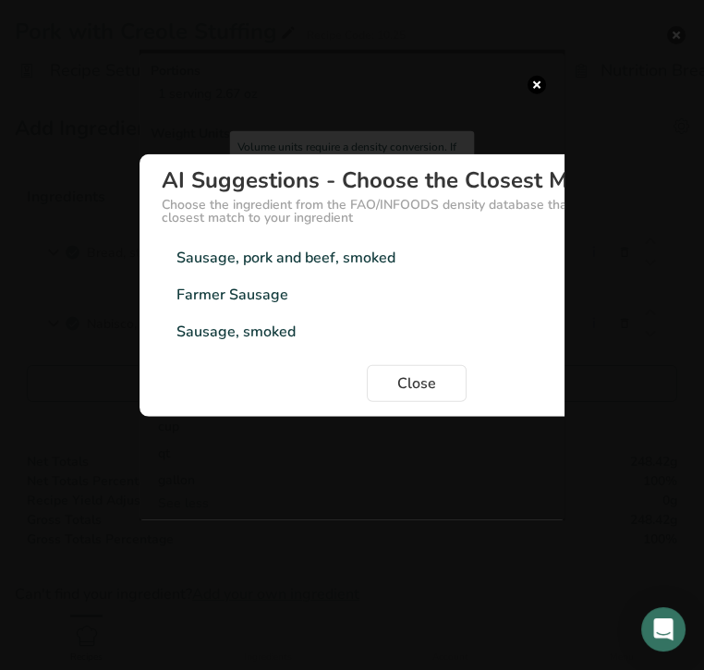
click at [305, 336] on div "Sausage, smoked 1.03g/cm3" at bounding box center [417, 331] width 510 height 37
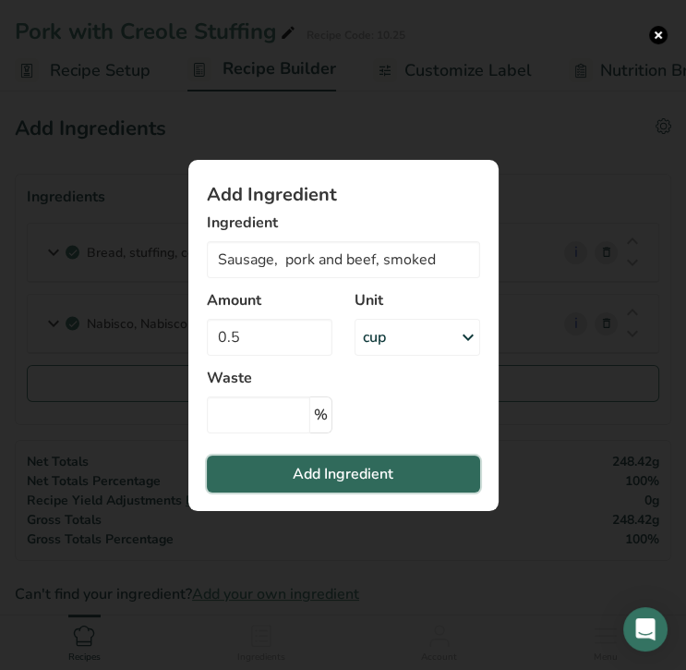
click at [370, 476] on span "Add Ingredient" at bounding box center [343, 474] width 101 height 22
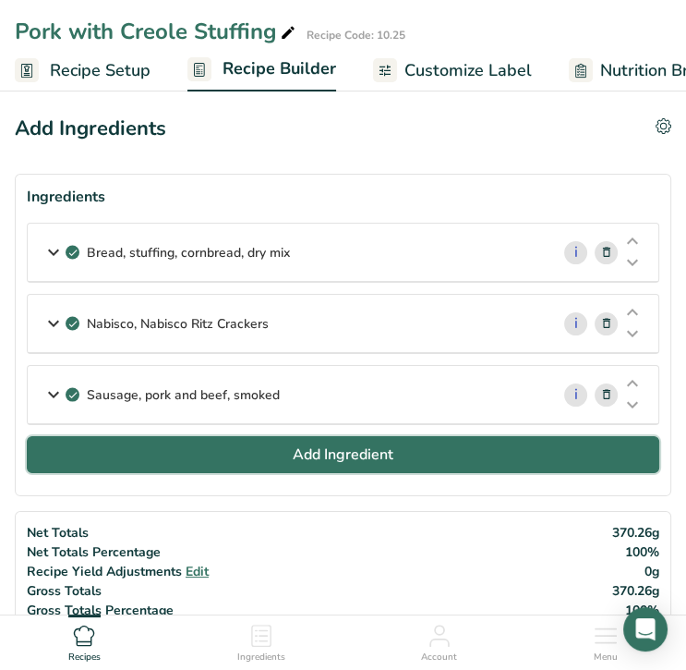
click at [345, 458] on span "Add Ingredient" at bounding box center [343, 454] width 101 height 22
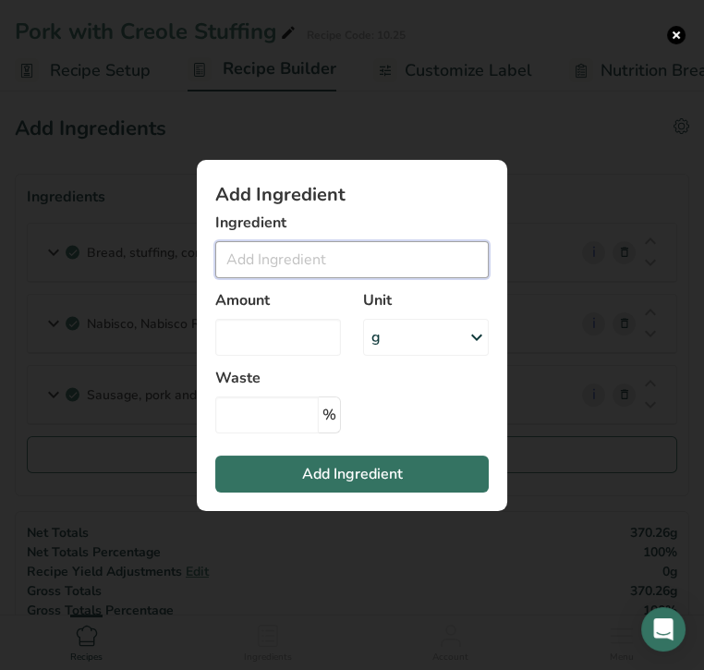
drag, startPoint x: 284, startPoint y: 264, endPoint x: 310, endPoint y: 261, distance: 26.9
click at [285, 264] on input "Add ingredient modal" at bounding box center [351, 259] width 273 height 37
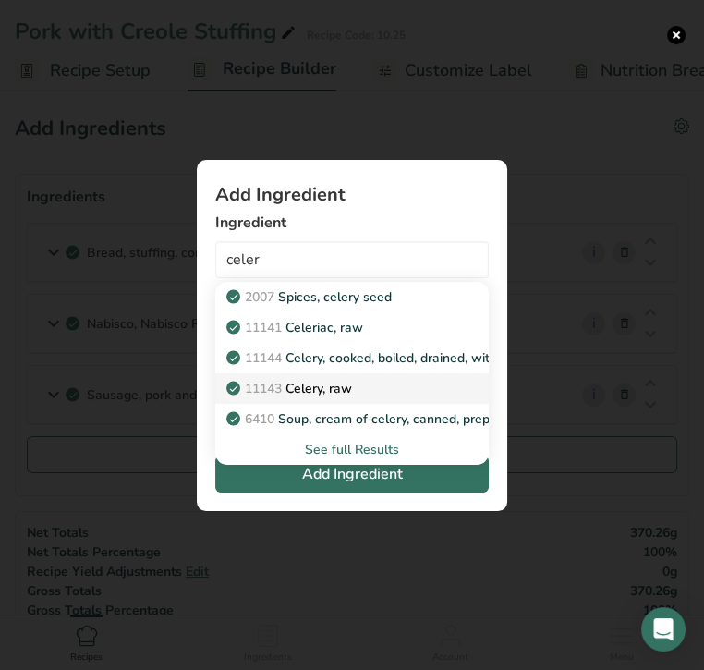
click at [311, 385] on p "11143 Celery, raw" at bounding box center [291, 388] width 122 height 19
type input "Celery, raw"
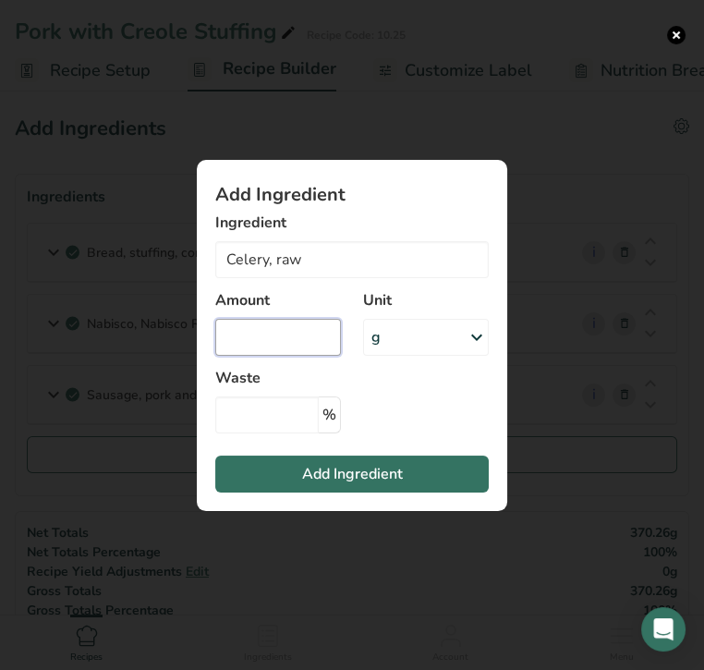
click at [286, 337] on input "Add ingredient modal" at bounding box center [278, 337] width 126 height 37
type input "0.25"
click at [441, 344] on div "g" at bounding box center [426, 337] width 126 height 37
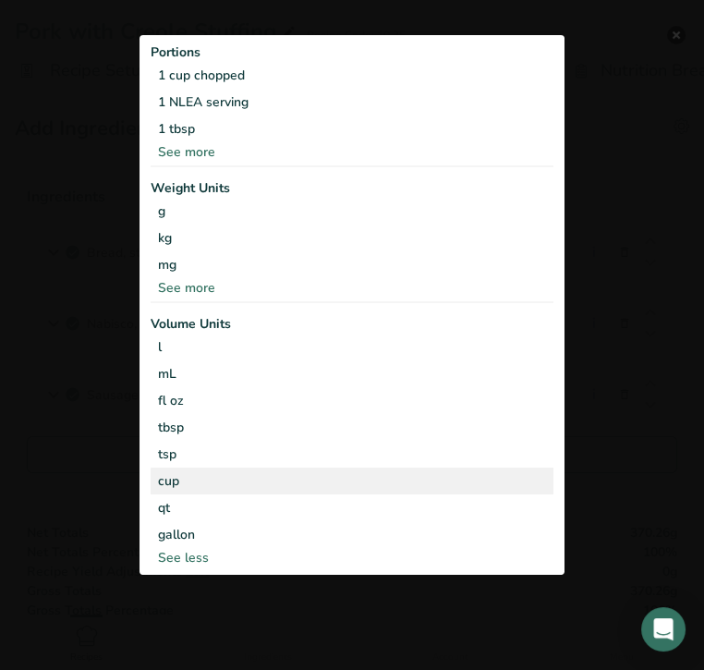
click at [369, 481] on div "cup" at bounding box center [352, 480] width 388 height 19
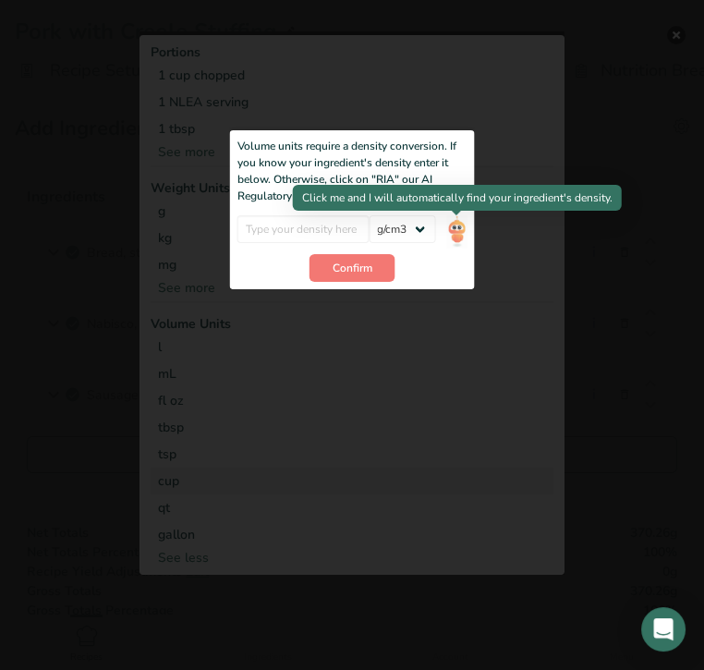
click at [453, 230] on img "Add ingredient modal" at bounding box center [456, 231] width 20 height 32
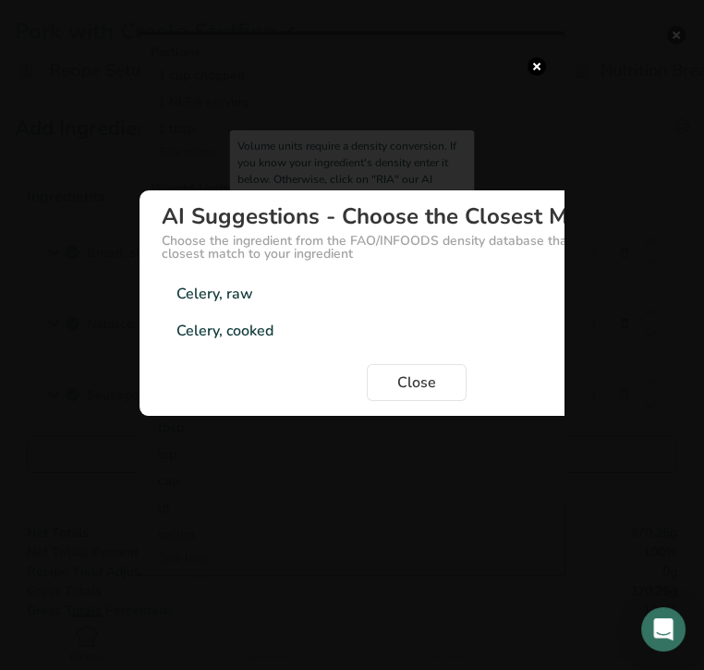
click at [309, 289] on div "Celery, raw 0.72g/cm3" at bounding box center [417, 293] width 510 height 37
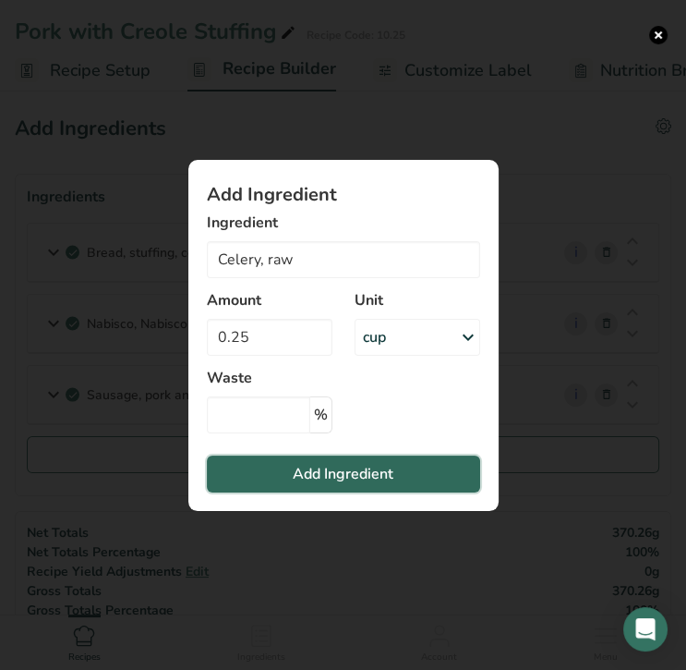
click at [322, 465] on span "Add Ingredient" at bounding box center [343, 474] width 101 height 22
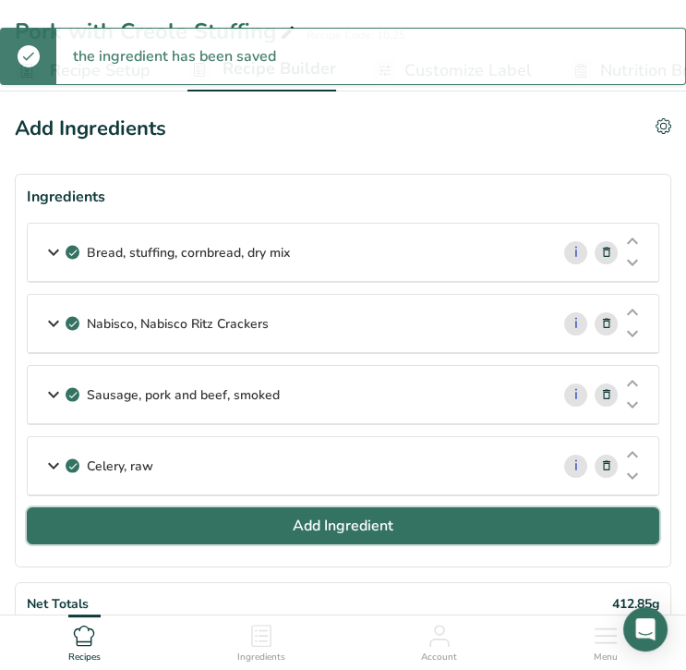
click at [326, 532] on span "Add Ingredient" at bounding box center [343, 525] width 101 height 22
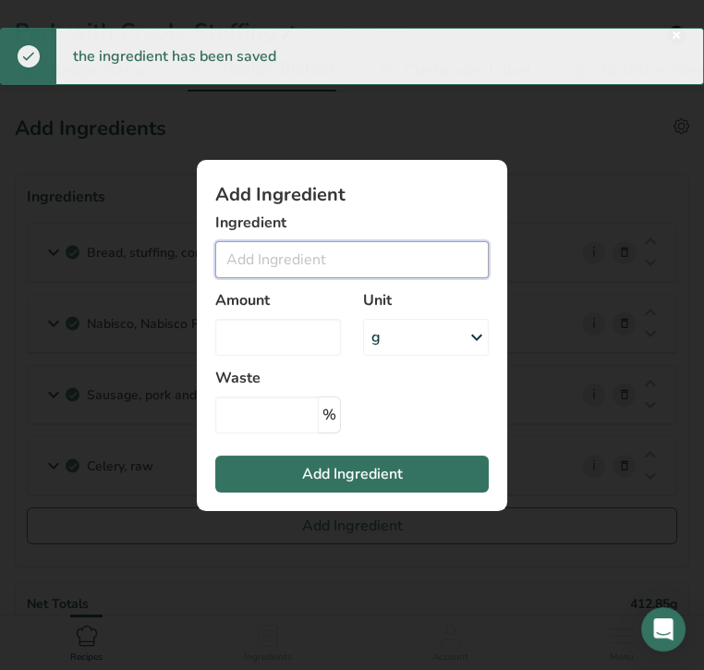
click at [272, 265] on input "Add ingredient modal" at bounding box center [351, 259] width 273 height 37
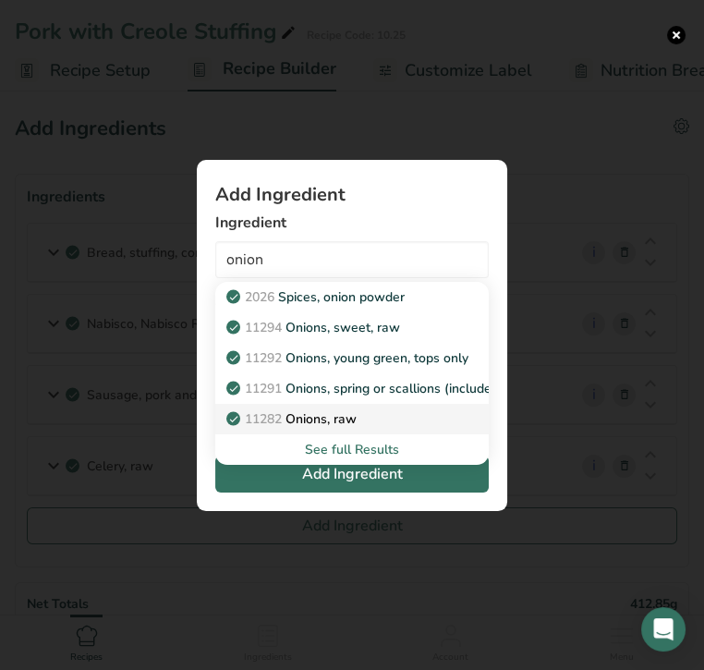
click at [334, 412] on p "11282 Onions, raw" at bounding box center [293, 418] width 127 height 19
type input "Onions, raw"
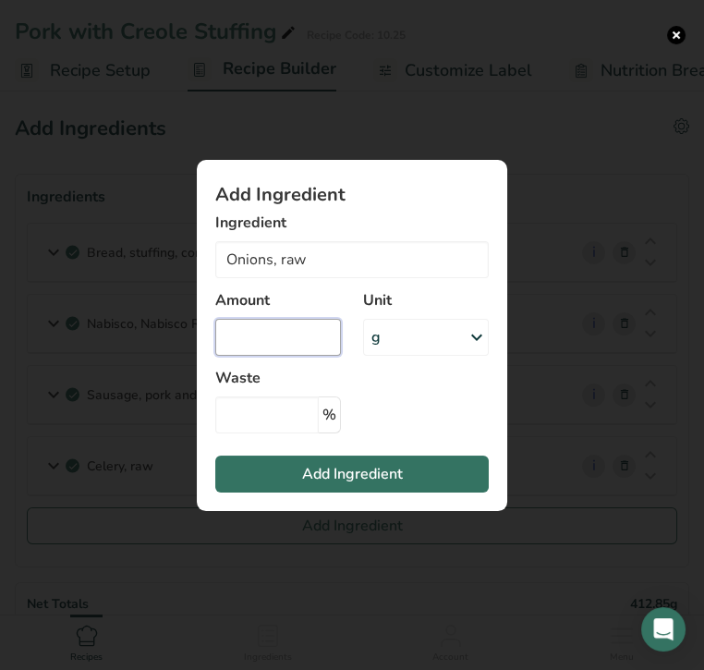
click at [295, 338] on input "Add ingredient modal" at bounding box center [278, 337] width 126 height 37
type input "0.25"
click at [396, 340] on div "g" at bounding box center [426, 337] width 126 height 37
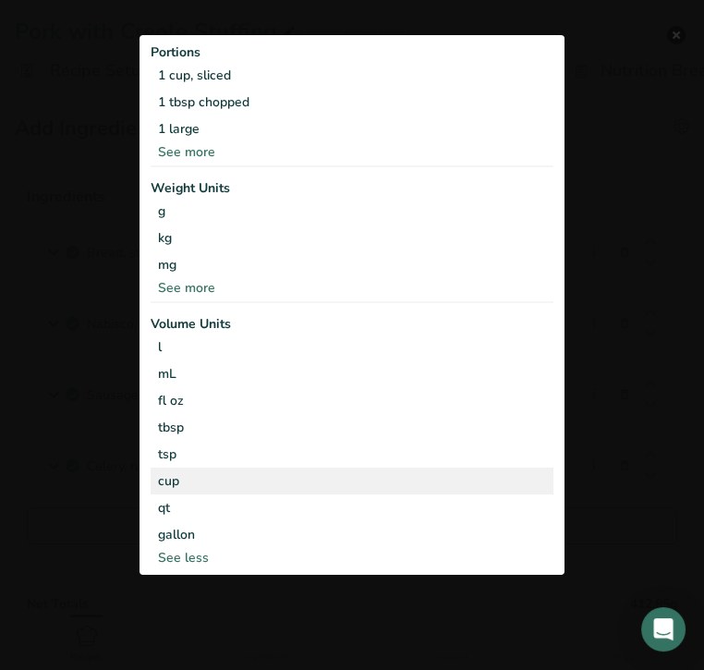
click at [266, 489] on div "cup" at bounding box center [352, 480] width 388 height 19
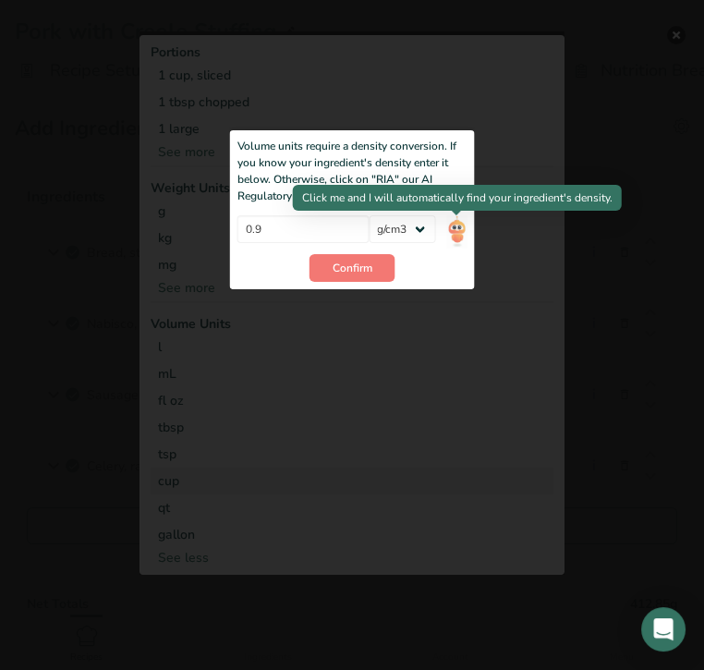
click at [453, 227] on img "Add ingredient modal" at bounding box center [456, 231] width 20 height 32
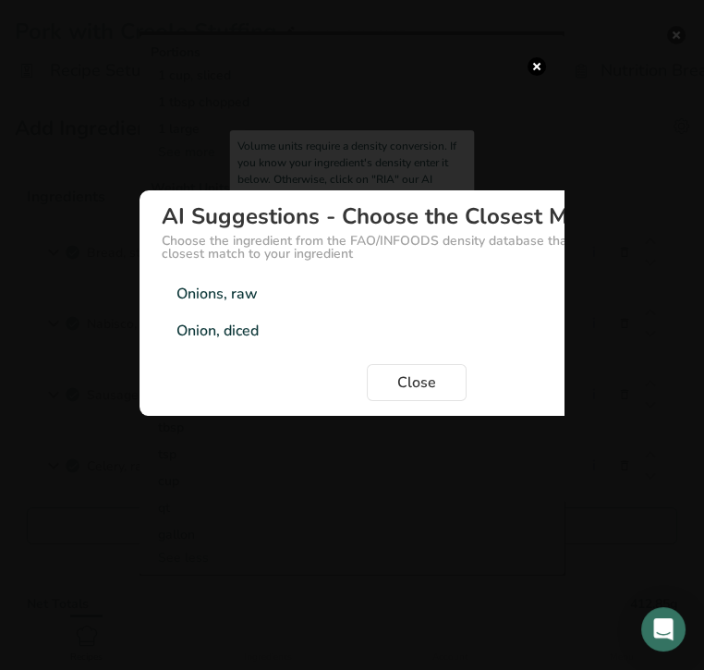
click at [296, 320] on div "Onion, diced 0.87g/cm3" at bounding box center [417, 330] width 510 height 37
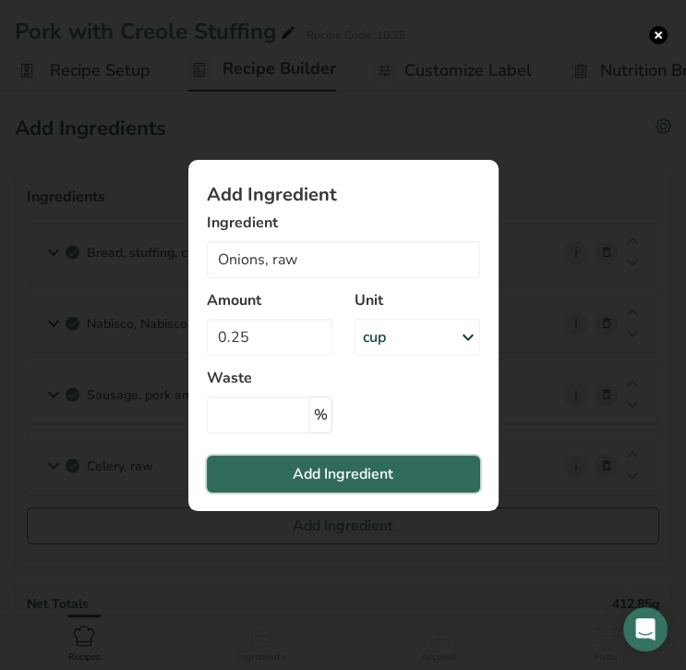
click at [337, 480] on span "Add Ingredient" at bounding box center [343, 474] width 101 height 22
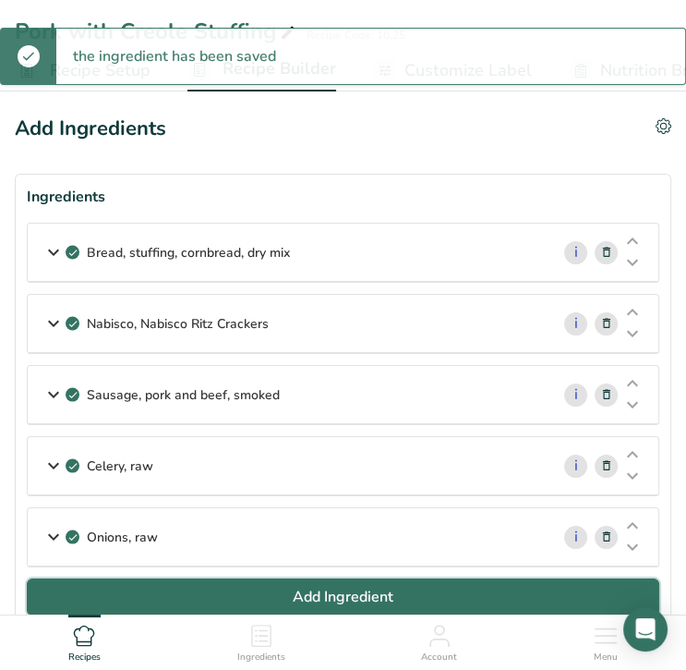
click at [330, 593] on span "Add Ingredient" at bounding box center [343, 596] width 101 height 22
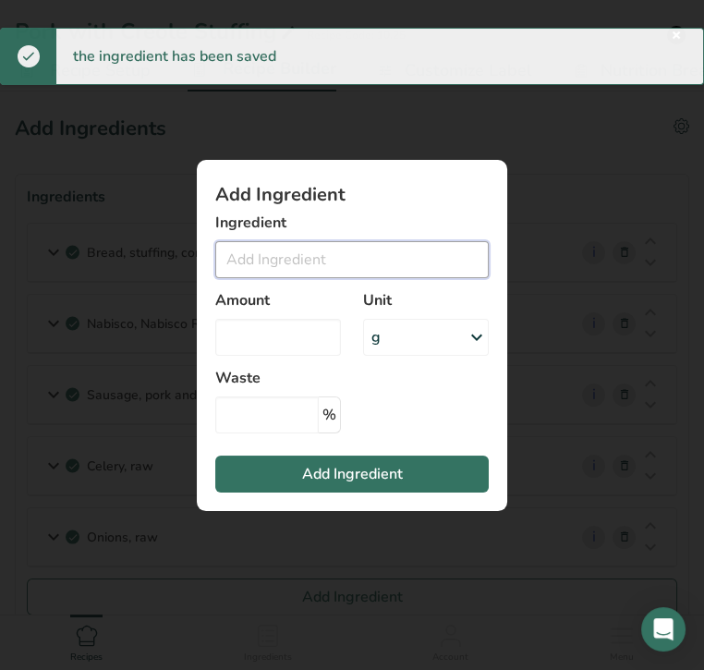
click at [284, 256] on input "Add ingredient modal" at bounding box center [351, 259] width 273 height 37
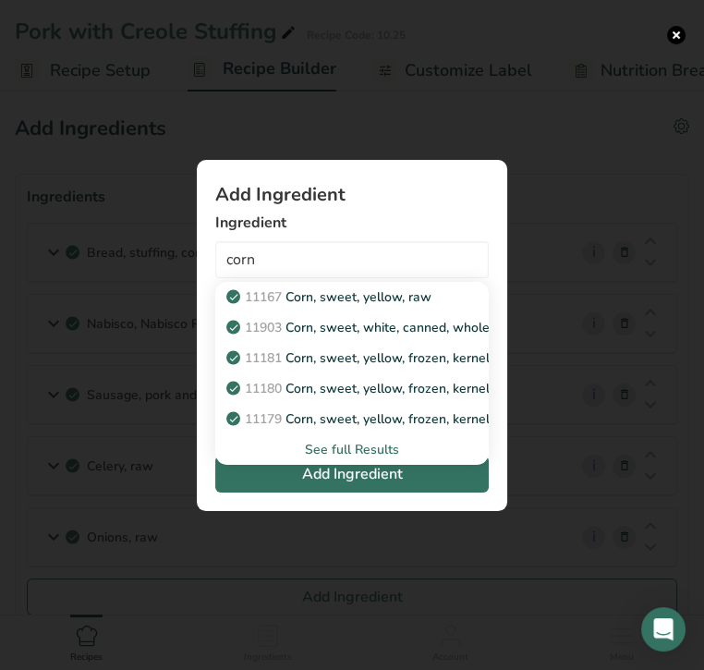
click at [346, 451] on div "See full Results" at bounding box center [352, 449] width 244 height 19
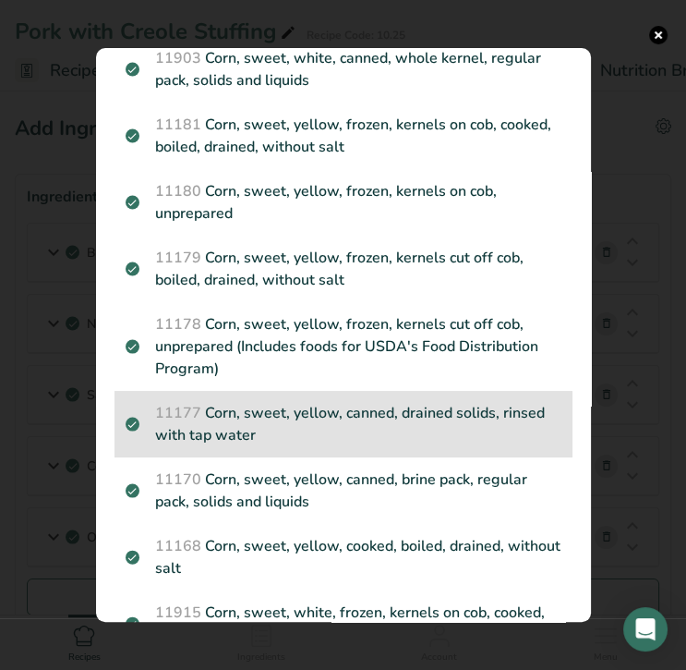
scroll to position [115, 0]
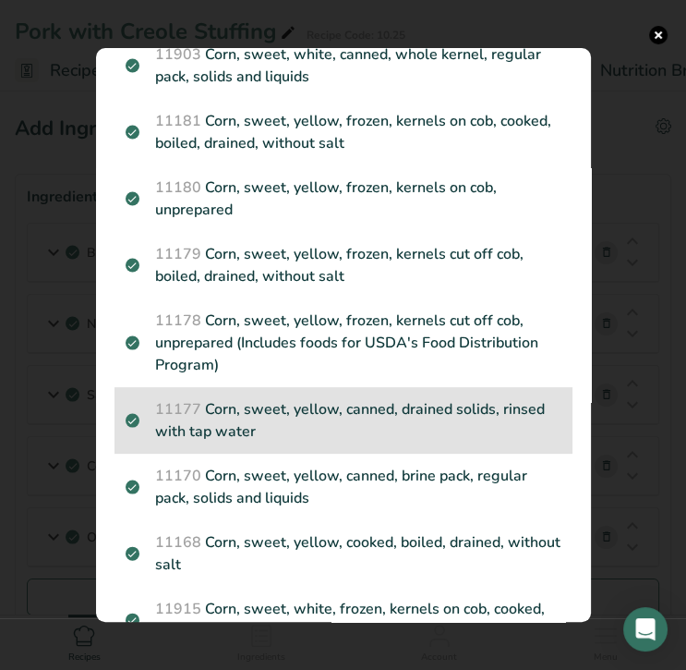
click at [253, 426] on p "11177 Corn, sweet, yellow, canned, drained solids, rinsed with tap water" at bounding box center [344, 420] width 436 height 44
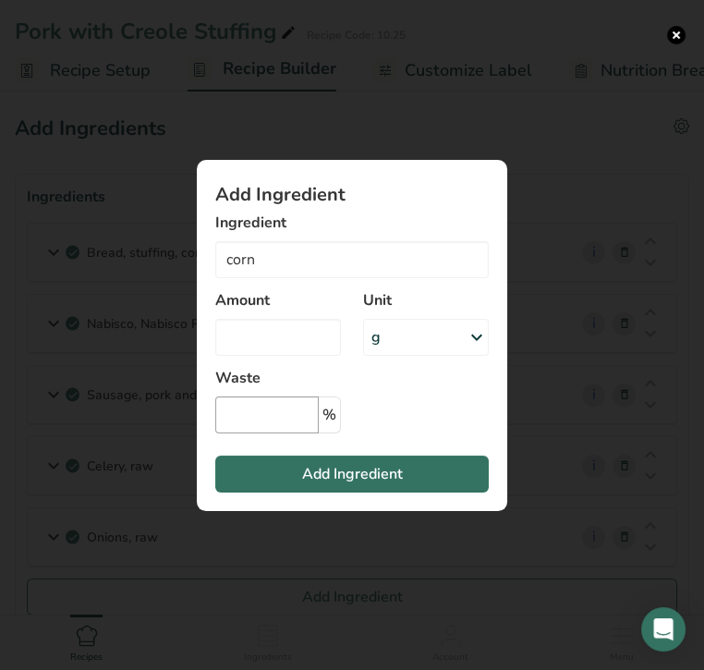
type input "Corn, sweet, yellow, canned, drained solids, rinsed with tap water"
click at [259, 336] on input "Add ingredient modal" at bounding box center [278, 337] width 126 height 37
type input "0.25"
click at [390, 344] on div "g" at bounding box center [426, 337] width 126 height 37
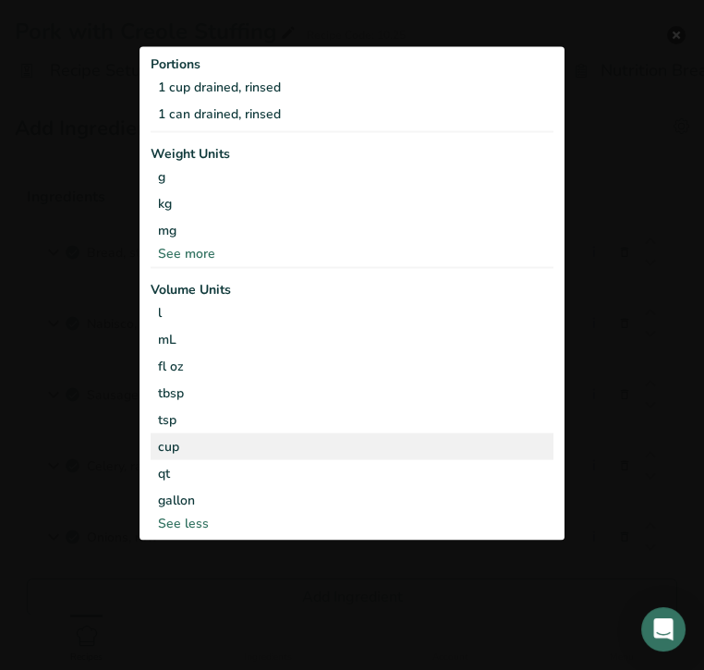
click at [383, 446] on div "cup" at bounding box center [352, 446] width 388 height 19
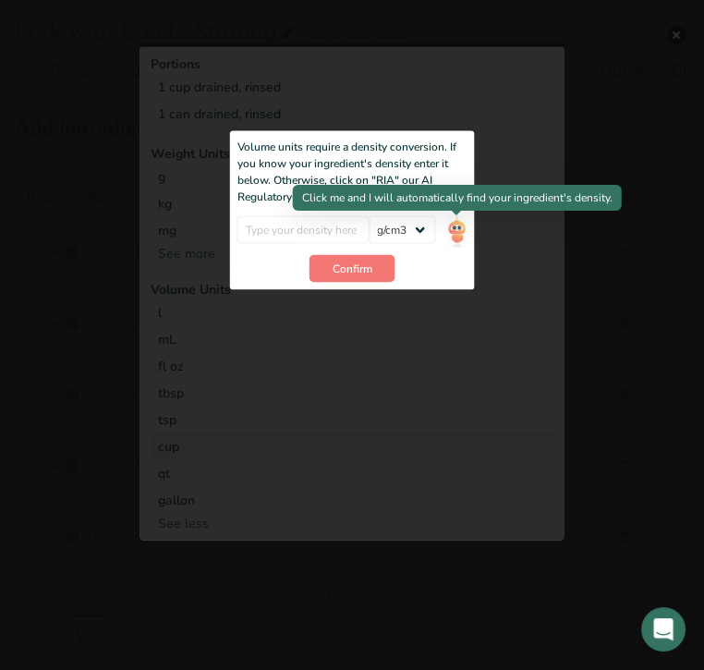
click at [459, 233] on img "Add ingredient modal" at bounding box center [456, 231] width 20 height 32
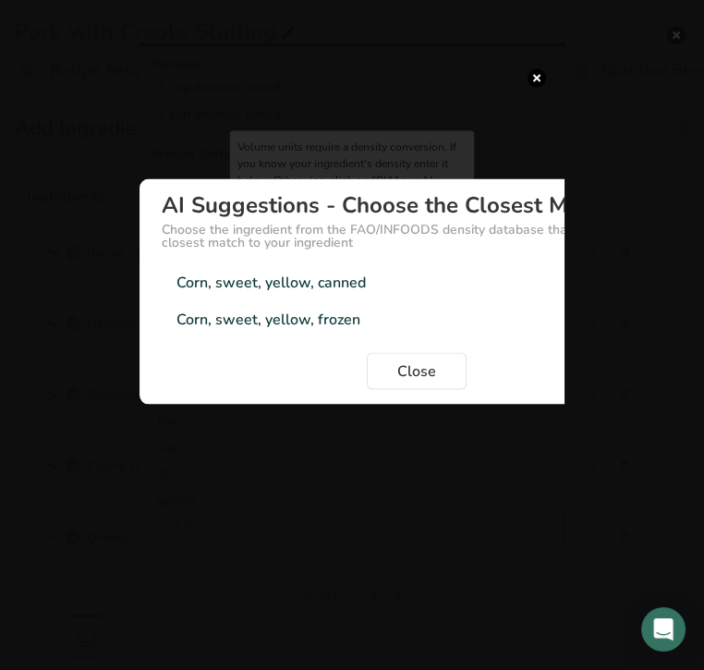
click at [316, 294] on div "Corn, sweet, yellow, canned 0.85g/cm3" at bounding box center [417, 282] width 510 height 37
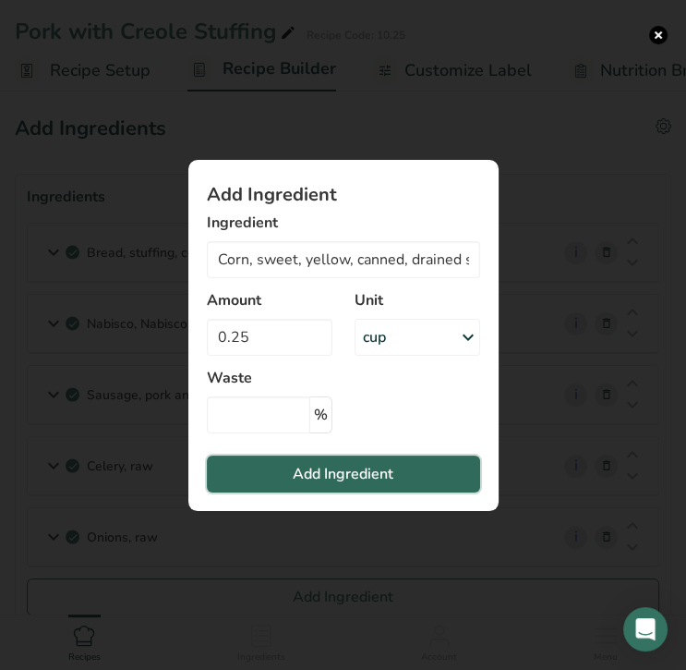
click at [333, 477] on span "Add Ingredient" at bounding box center [343, 474] width 101 height 22
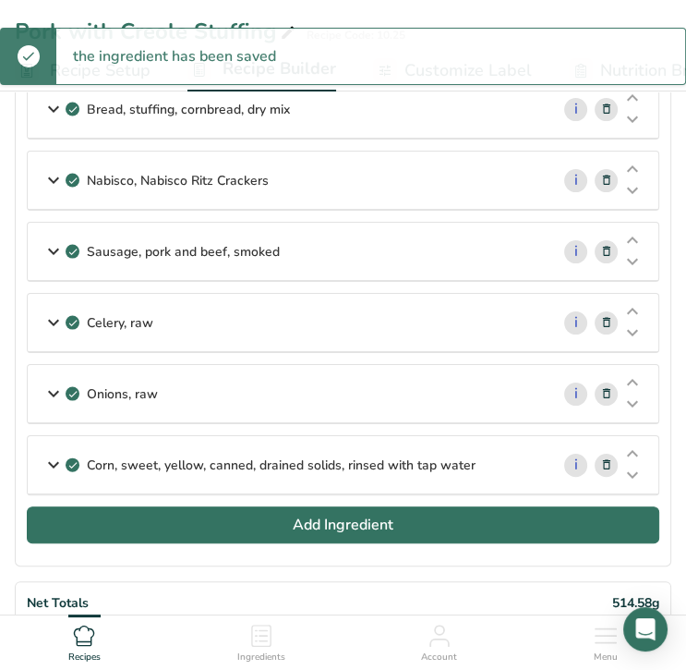
scroll to position [153, 0]
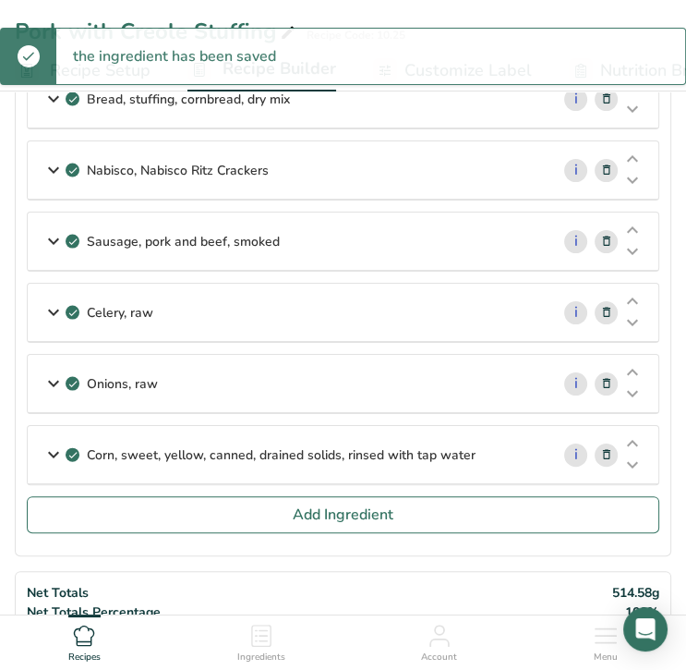
click at [280, 531] on section "Ingredients Bread, stuffing, cornbread, dry mix i Amount 1 Unit cup Portions 1 …" at bounding box center [343, 288] width 657 height 536
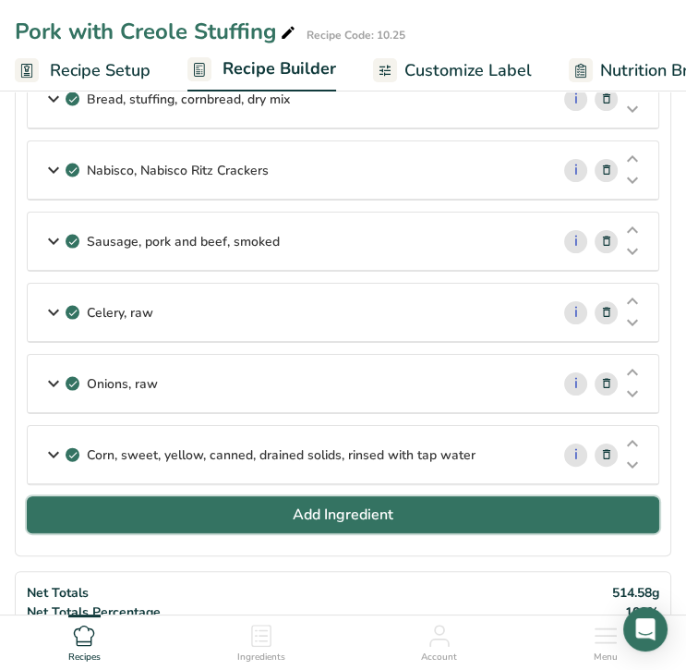
click at [281, 518] on button "Add Ingredient" at bounding box center [343, 514] width 633 height 37
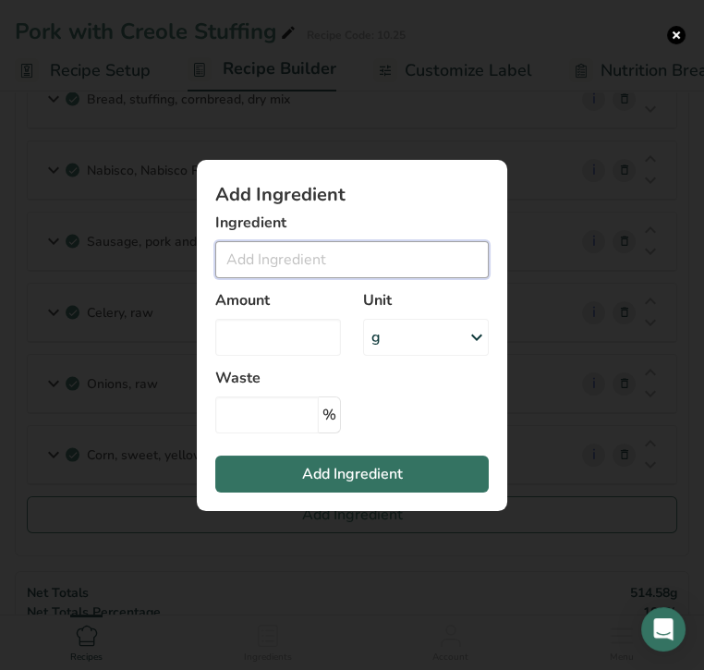
click at [245, 267] on input "Add ingredient modal" at bounding box center [351, 259] width 273 height 37
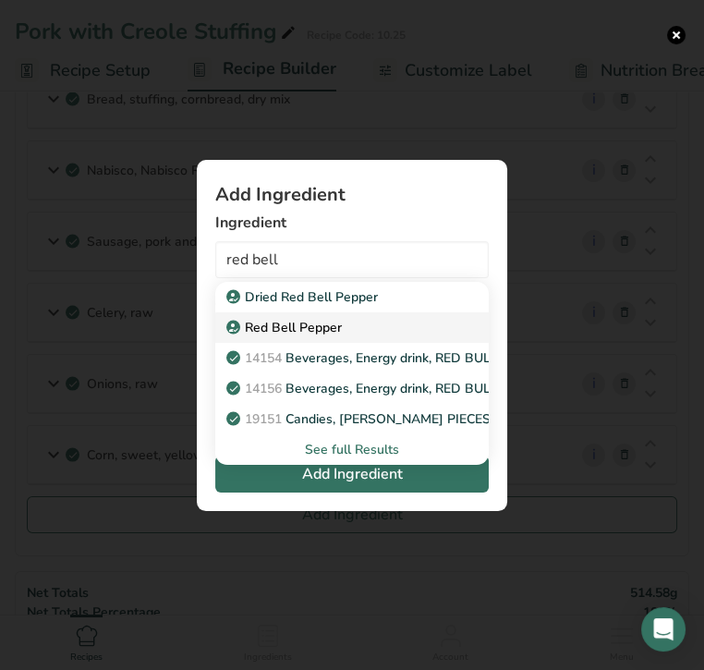
click at [291, 324] on p "Red Bell Pepper" at bounding box center [286, 327] width 112 height 19
type input "Red Bell Pepper"
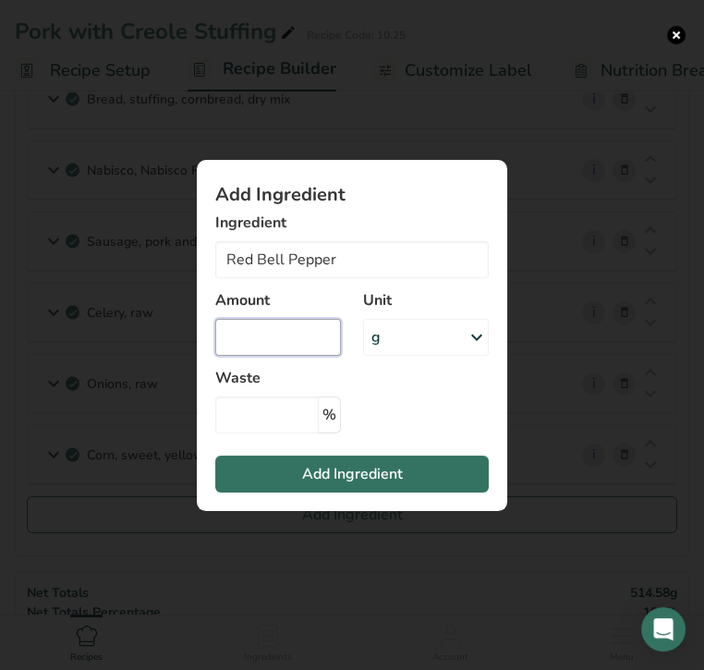
click at [291, 336] on input "Add ingredient modal" at bounding box center [278, 337] width 126 height 37
type input "1"
click at [387, 347] on div "g" at bounding box center [426, 337] width 126 height 37
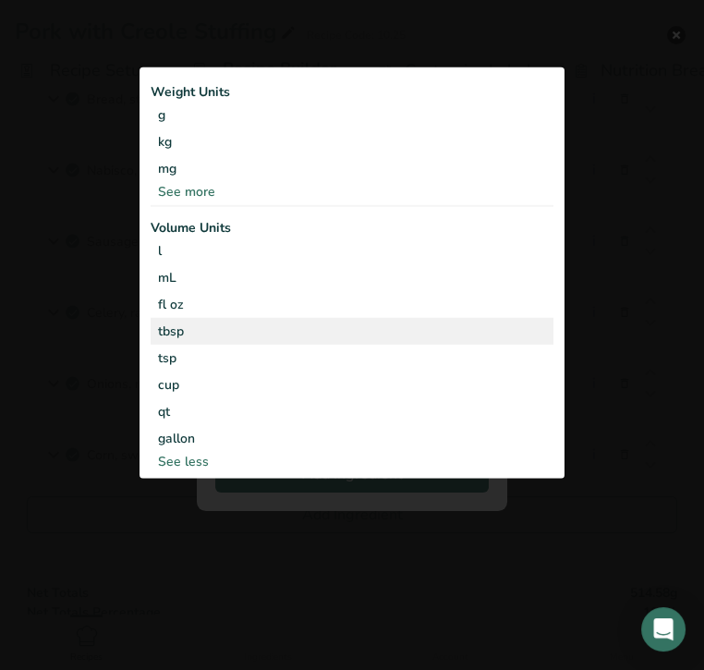
click at [365, 320] on div "tbsp Volume units require a density conversion. If you know your ingredient's d…" at bounding box center [352, 331] width 403 height 27
click at [358, 323] on div "tbsp" at bounding box center [352, 330] width 388 height 19
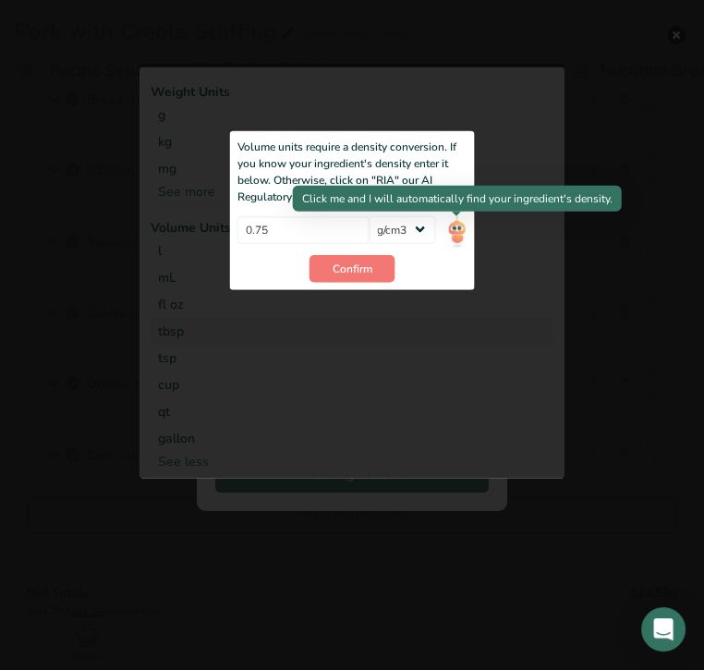
click at [449, 234] on img "Add ingredient modal" at bounding box center [456, 231] width 20 height 32
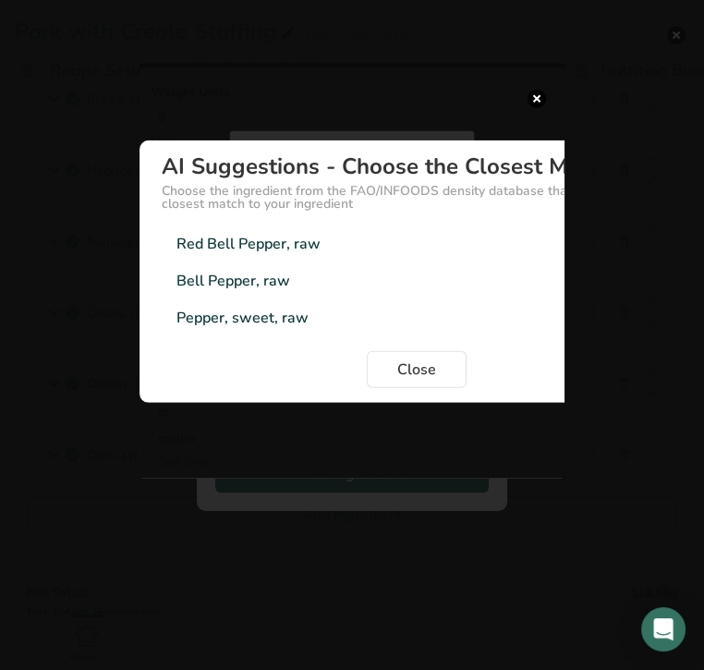
click at [278, 245] on div "Red Bell Pepper, raw" at bounding box center [248, 244] width 144 height 22
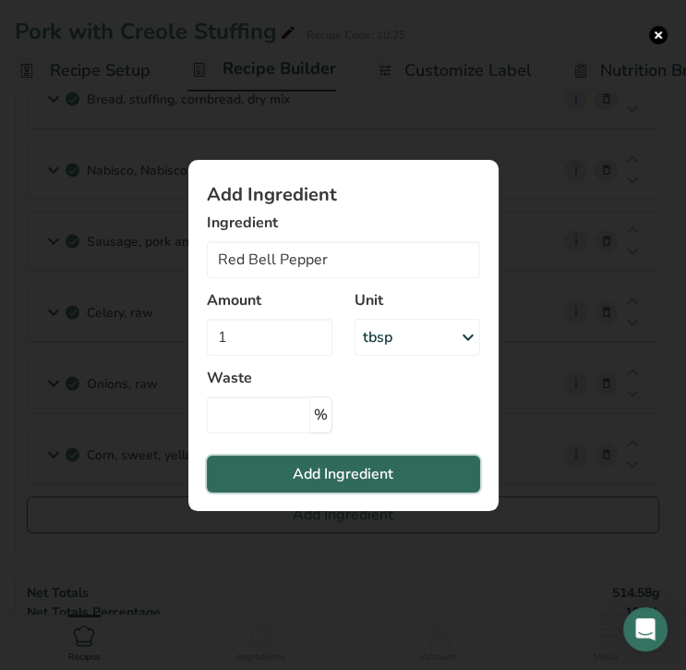
click at [316, 473] on span "Add Ingredient" at bounding box center [343, 474] width 101 height 22
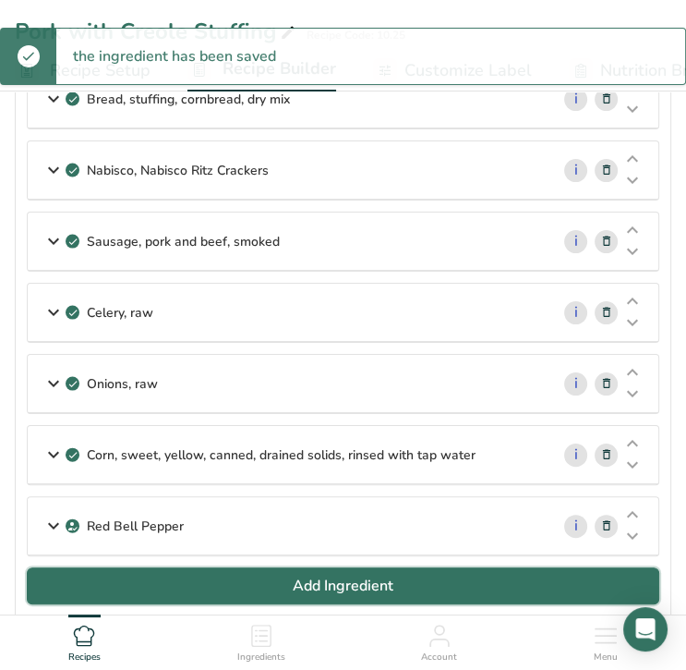
click at [342, 584] on span "Add Ingredient" at bounding box center [343, 585] width 101 height 22
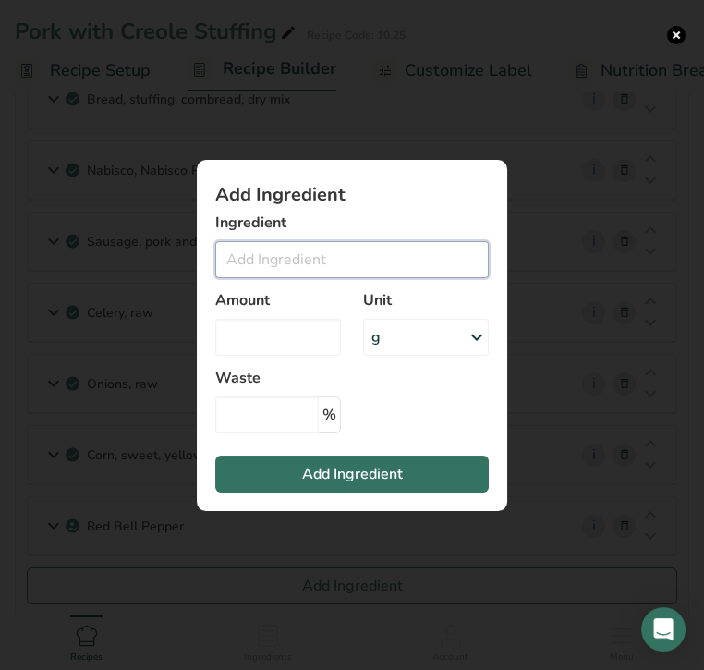
click at [310, 262] on input "Add ingredient modal" at bounding box center [351, 259] width 273 height 37
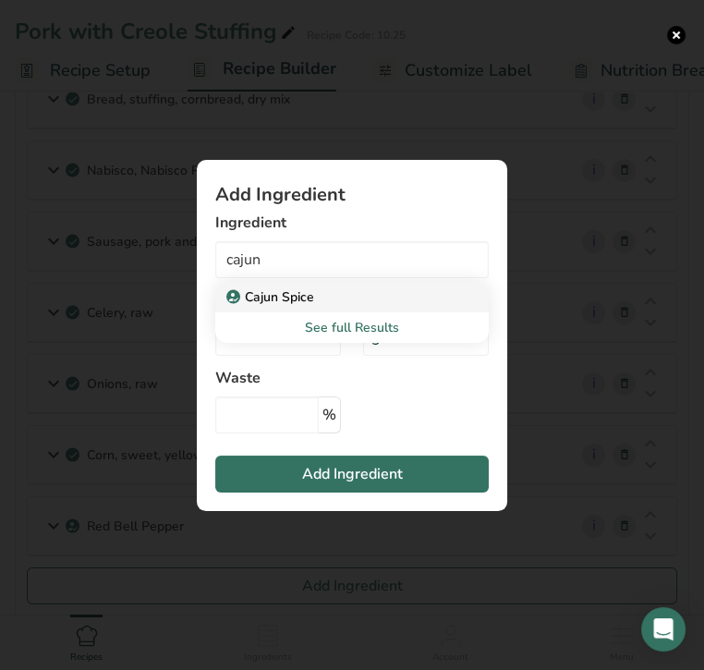
click at [326, 303] on div "Cajun Spice" at bounding box center [337, 296] width 214 height 19
type input "Cajun Spice"
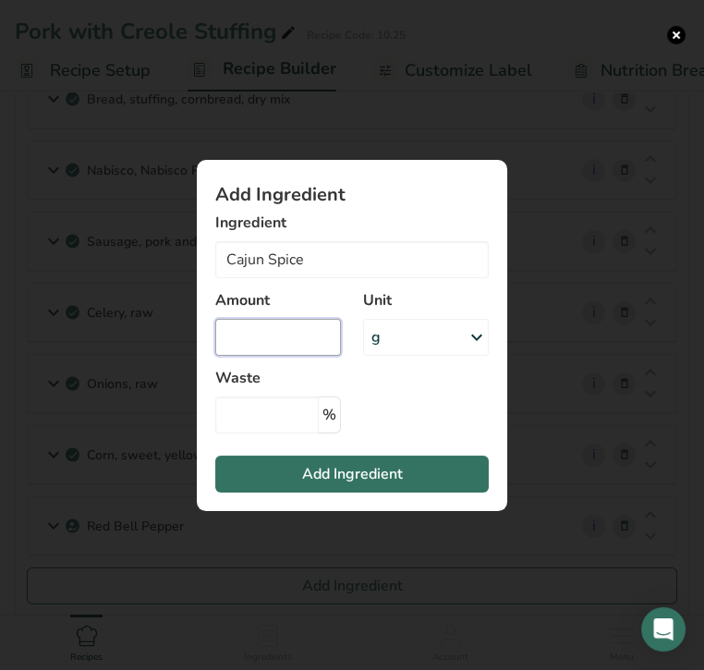
click at [320, 349] on input "Add ingredient modal" at bounding box center [278, 337] width 126 height 37
type input "1"
click at [408, 346] on div "g" at bounding box center [426, 337] width 126 height 37
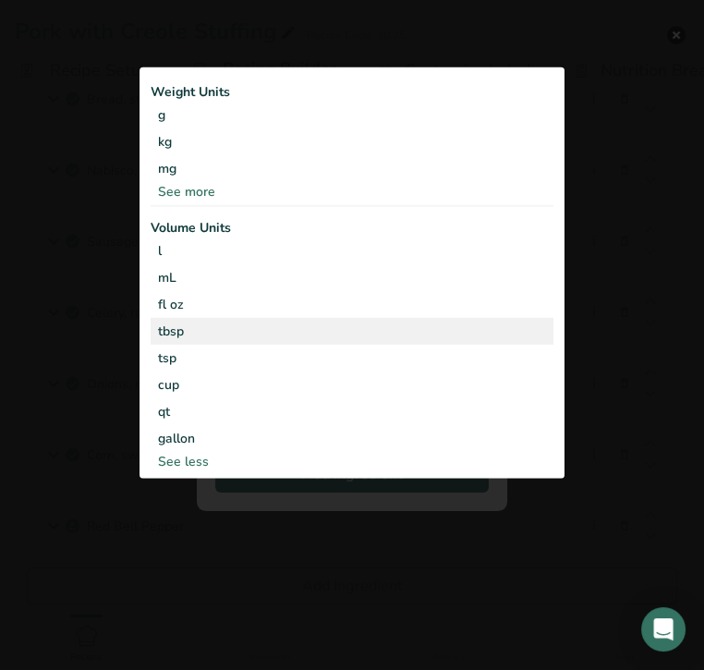
click at [405, 326] on div "tbsp" at bounding box center [352, 330] width 388 height 19
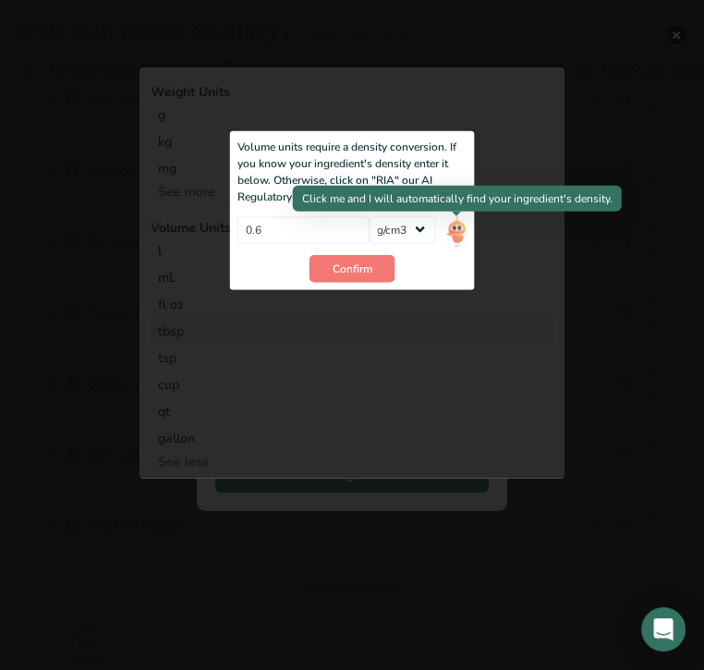
click at [457, 231] on img "Add ingredient modal" at bounding box center [456, 231] width 20 height 32
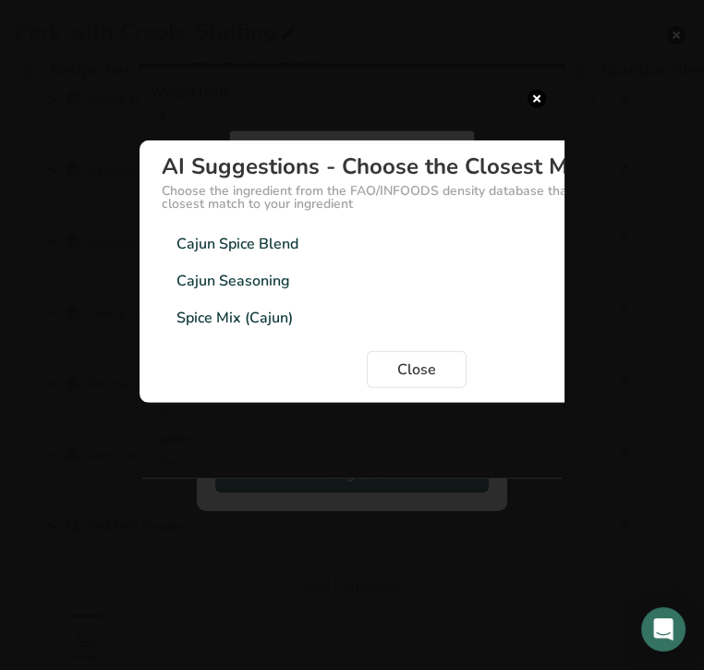
click at [353, 279] on div "Cajun Seasoning 0.6g/cm3" at bounding box center [417, 280] width 510 height 37
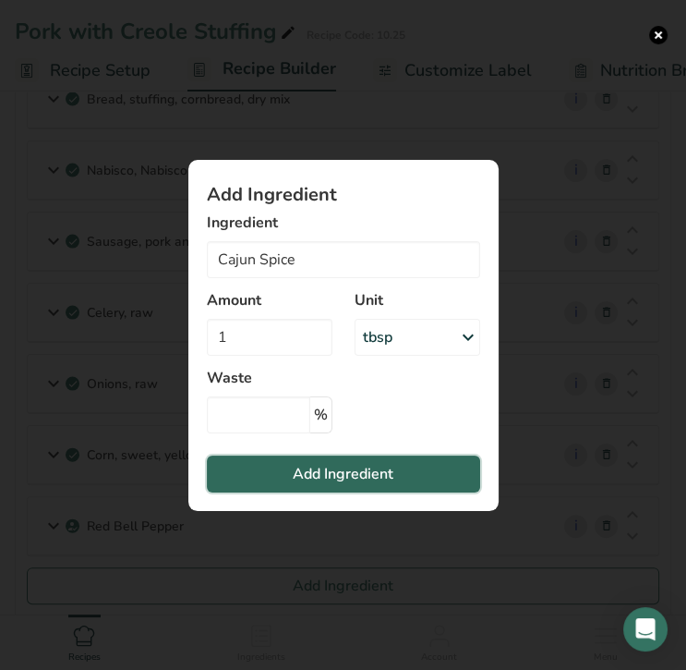
click at [341, 476] on span "Add Ingredient" at bounding box center [343, 474] width 101 height 22
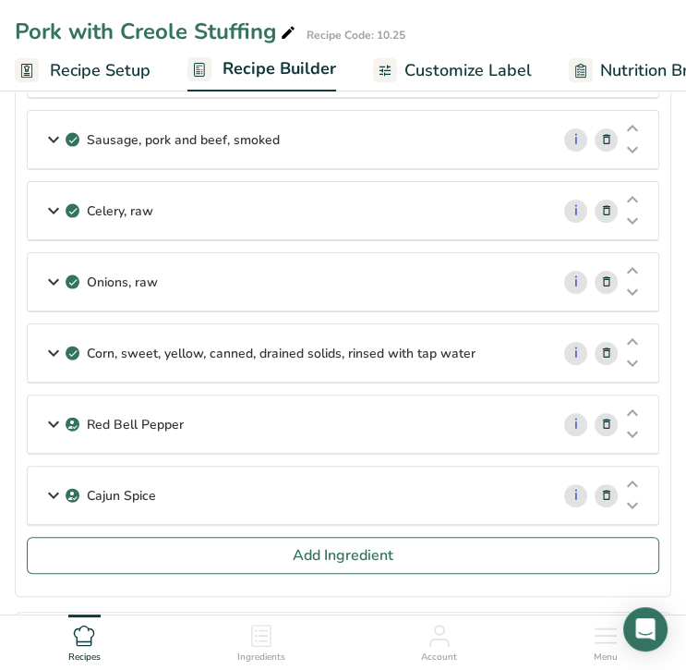
scroll to position [270, 0]
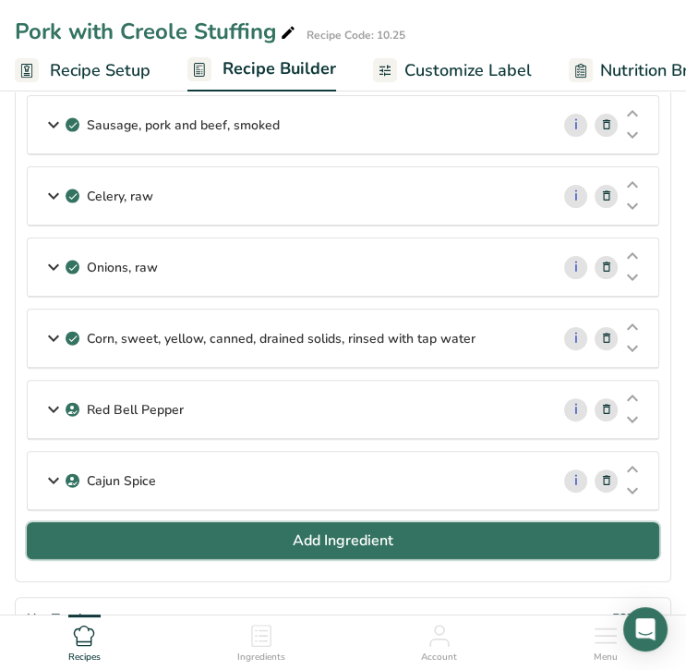
click at [320, 529] on span "Add Ingredient" at bounding box center [343, 540] width 101 height 22
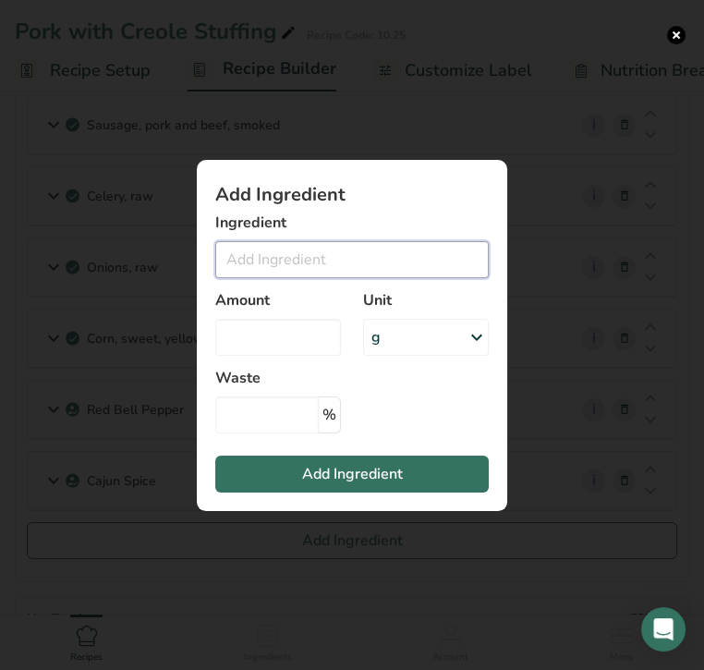
click at [296, 262] on input "Add ingredient modal" at bounding box center [351, 259] width 273 height 37
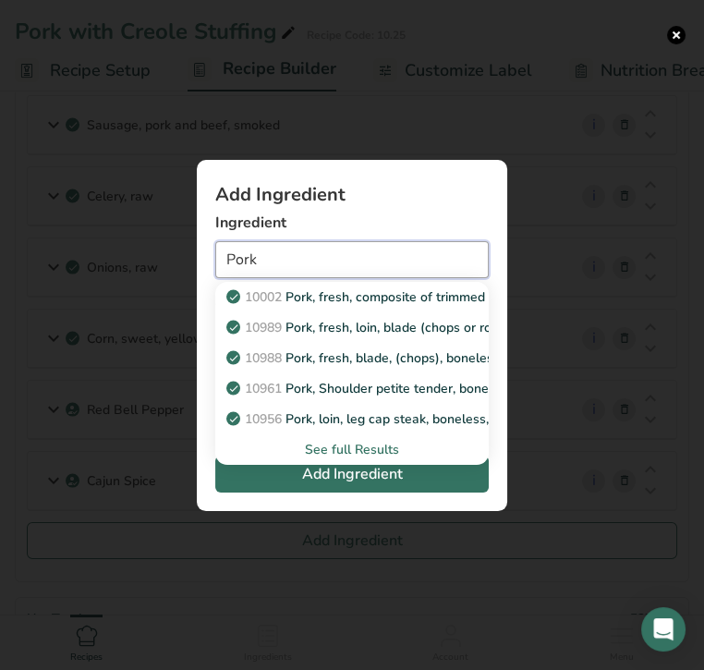
type input "Pork"
click at [359, 451] on div "See full Results" at bounding box center [352, 449] width 244 height 19
